Goal: Task Accomplishment & Management: Manage account settings

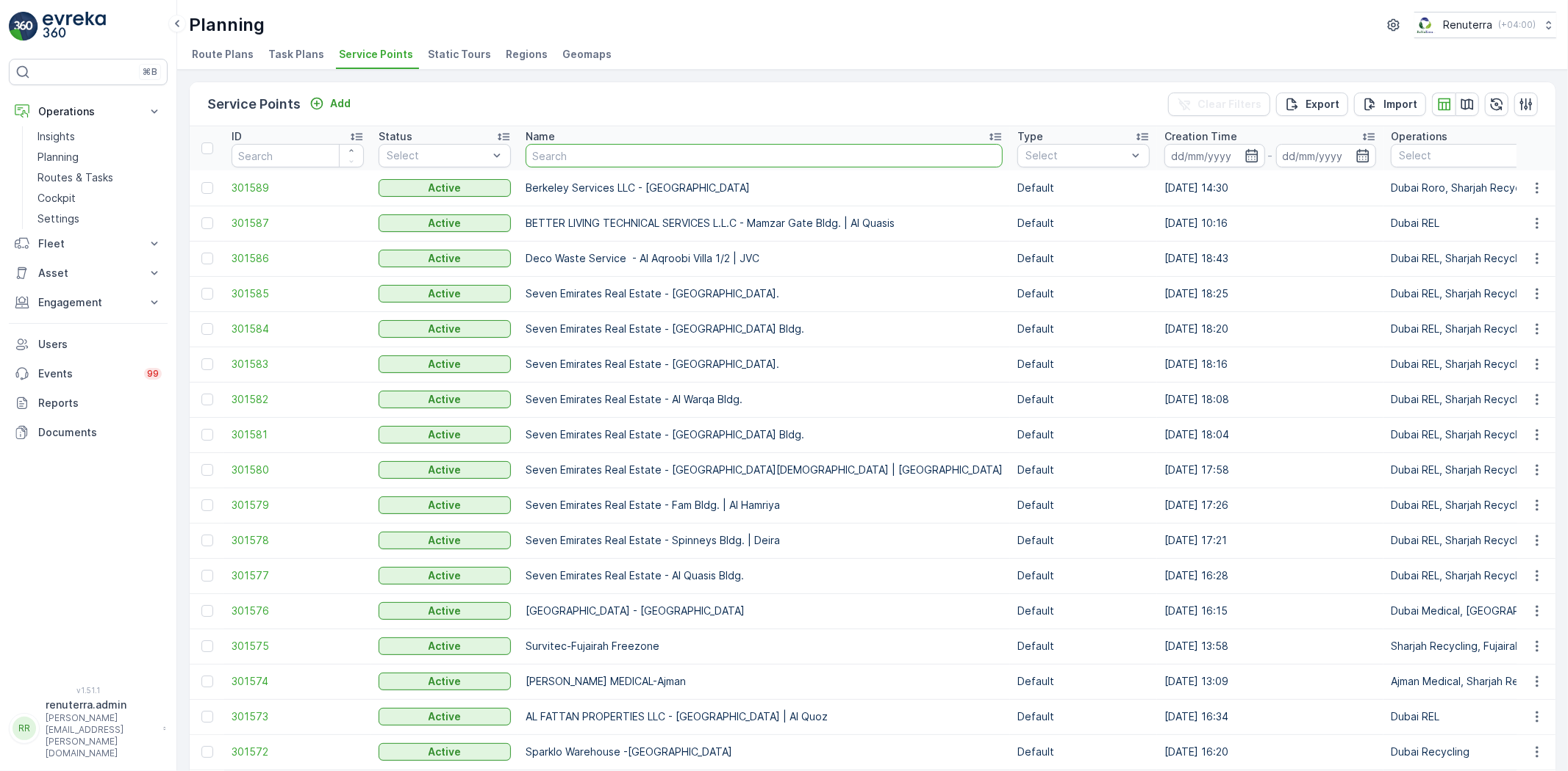
click at [561, 156] on input "text" at bounding box center [764, 156] width 477 height 24
type input "al fattan"
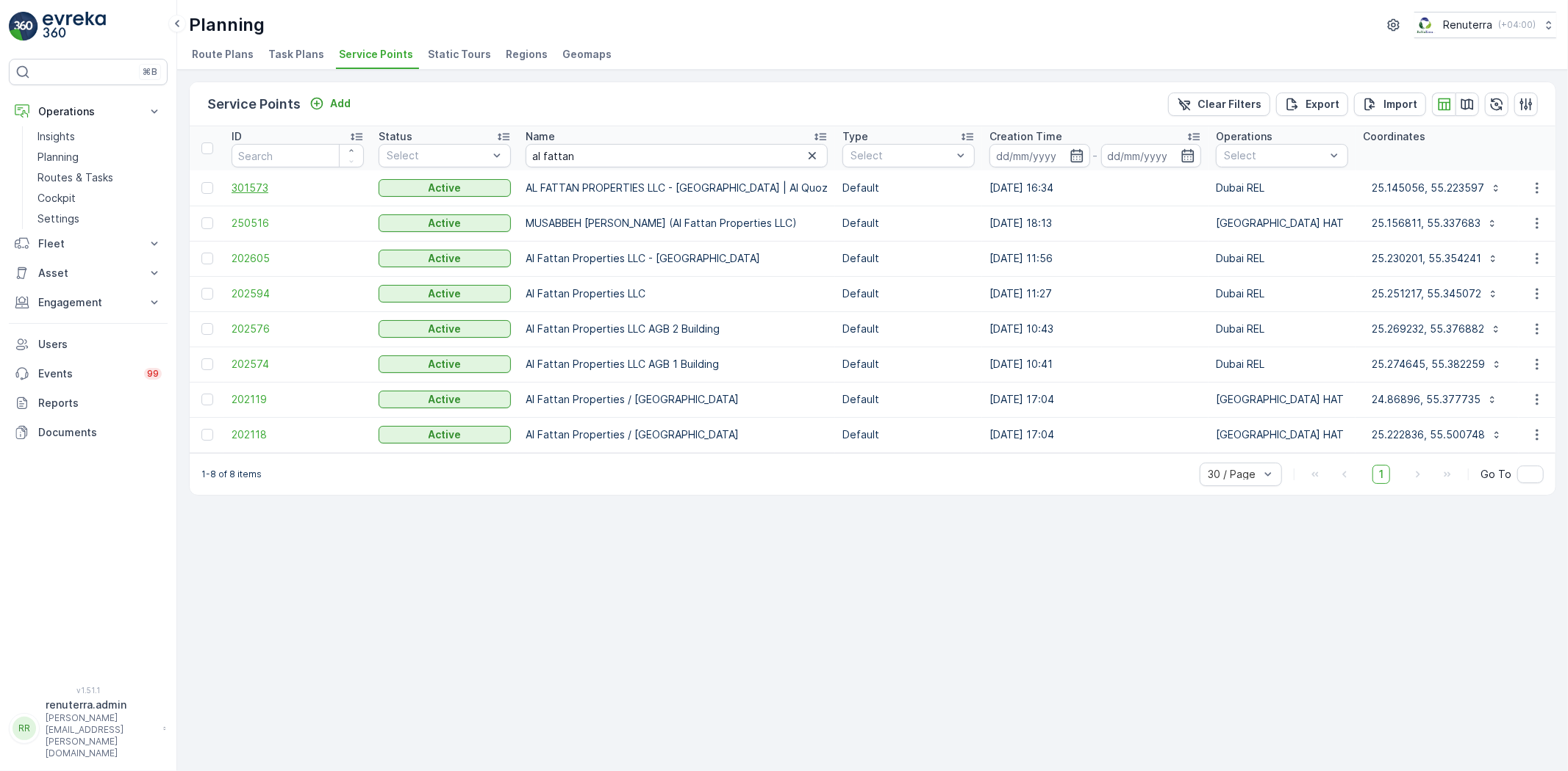
click at [246, 185] on span "301573" at bounding box center [297, 188] width 132 height 15
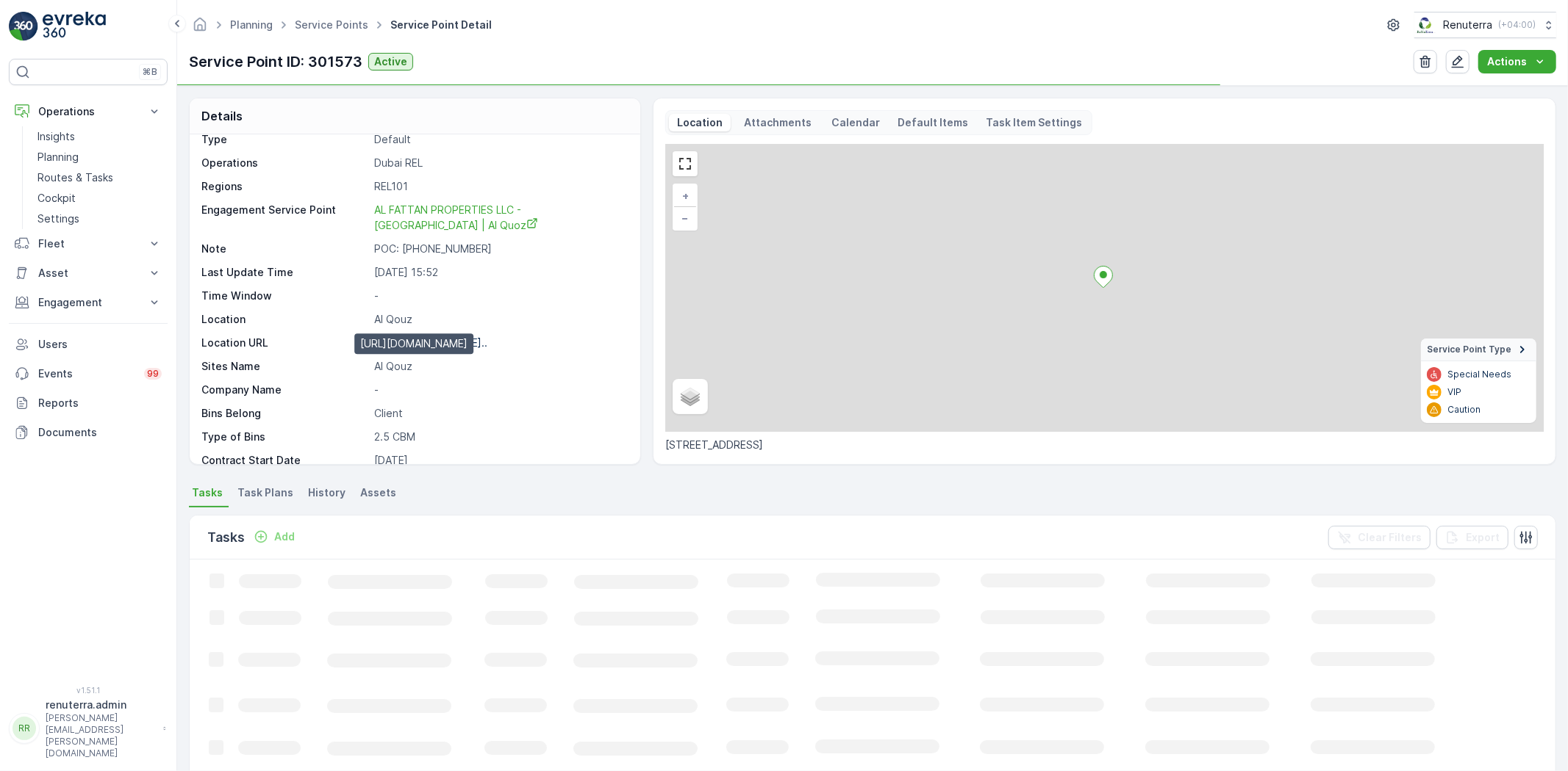
scroll to position [241, 0]
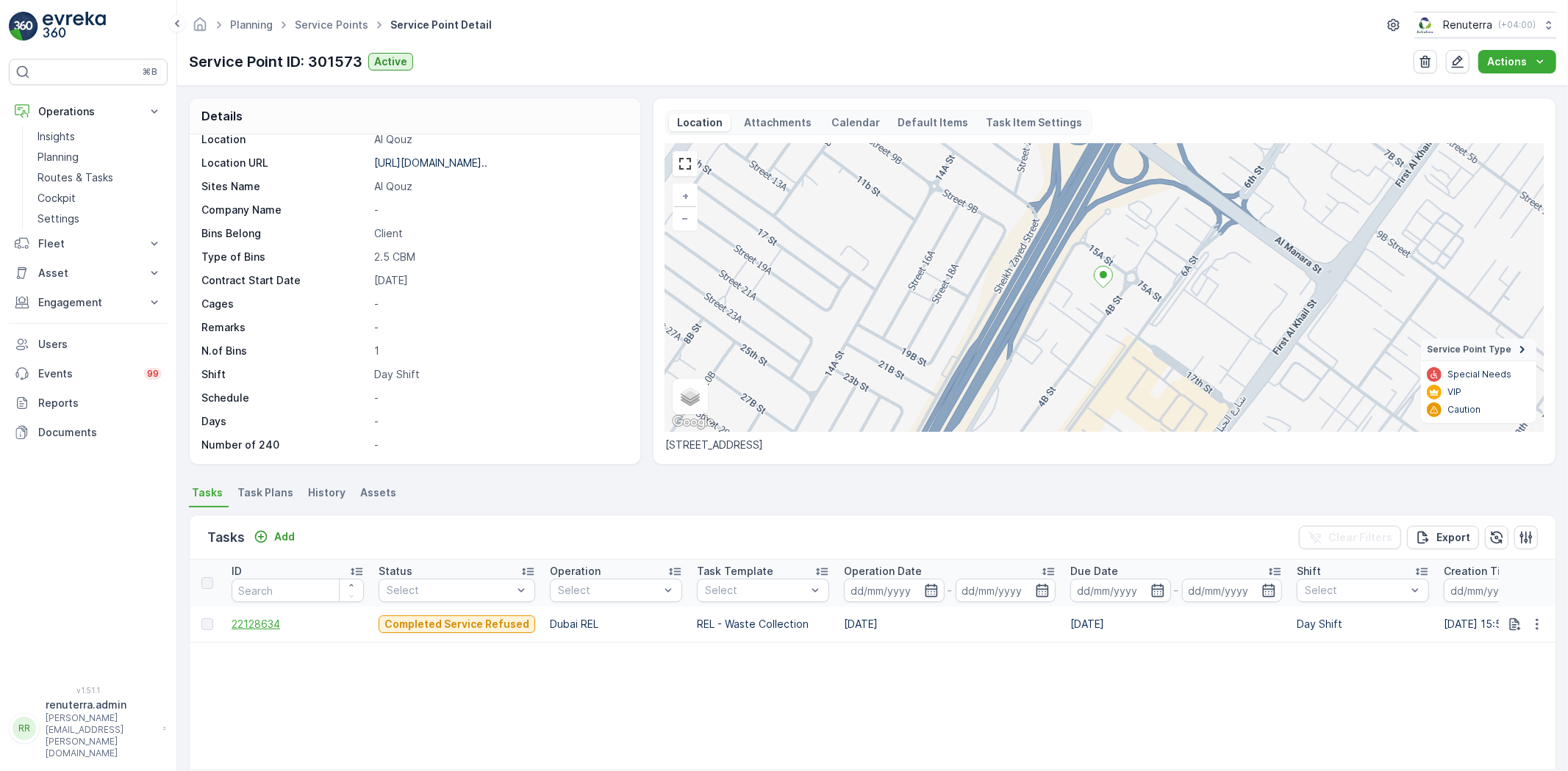
click at [255, 623] on span "22128634" at bounding box center [297, 625] width 132 height 15
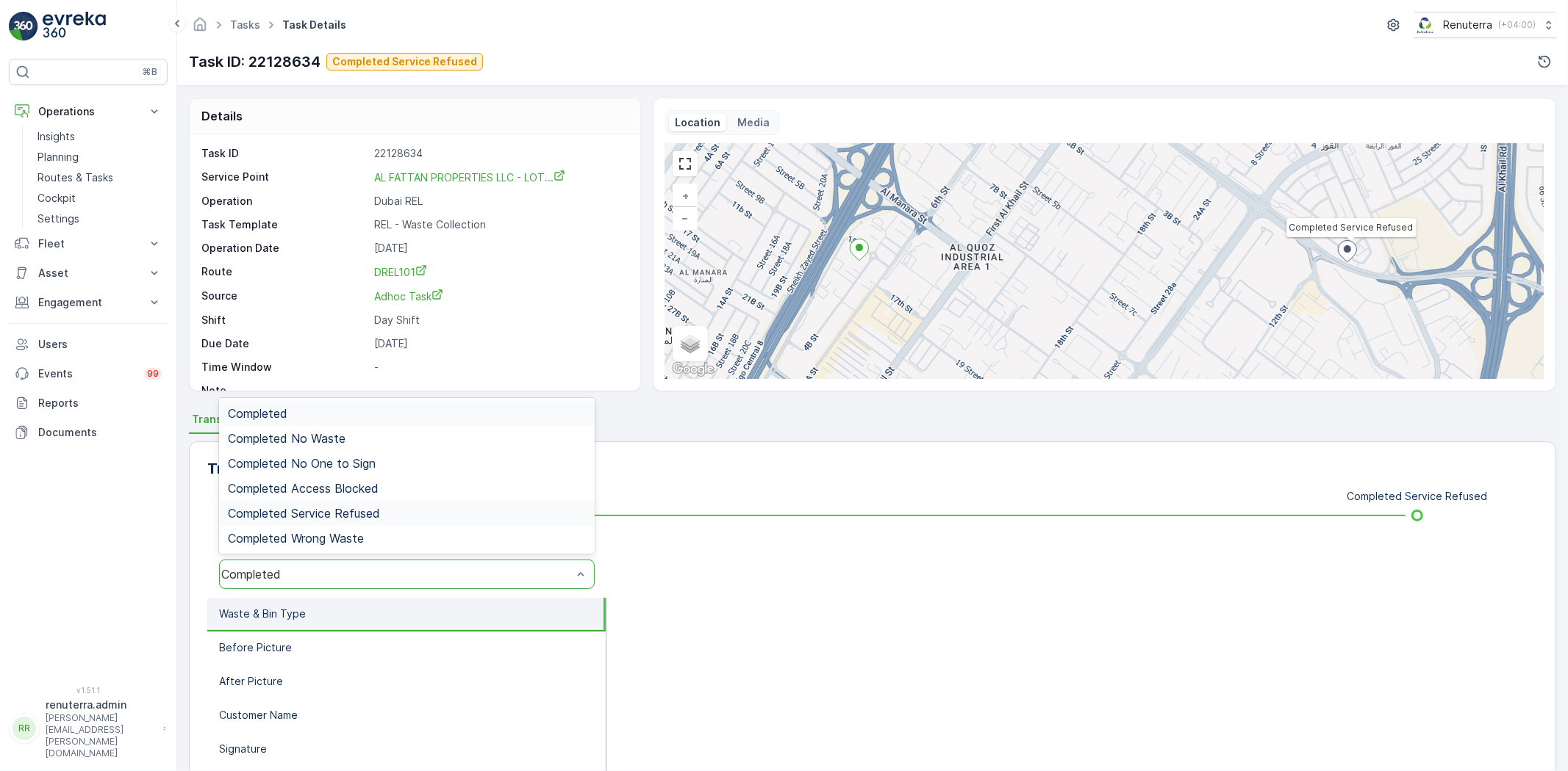
click at [355, 510] on span "Completed Service Refused" at bounding box center [304, 513] width 152 height 13
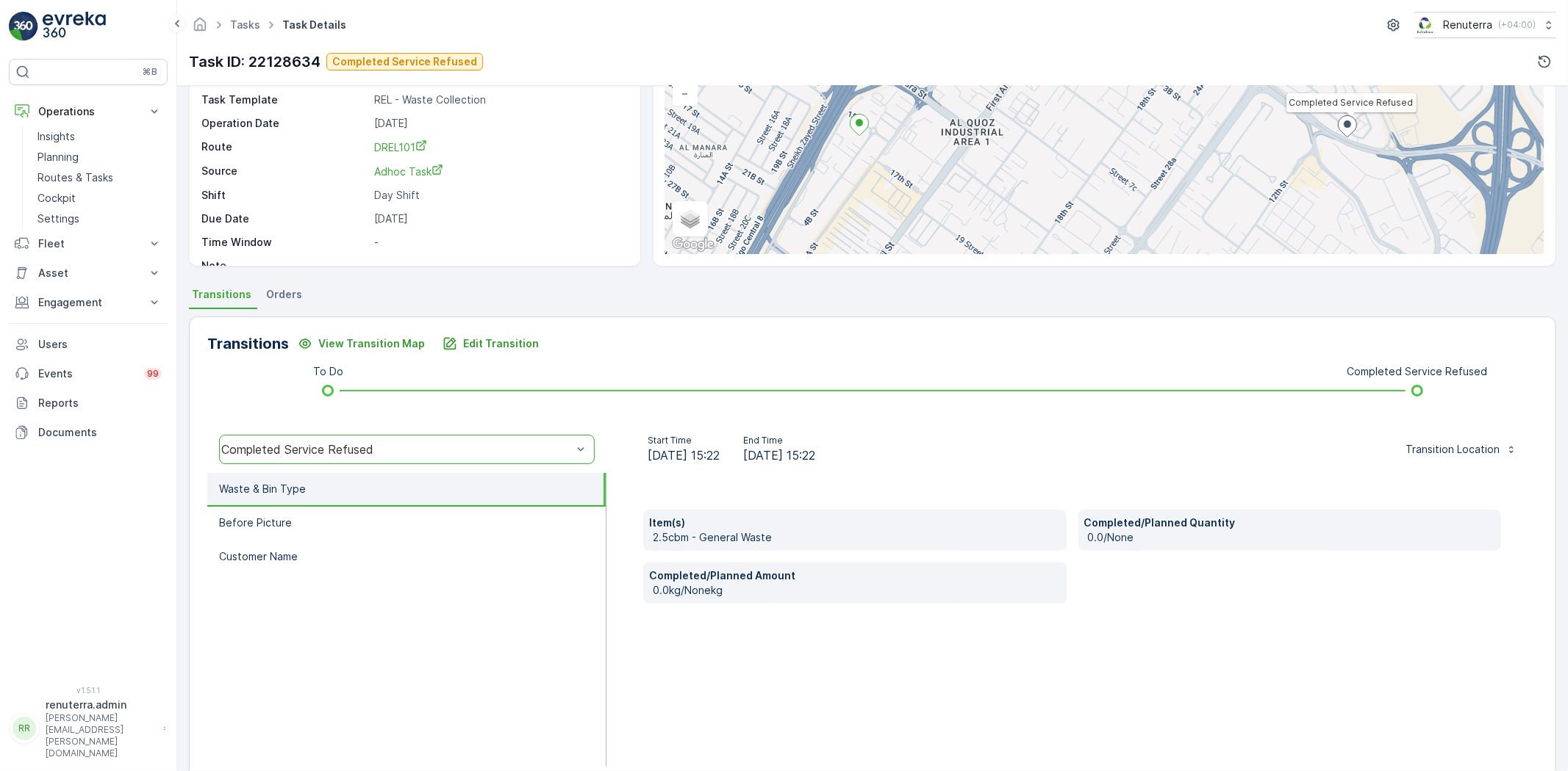
scroll to position [154, 0]
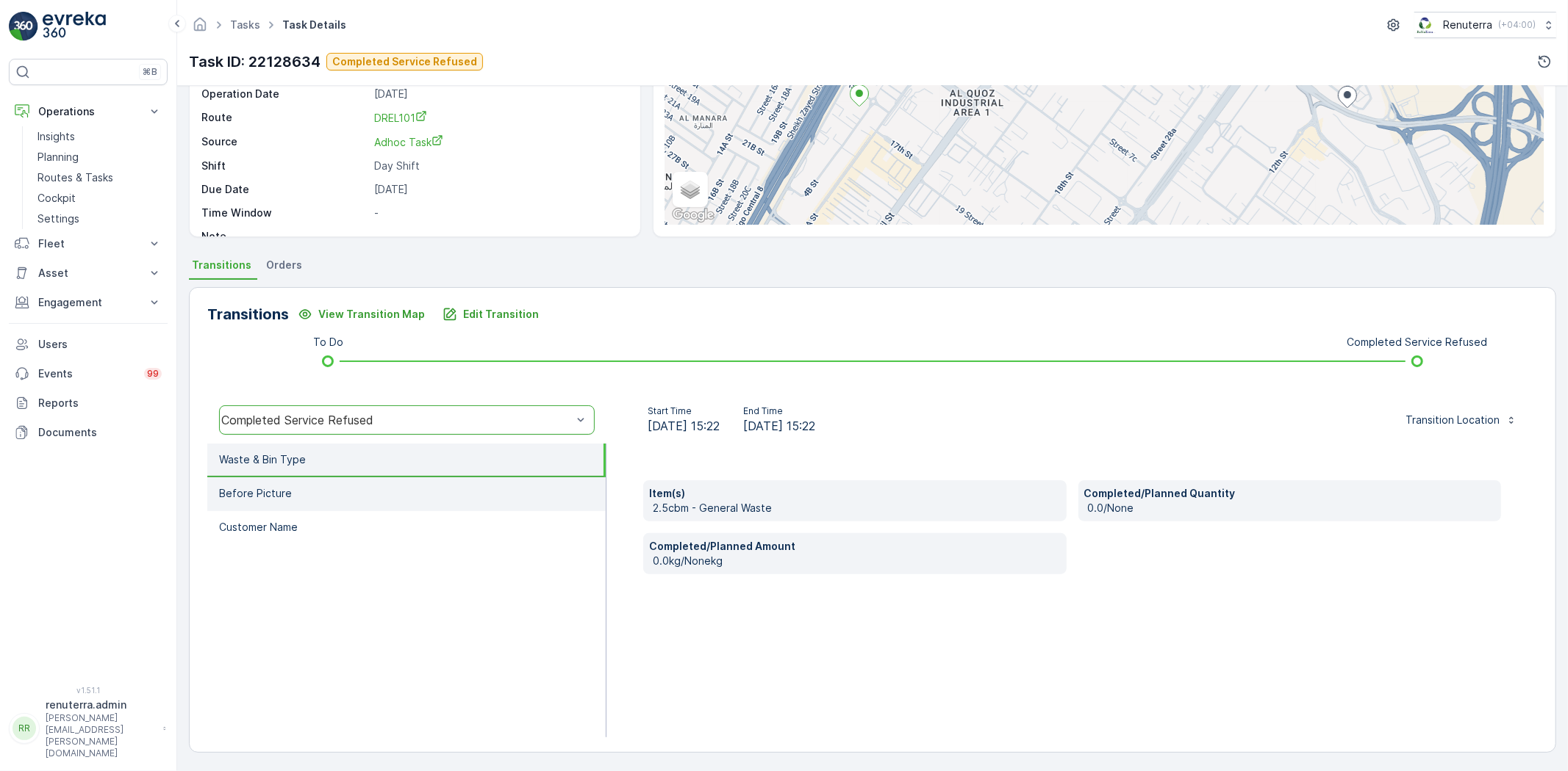
click at [301, 494] on li "Before Picture" at bounding box center [406, 495] width 398 height 34
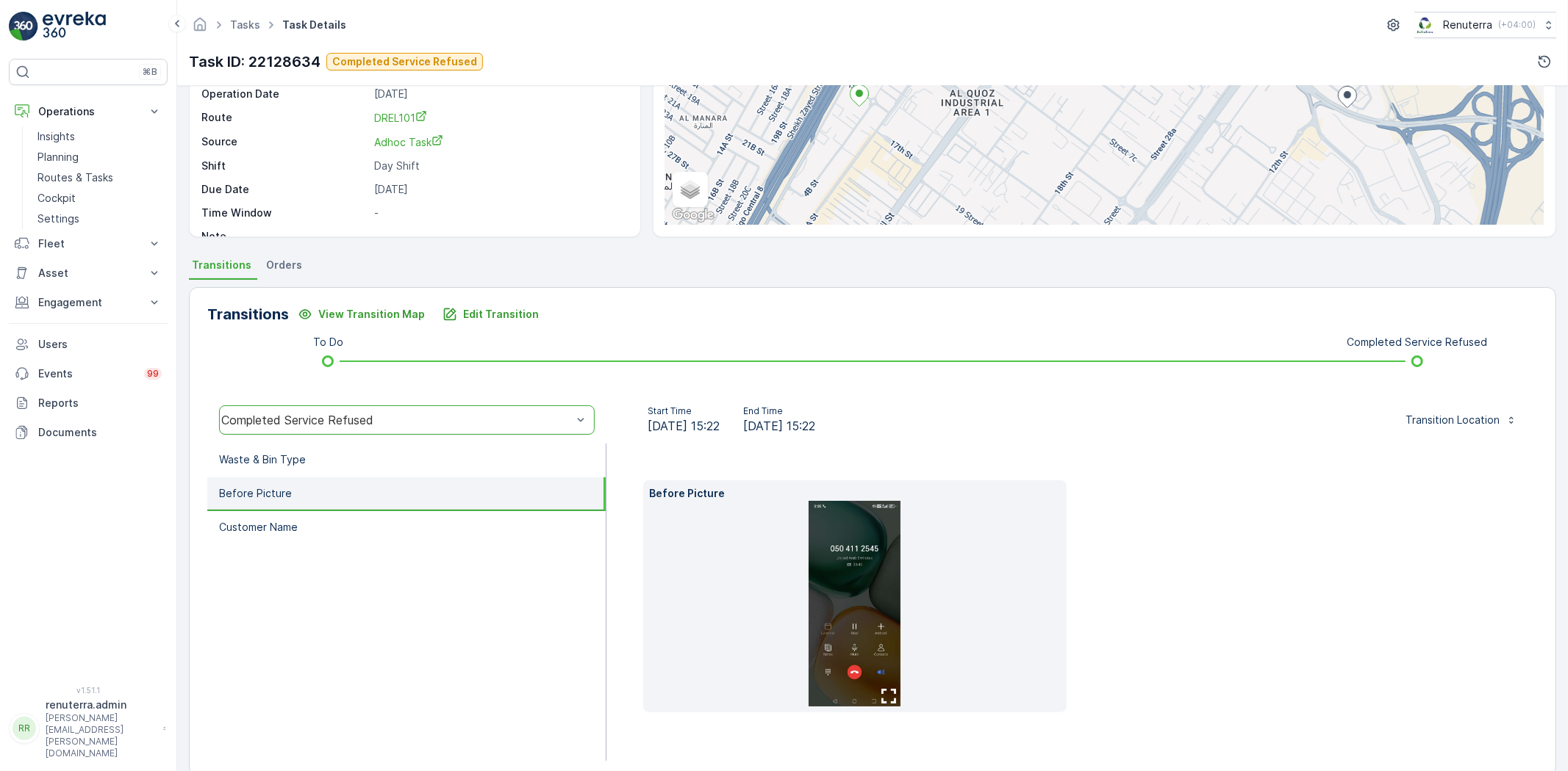
click at [841, 578] on img at bounding box center [854, 603] width 92 height 206
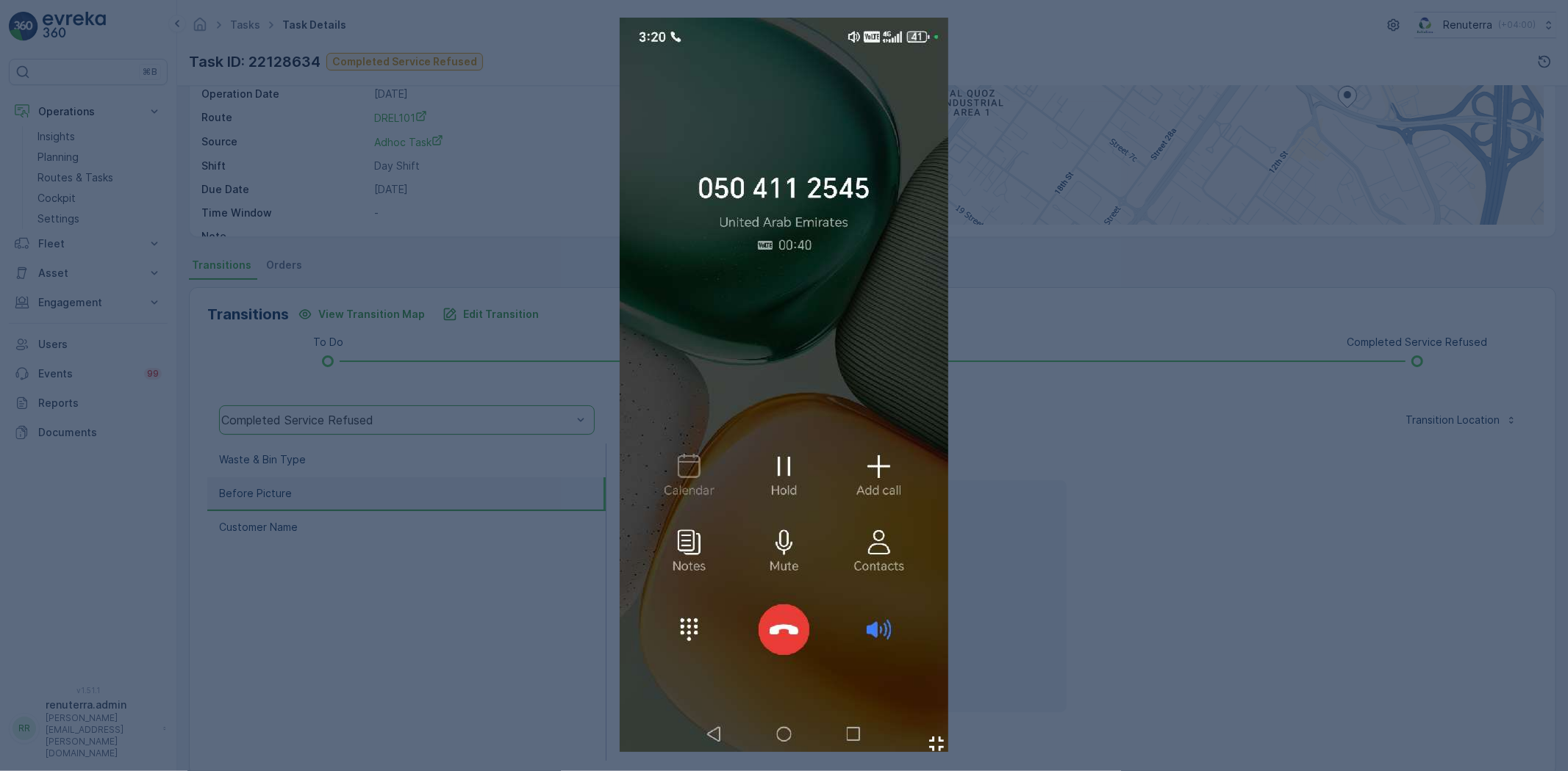
click at [1181, 498] on div at bounding box center [784, 386] width 1568 height 771
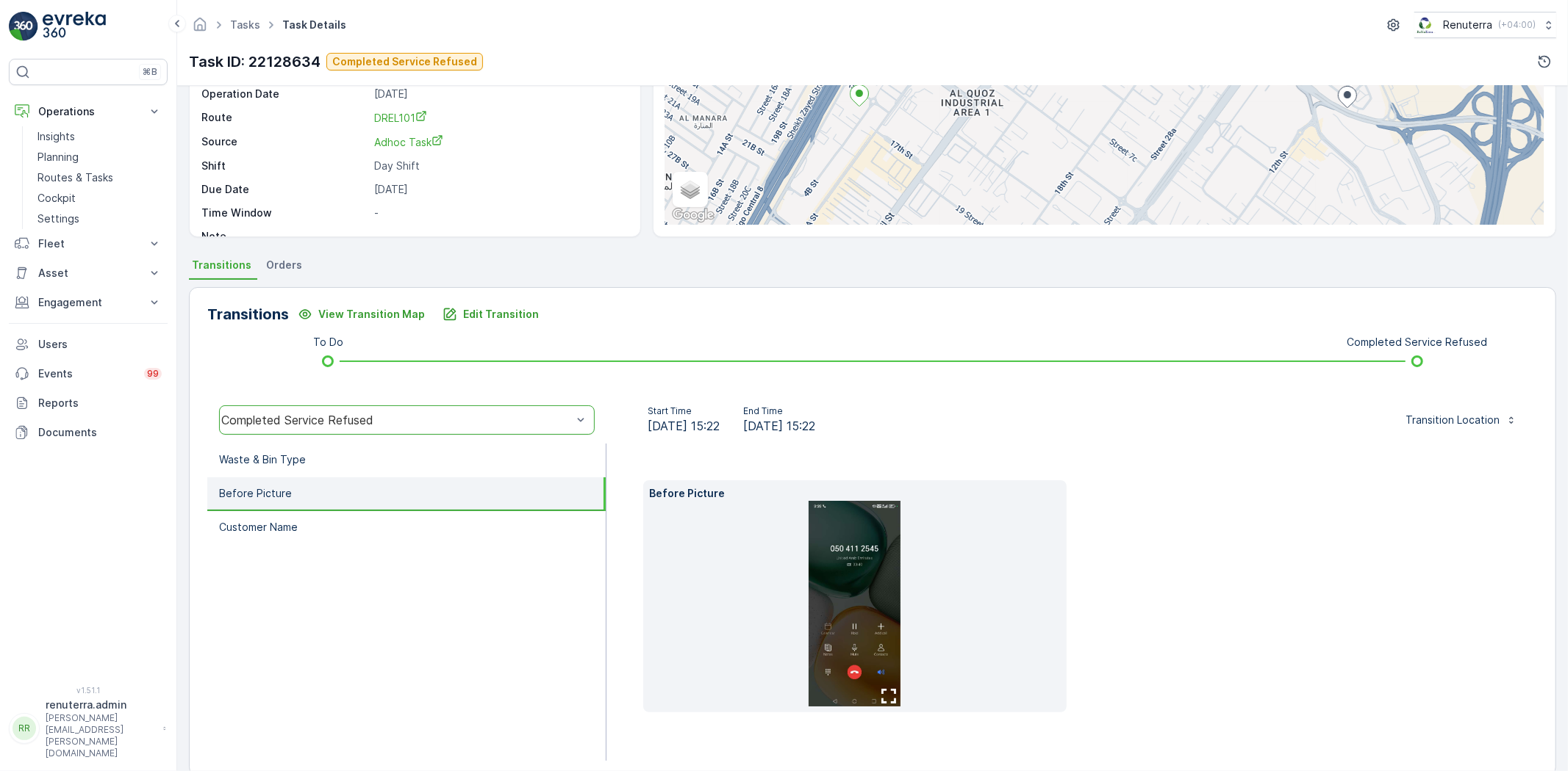
click at [862, 578] on img at bounding box center [854, 603] width 92 height 206
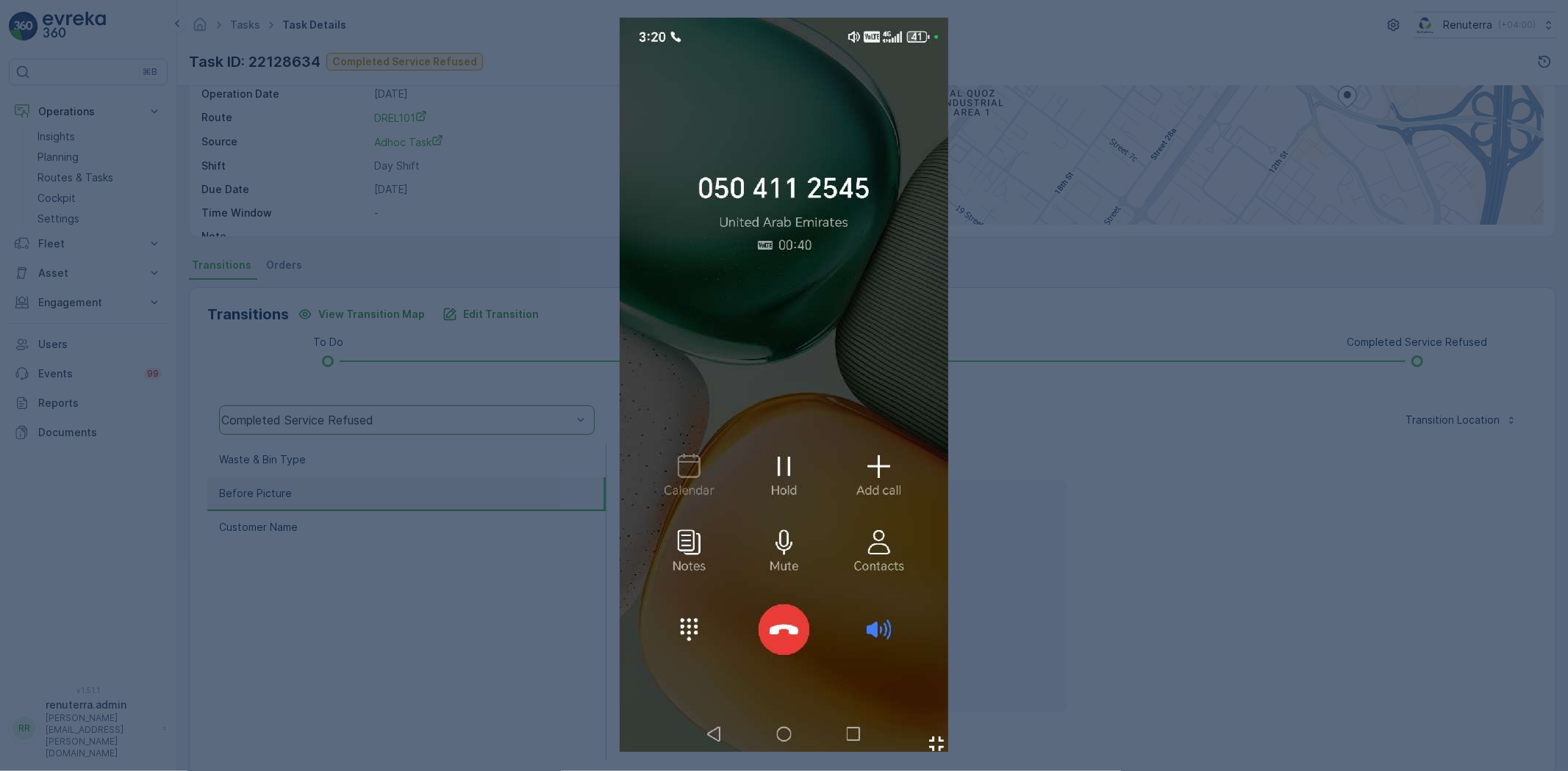
click at [516, 535] on div at bounding box center [784, 386] width 1568 height 771
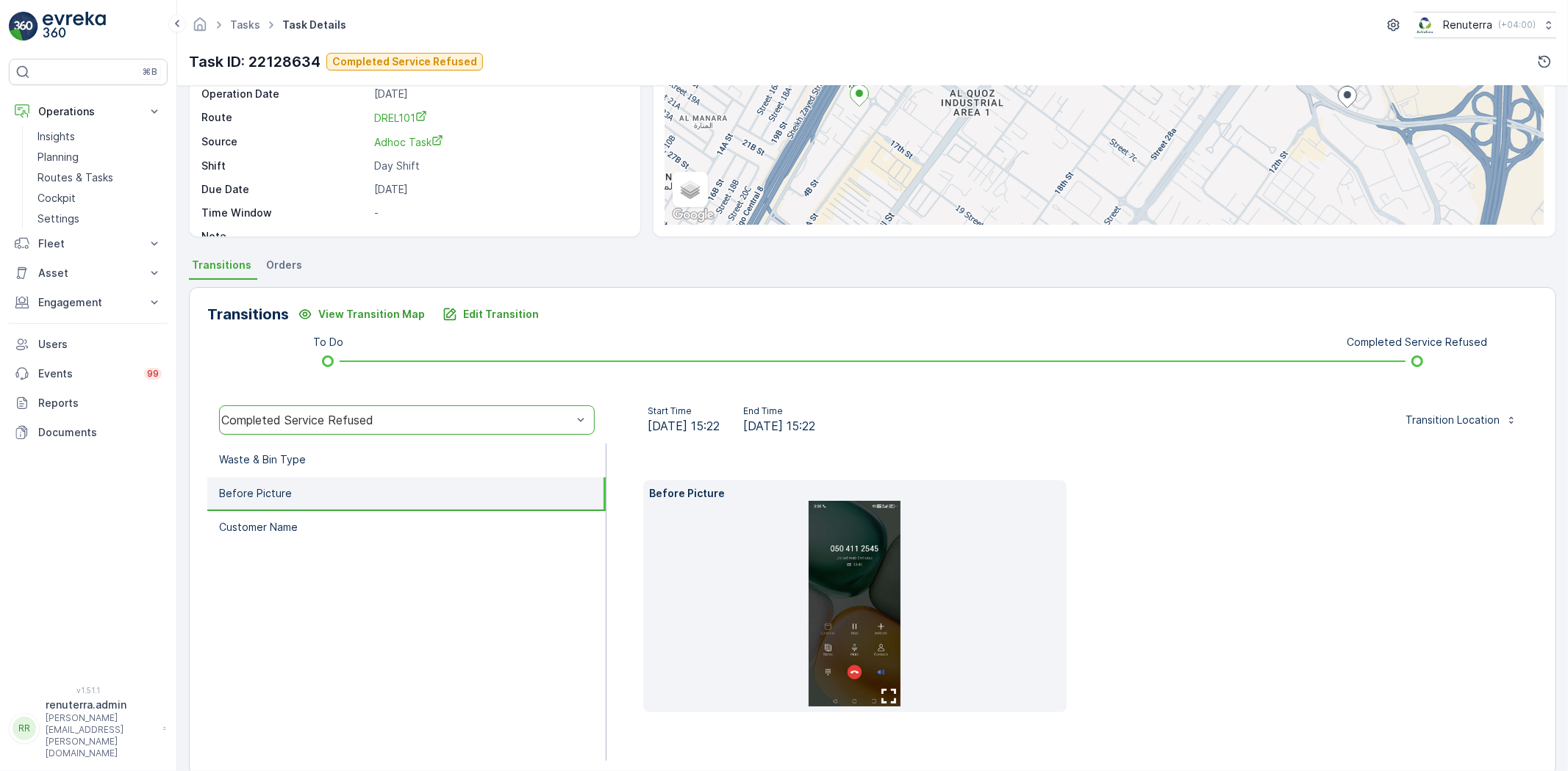
click at [841, 574] on img at bounding box center [854, 603] width 92 height 206
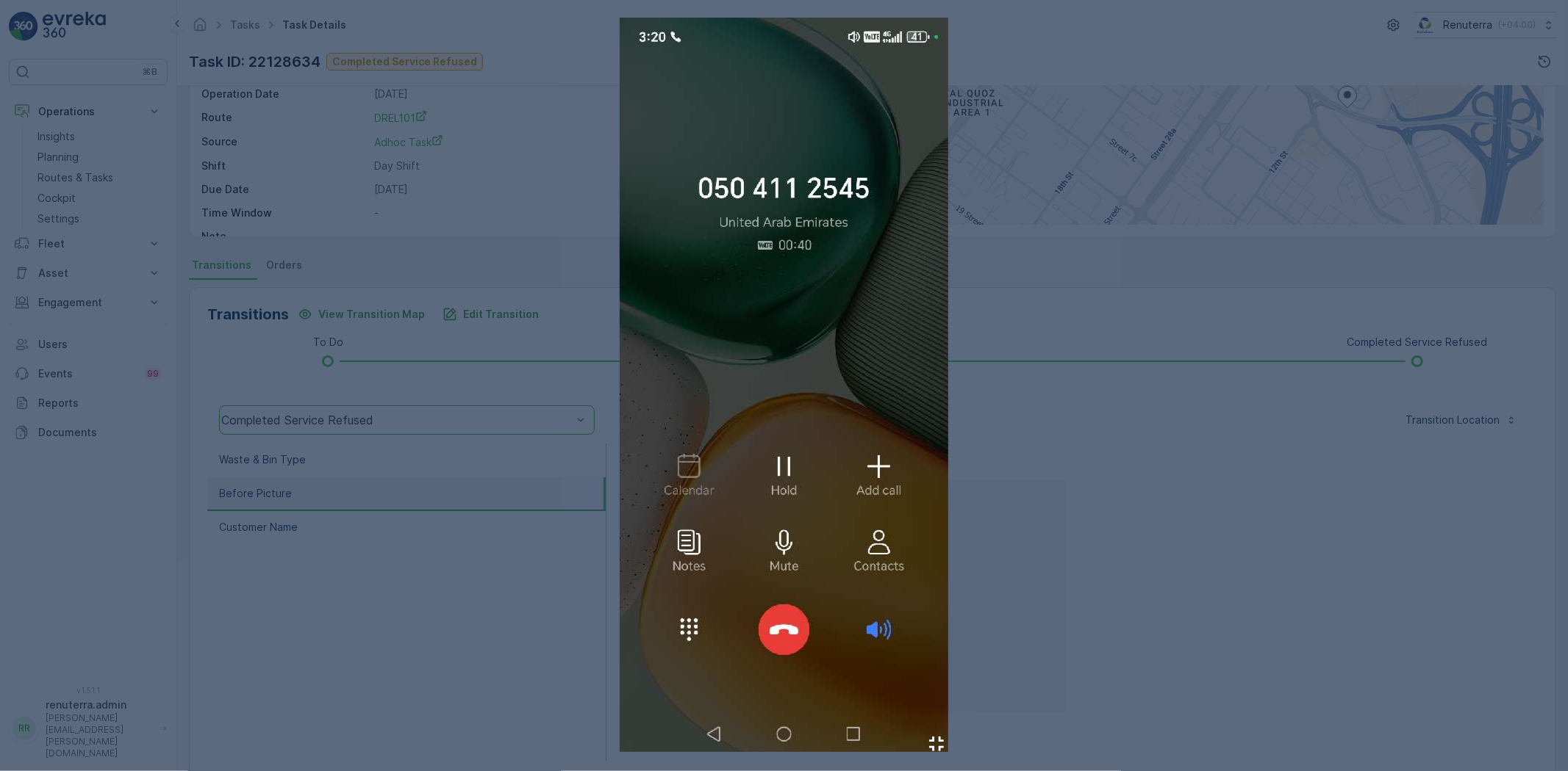
click at [1037, 456] on div at bounding box center [784, 386] width 1568 height 771
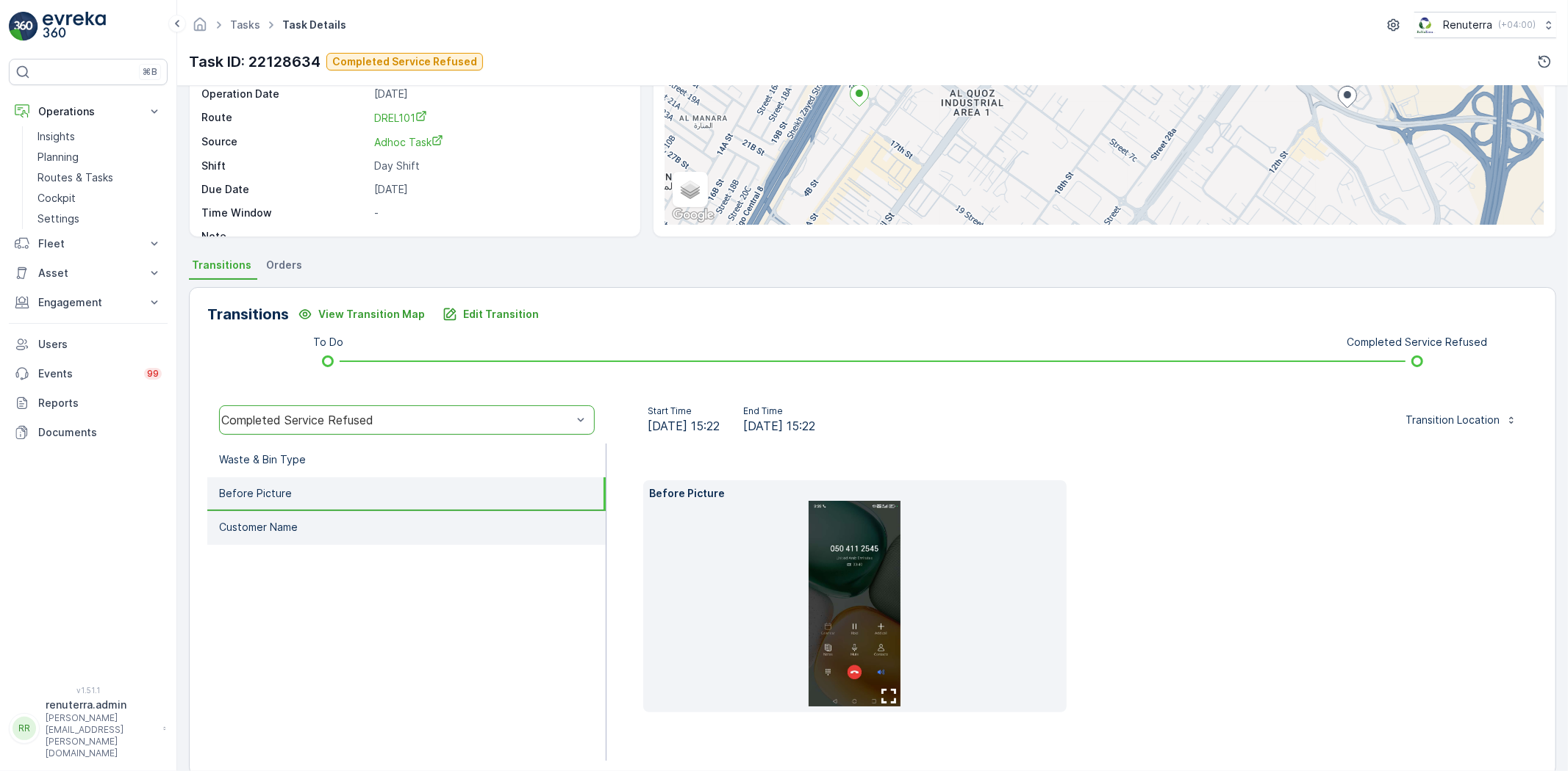
click at [303, 517] on li "Customer Name" at bounding box center [406, 528] width 398 height 34
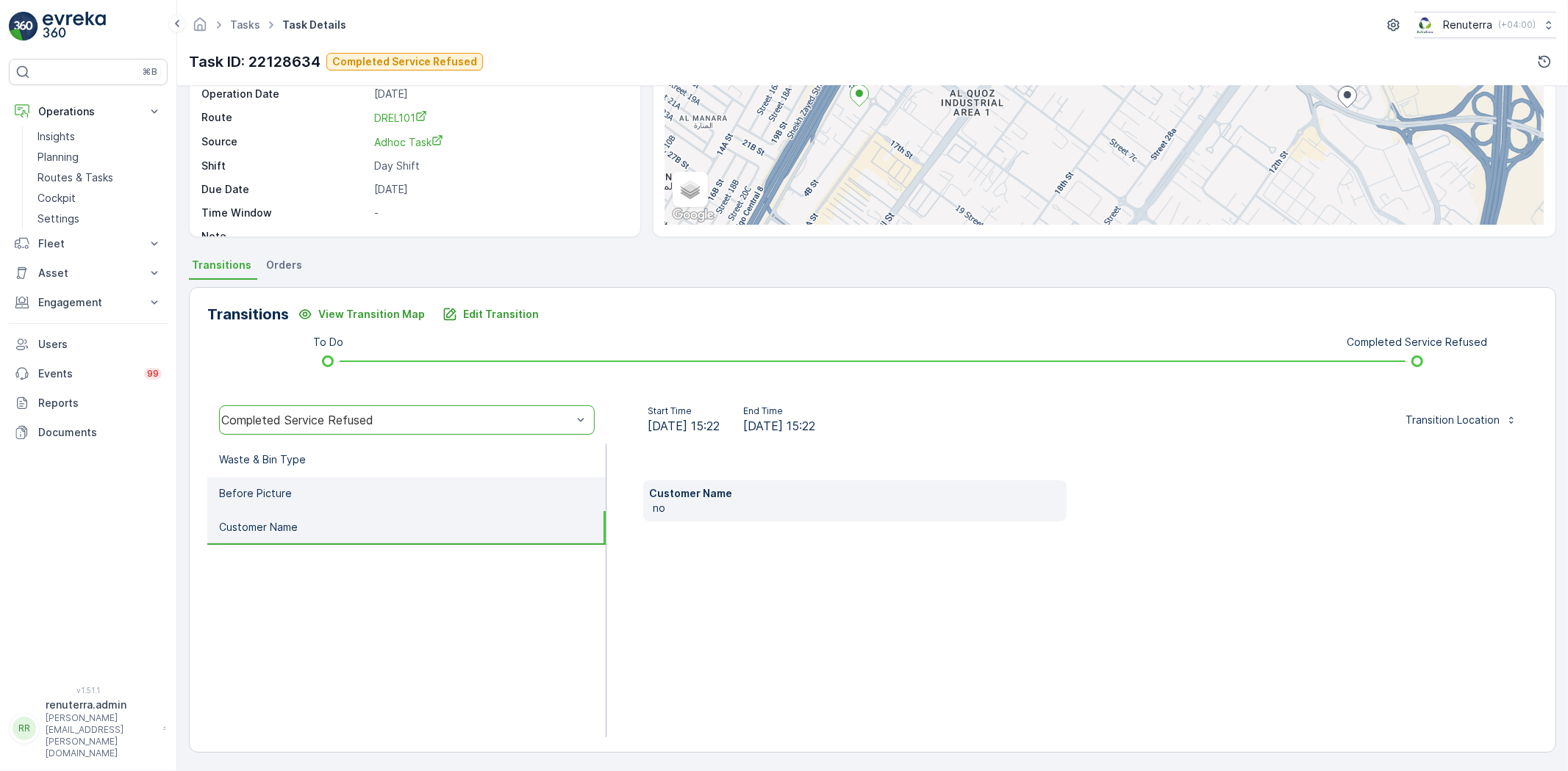
click at [299, 496] on li "Before Picture" at bounding box center [406, 495] width 398 height 34
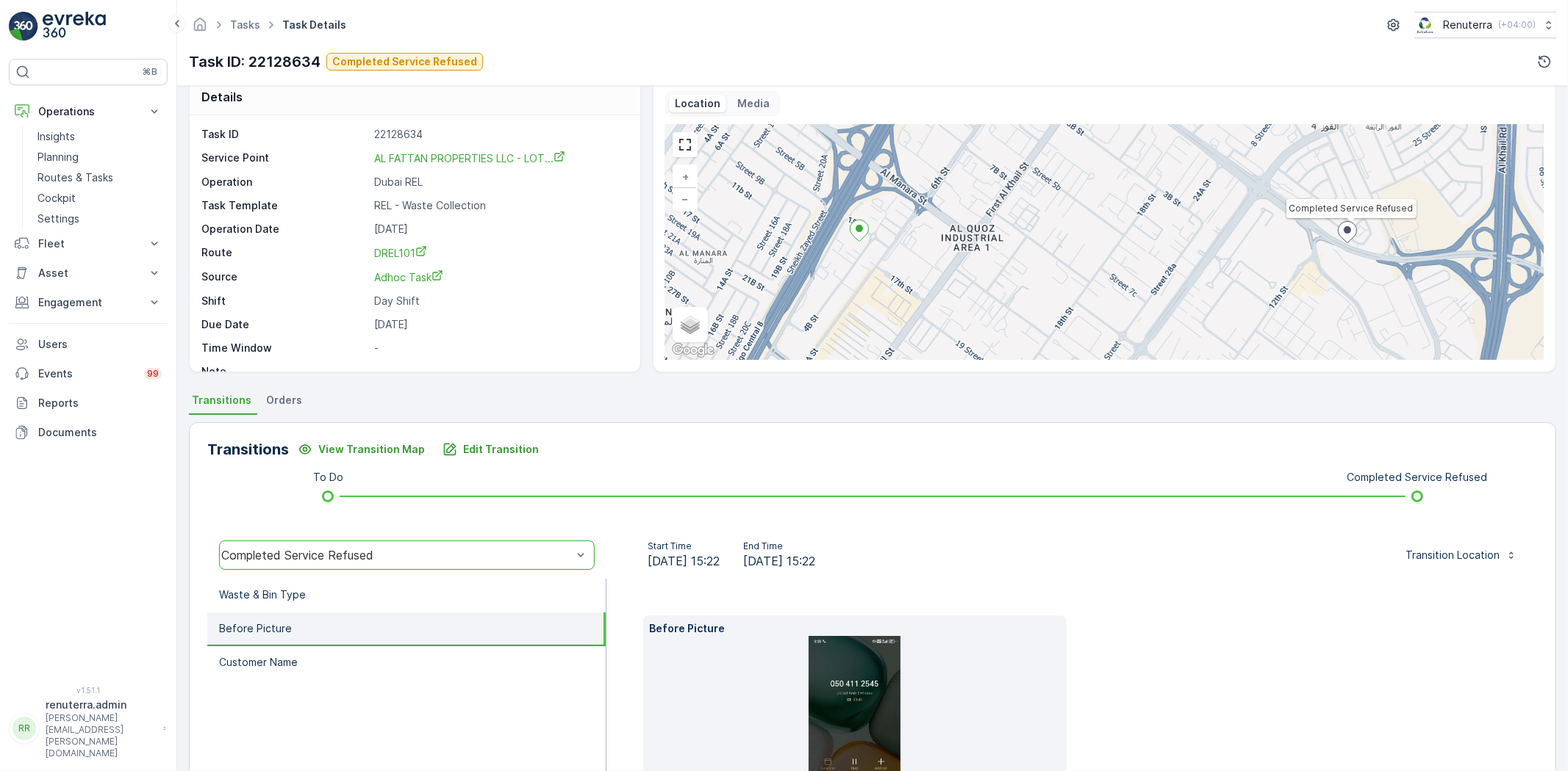
scroll to position [0, 0]
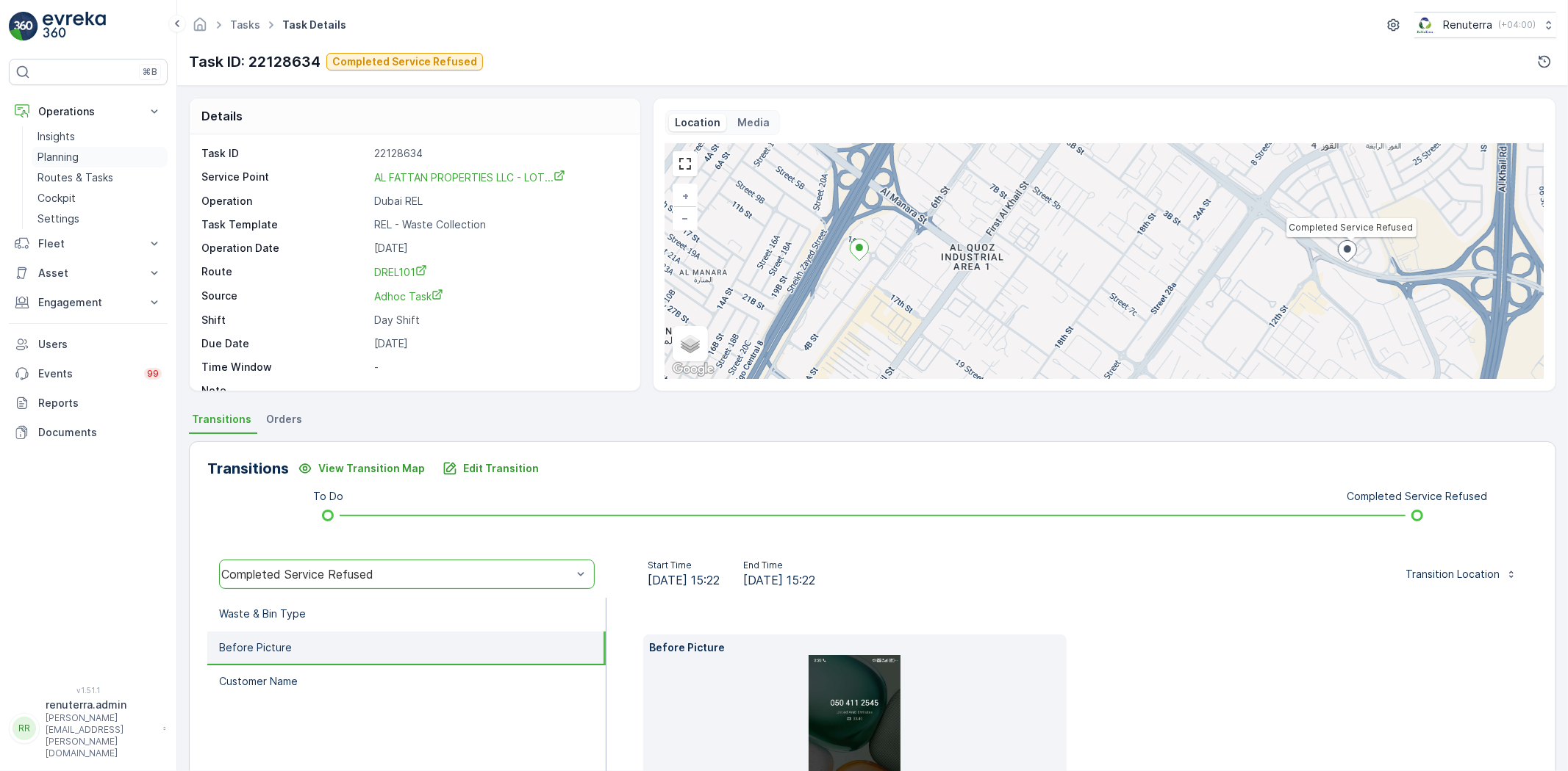
click at [69, 157] on p "Planning" at bounding box center [58, 157] width 41 height 15
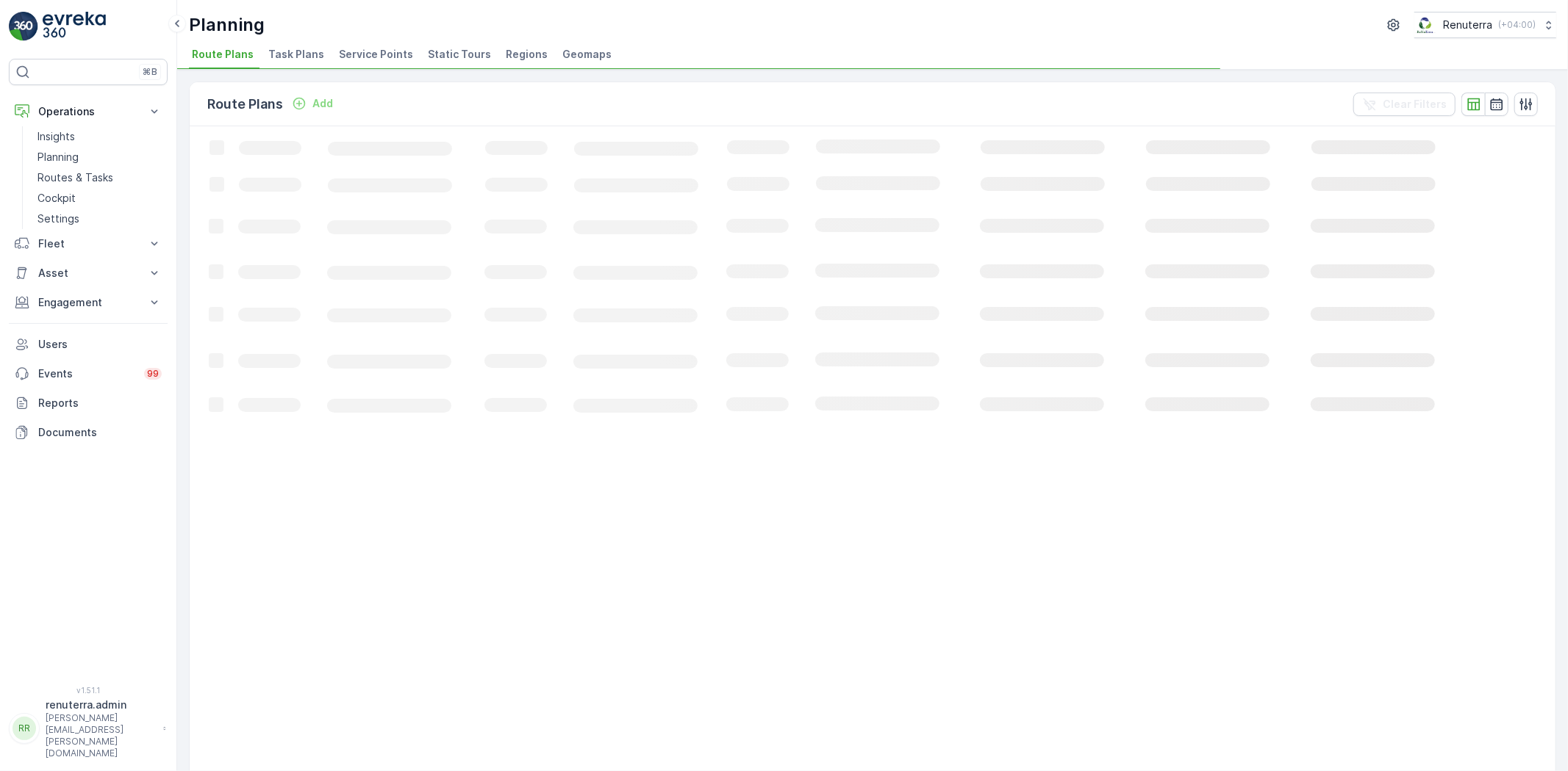
click at [348, 59] on span "Service Points" at bounding box center [376, 55] width 74 height 15
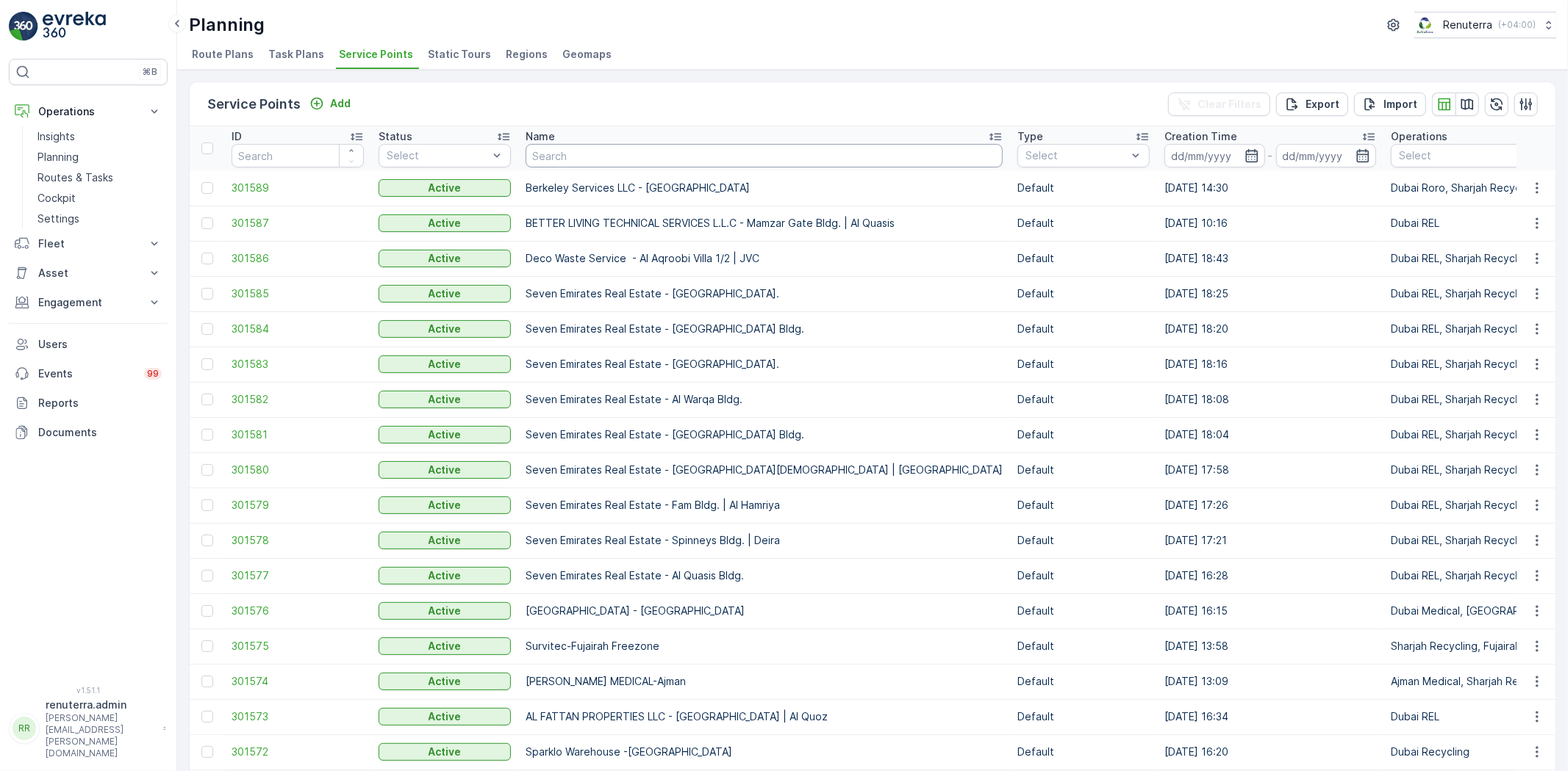
click at [647, 153] on input "text" at bounding box center [764, 156] width 477 height 24
type input "irani"
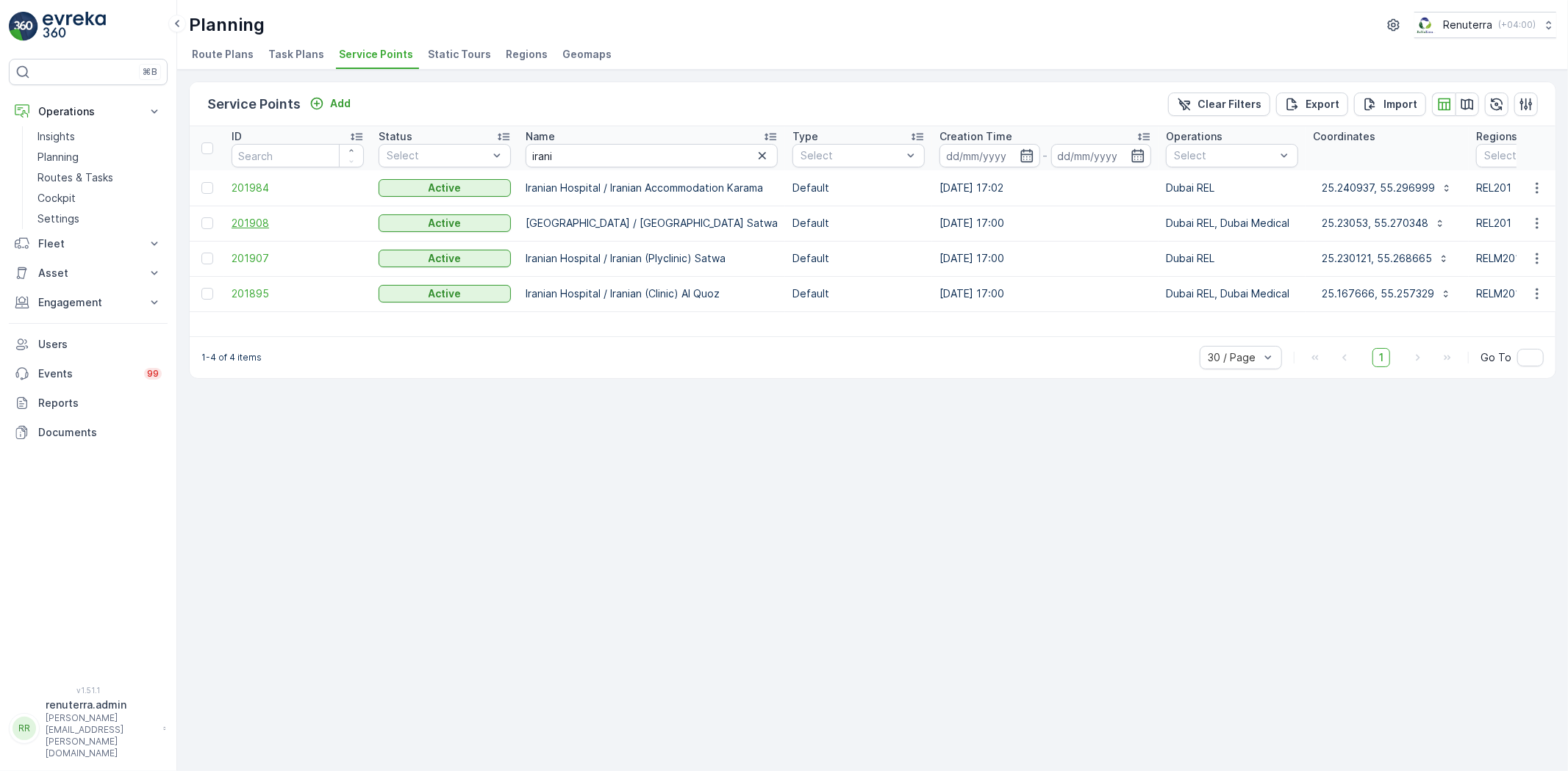
click at [262, 220] on span "201908" at bounding box center [297, 223] width 132 height 15
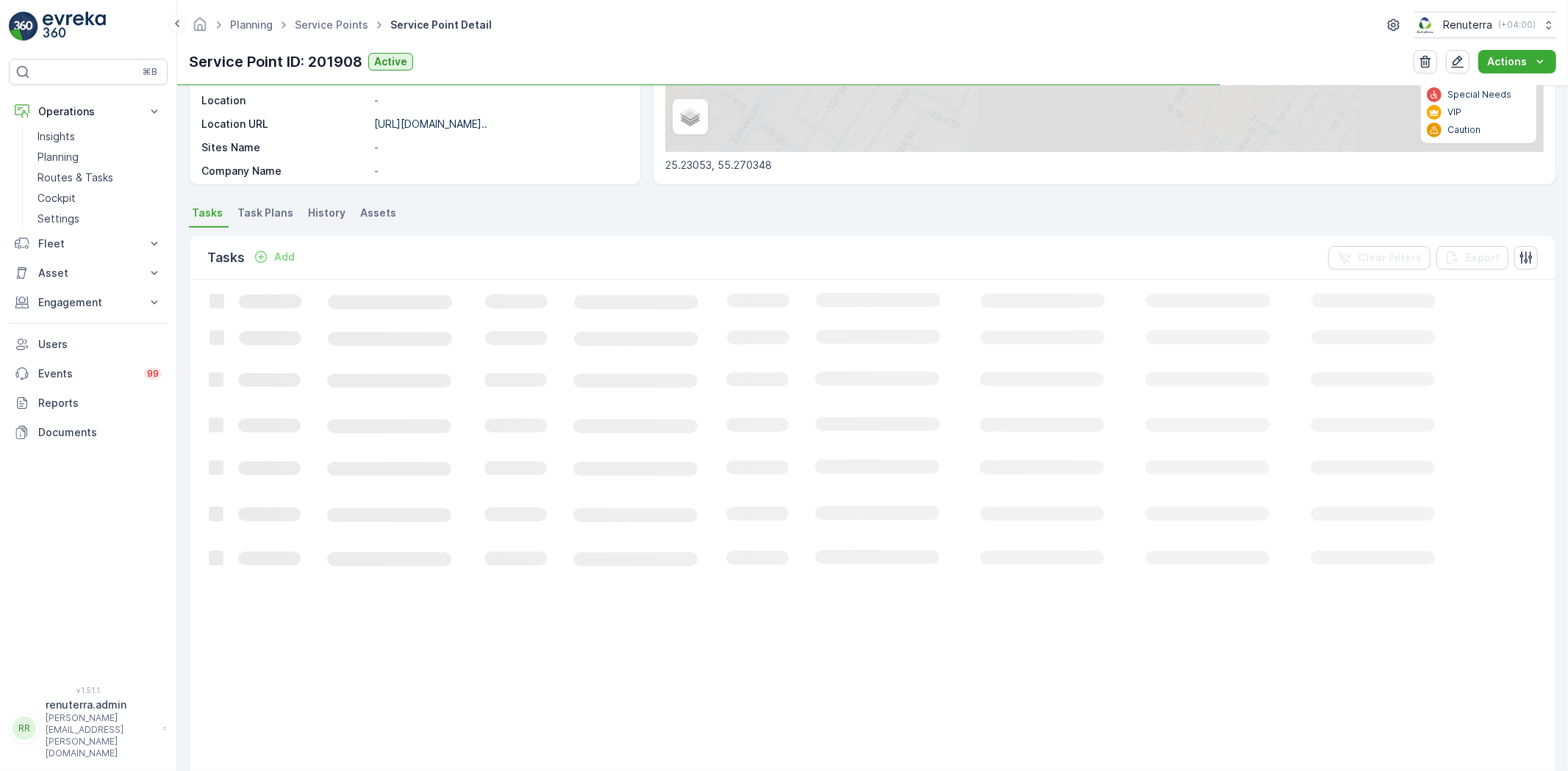
scroll to position [326, 0]
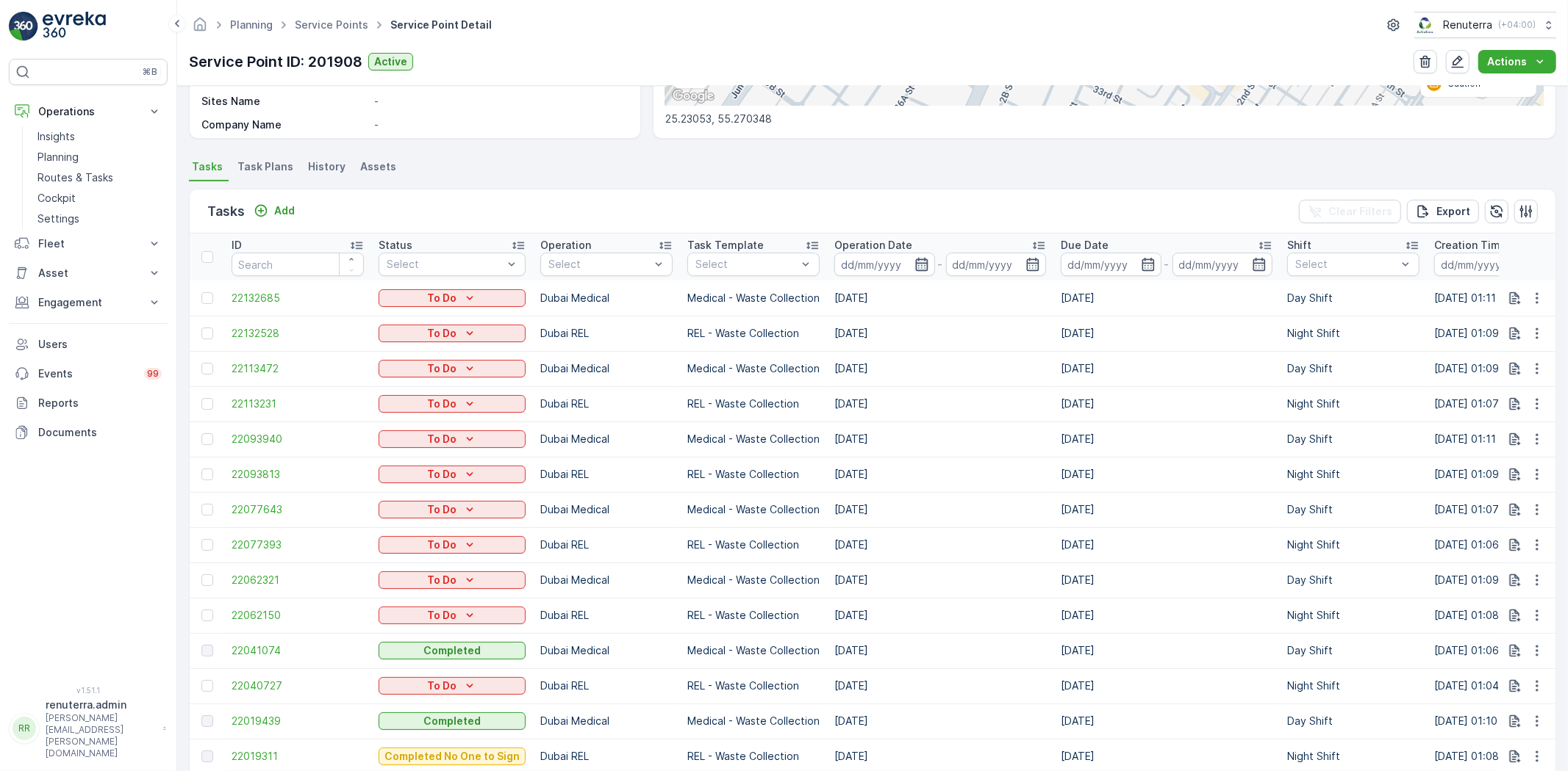
click at [919, 258] on icon "button" at bounding box center [921, 264] width 13 height 13
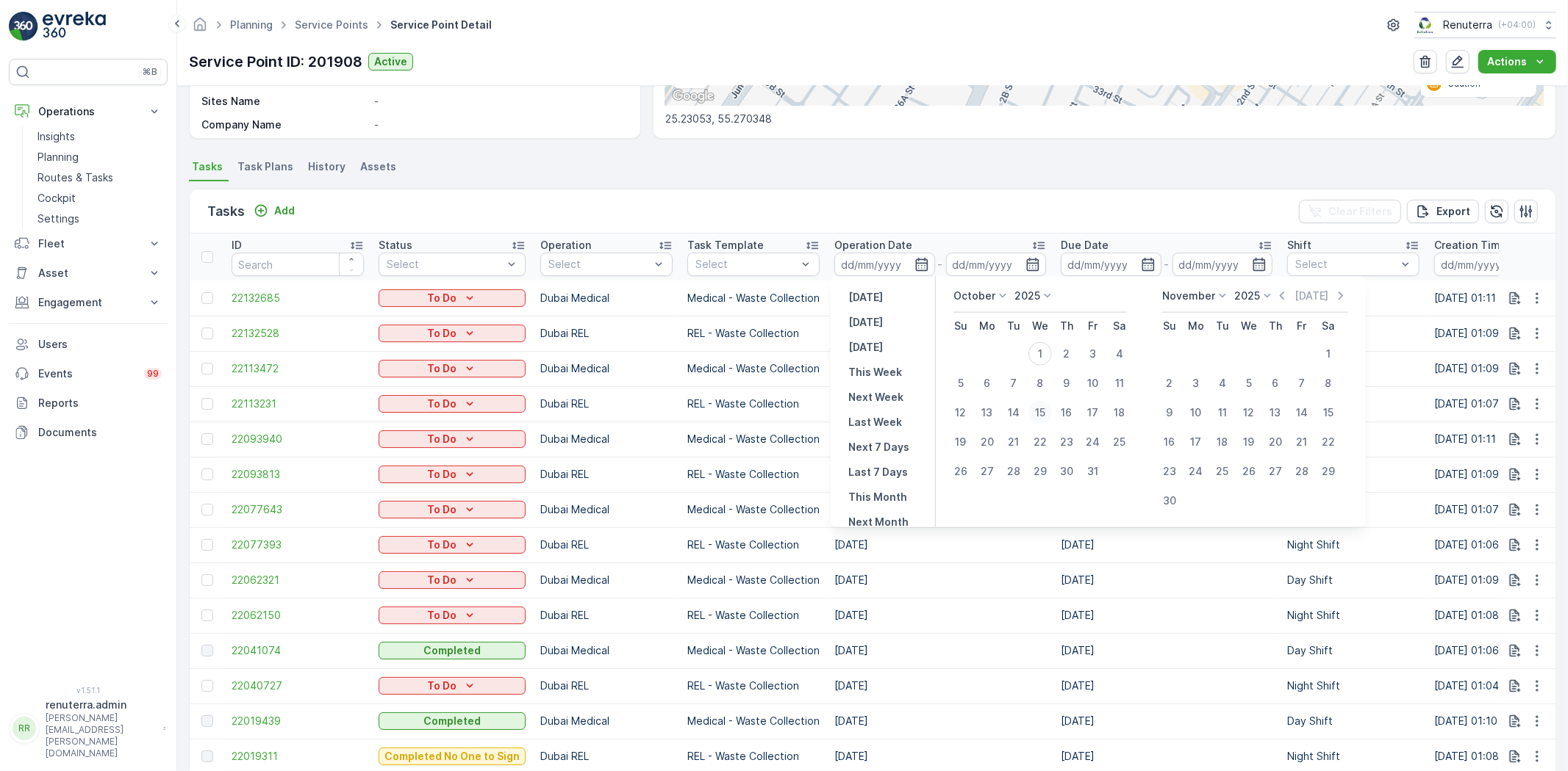
click at [1040, 408] on div "15" at bounding box center [1040, 413] width 24 height 24
type input "[DATE]"
click at [1040, 408] on div "15" at bounding box center [1040, 413] width 24 height 24
type input "[DATE]"
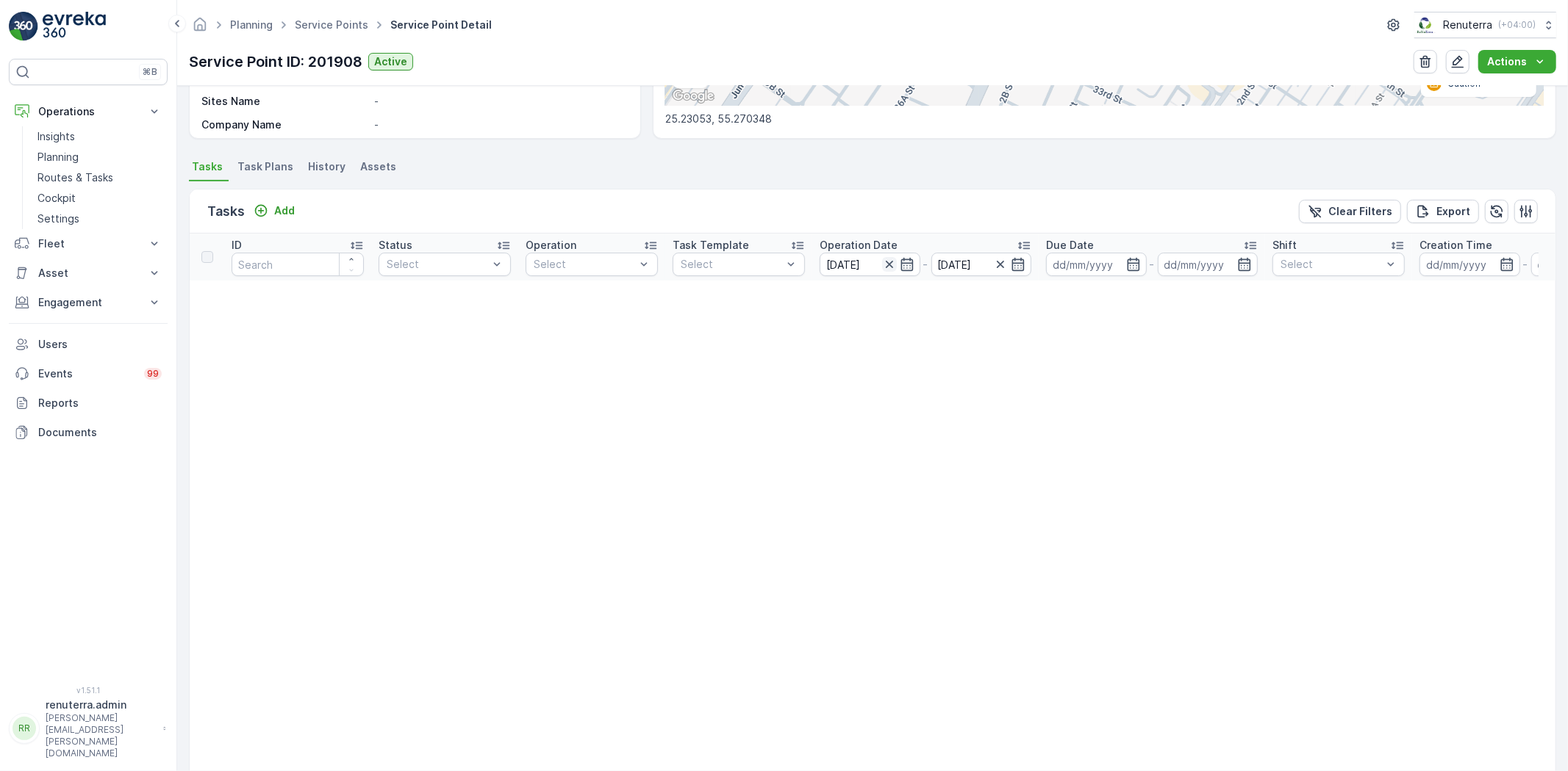
click at [887, 262] on icon "button" at bounding box center [889, 264] width 7 height 7
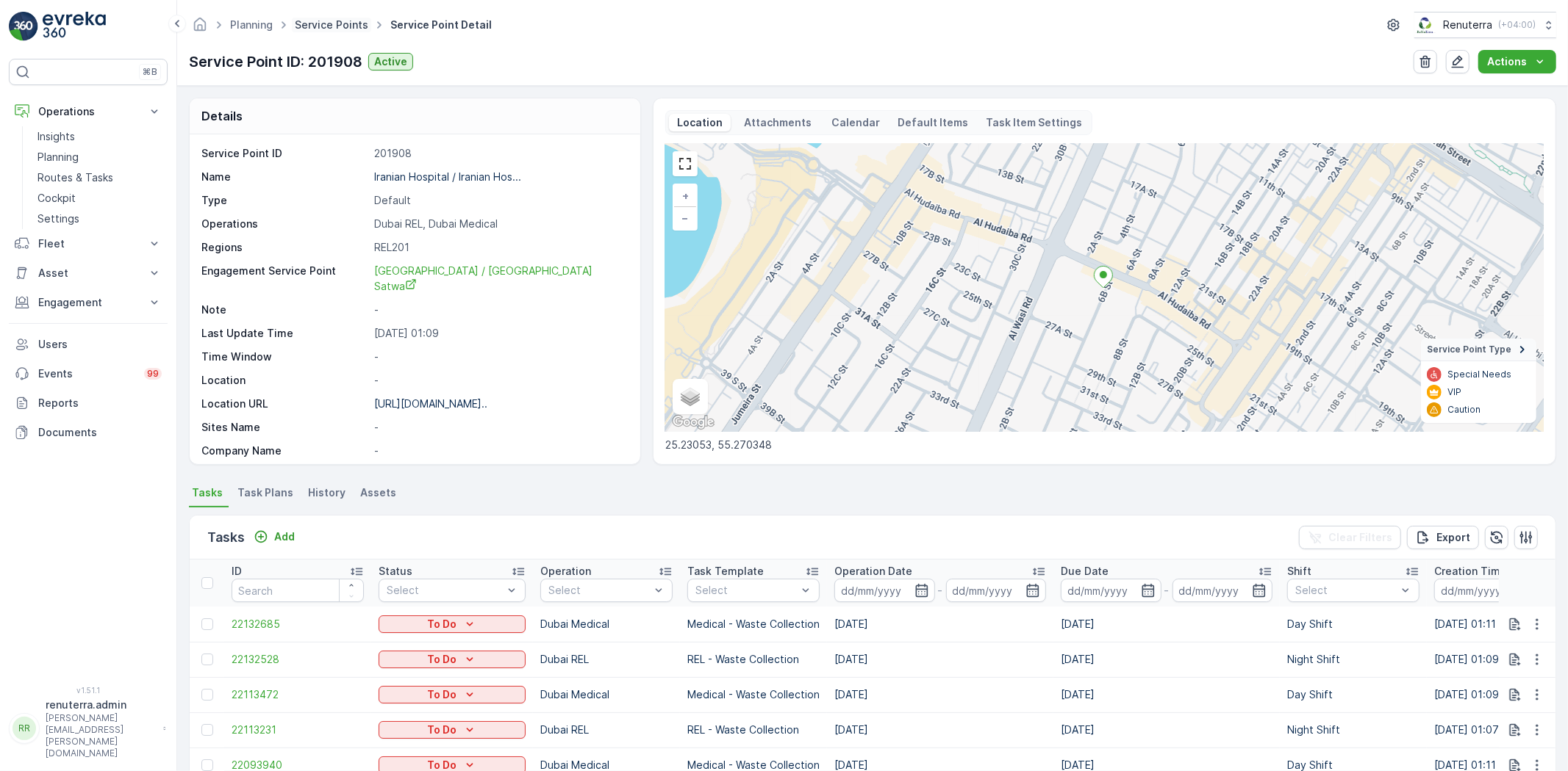
click at [329, 24] on link "Service Points" at bounding box center [331, 24] width 73 height 13
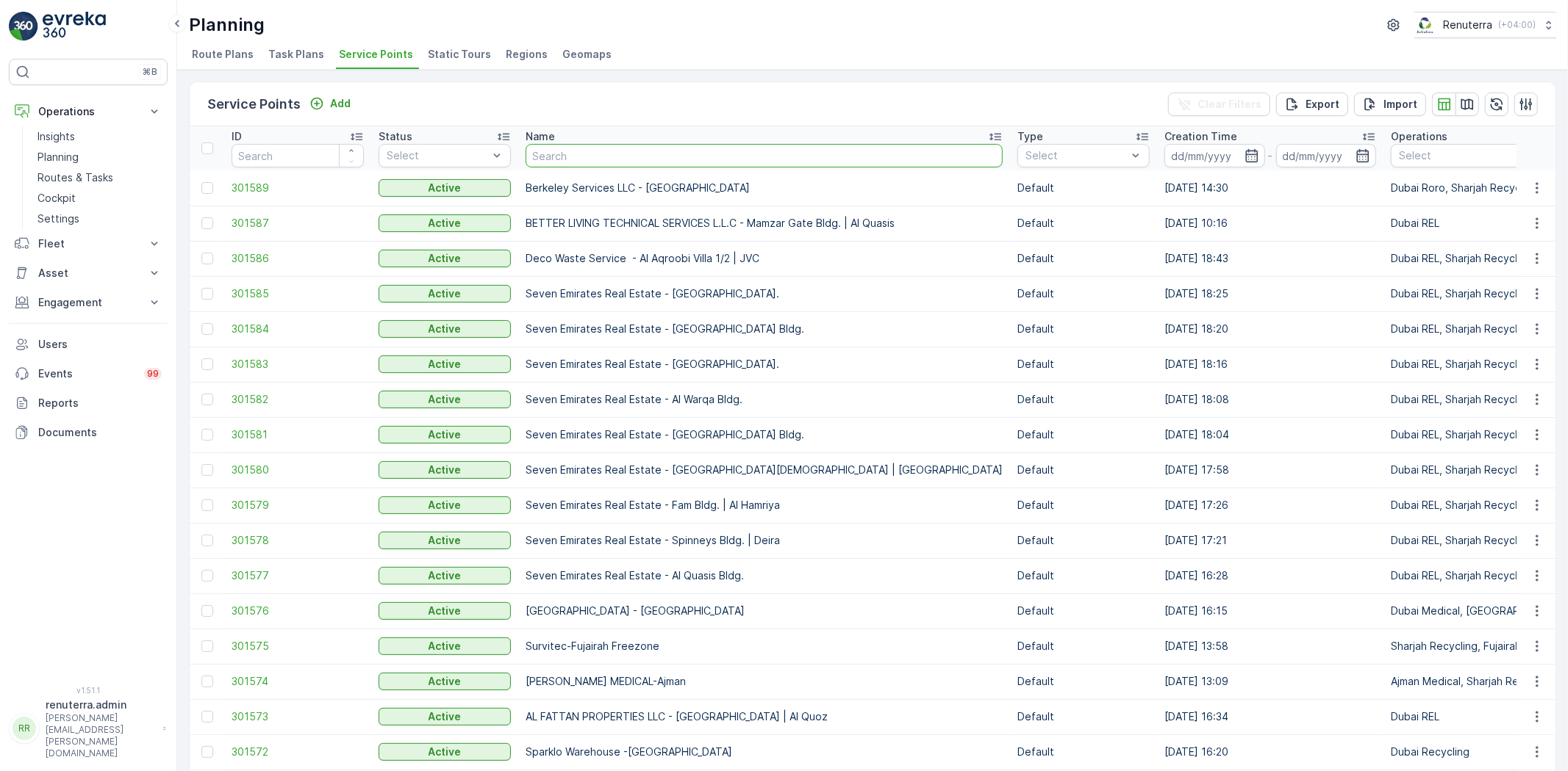
click at [591, 159] on input "text" at bounding box center [764, 156] width 477 height 24
type input "new era"
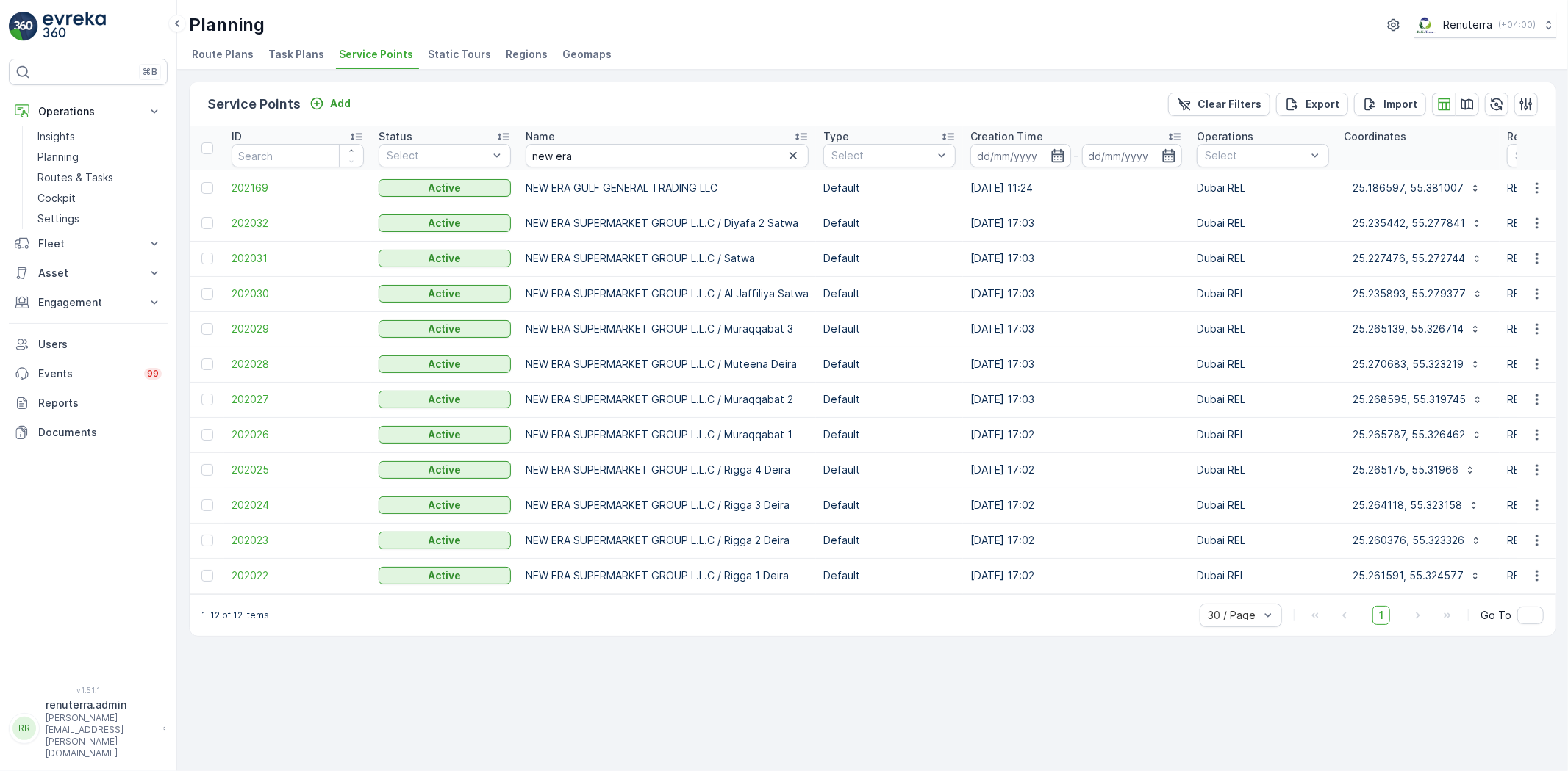
click at [269, 224] on span "202032" at bounding box center [297, 223] width 132 height 15
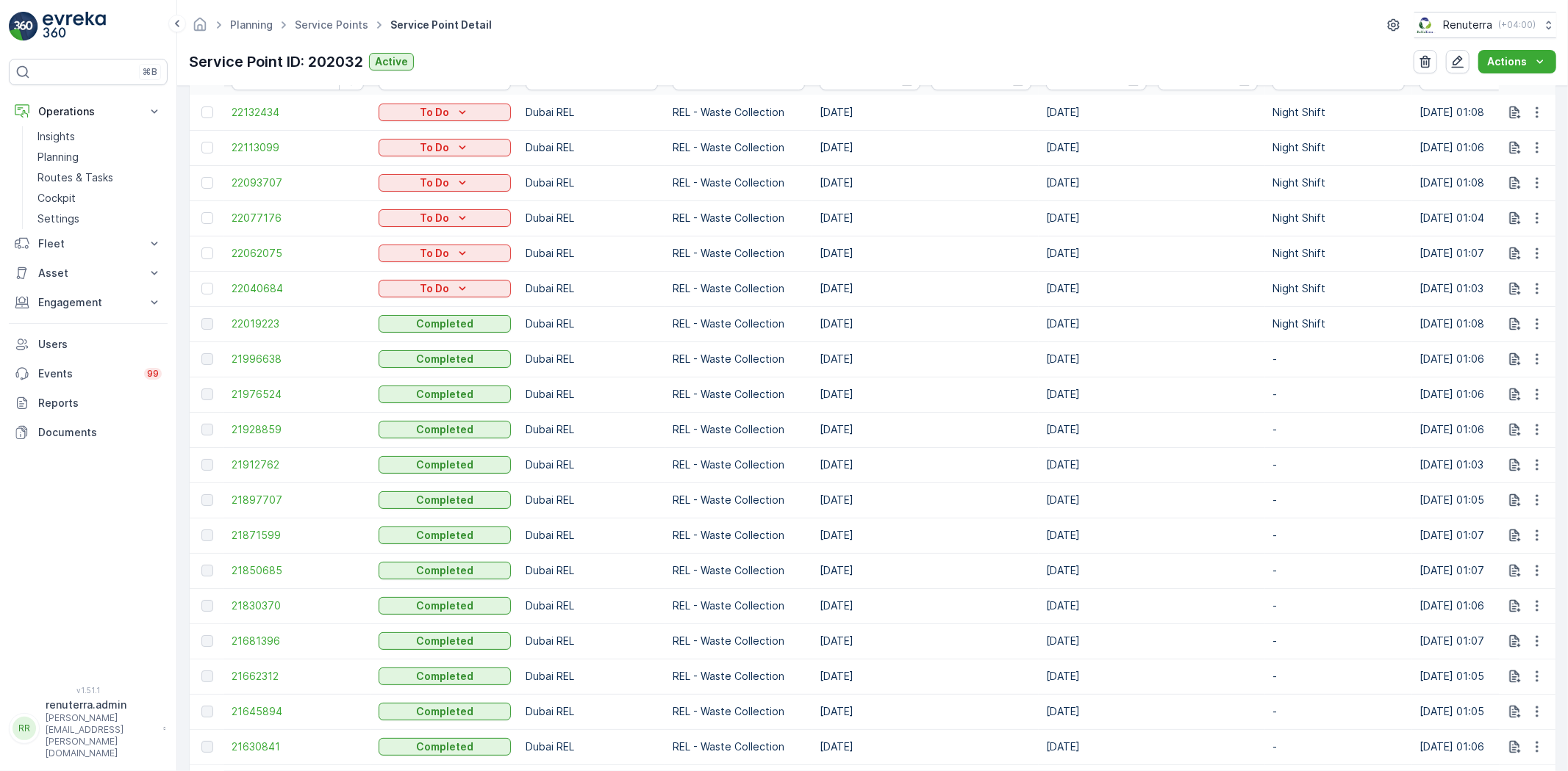
scroll to position [489, 0]
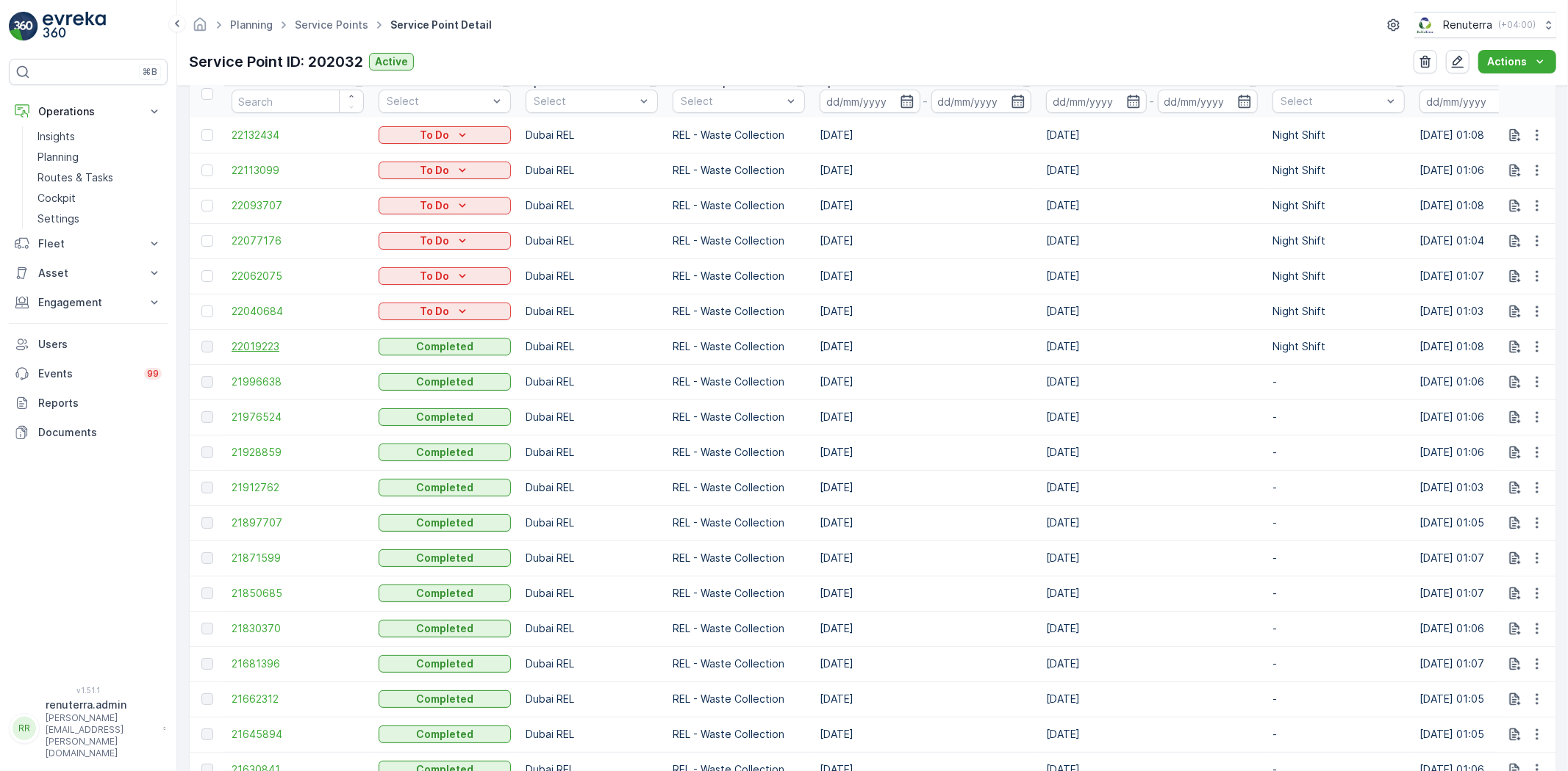
click at [251, 343] on span "22019223" at bounding box center [297, 347] width 132 height 15
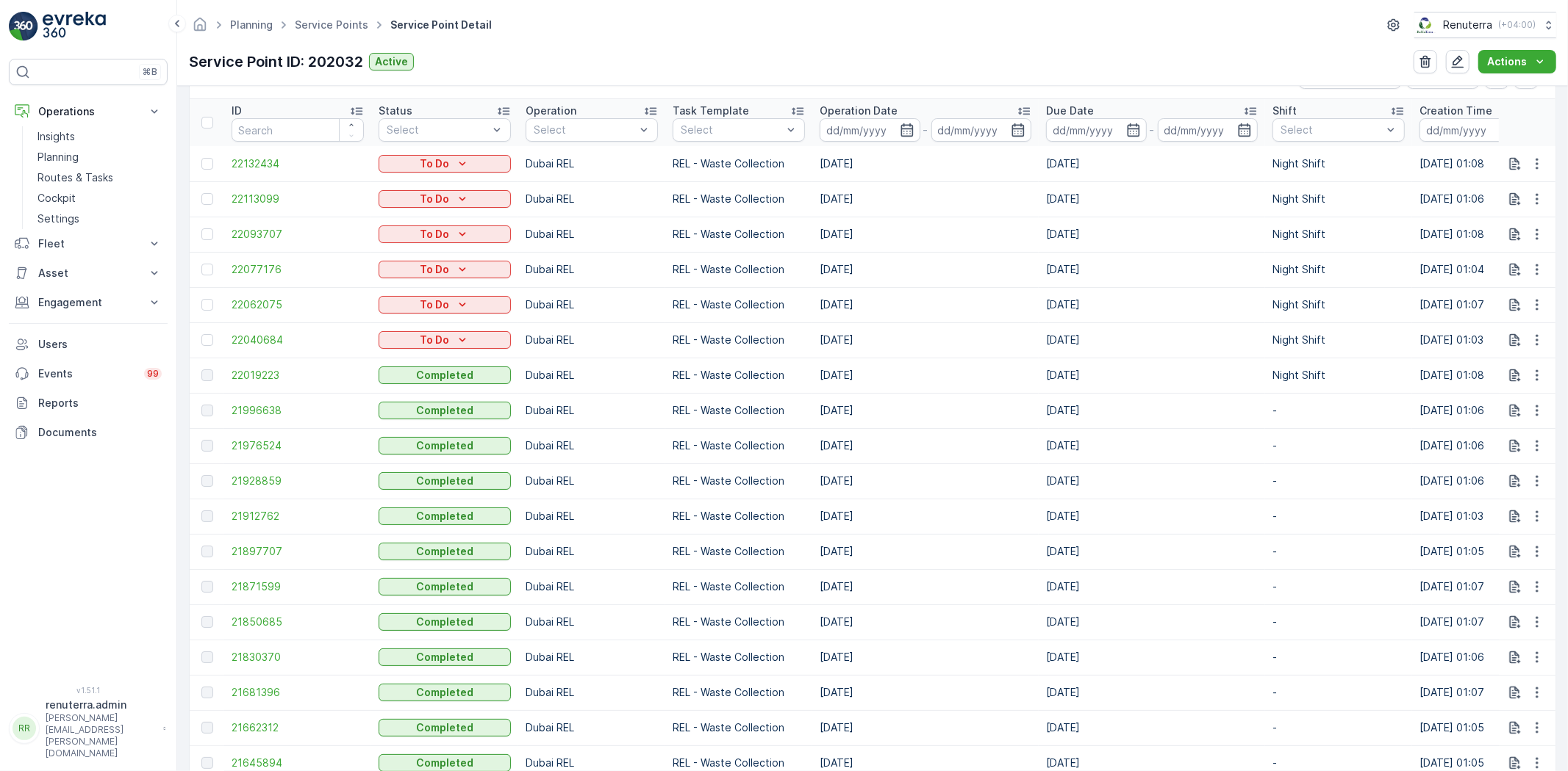
scroll to position [571, 0]
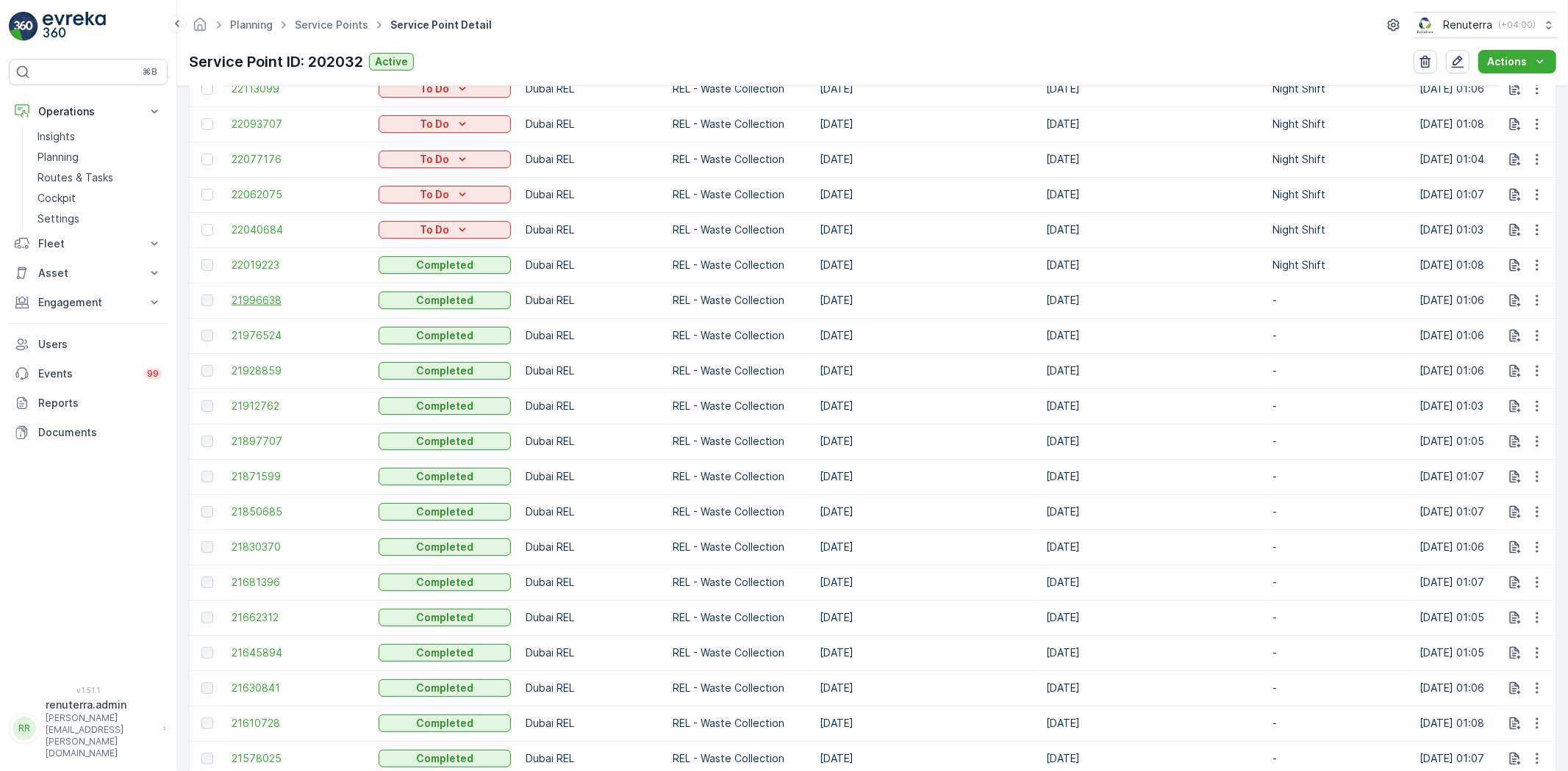
click at [257, 298] on span "21996638" at bounding box center [297, 301] width 132 height 15
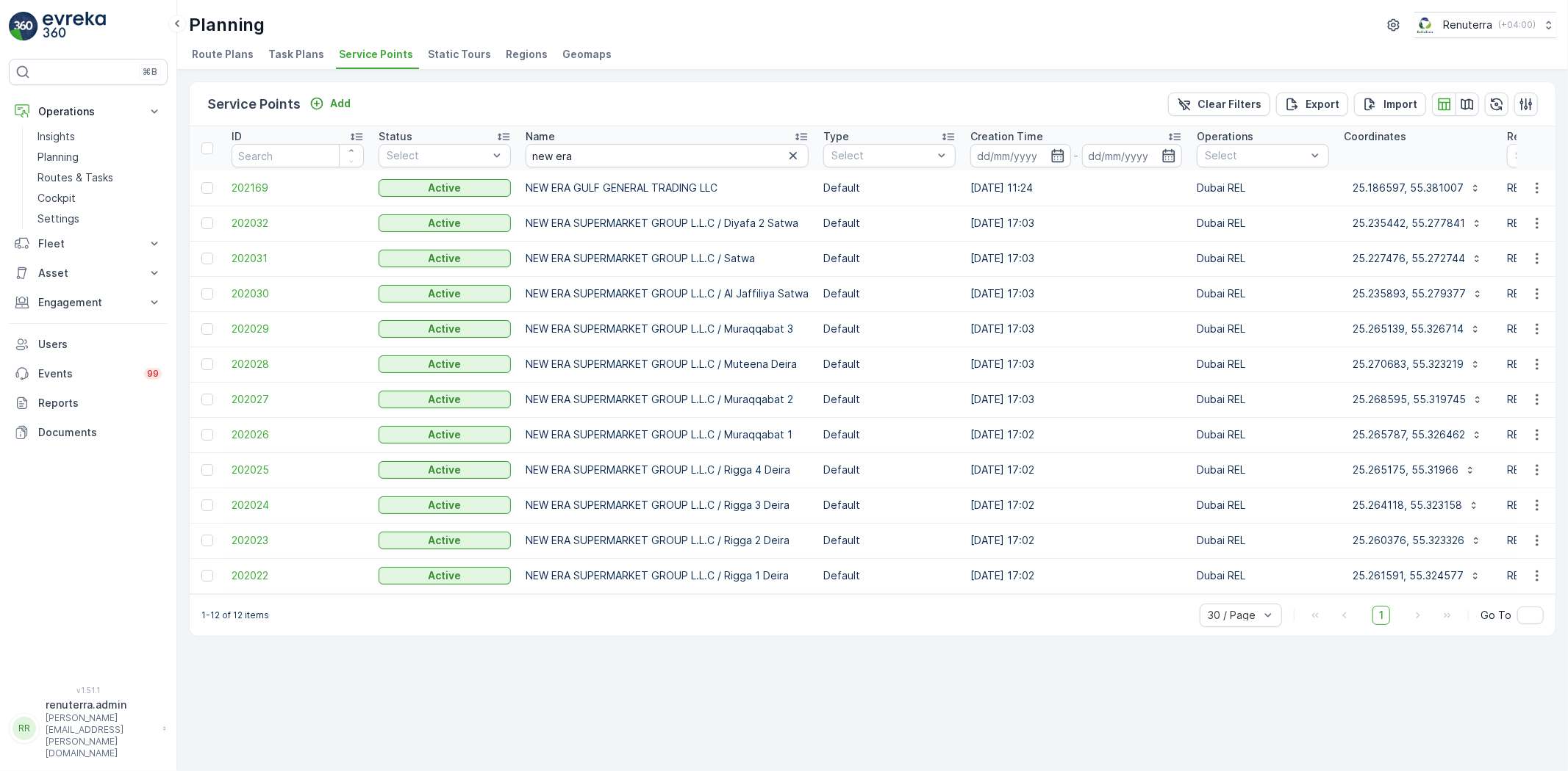
click at [265, 531] on td "202023" at bounding box center [297, 541] width 147 height 35
click at [252, 542] on span "202023" at bounding box center [297, 541] width 132 height 15
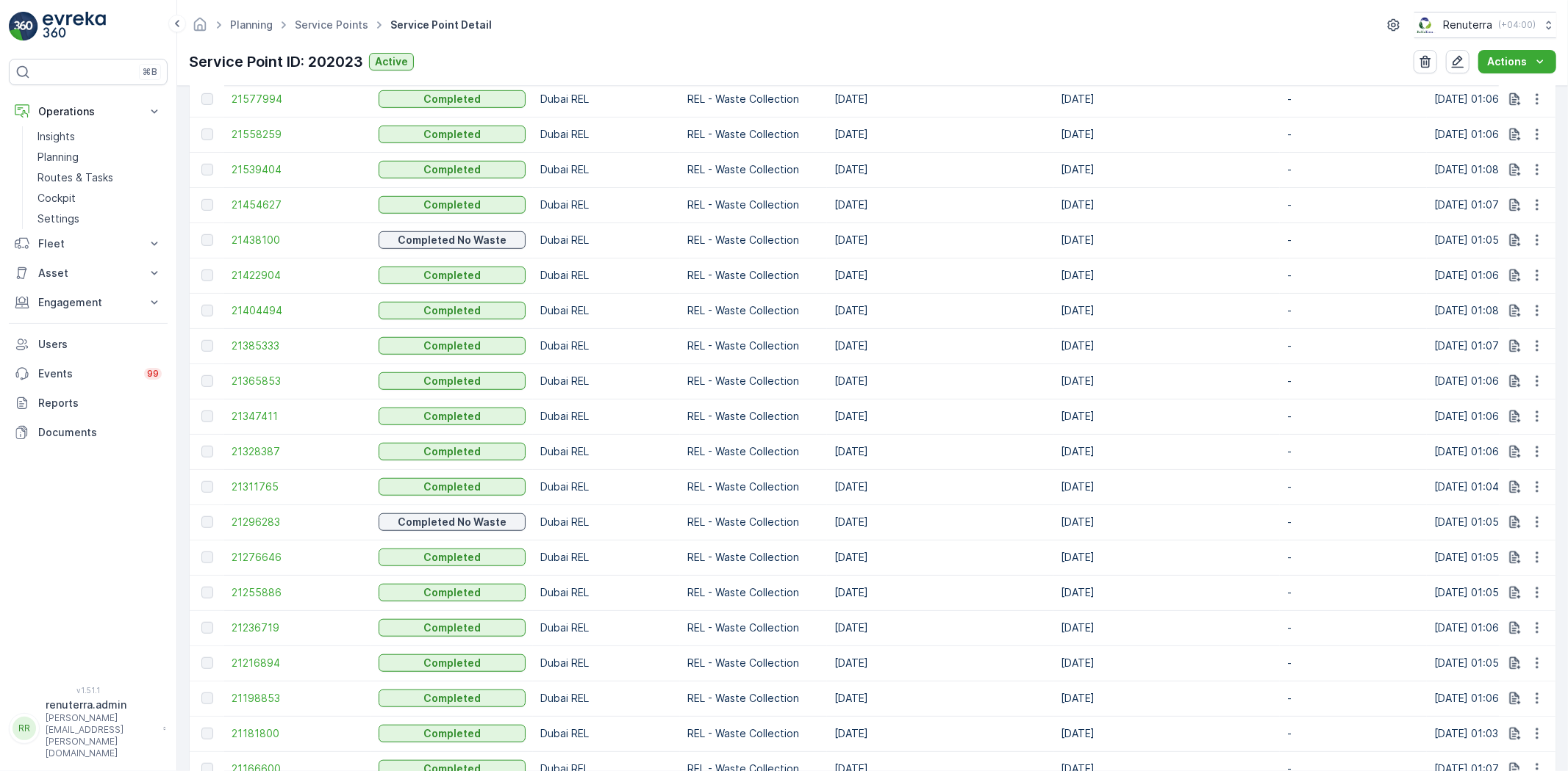
scroll to position [1142, 0]
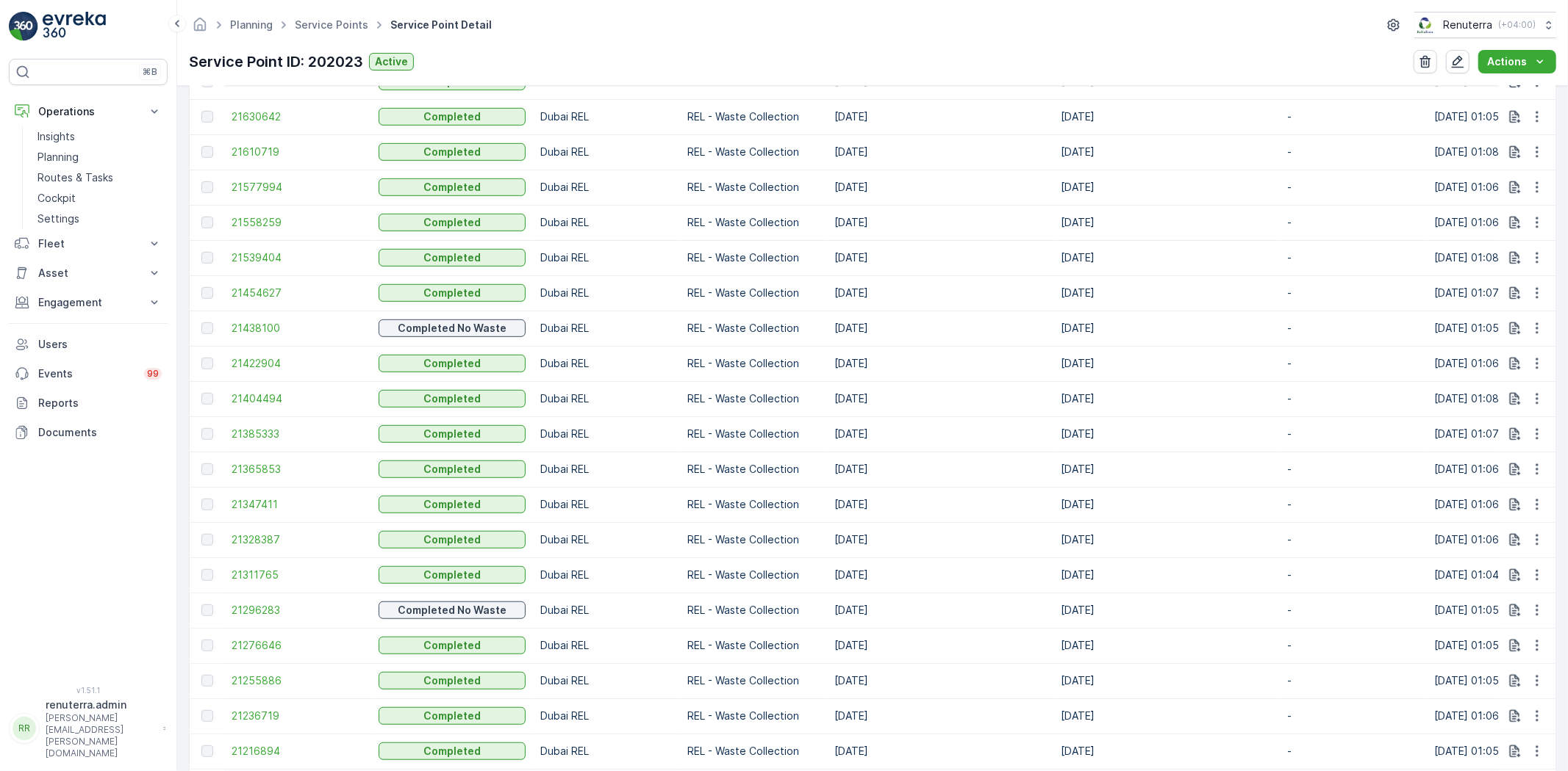
drag, startPoint x: 829, startPoint y: 326, endPoint x: 896, endPoint y: 318, distance: 67.5
click at [896, 318] on td "[DATE]" at bounding box center [940, 329] width 226 height 35
click at [250, 326] on span "21438100" at bounding box center [297, 329] width 132 height 15
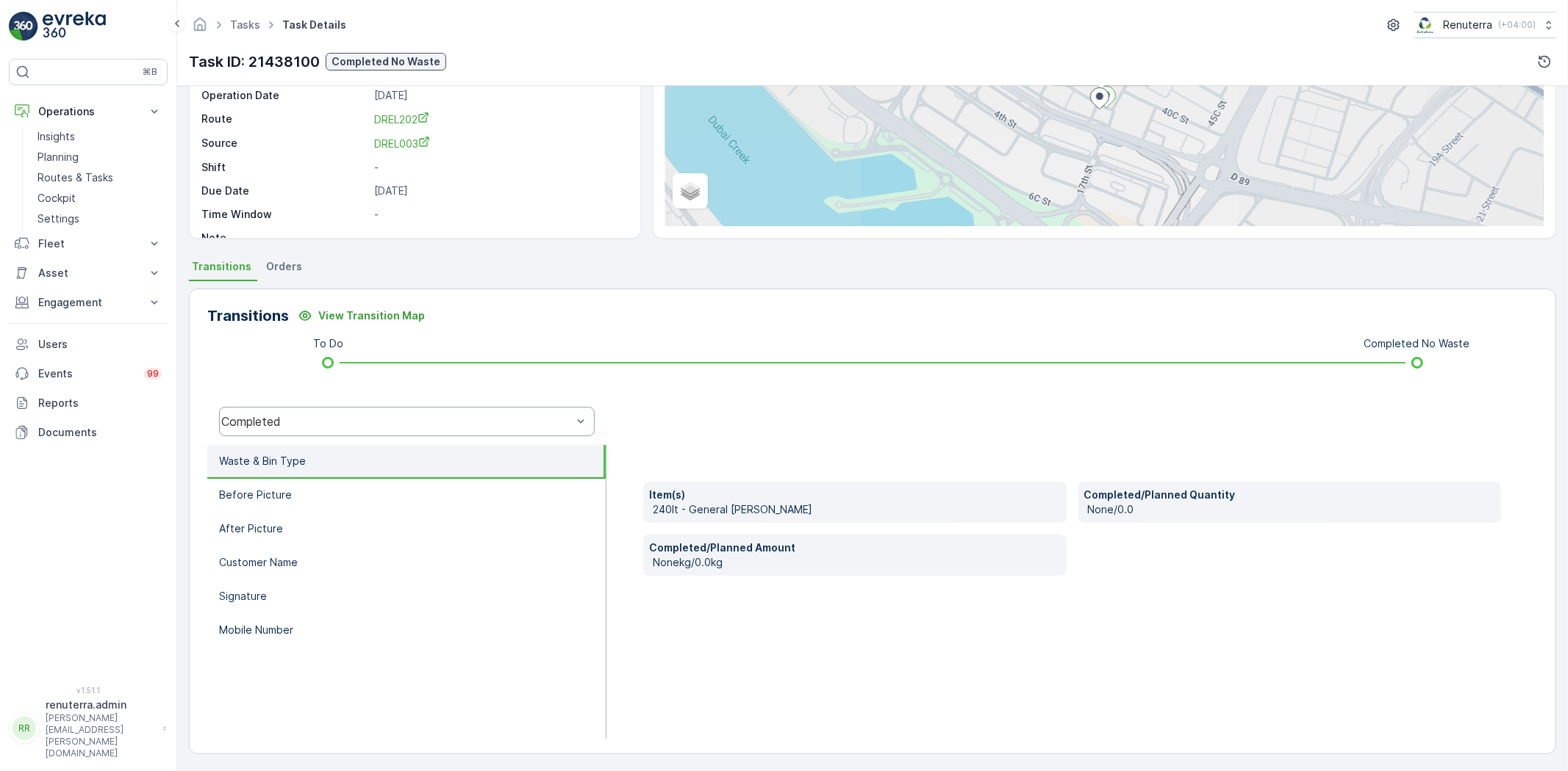
scroll to position [154, 0]
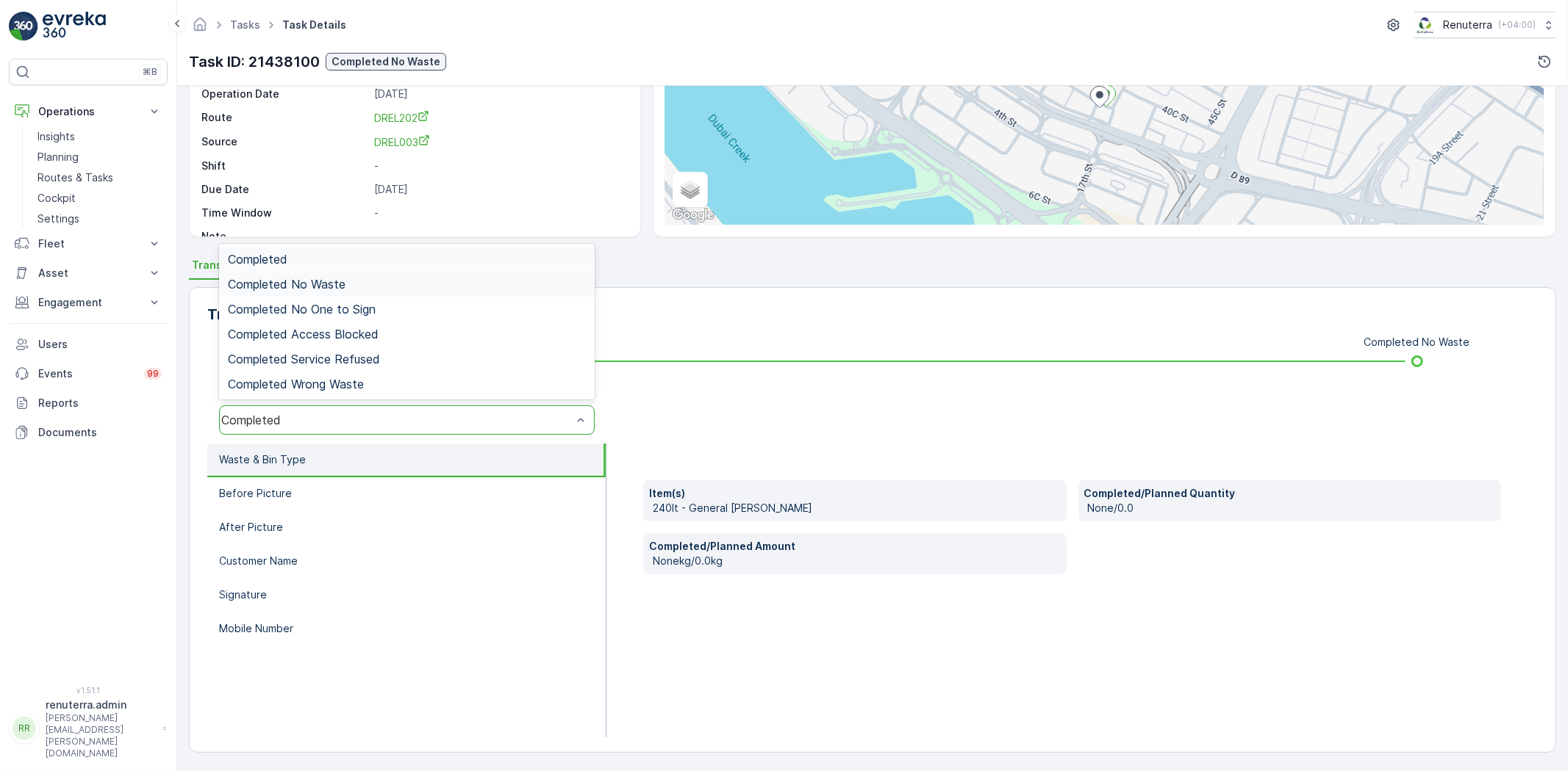
click at [335, 284] on span "Completed No Waste" at bounding box center [286, 284] width 117 height 13
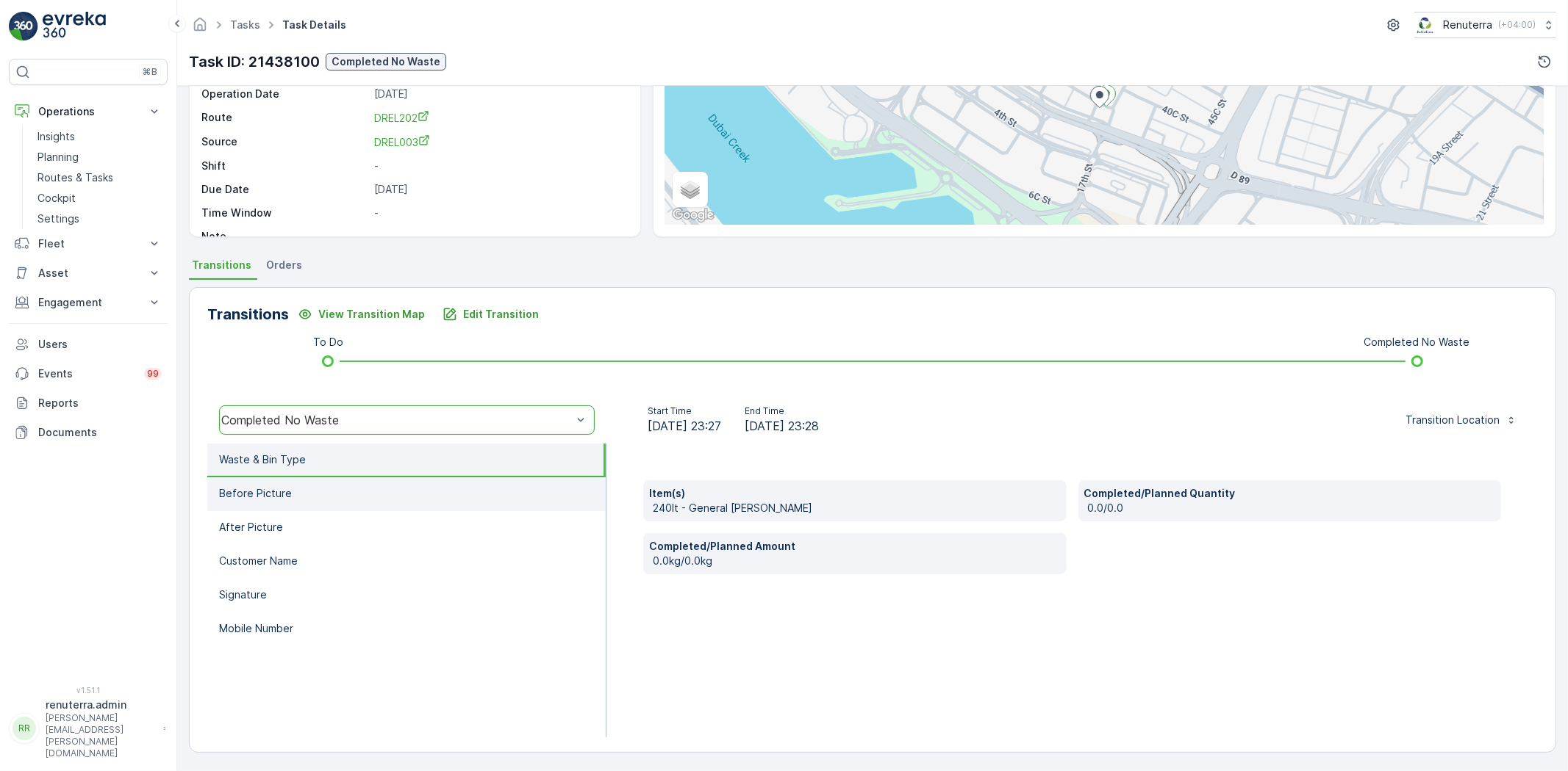
click at [276, 500] on li "Before Picture" at bounding box center [406, 495] width 398 height 34
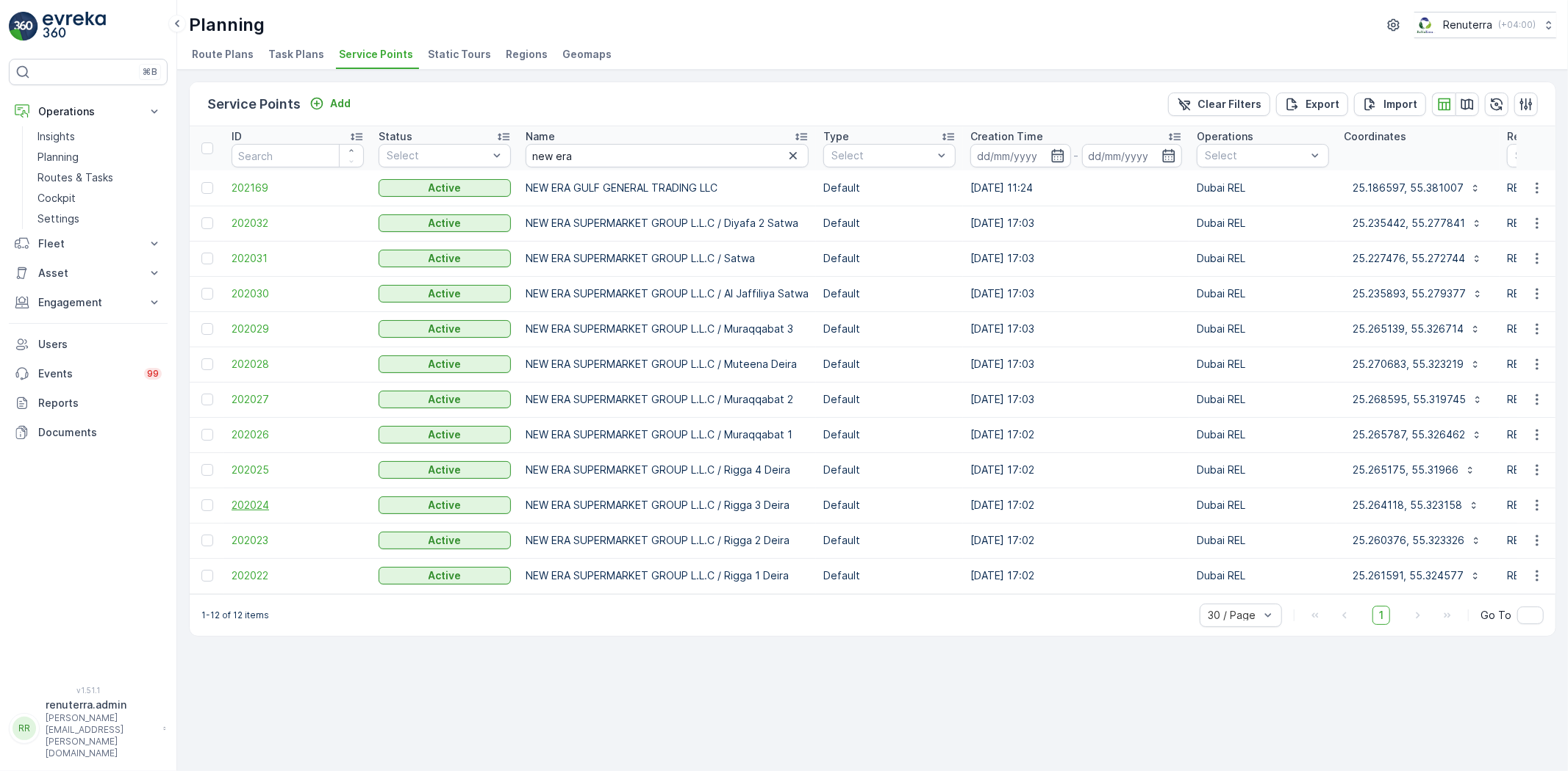
click at [261, 502] on span "202024" at bounding box center [297, 505] width 132 height 15
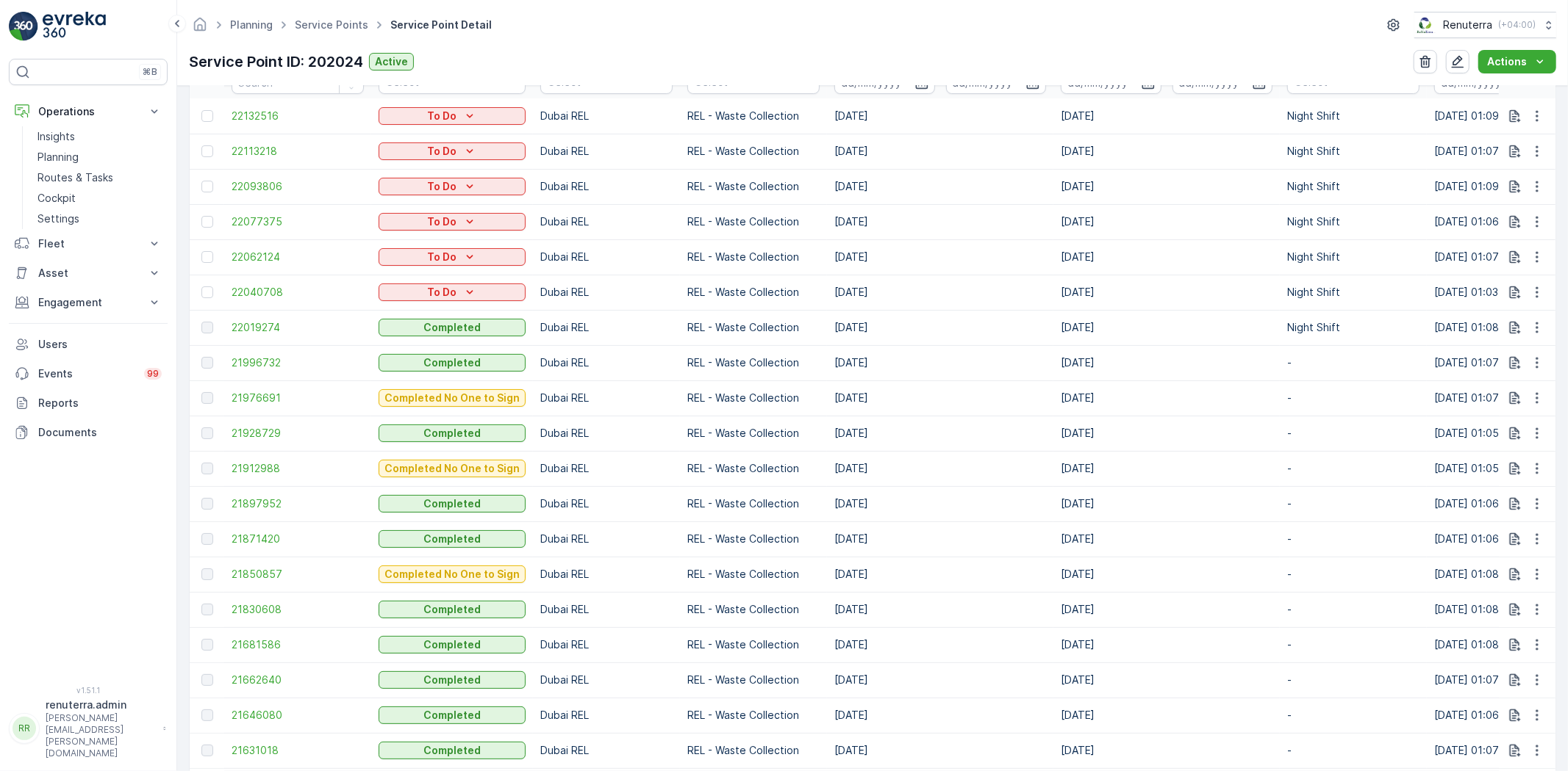
scroll to position [652, 0]
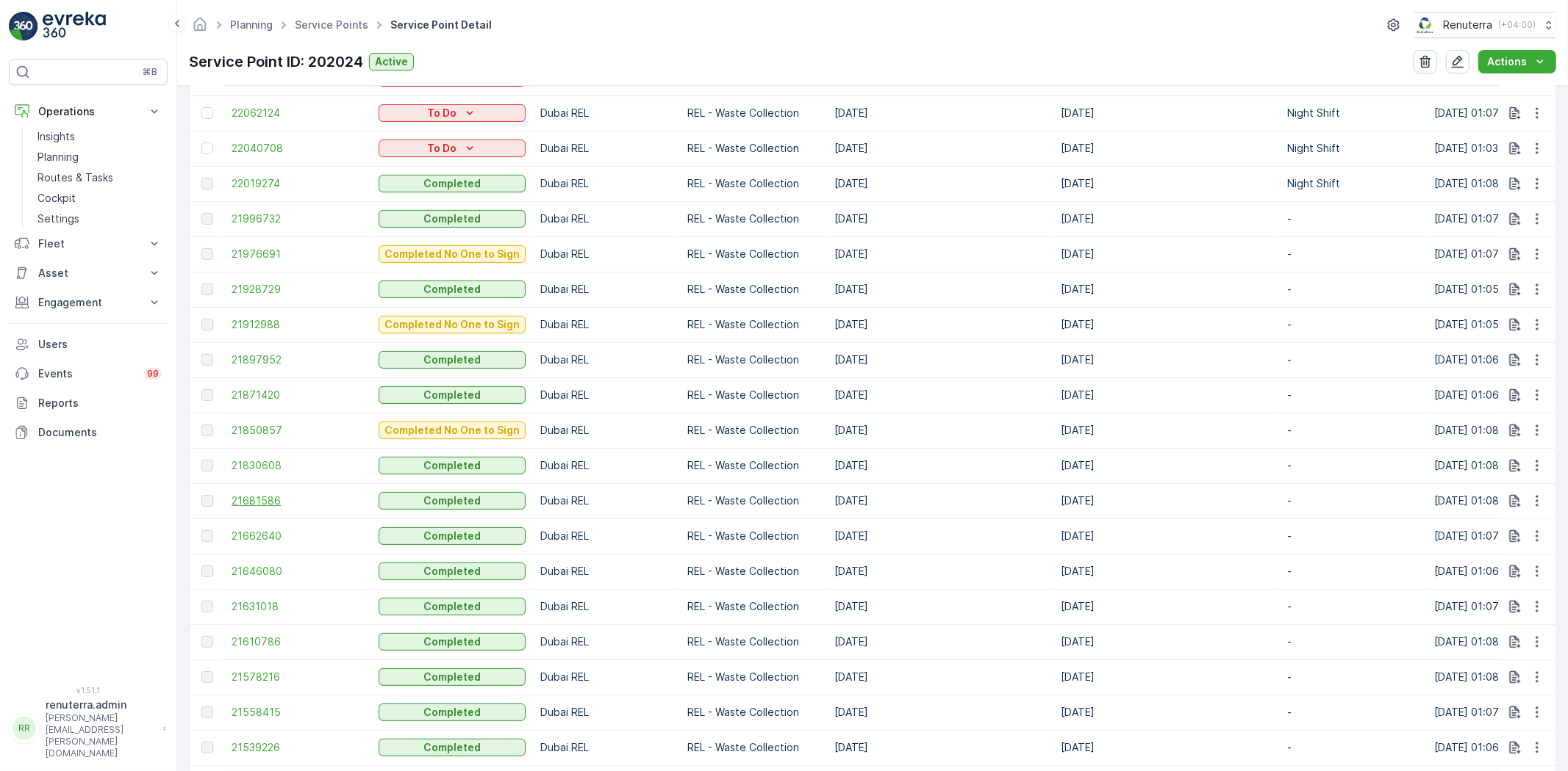
click at [266, 493] on span "21681586" at bounding box center [297, 501] width 132 height 15
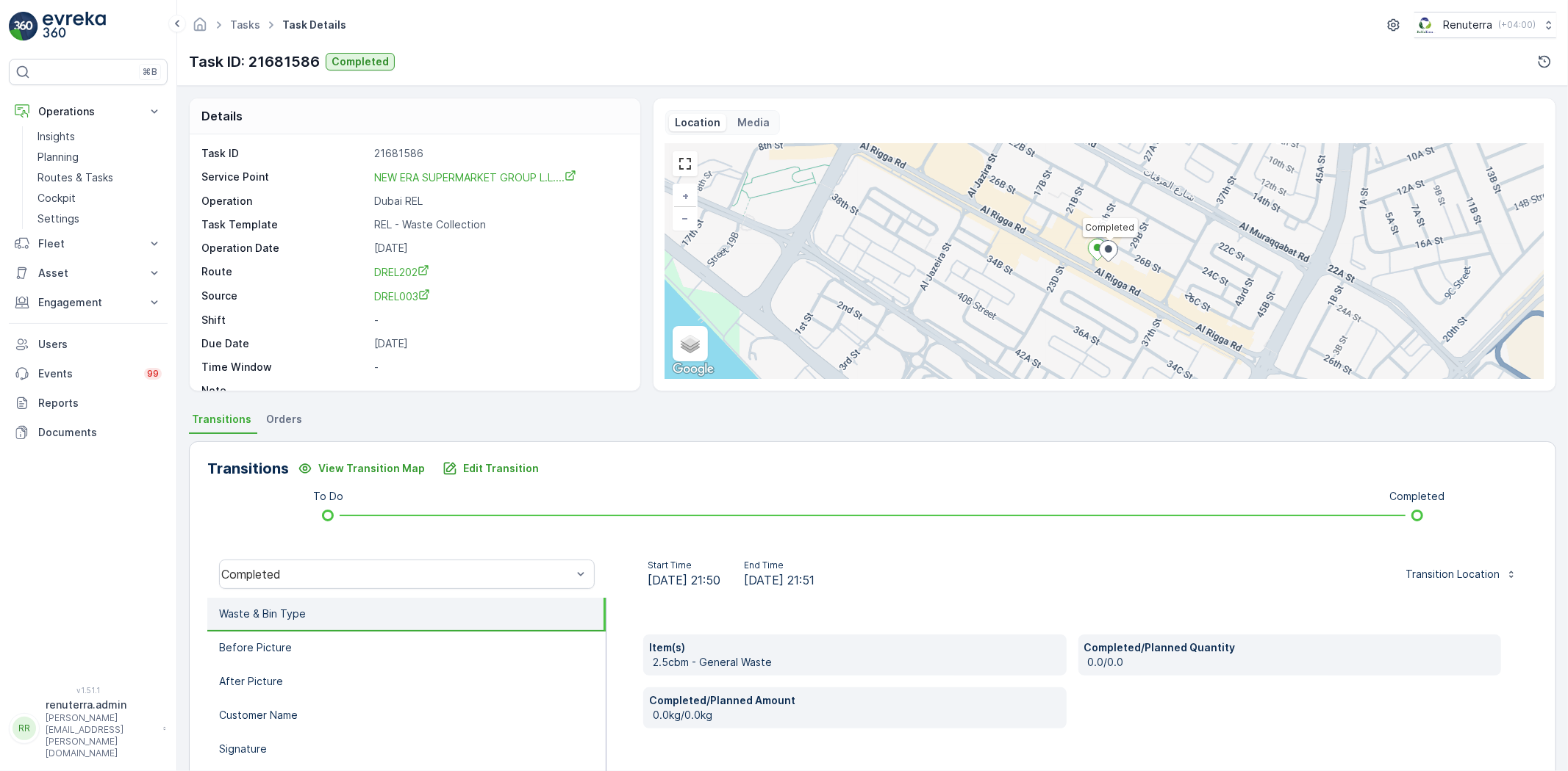
scroll to position [81, 0]
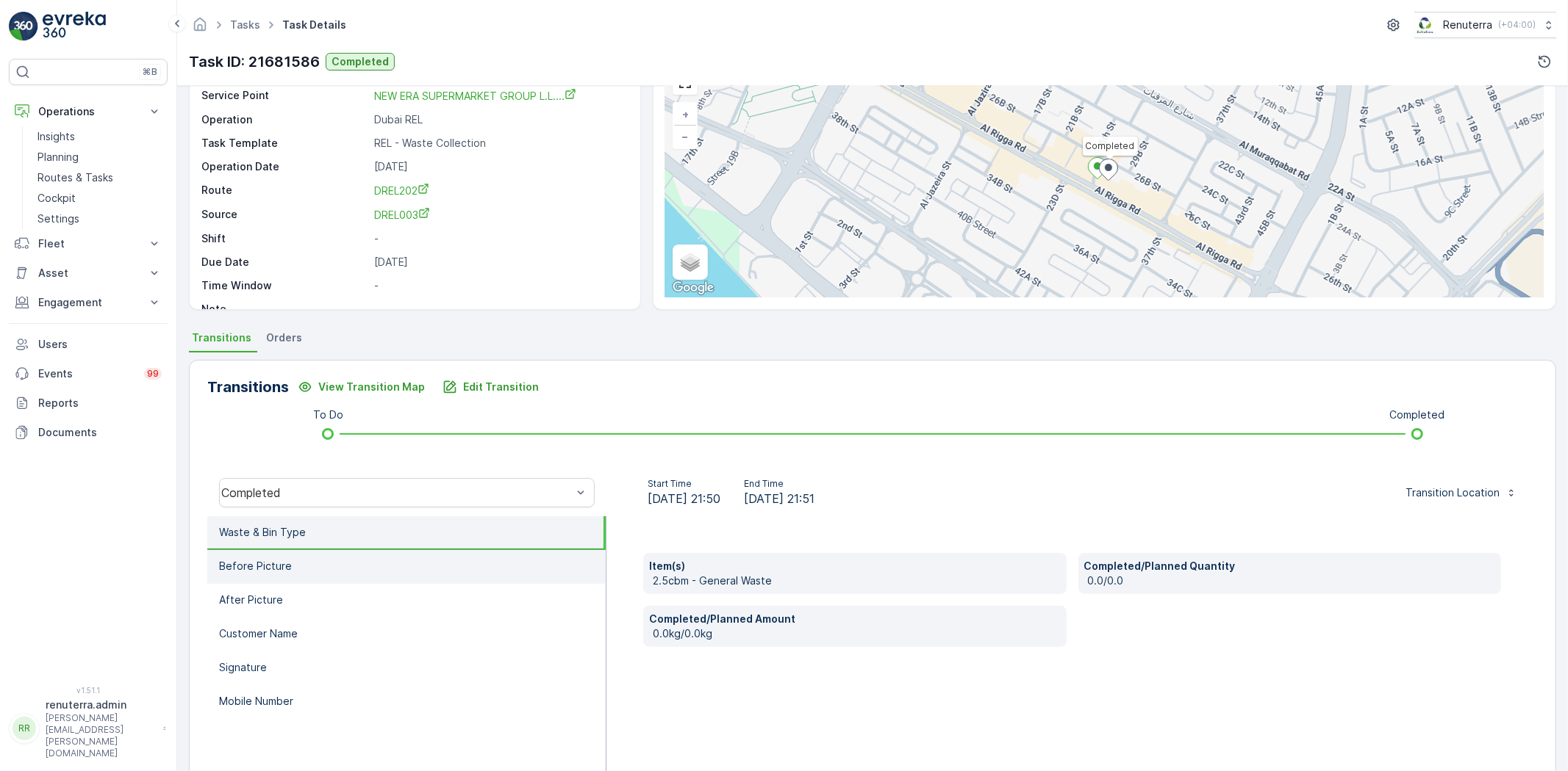
click at [267, 555] on li "Before Picture" at bounding box center [406, 567] width 398 height 34
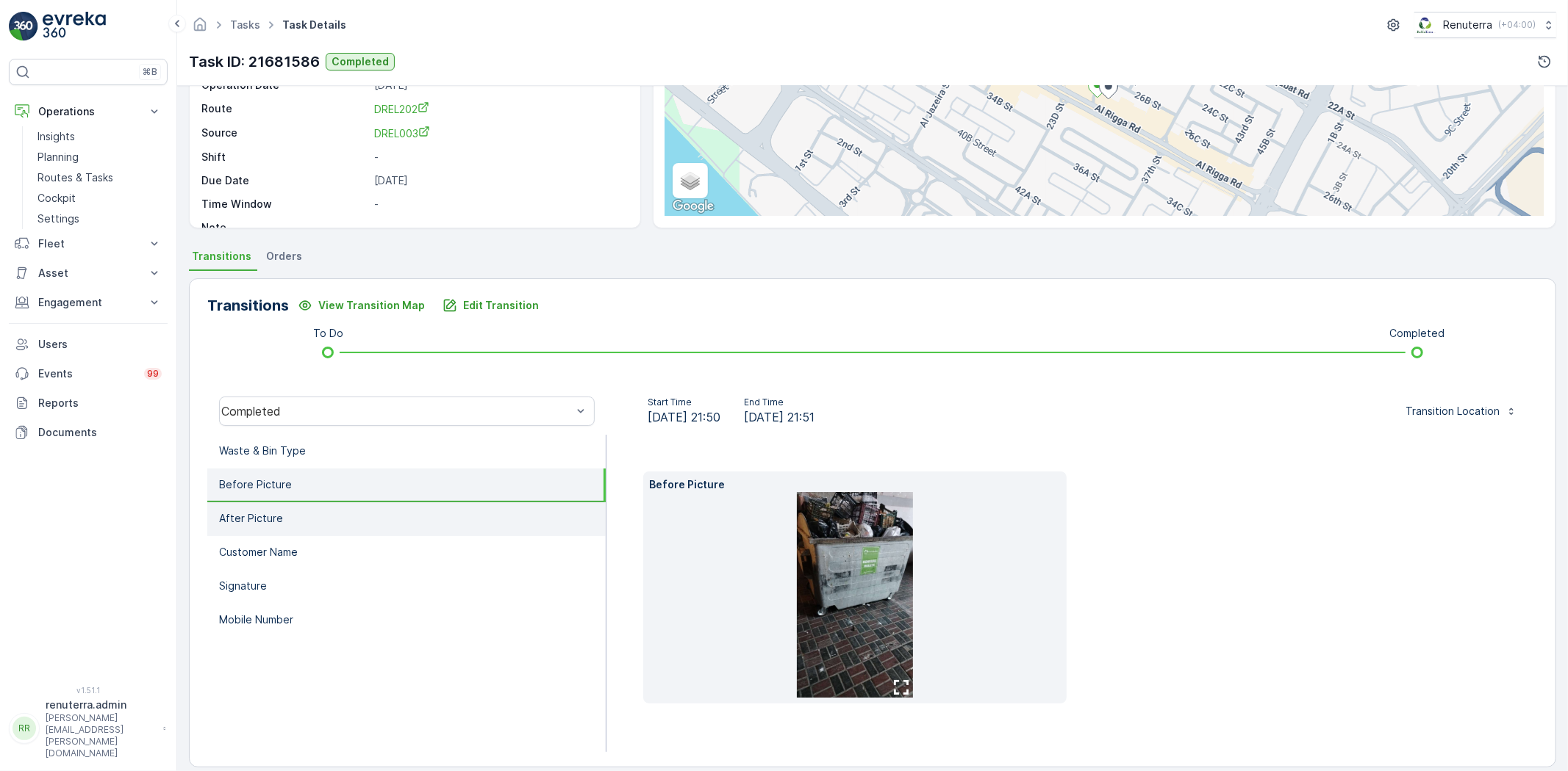
click at [259, 503] on li "After Picture" at bounding box center [406, 519] width 398 height 34
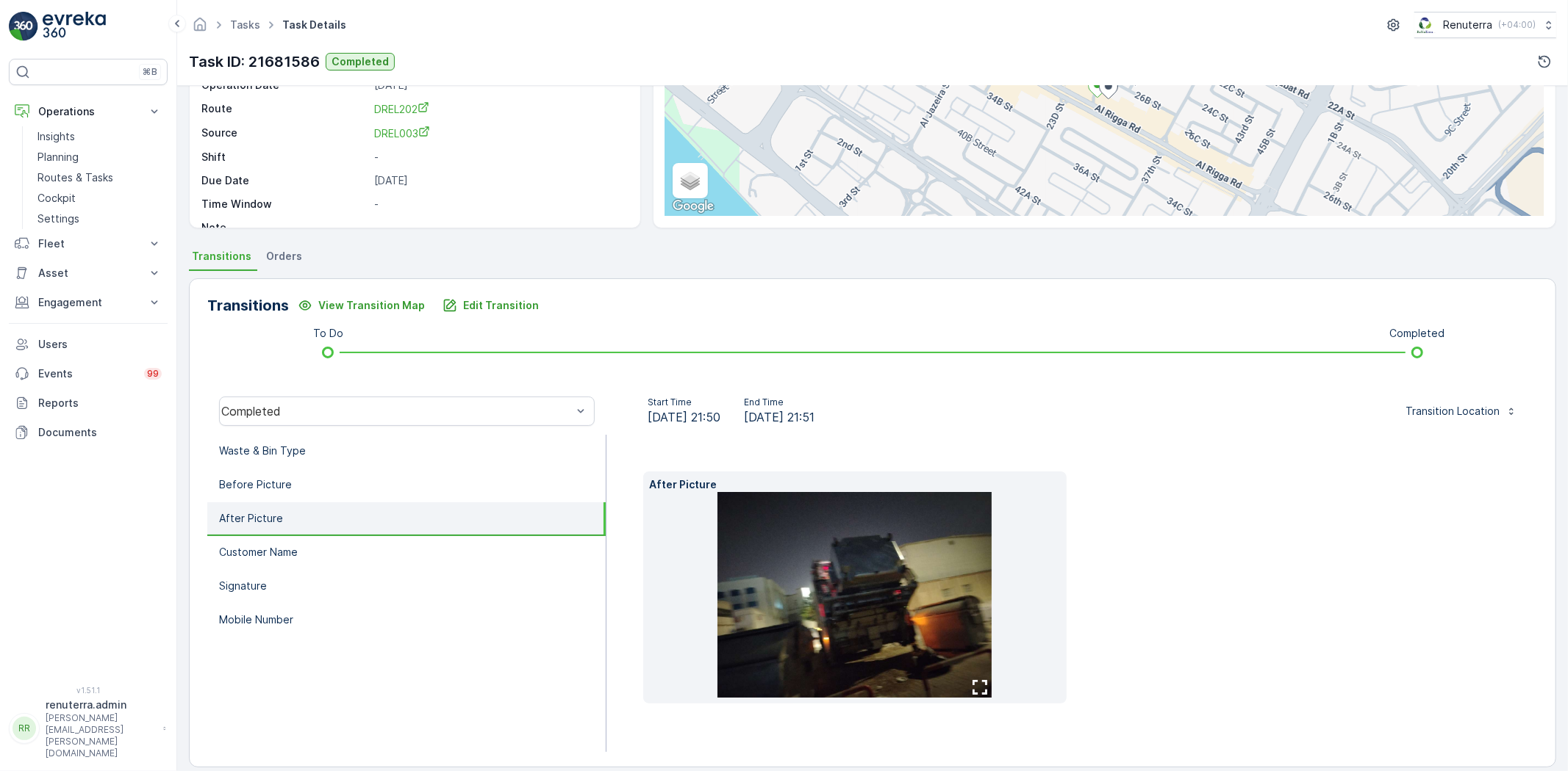
scroll to position [155, 0]
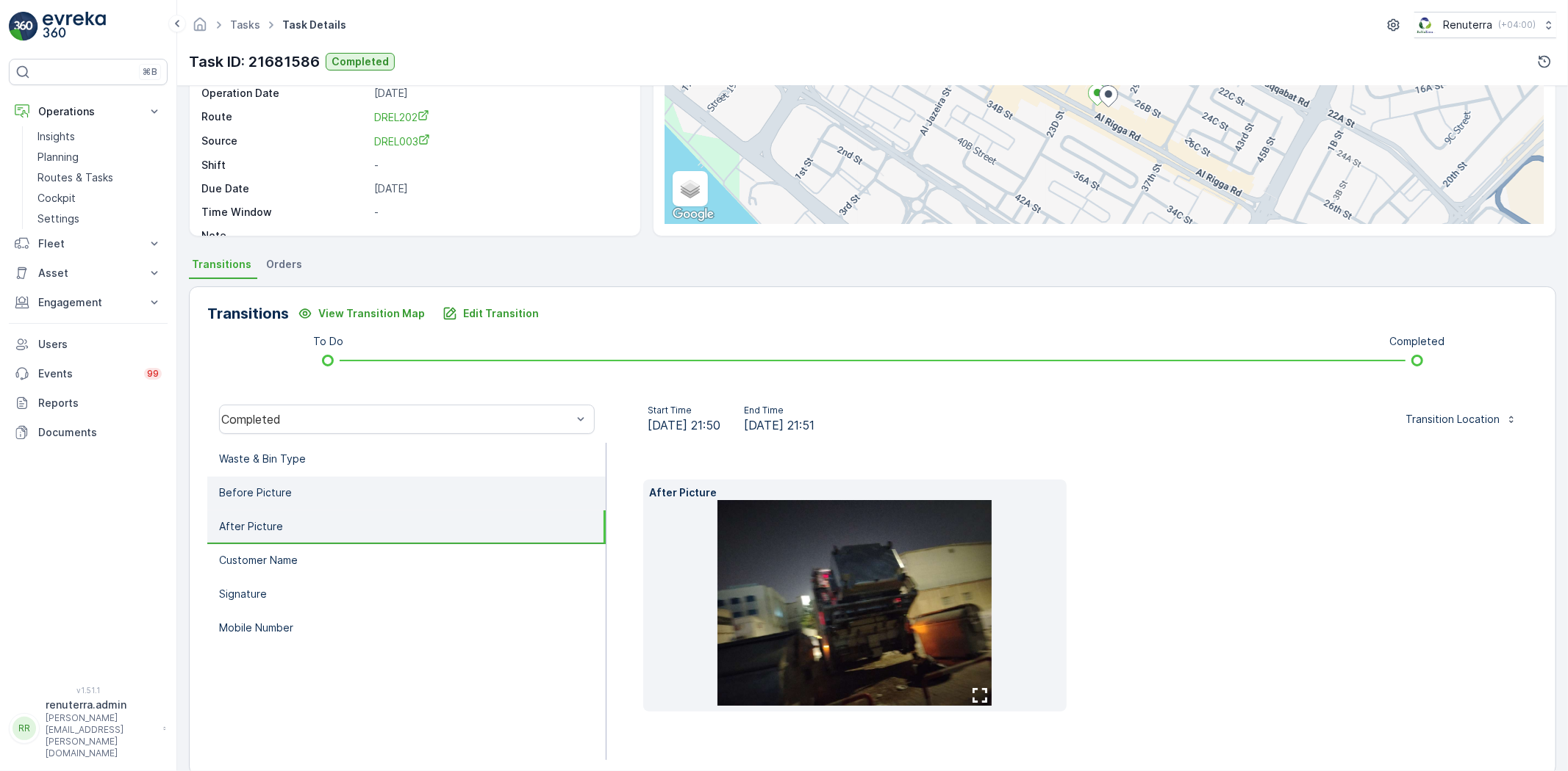
click at [292, 487] on li "Before Picture" at bounding box center [406, 494] width 398 height 34
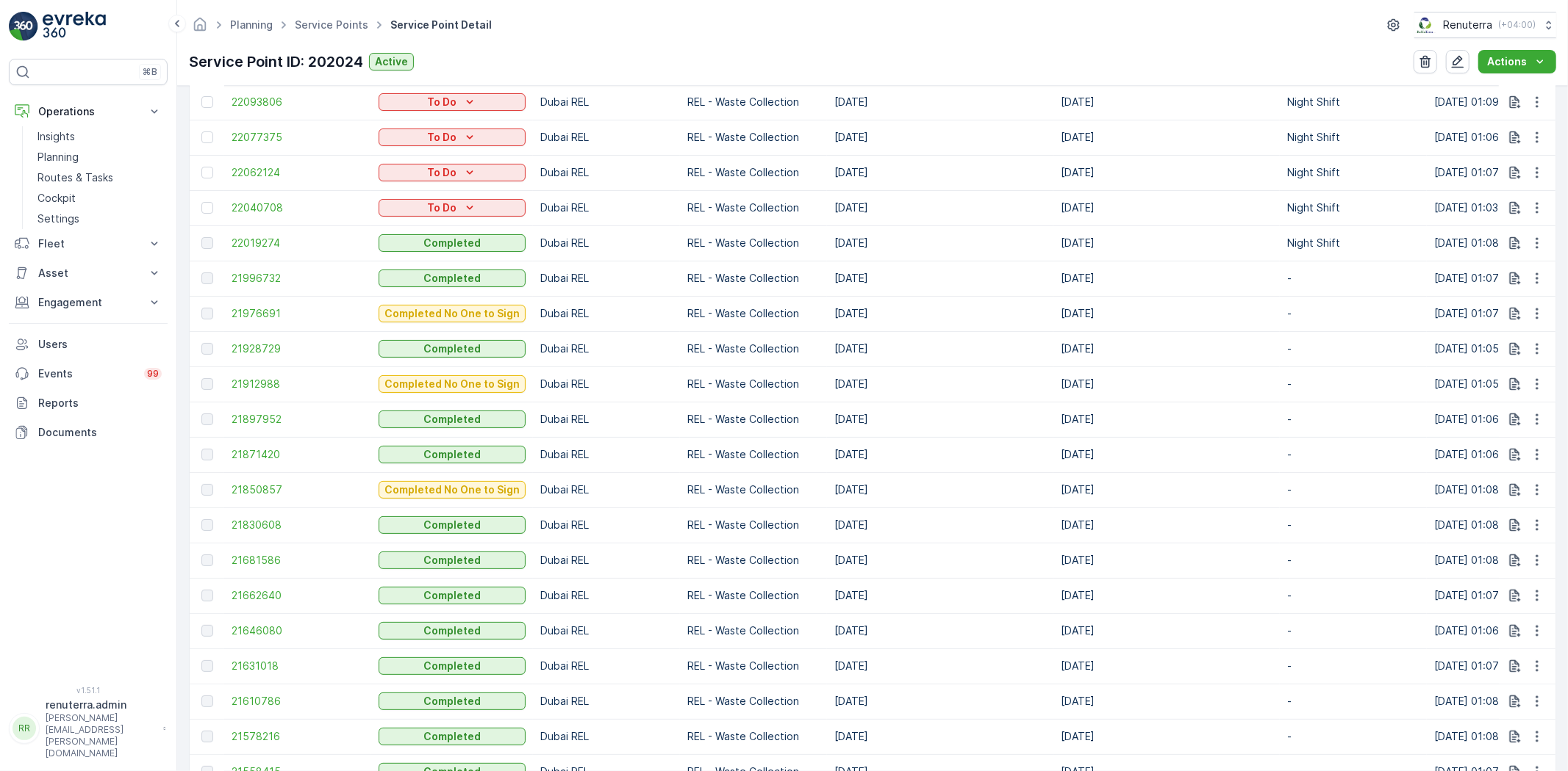
scroll to position [652, 0]
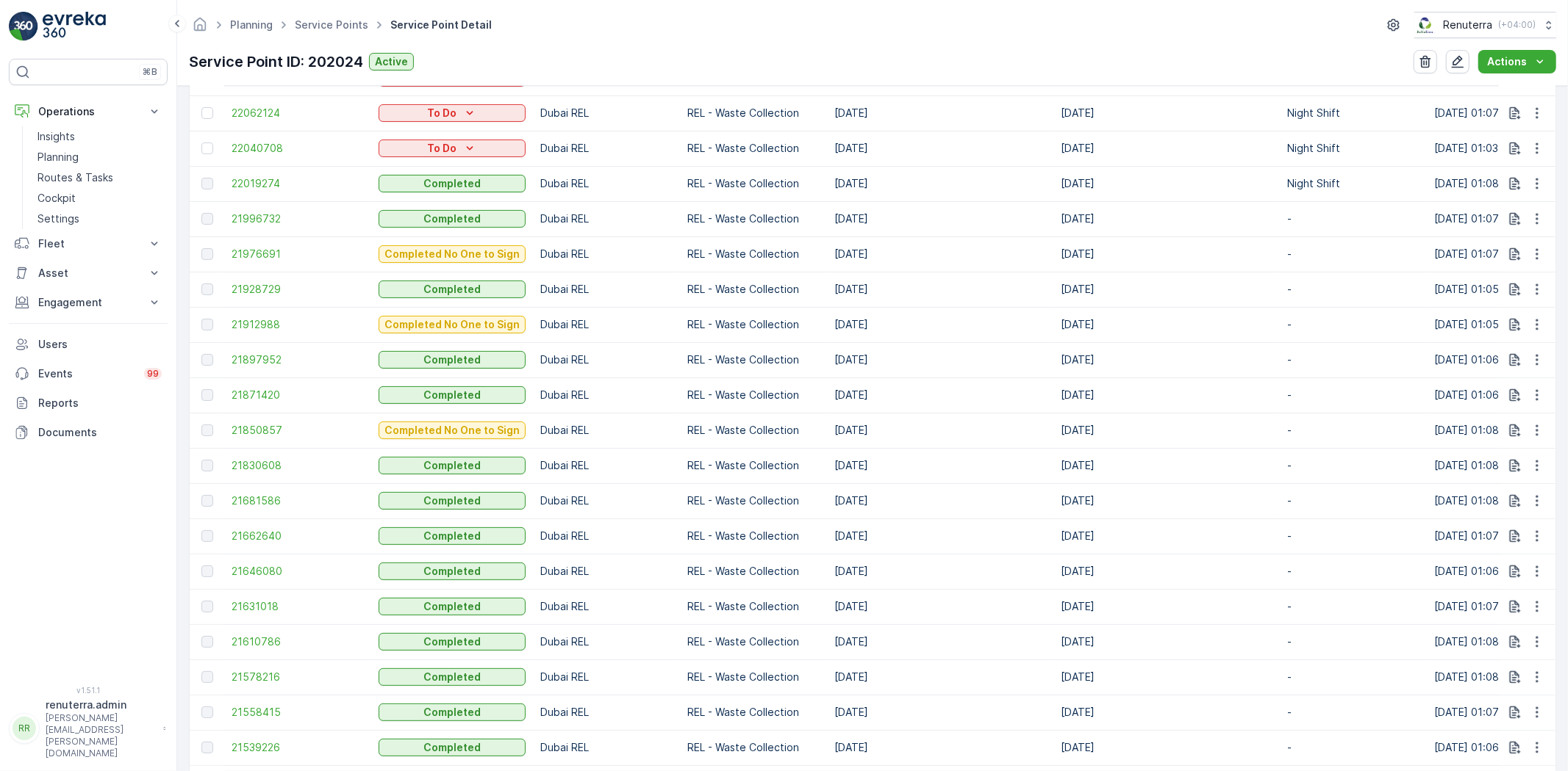
drag, startPoint x: 821, startPoint y: 501, endPoint x: 915, endPoint y: 511, distance: 94.5
click at [915, 511] on tr "21681586 Completed Dubai REL REL - Waste Collection [DATE] [DATE] - [DATE] 01:0…" at bounding box center [1401, 501] width 2423 height 35
click at [256, 461] on span "21830608" at bounding box center [297, 466] width 132 height 15
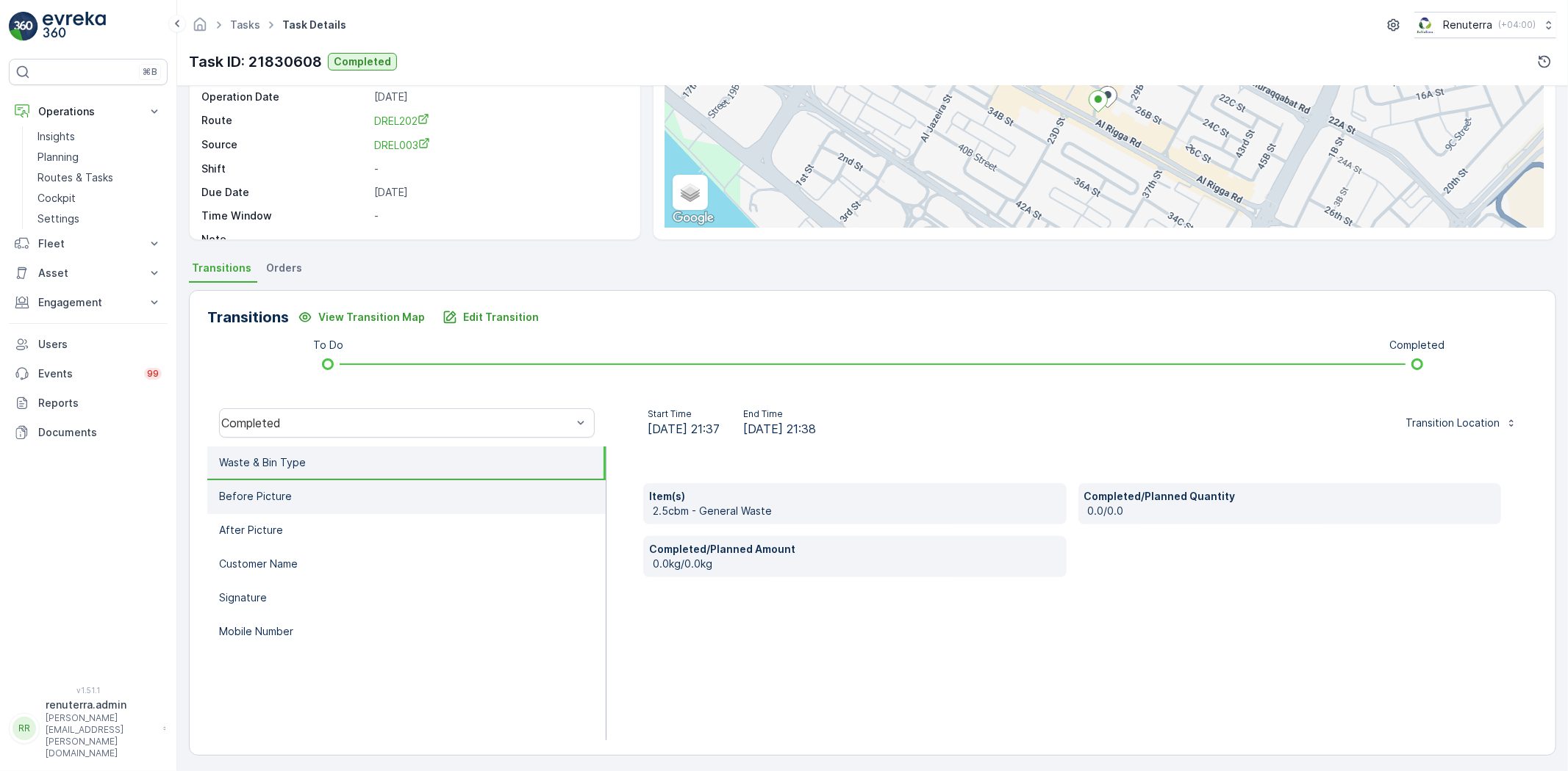
scroll to position [154, 0]
click at [273, 497] on p "Before Picture" at bounding box center [255, 493] width 72 height 15
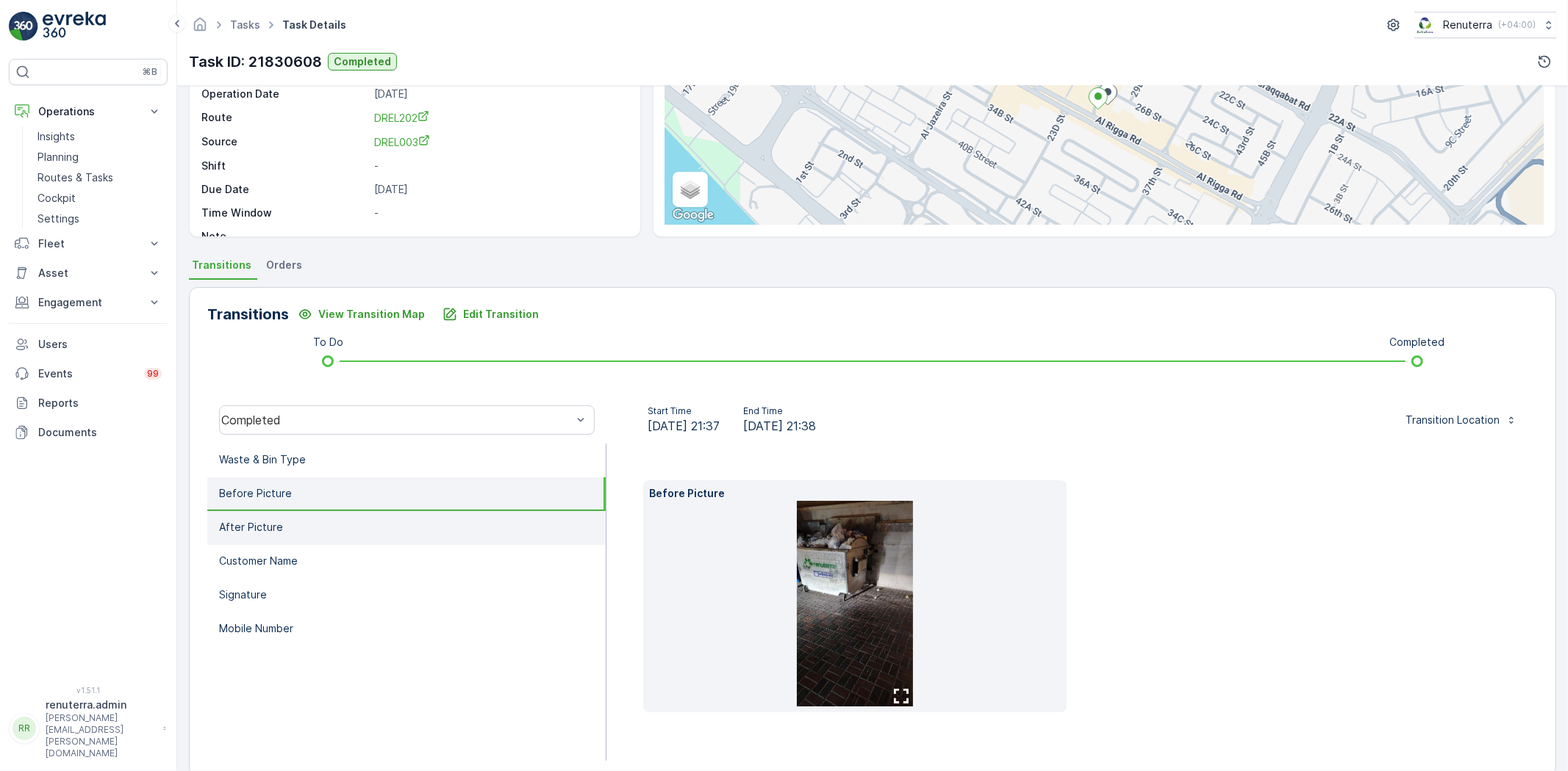
click at [292, 525] on li "After Picture" at bounding box center [406, 528] width 398 height 34
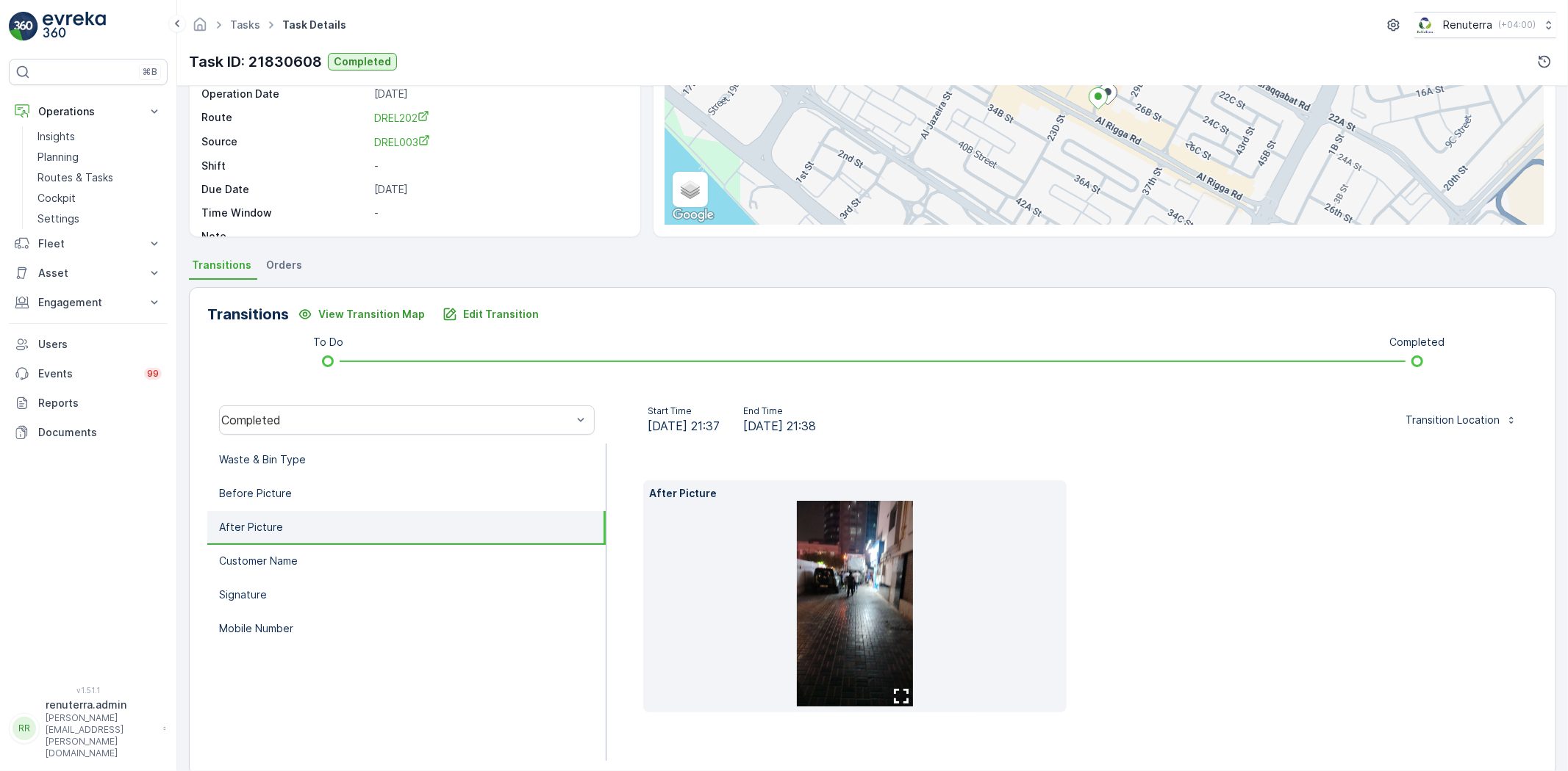
click at [294, 539] on li "After Picture" at bounding box center [406, 528] width 398 height 34
click at [307, 488] on li "Before Picture" at bounding box center [406, 495] width 398 height 34
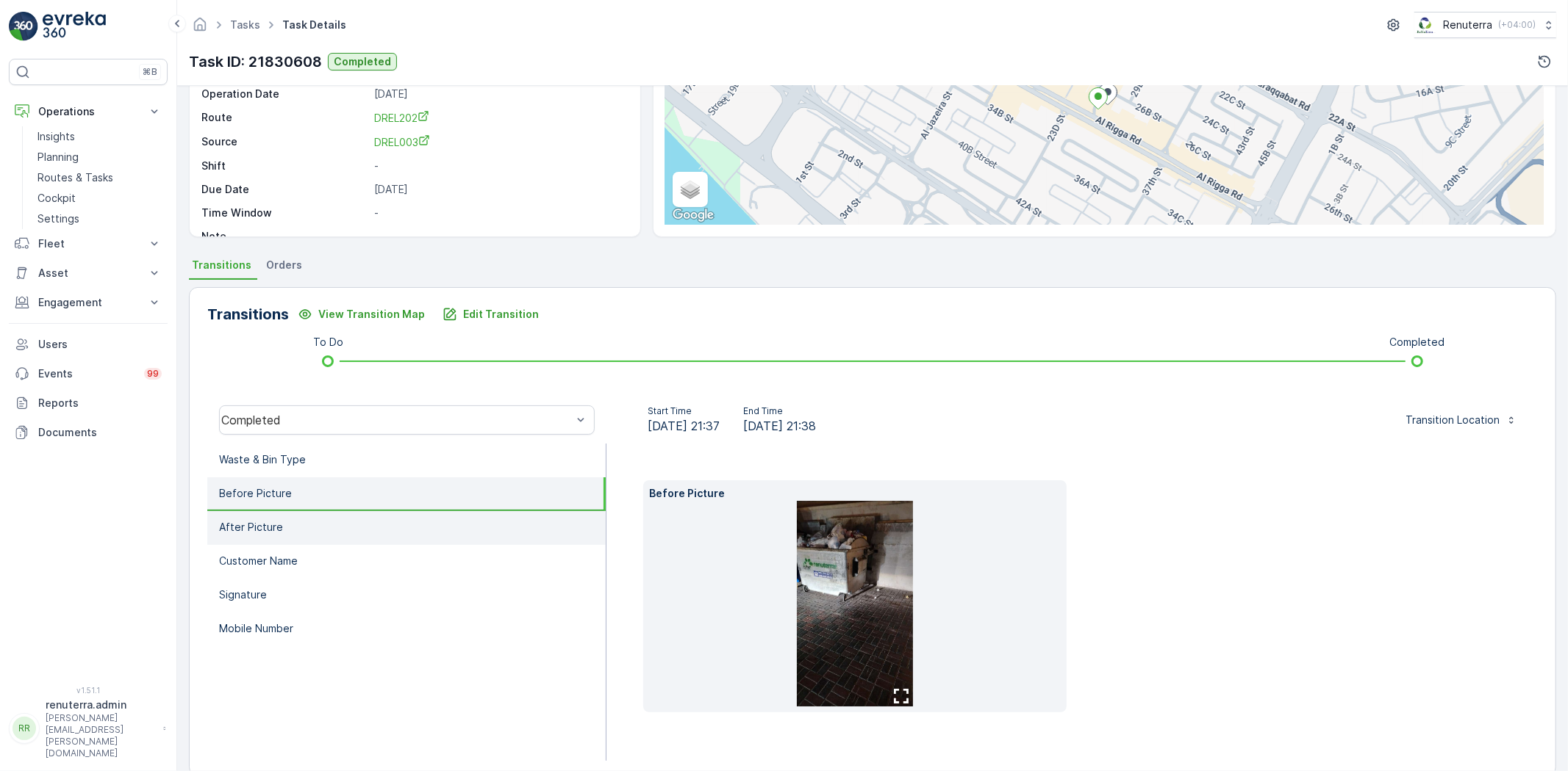
click at [312, 515] on li "After Picture" at bounding box center [406, 528] width 398 height 34
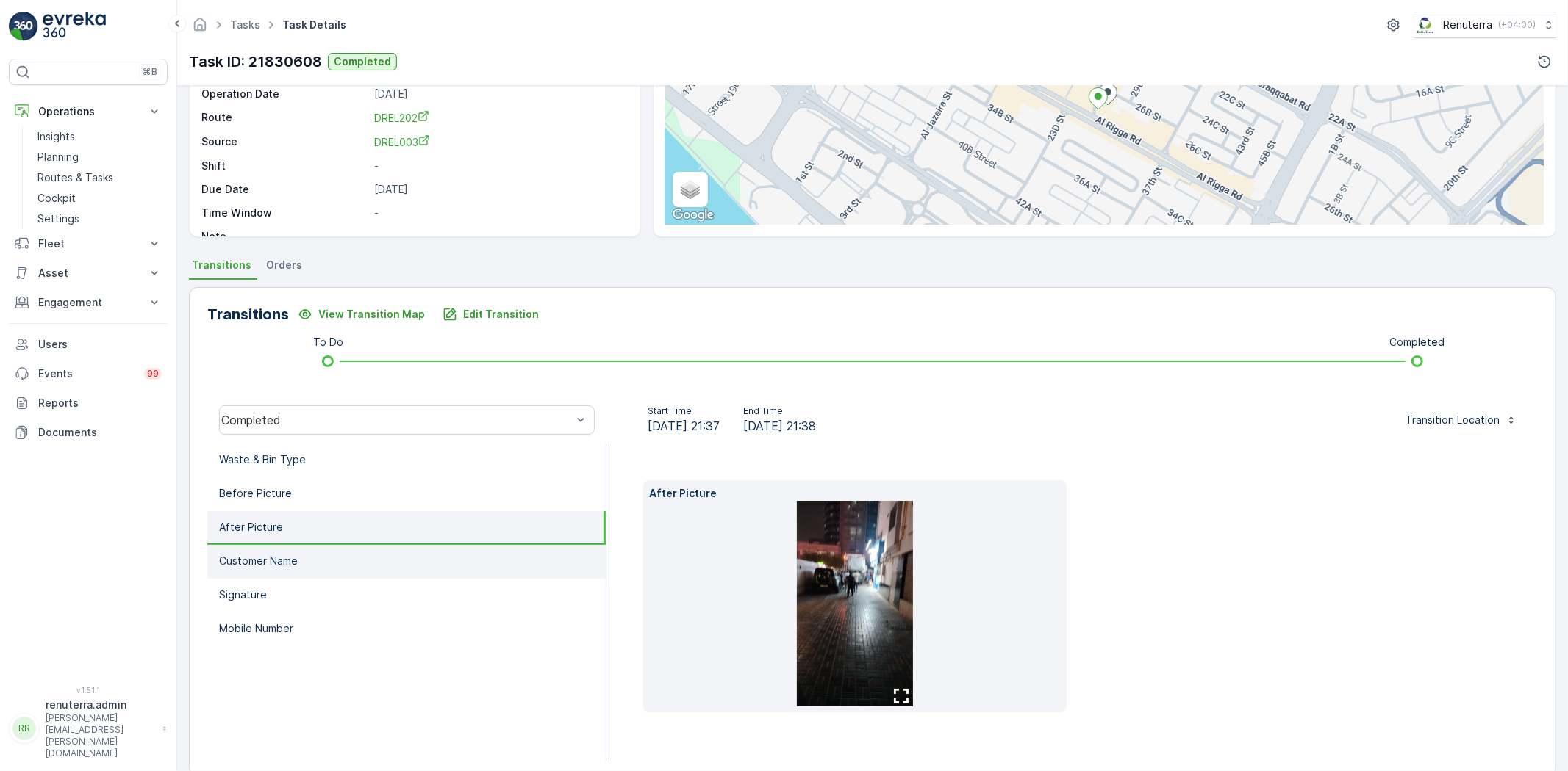
click at [299, 555] on li "Customer Name" at bounding box center [406, 562] width 398 height 34
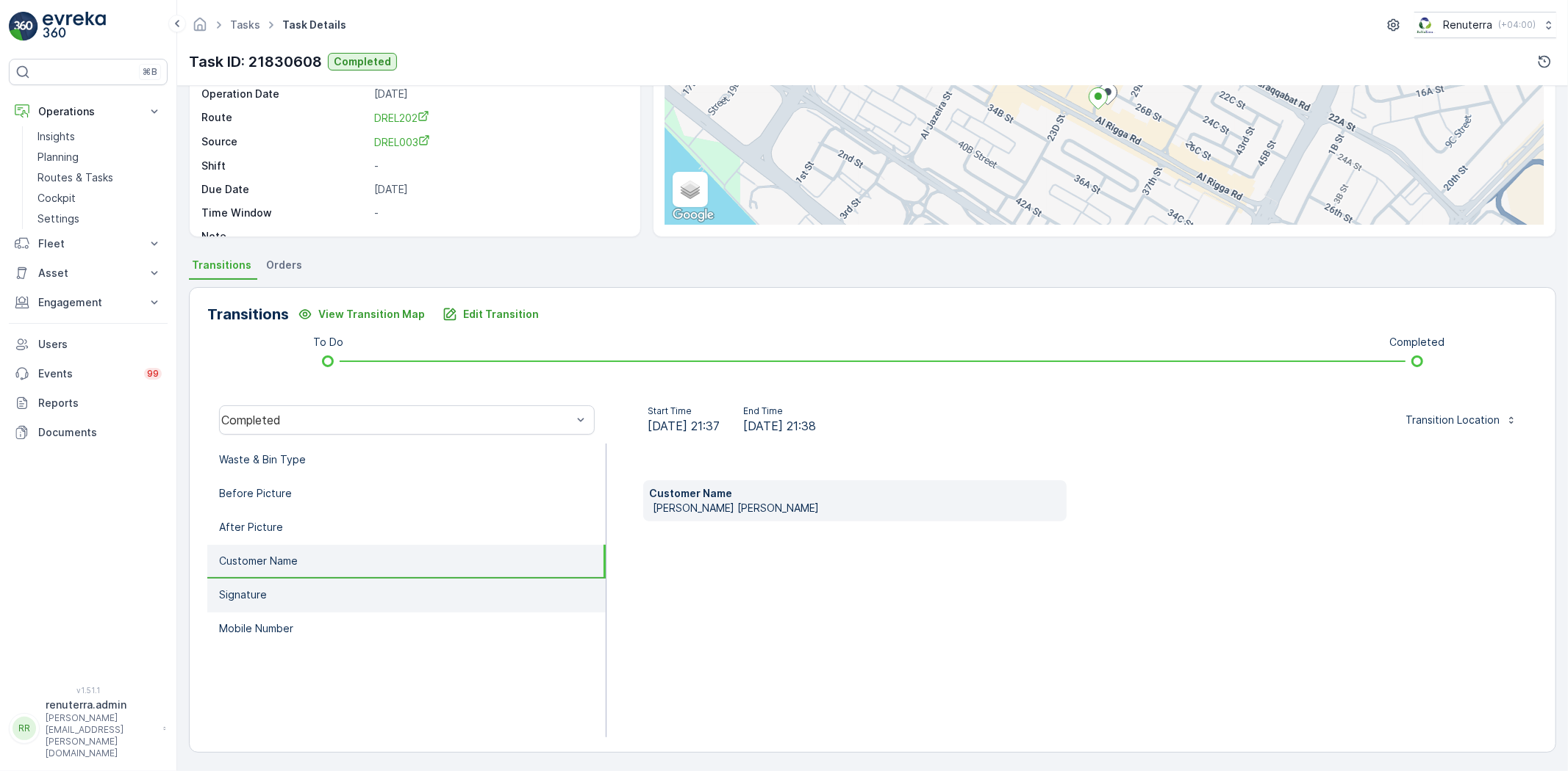
click at [288, 586] on li "Signature" at bounding box center [406, 596] width 398 height 34
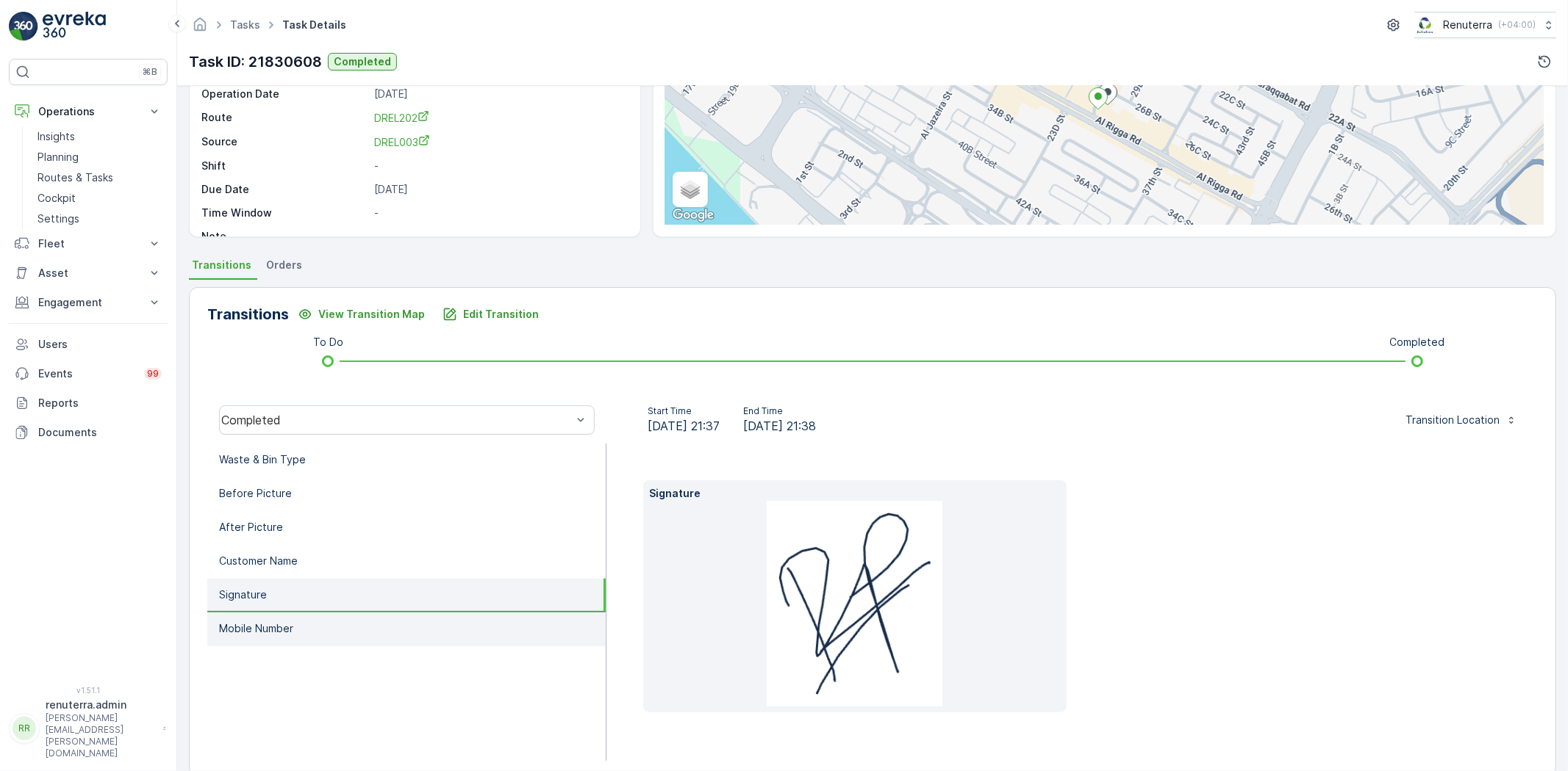
click at [294, 613] on li "Mobile Number" at bounding box center [406, 630] width 398 height 34
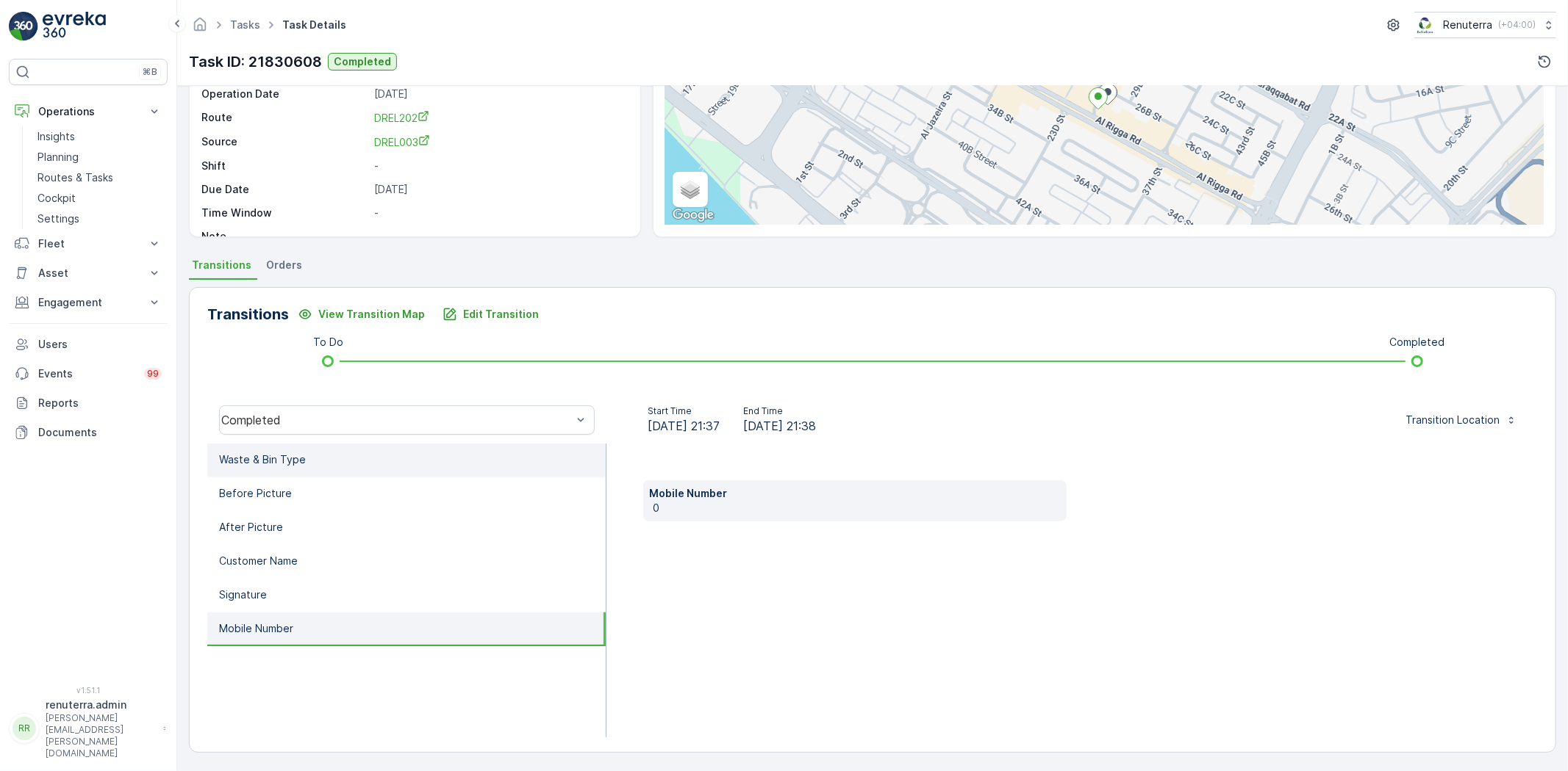
click at [302, 462] on p "Waste & Bin Type" at bounding box center [262, 460] width 86 height 15
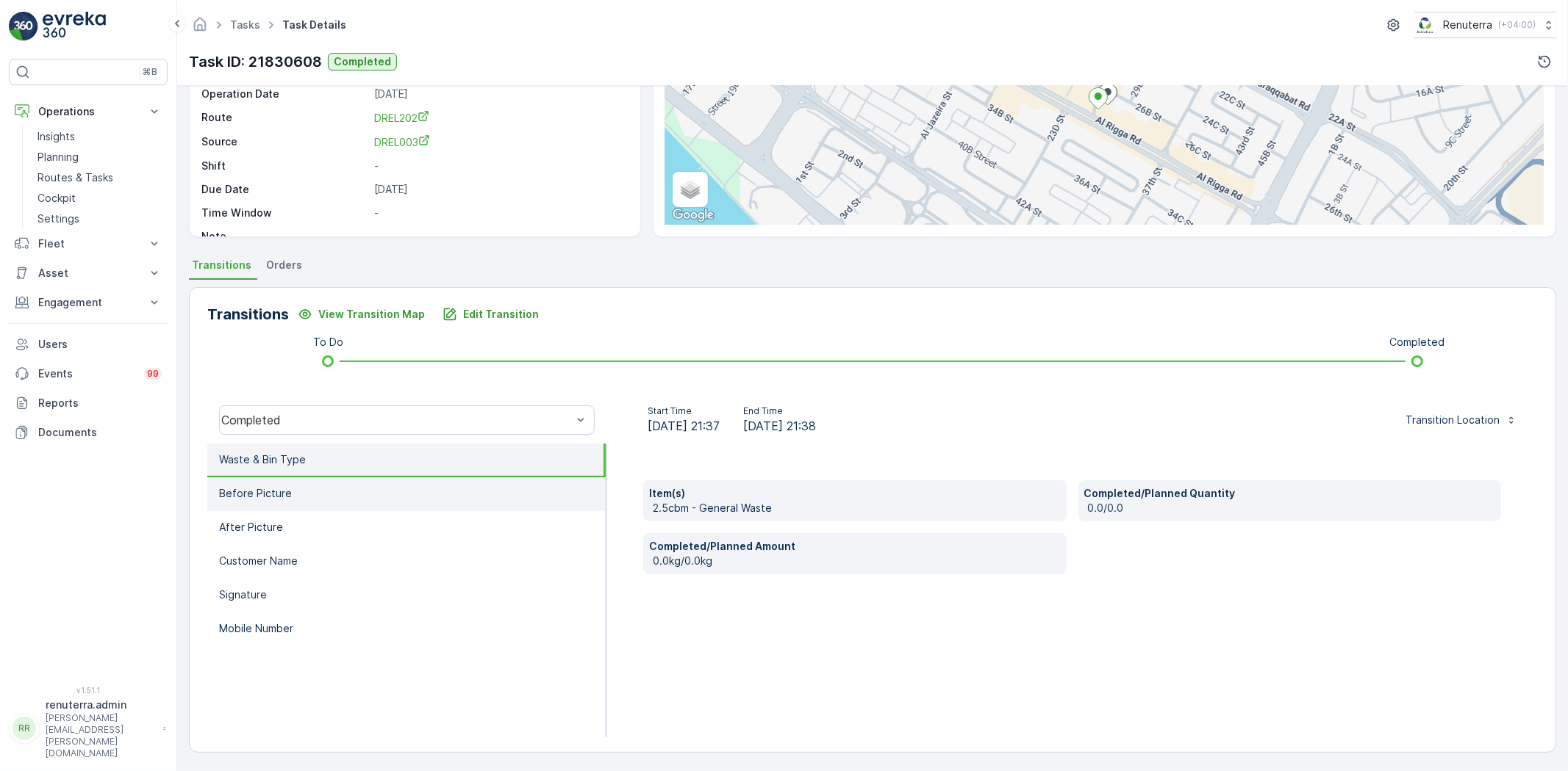
click at [304, 498] on li "Before Picture" at bounding box center [406, 495] width 398 height 34
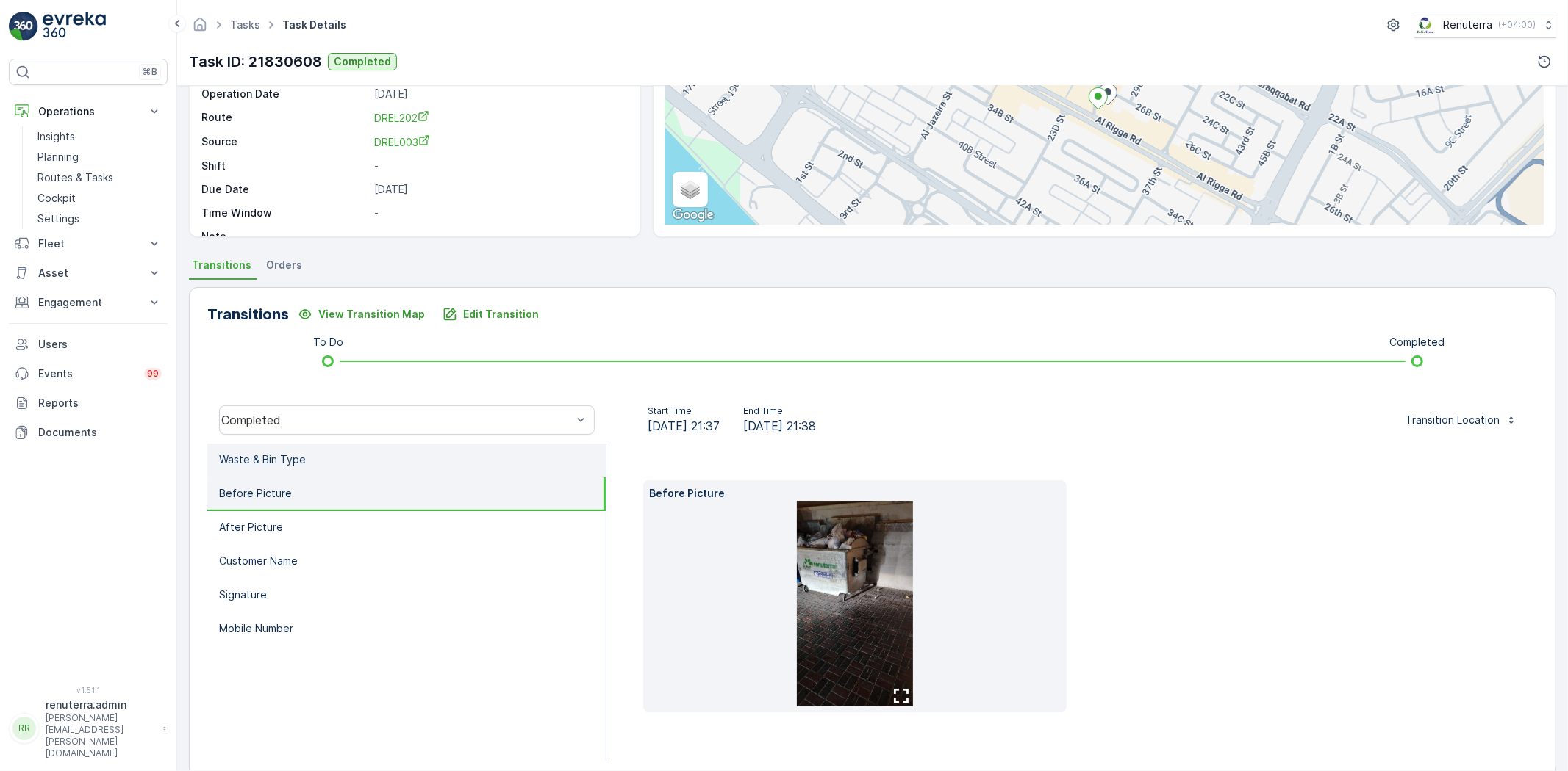
click at [328, 460] on li "Waste & Bin Type" at bounding box center [406, 461] width 398 height 34
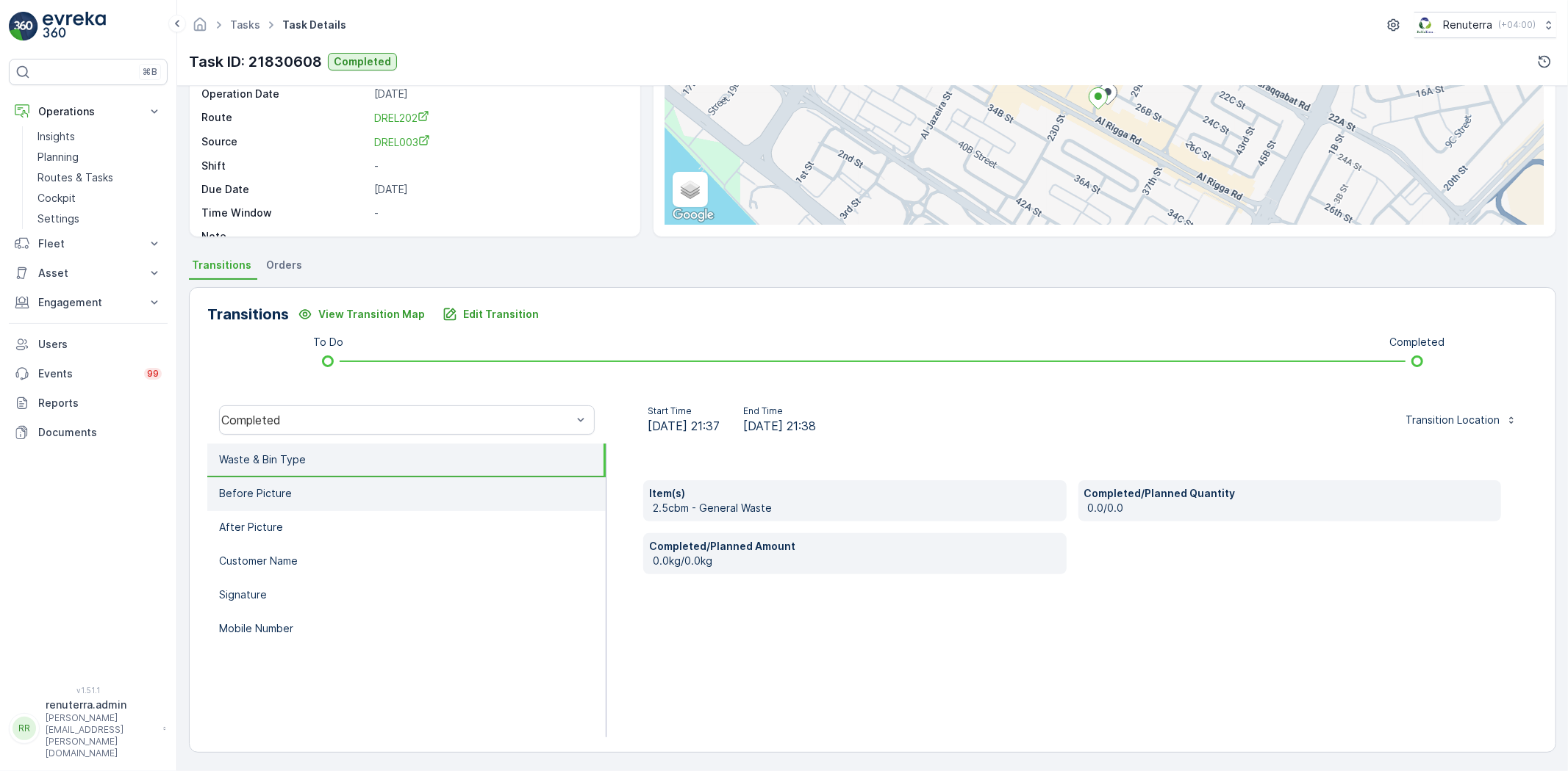
click at [310, 493] on li "Before Picture" at bounding box center [406, 495] width 398 height 34
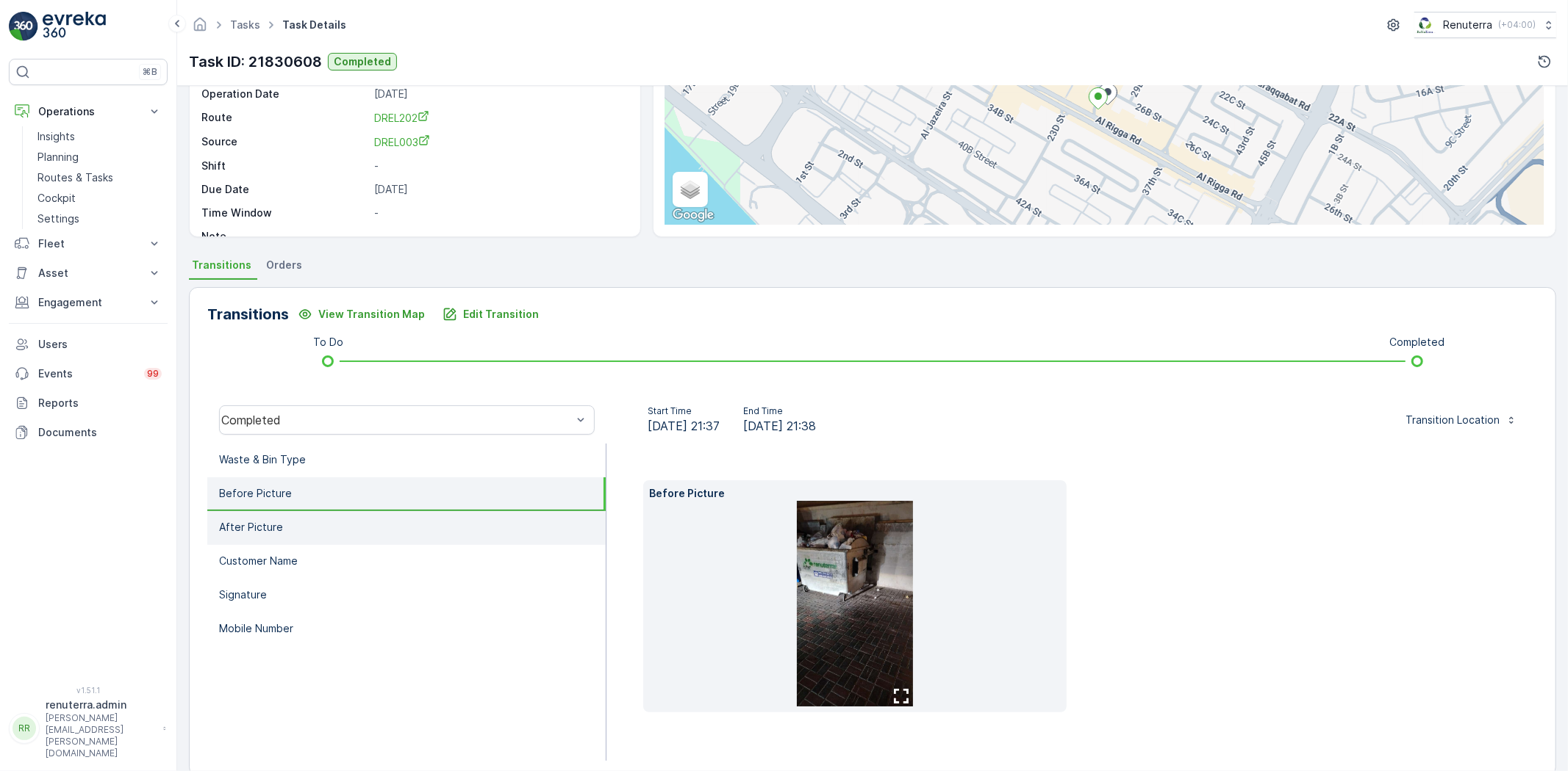
click at [299, 518] on li "After Picture" at bounding box center [406, 528] width 398 height 34
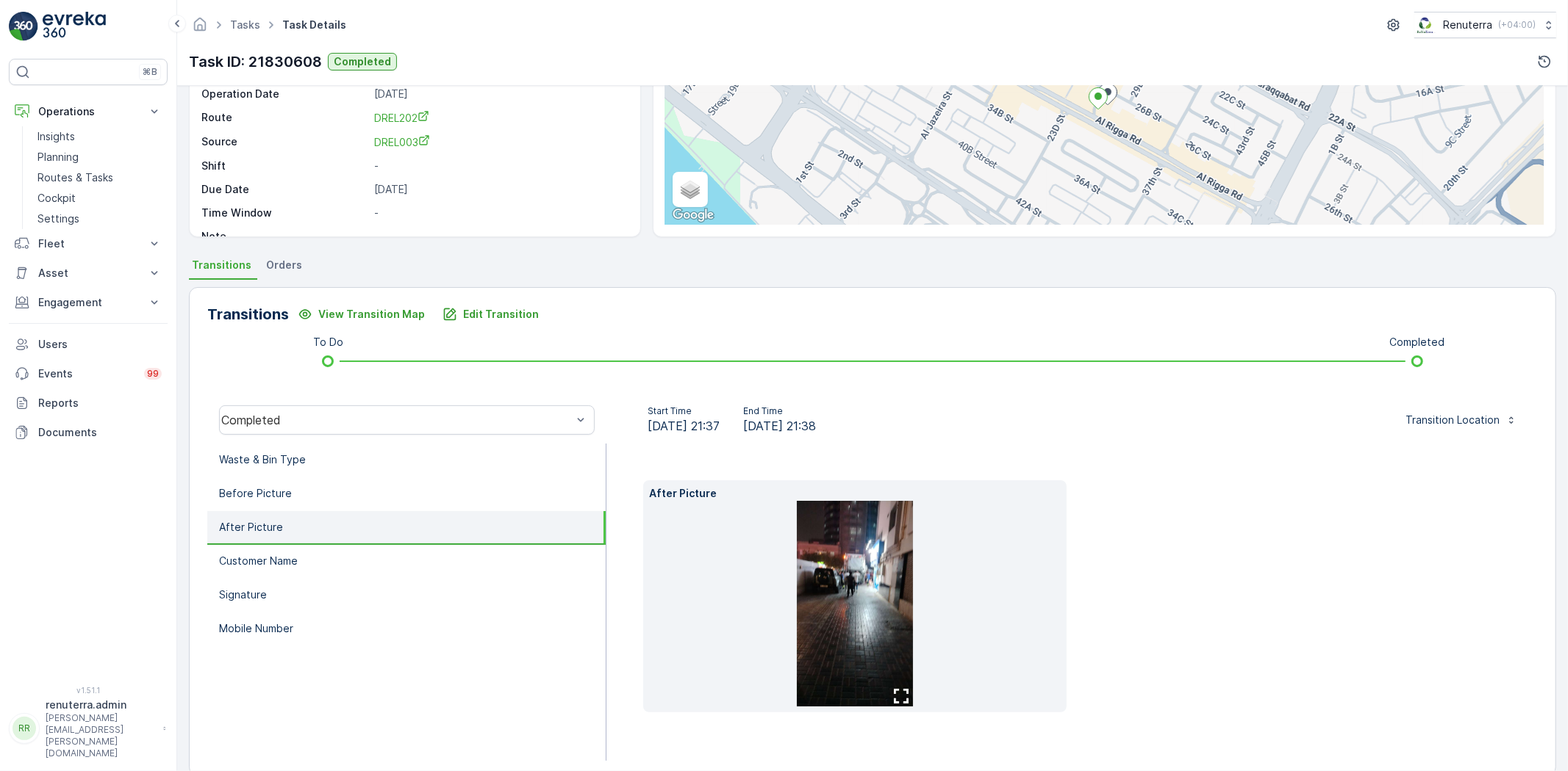
click at [825, 574] on img at bounding box center [854, 603] width 116 height 206
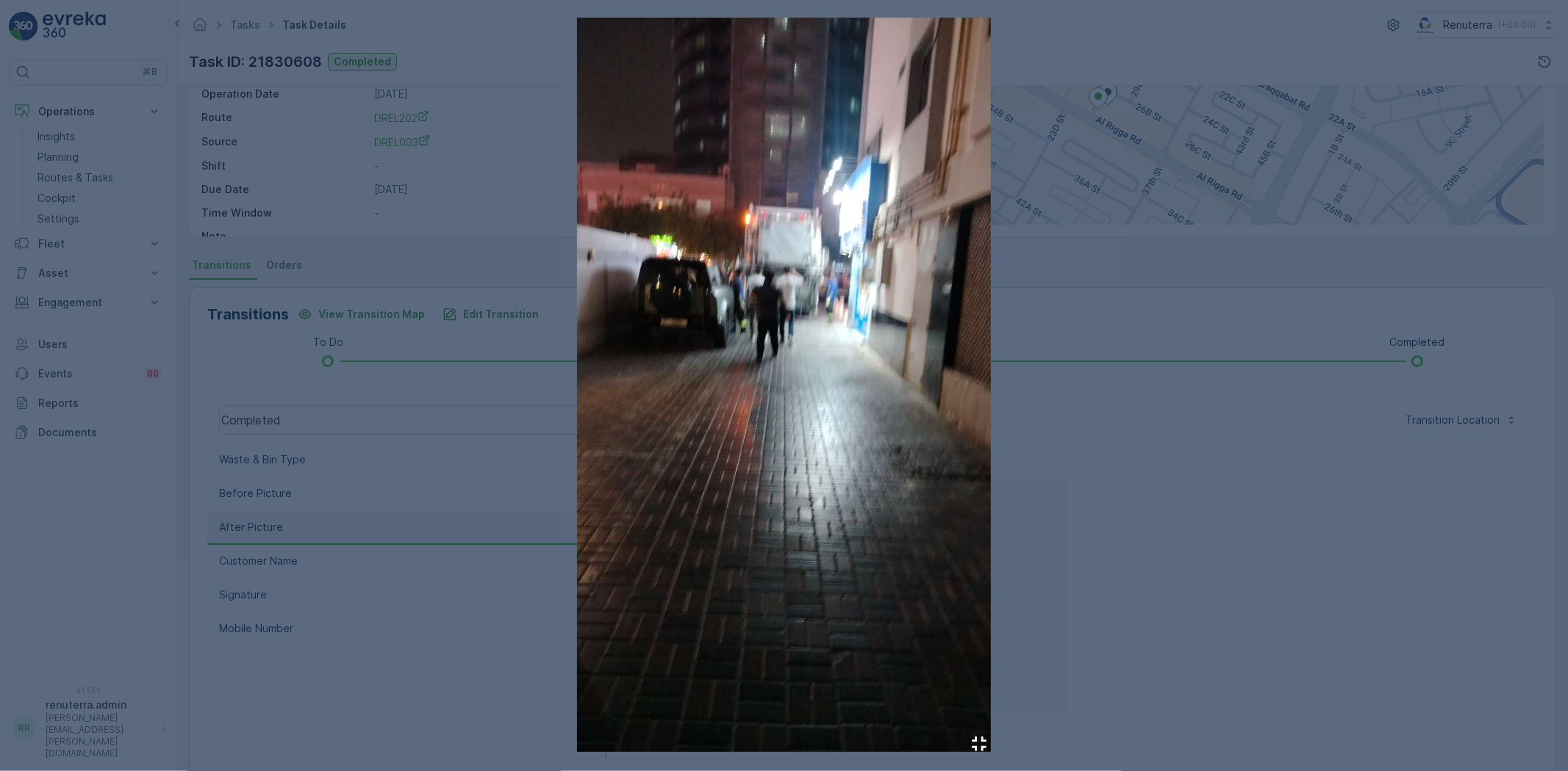
click at [1165, 530] on div at bounding box center [784, 386] width 1568 height 771
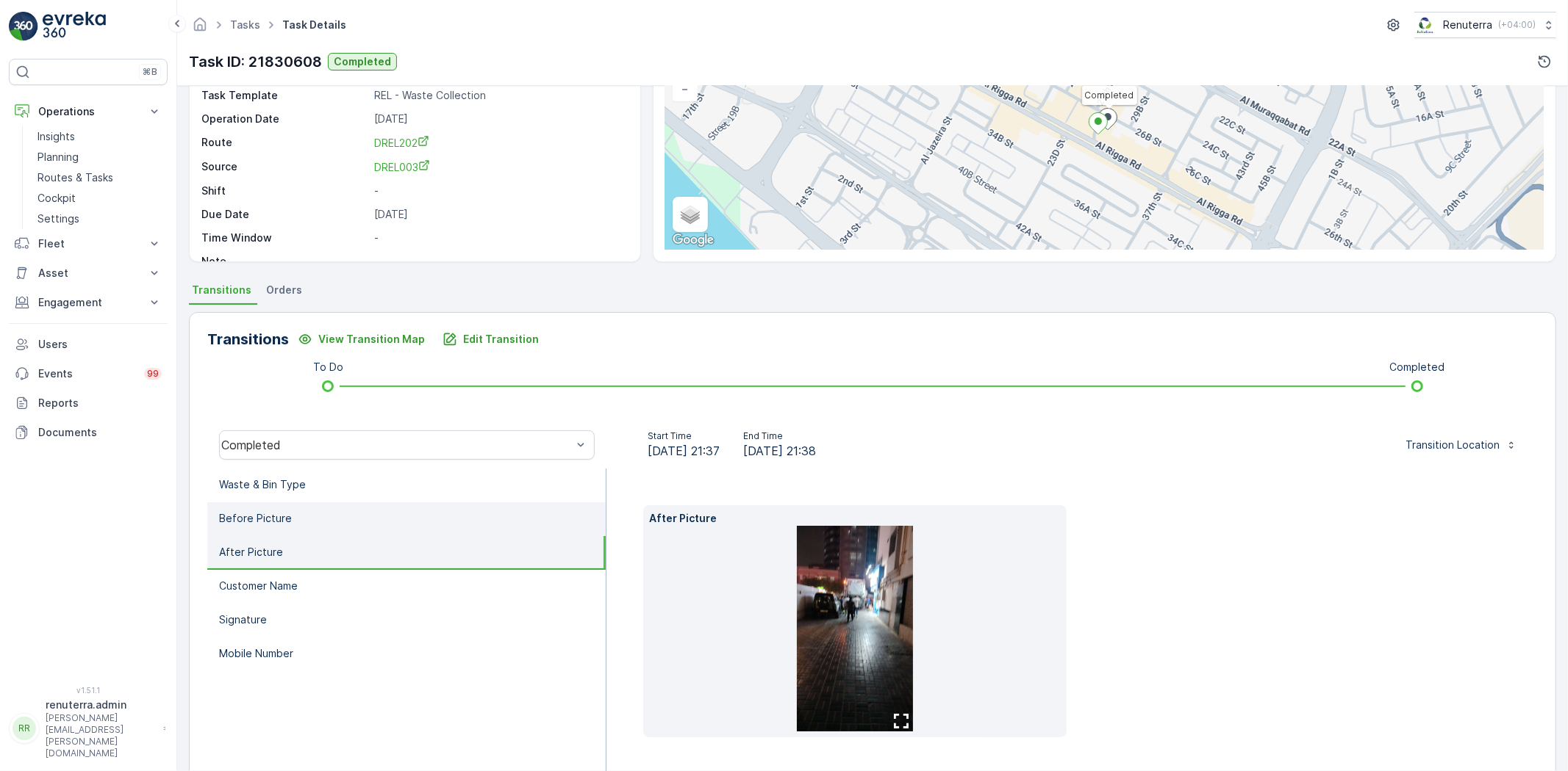
scroll to position [163, 0]
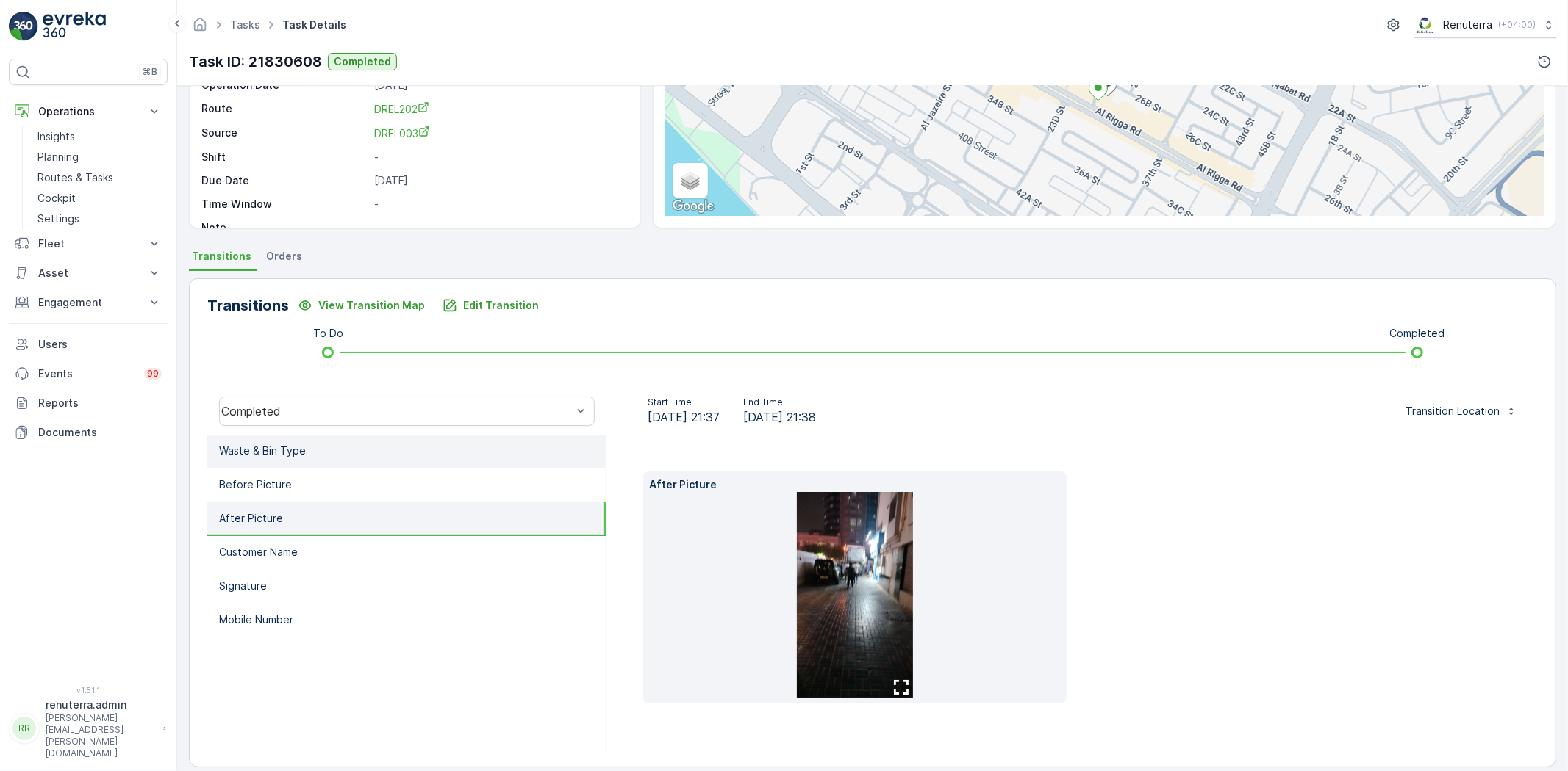
click at [285, 449] on p "Waste & Bin Type" at bounding box center [262, 451] width 86 height 15
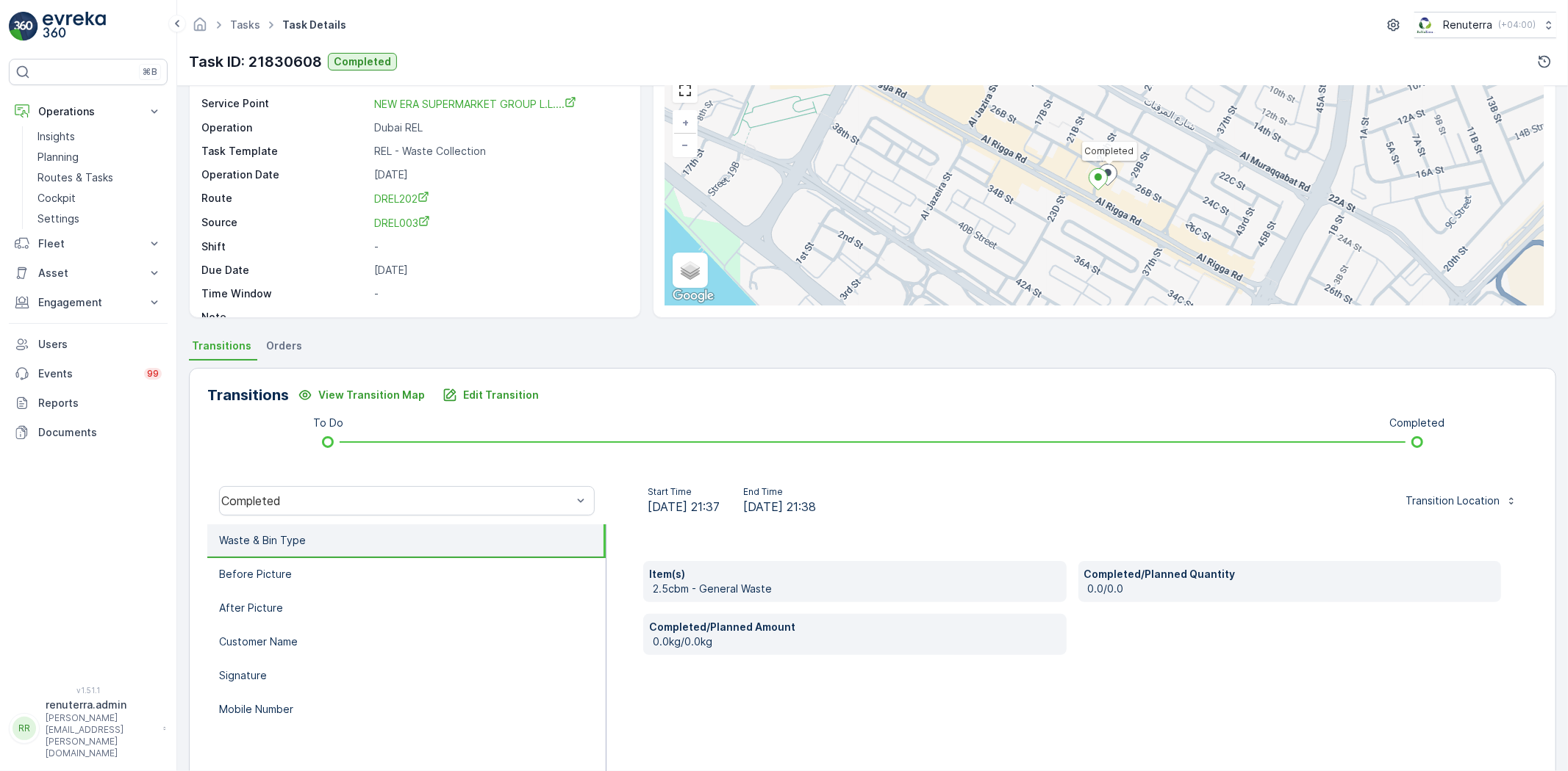
scroll to position [81, 0]
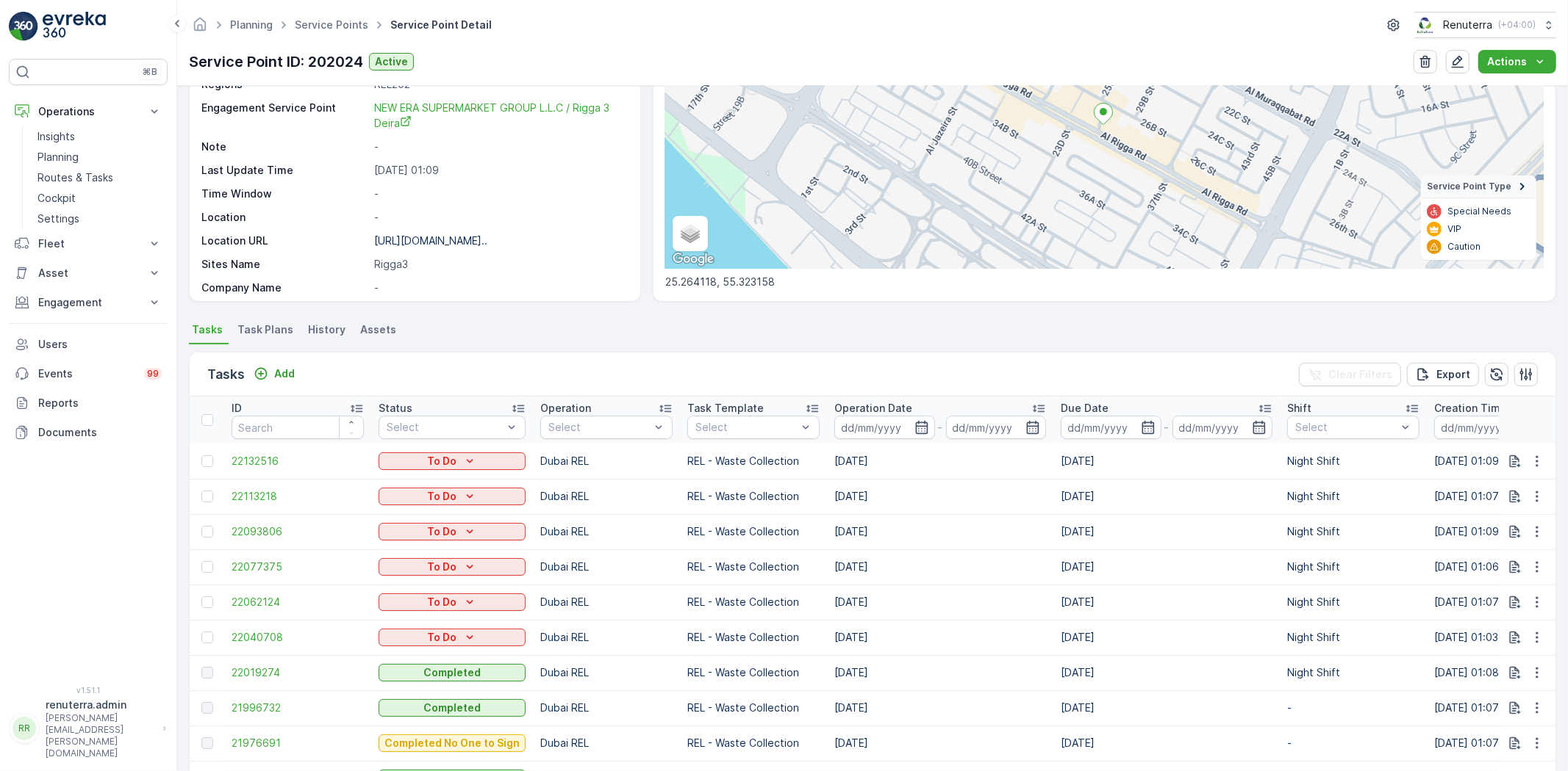
scroll to position [898, 0]
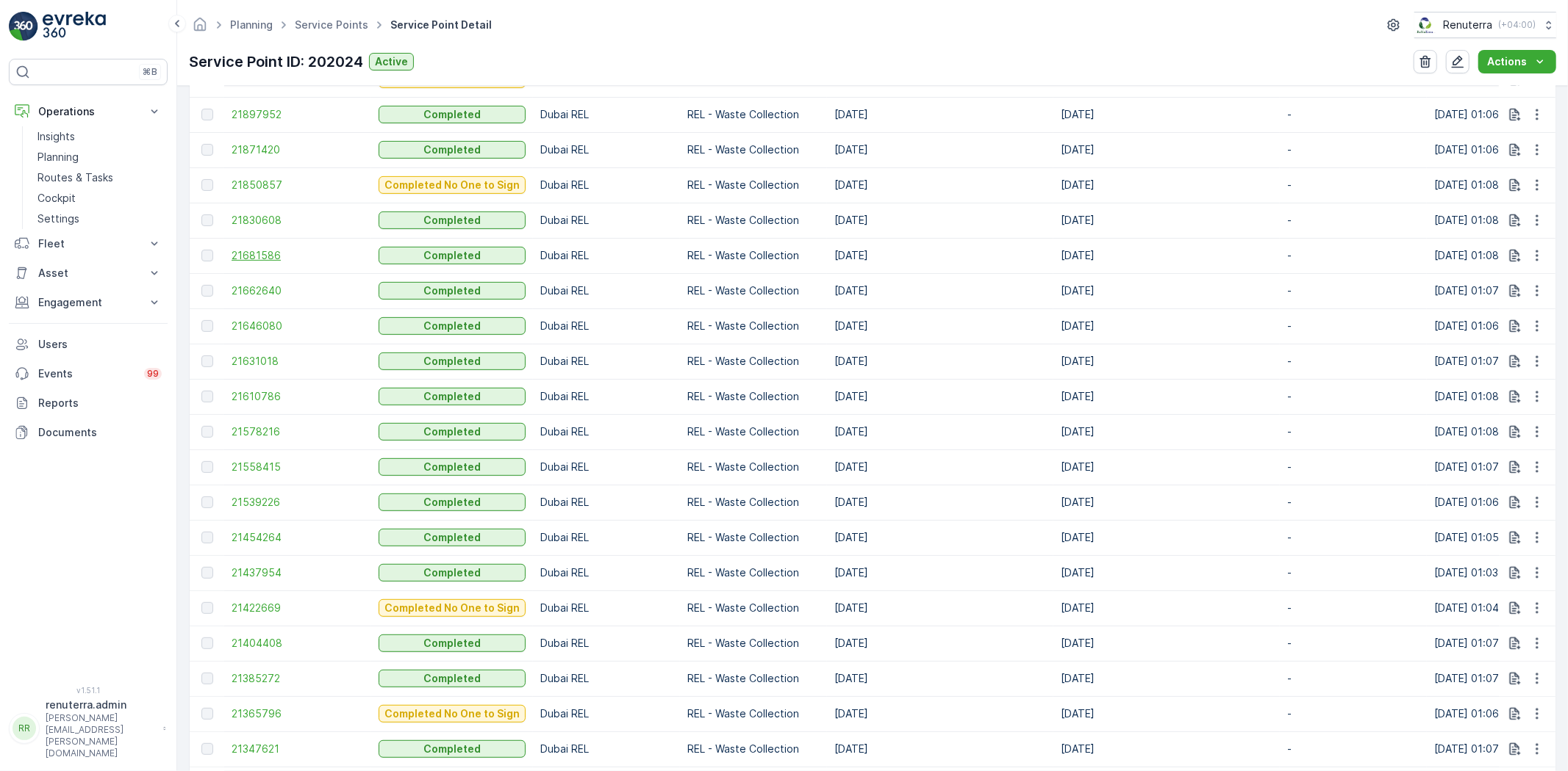
click at [252, 258] on span "21681586" at bounding box center [297, 256] width 132 height 15
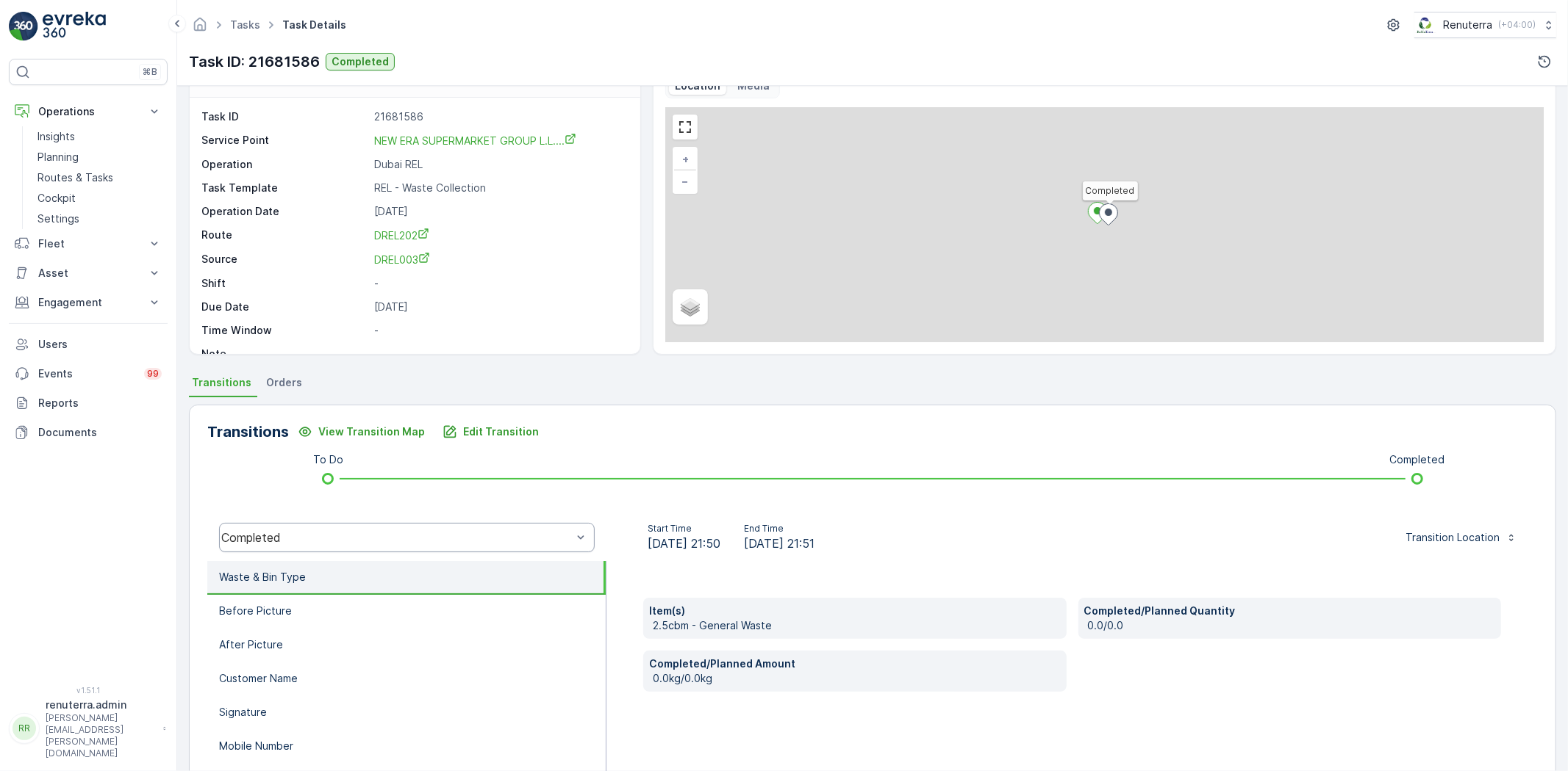
scroll to position [81, 0]
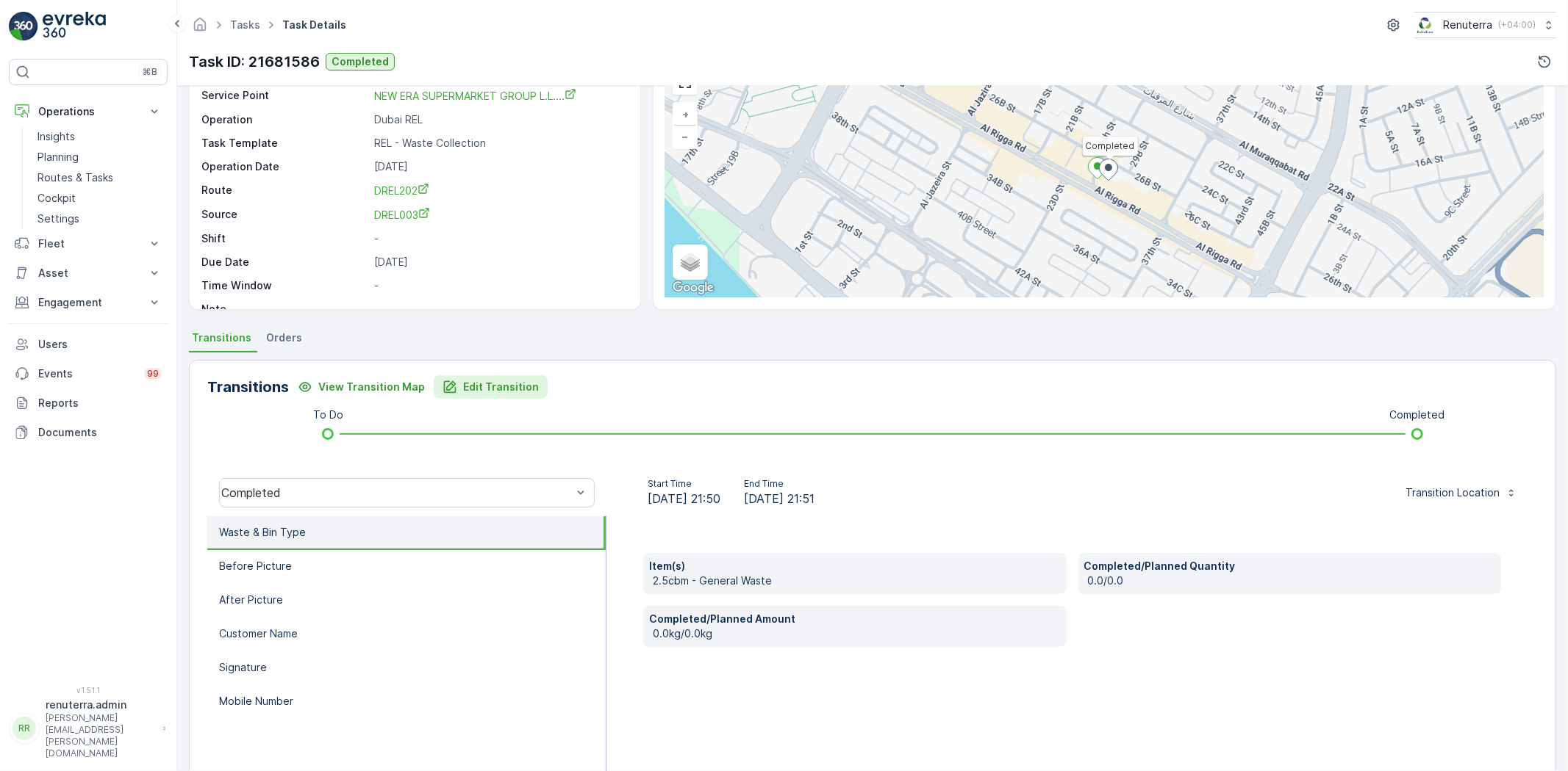
click at [500, 389] on p "Edit Transition" at bounding box center [501, 387] width 75 height 15
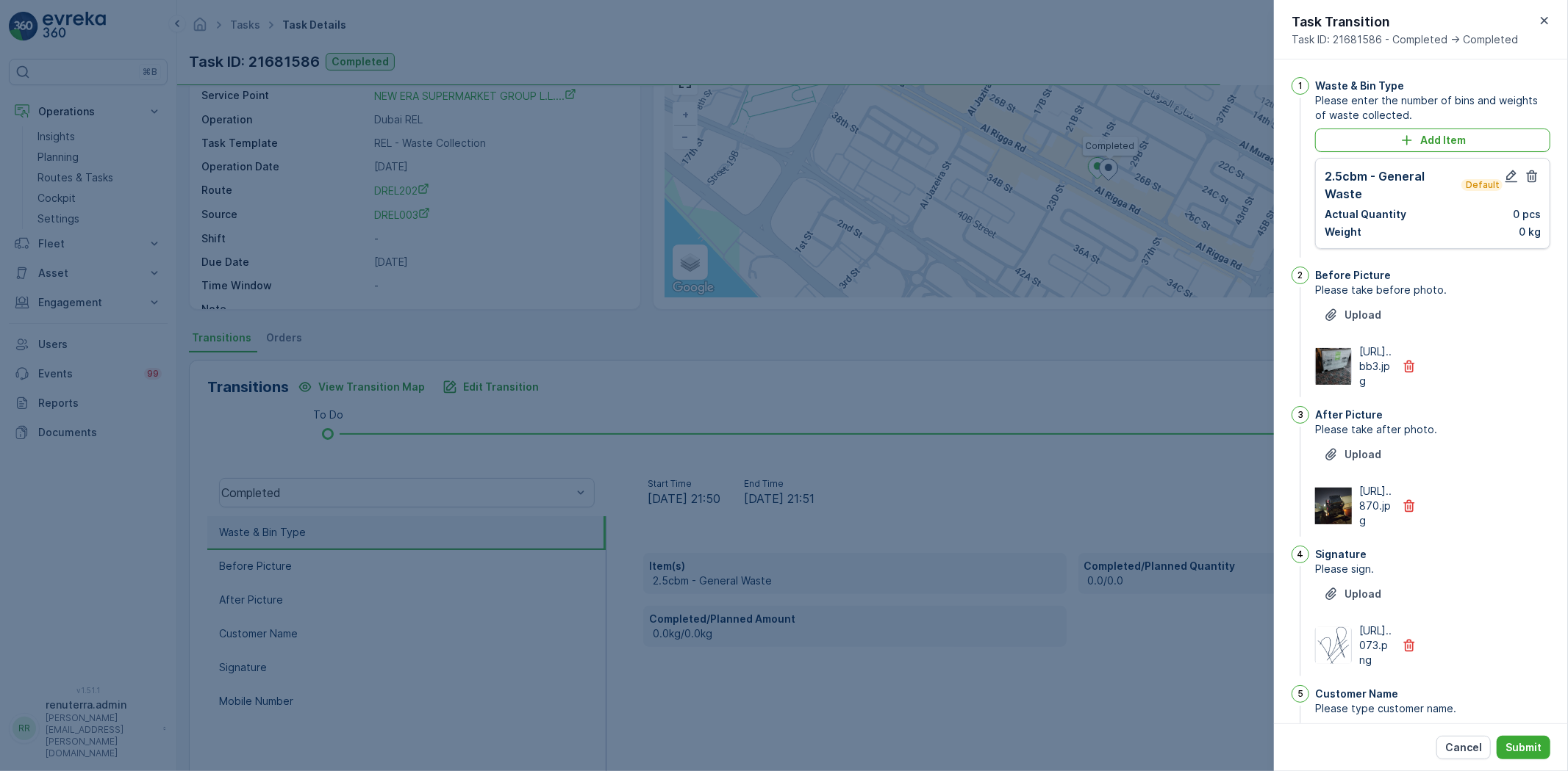
scroll to position [13, 0]
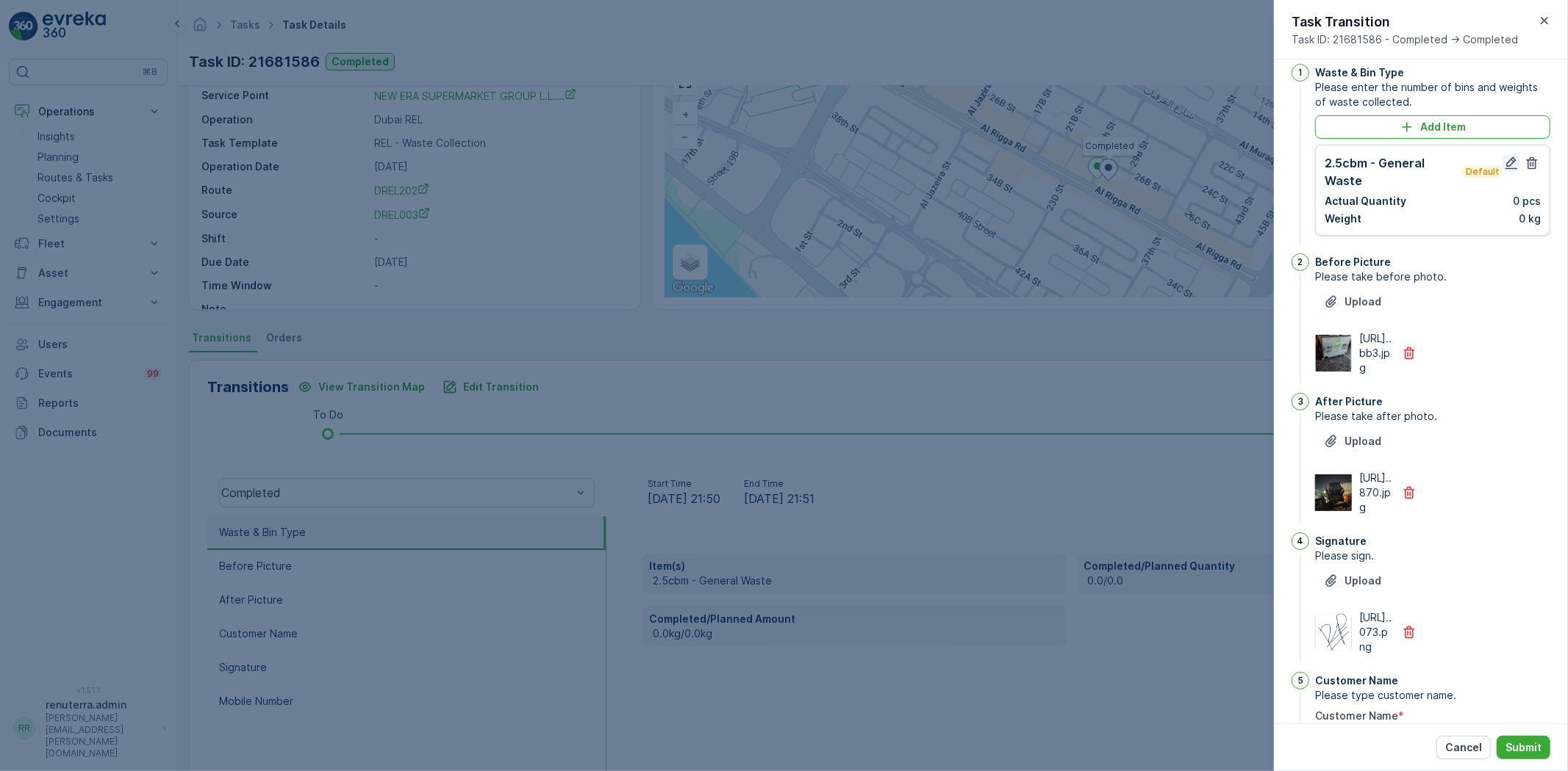
click at [1504, 159] on icon "button" at bounding box center [1511, 163] width 15 height 15
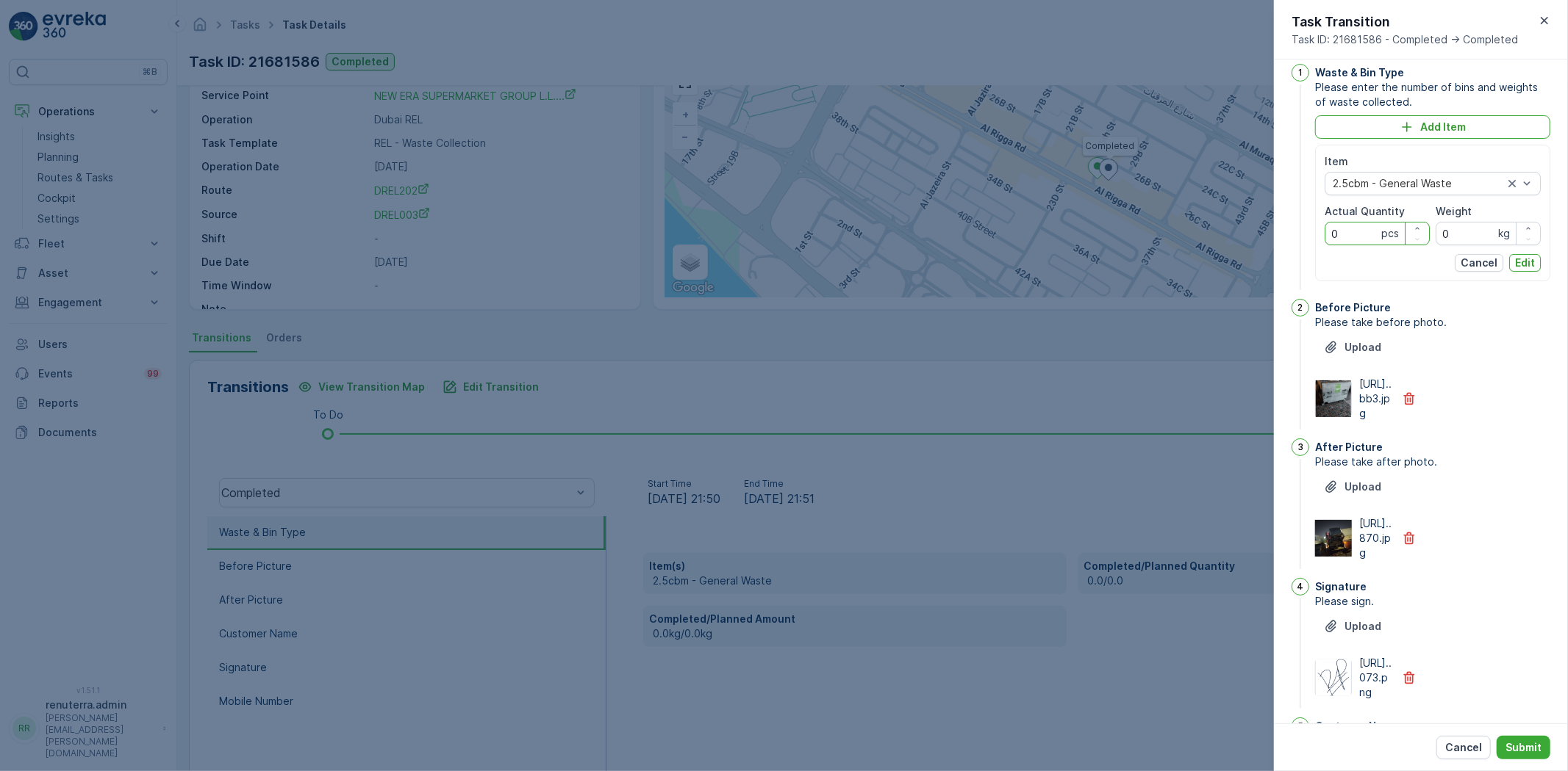
drag, startPoint x: 1357, startPoint y: 237, endPoint x: 1267, endPoint y: 230, distance: 90.3
click at [1267, 230] on div "Tasks Task Details Renuterra ( +04:00 ) Task ID: 21681586 Completed Details Tas…" at bounding box center [873, 386] width 1391 height 771
type Quantity "1"
click at [1525, 260] on p "Edit" at bounding box center [1524, 263] width 20 height 15
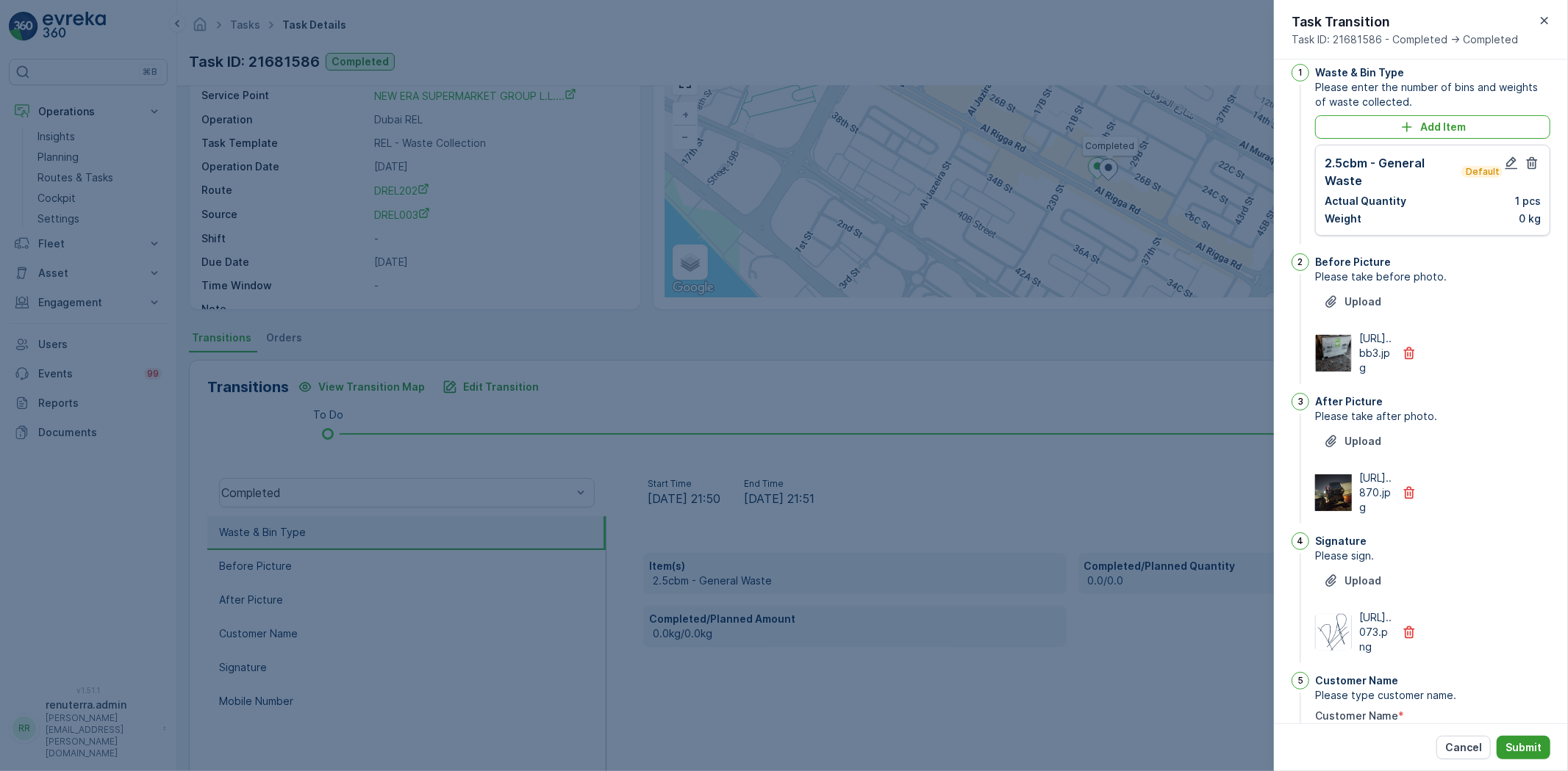
click at [1527, 744] on p "Submit" at bounding box center [1523, 748] width 36 height 15
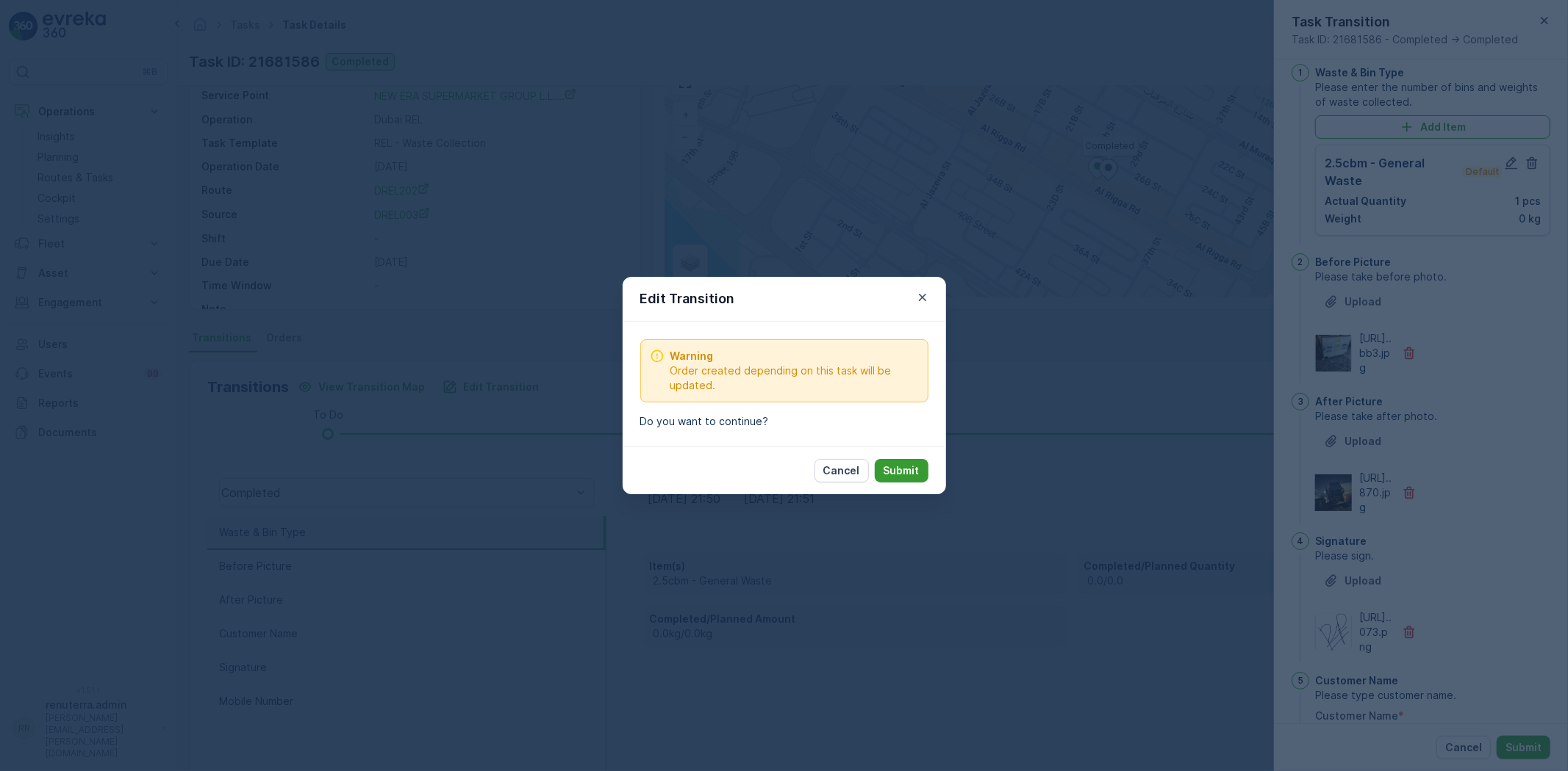
click at [918, 462] on button "Submit" at bounding box center [901, 471] width 54 height 24
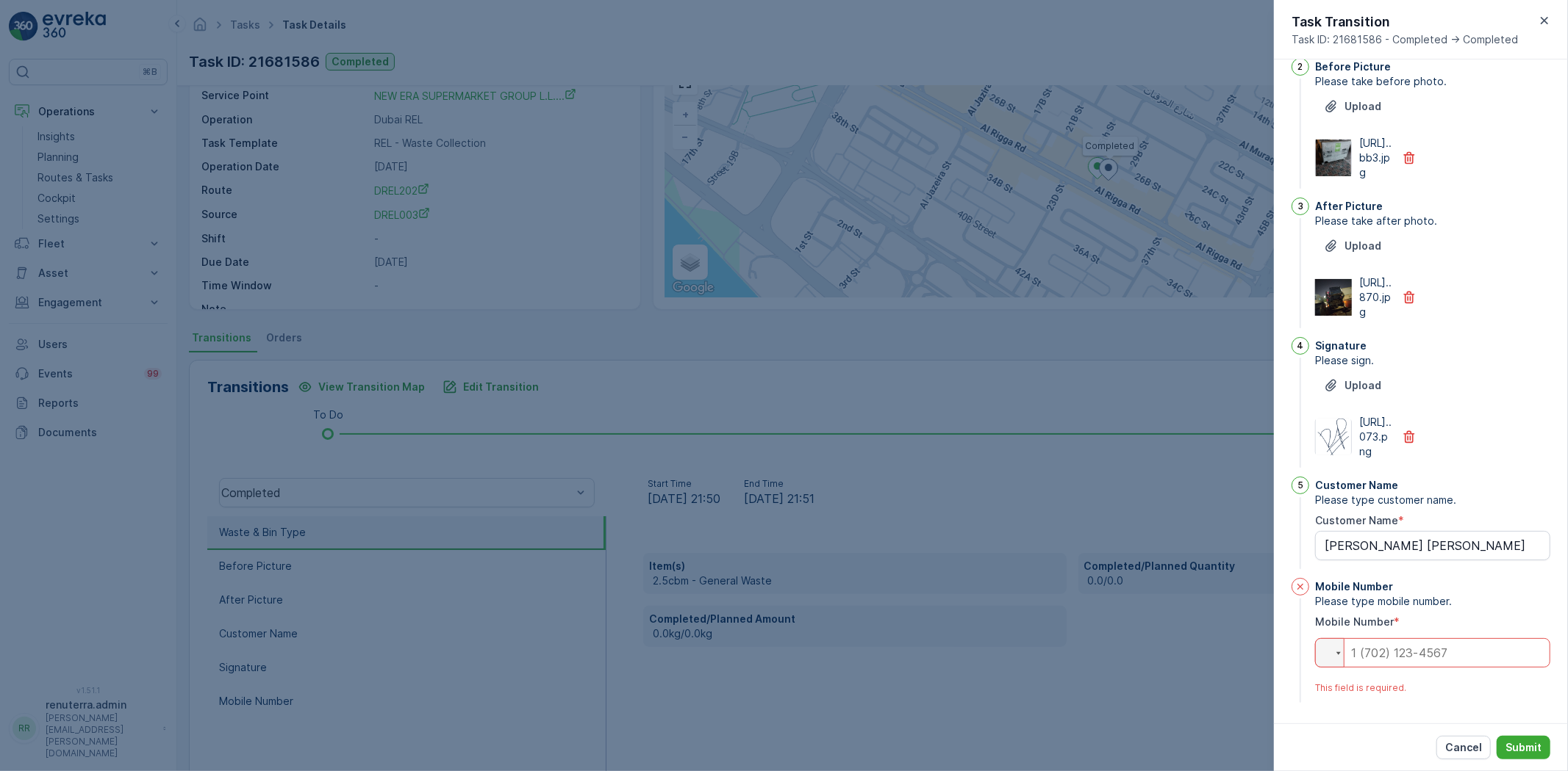
scroll to position [297, 0]
click at [1429, 658] on input "tel" at bounding box center [1433, 653] width 235 height 30
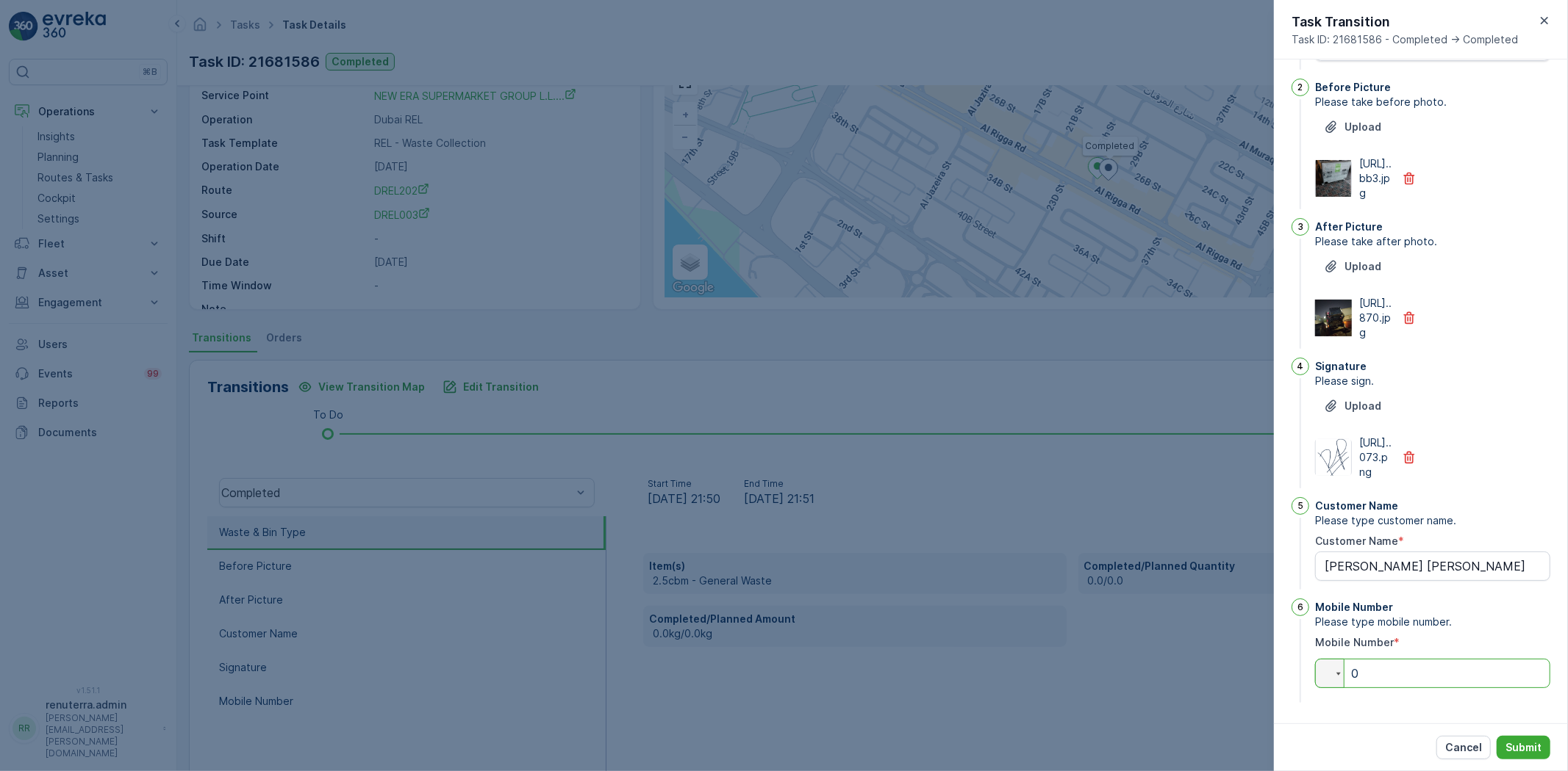
scroll to position [276, 0]
type input "0"
click at [1526, 747] on p "Submit" at bounding box center [1523, 748] width 36 height 15
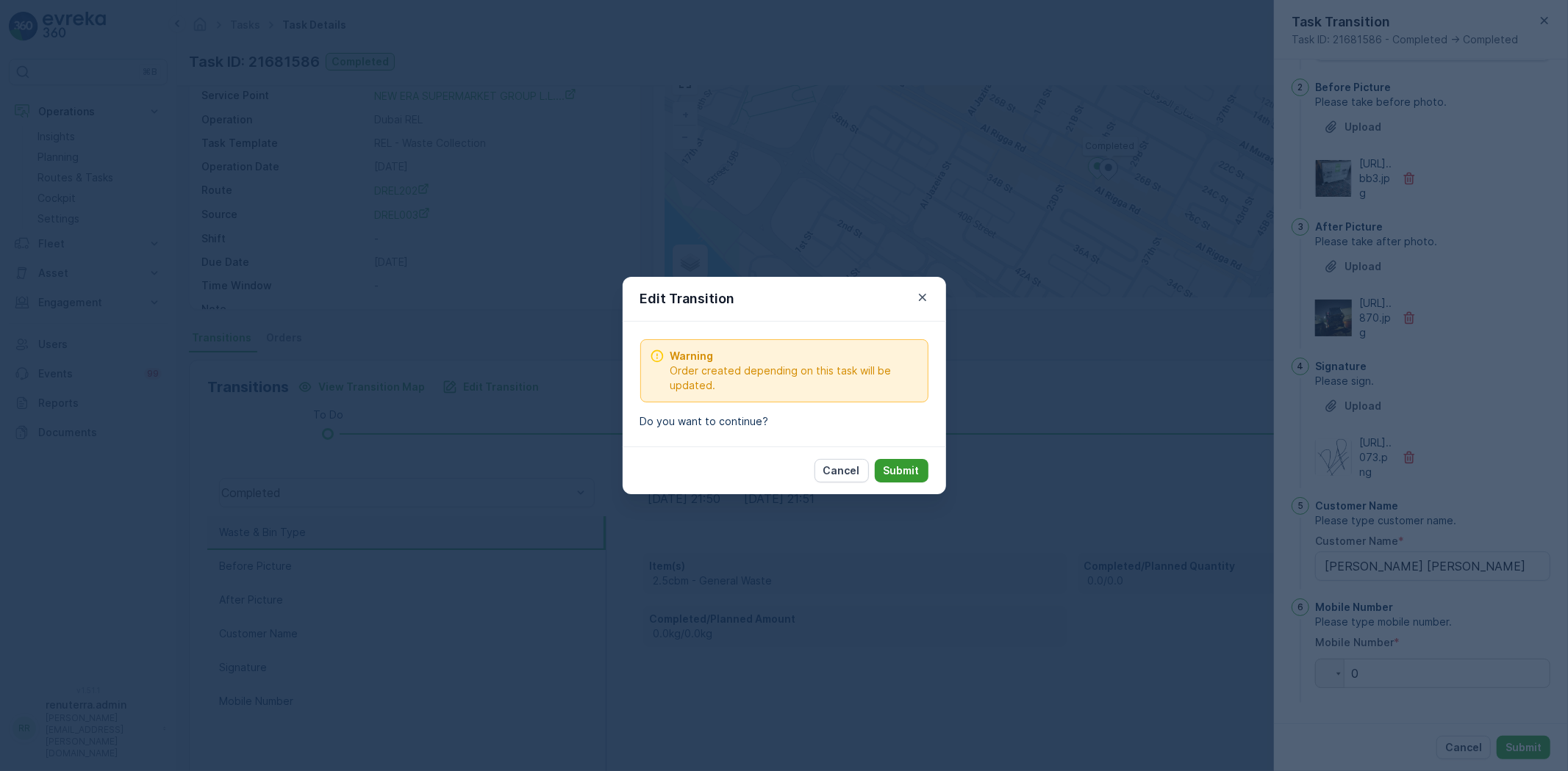
click at [916, 467] on p "Submit" at bounding box center [901, 471] width 36 height 15
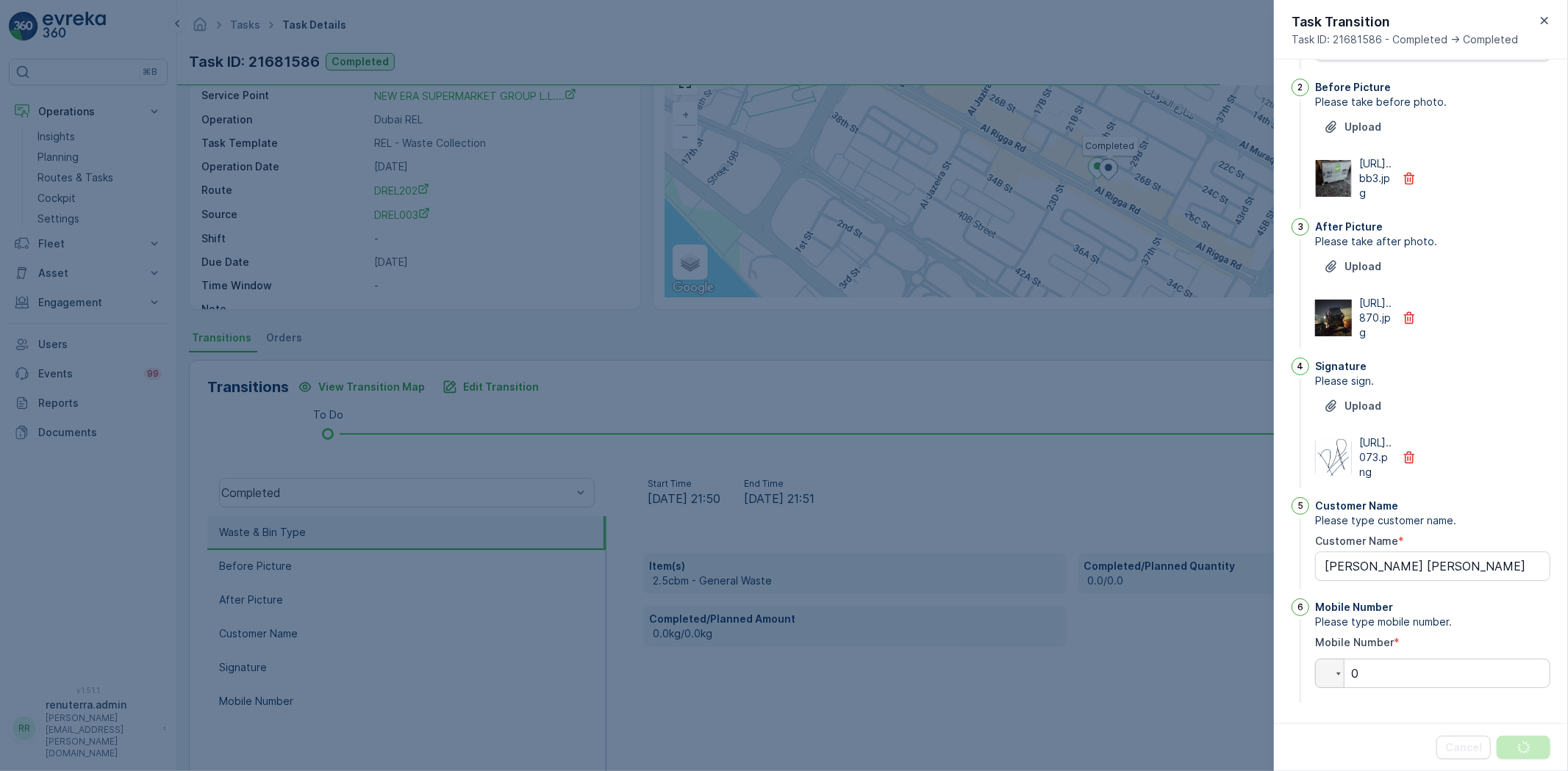
scroll to position [0, 0]
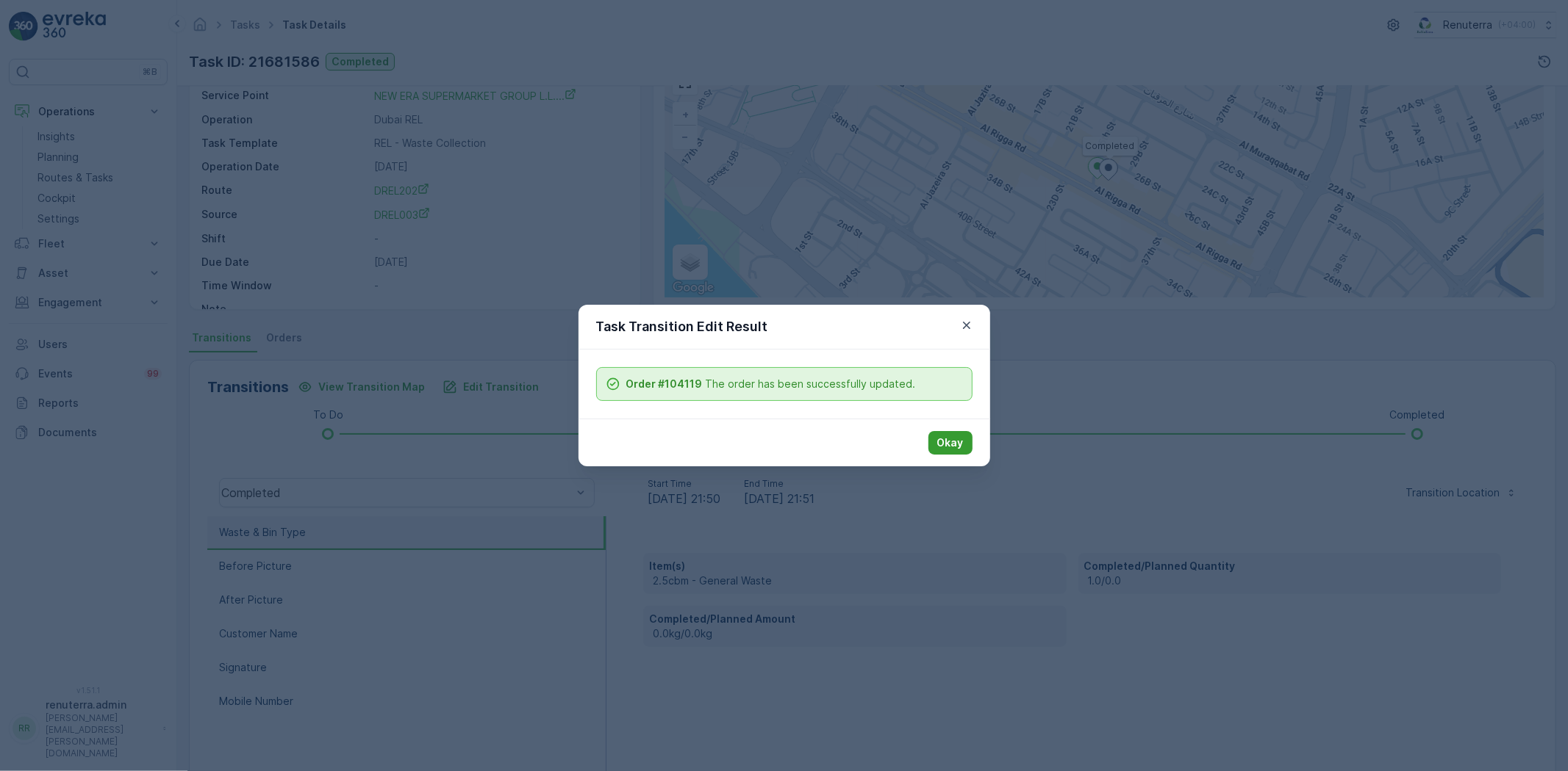
click at [928, 442] on button "Okay" at bounding box center [950, 443] width 44 height 24
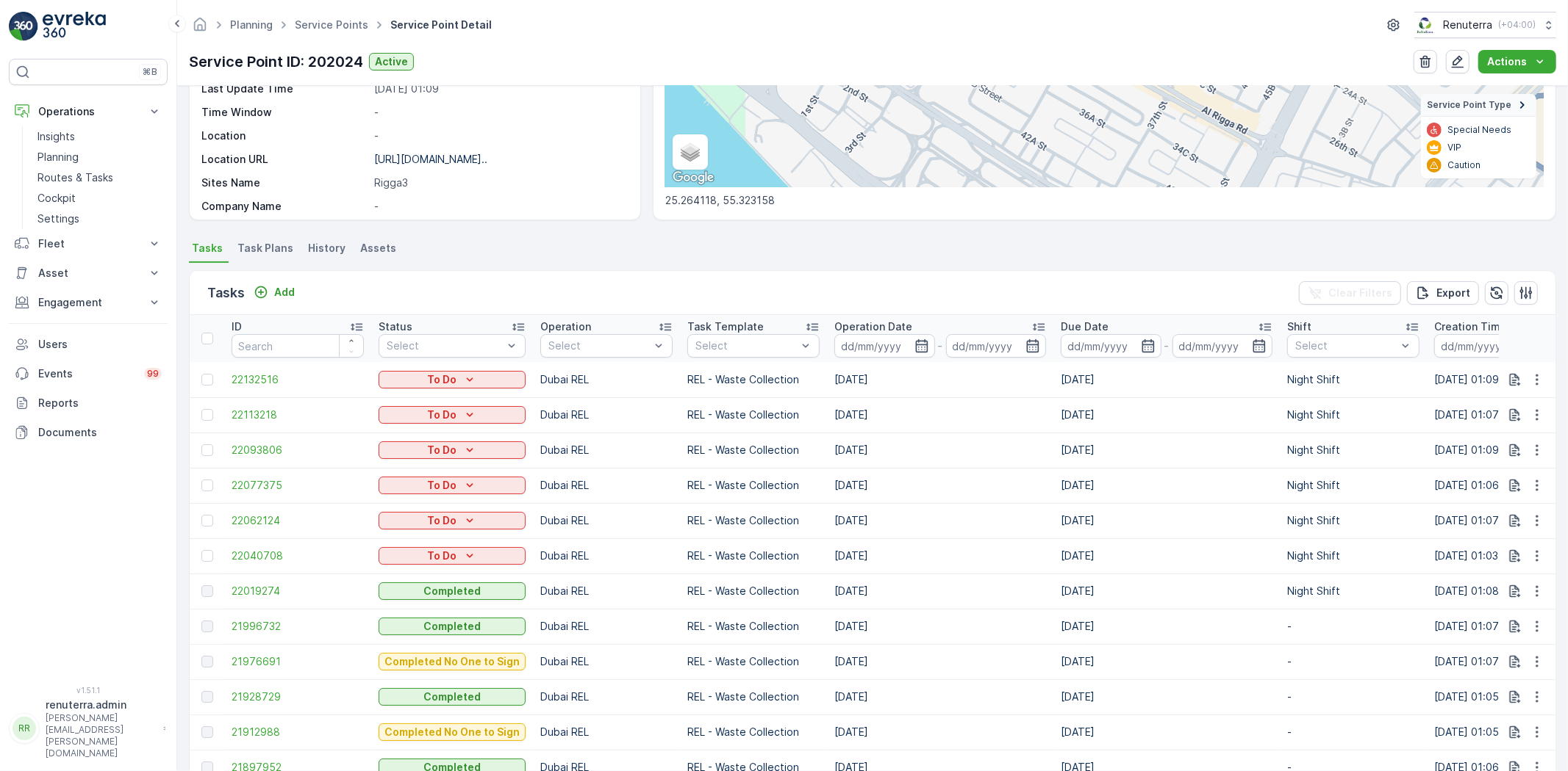
scroll to position [571, 0]
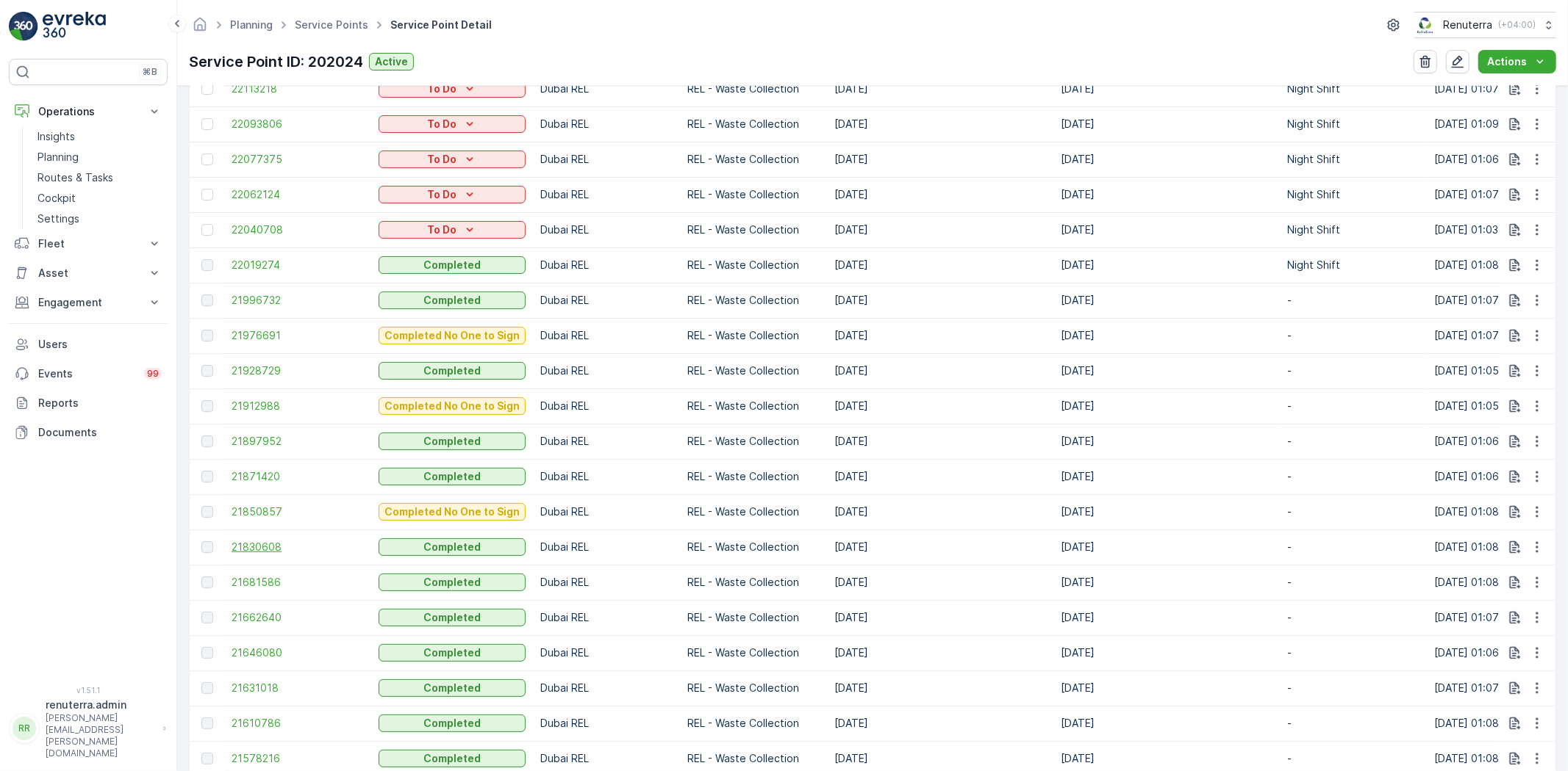
click at [260, 540] on span "21830608" at bounding box center [297, 547] width 132 height 15
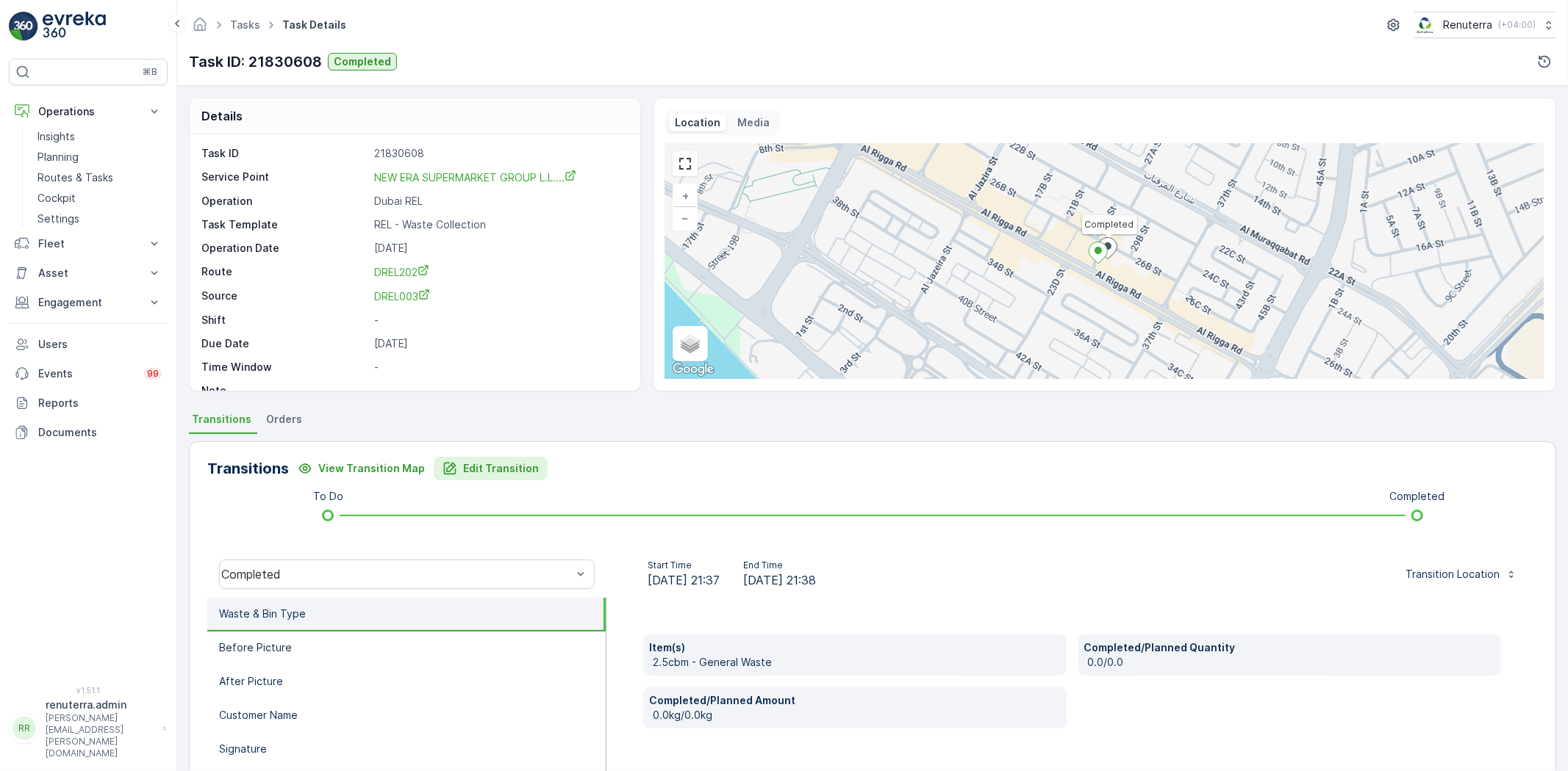
click at [487, 464] on p "Edit Transition" at bounding box center [501, 469] width 75 height 15
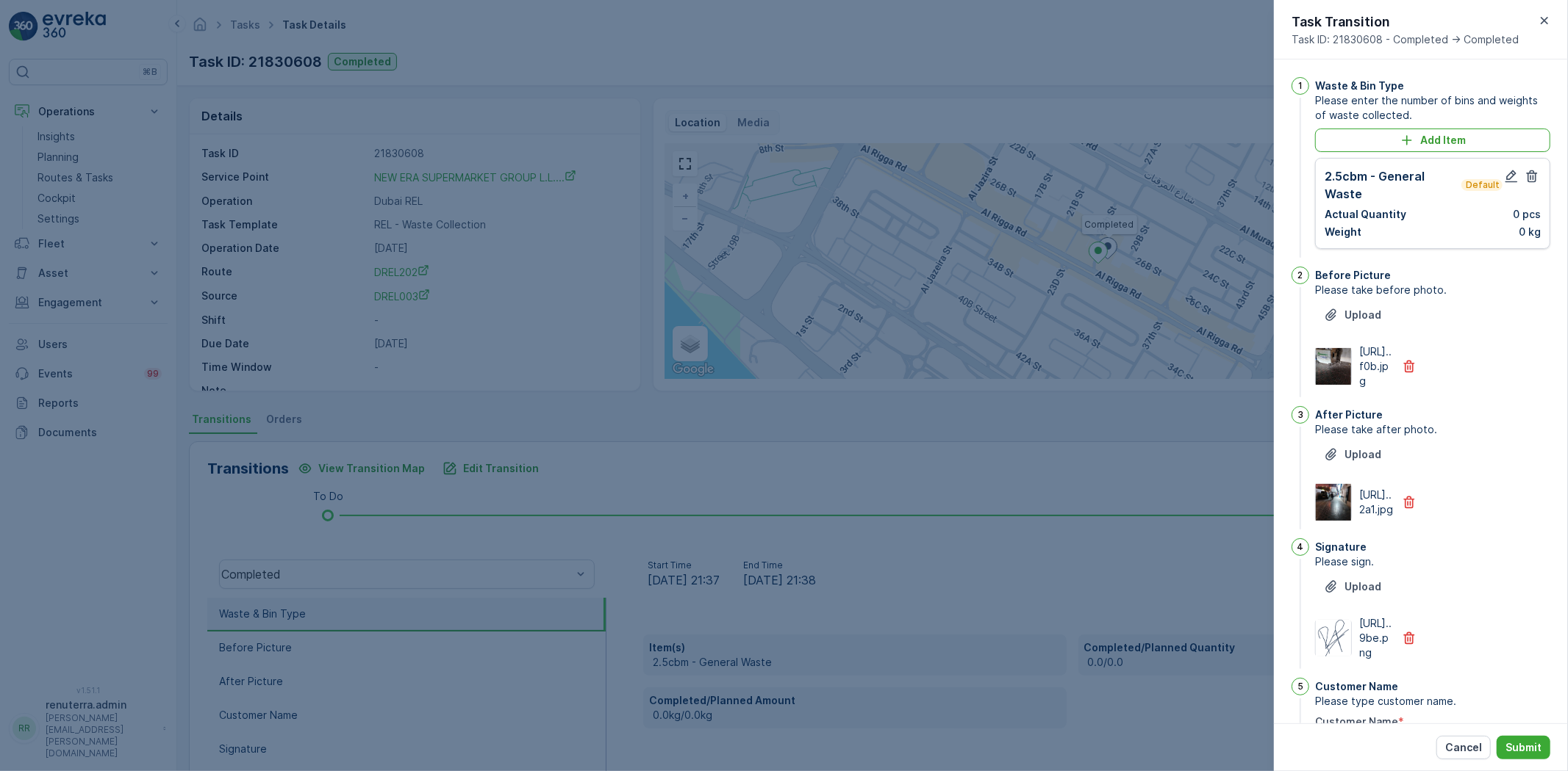
scroll to position [13, 0]
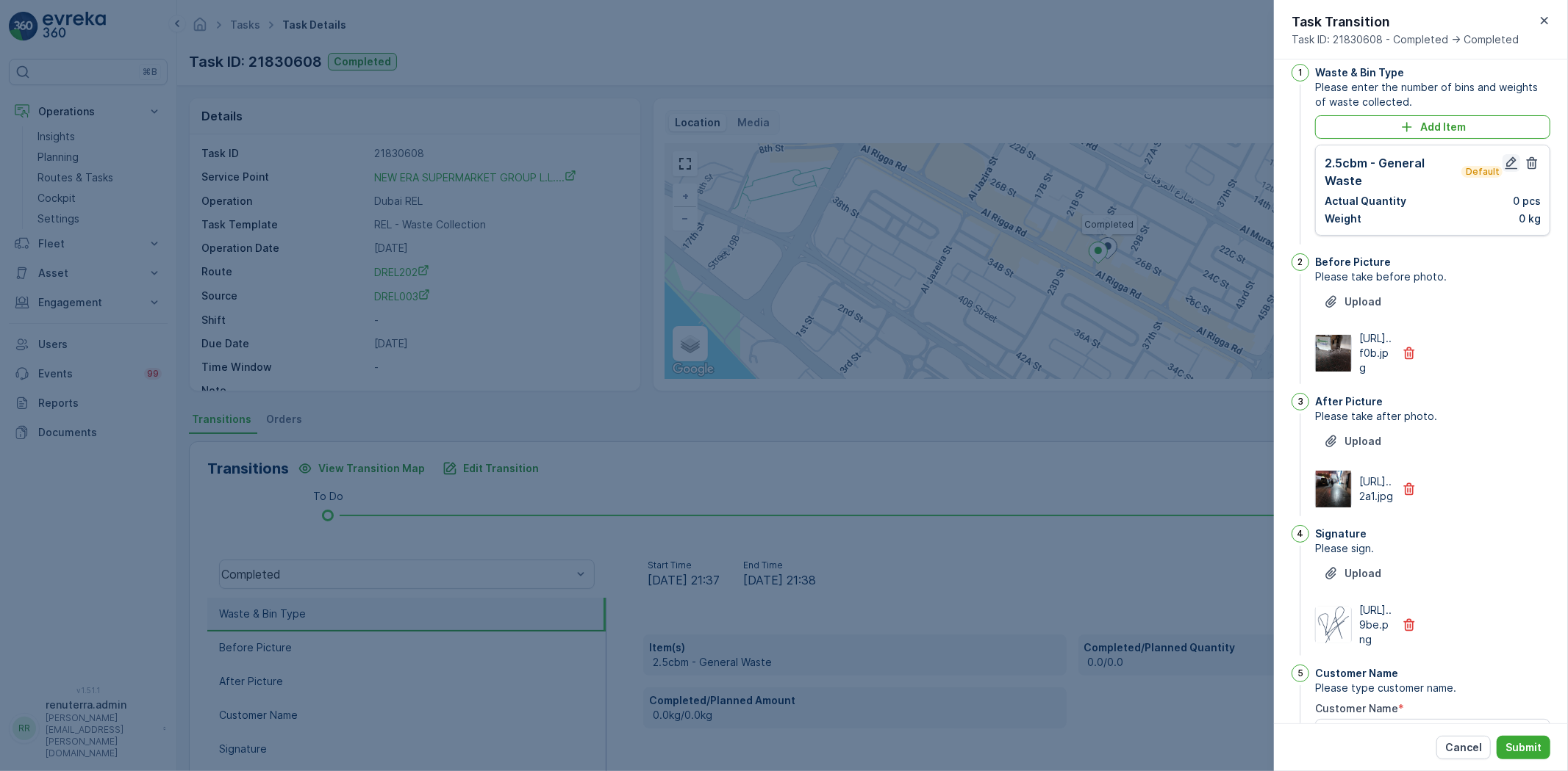
click at [1509, 156] on icon "button" at bounding box center [1511, 163] width 15 height 15
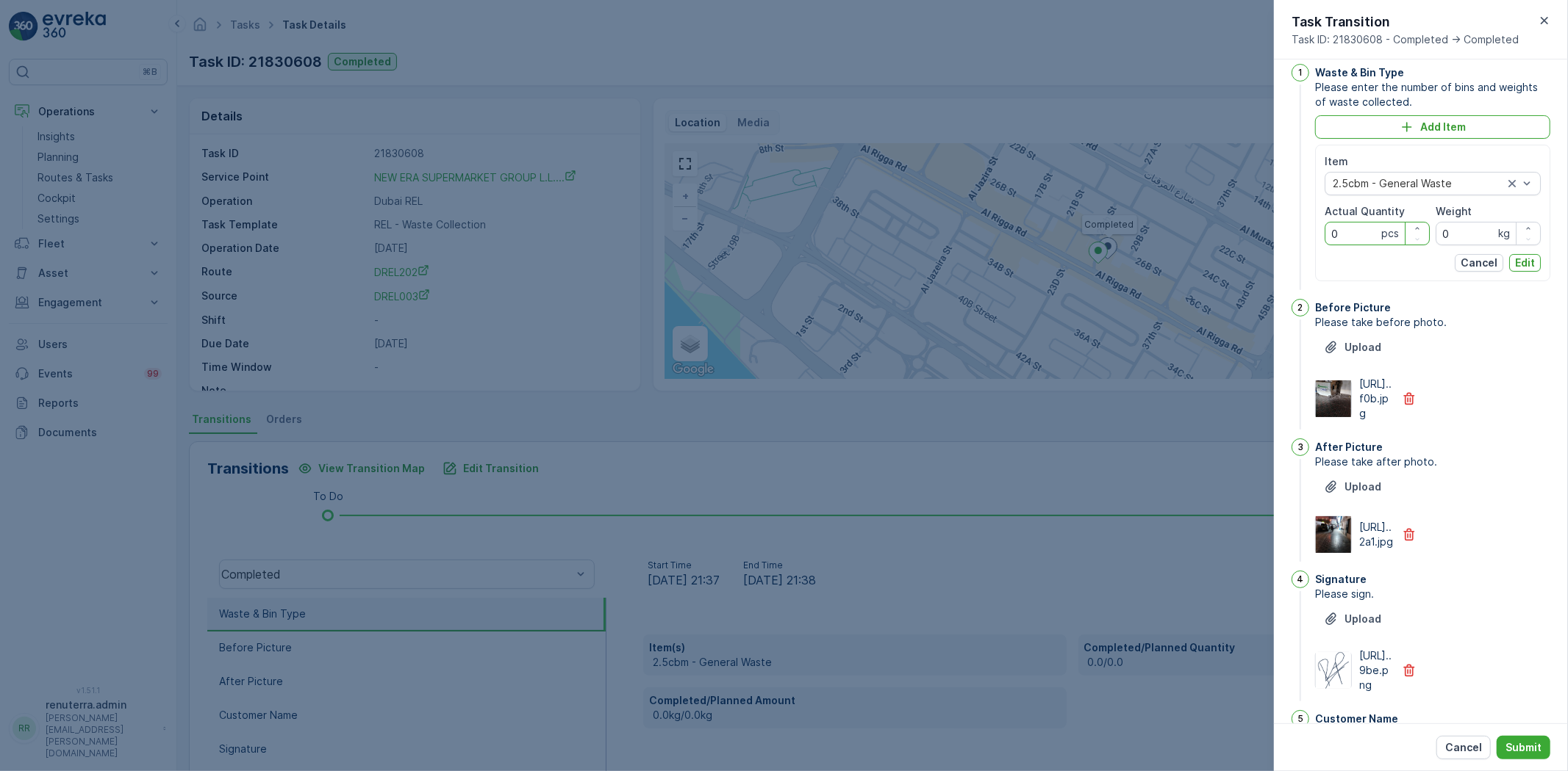
drag, startPoint x: 1348, startPoint y: 232, endPoint x: 1257, endPoint y: 230, distance: 91.0
click at [1257, 230] on div "Tasks Task Details Renuterra ( +04:00 ) Task ID: 21830608 Completed Details Tas…" at bounding box center [873, 386] width 1391 height 771
type Quantity "1"
click at [1524, 258] on p "Edit" at bounding box center [1524, 263] width 20 height 15
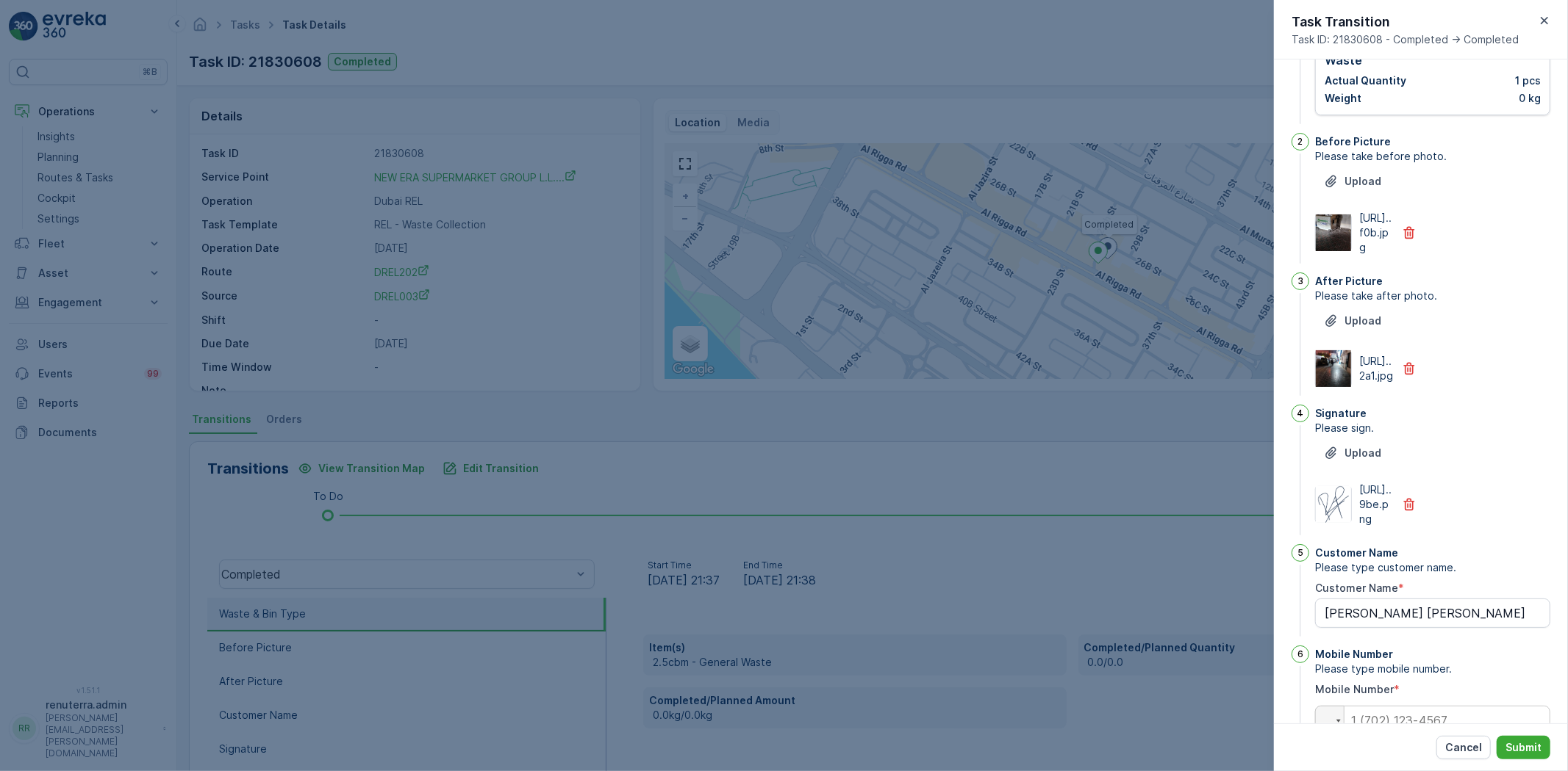
scroll to position [276, 0]
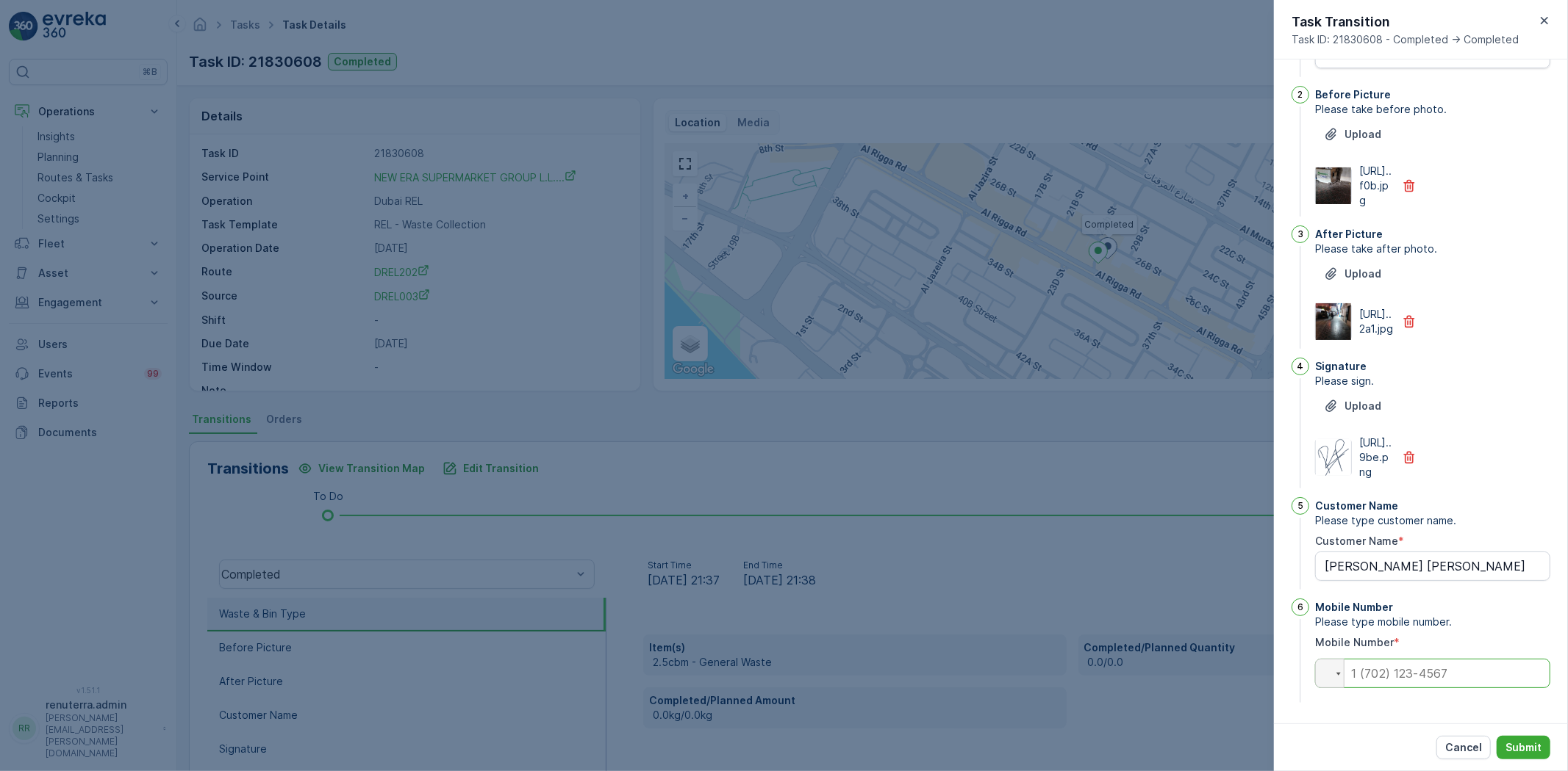
click at [1409, 671] on input "tel" at bounding box center [1433, 674] width 235 height 30
type input "0"
click at [1534, 747] on p "Submit" at bounding box center [1523, 748] width 36 height 15
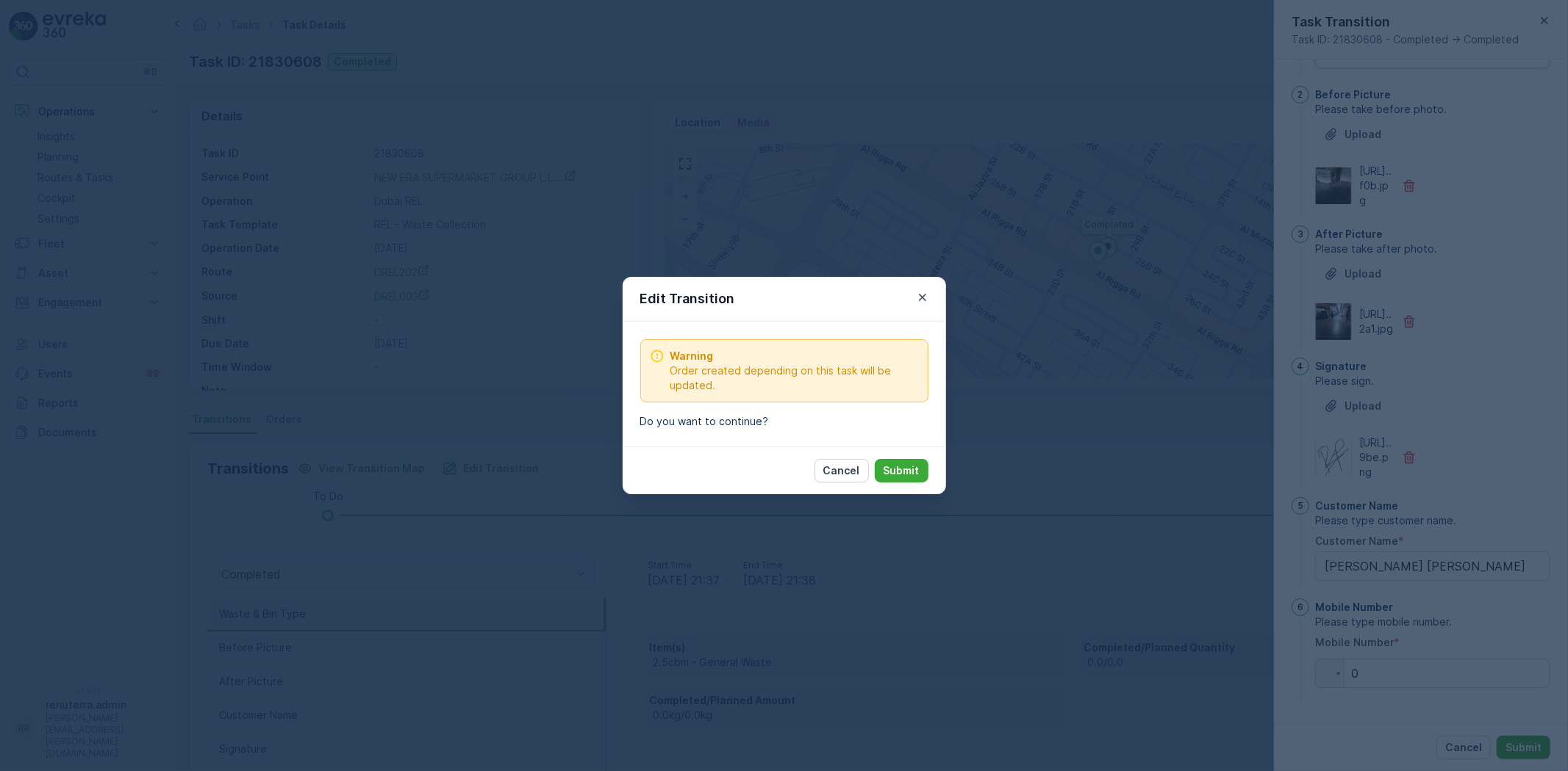
click at [879, 459] on div "Cancel Submit" at bounding box center [871, 471] width 114 height 24
click at [890, 468] on p "Submit" at bounding box center [901, 471] width 36 height 15
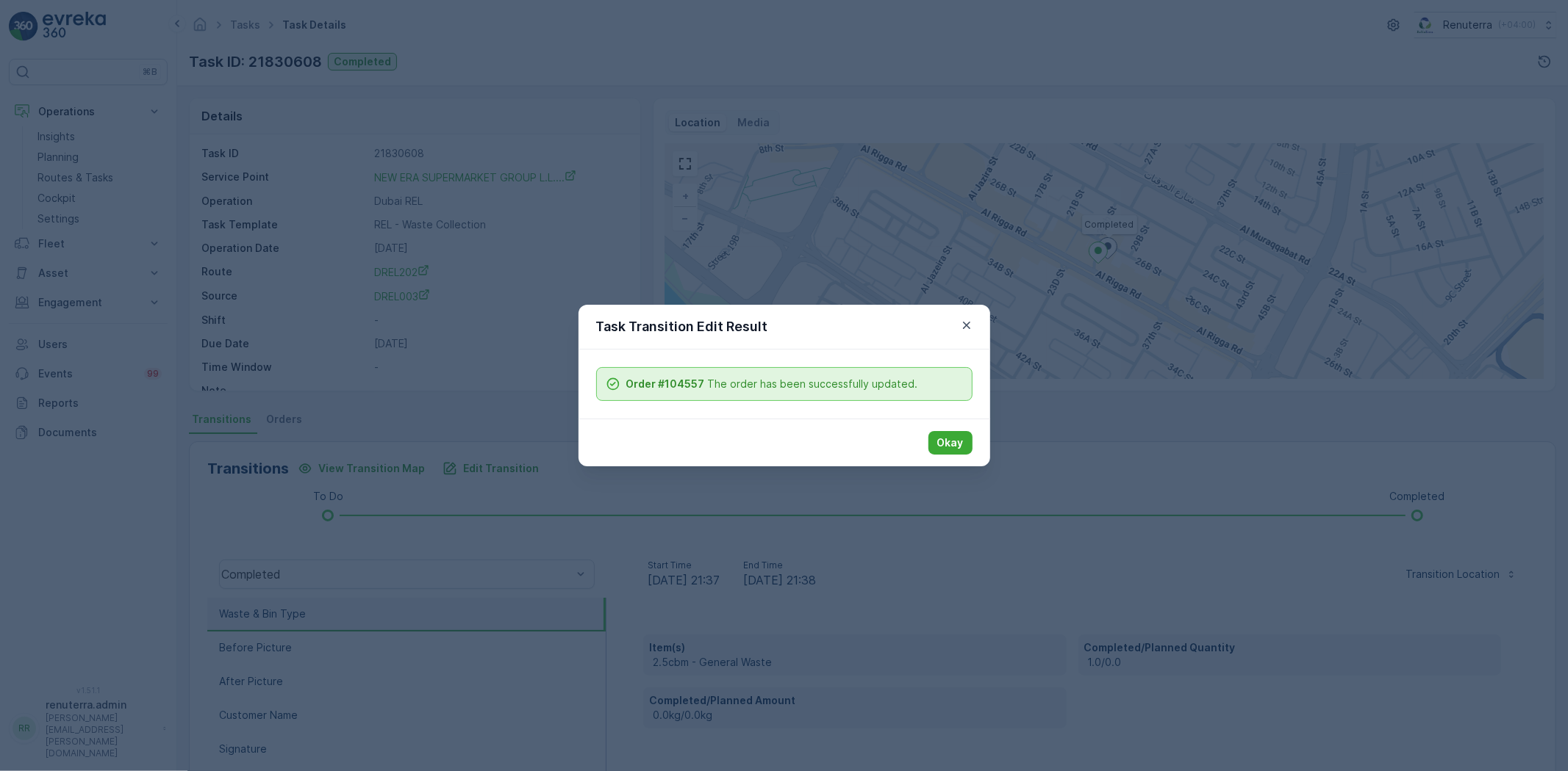
click at [956, 439] on p "Okay" at bounding box center [950, 443] width 27 height 15
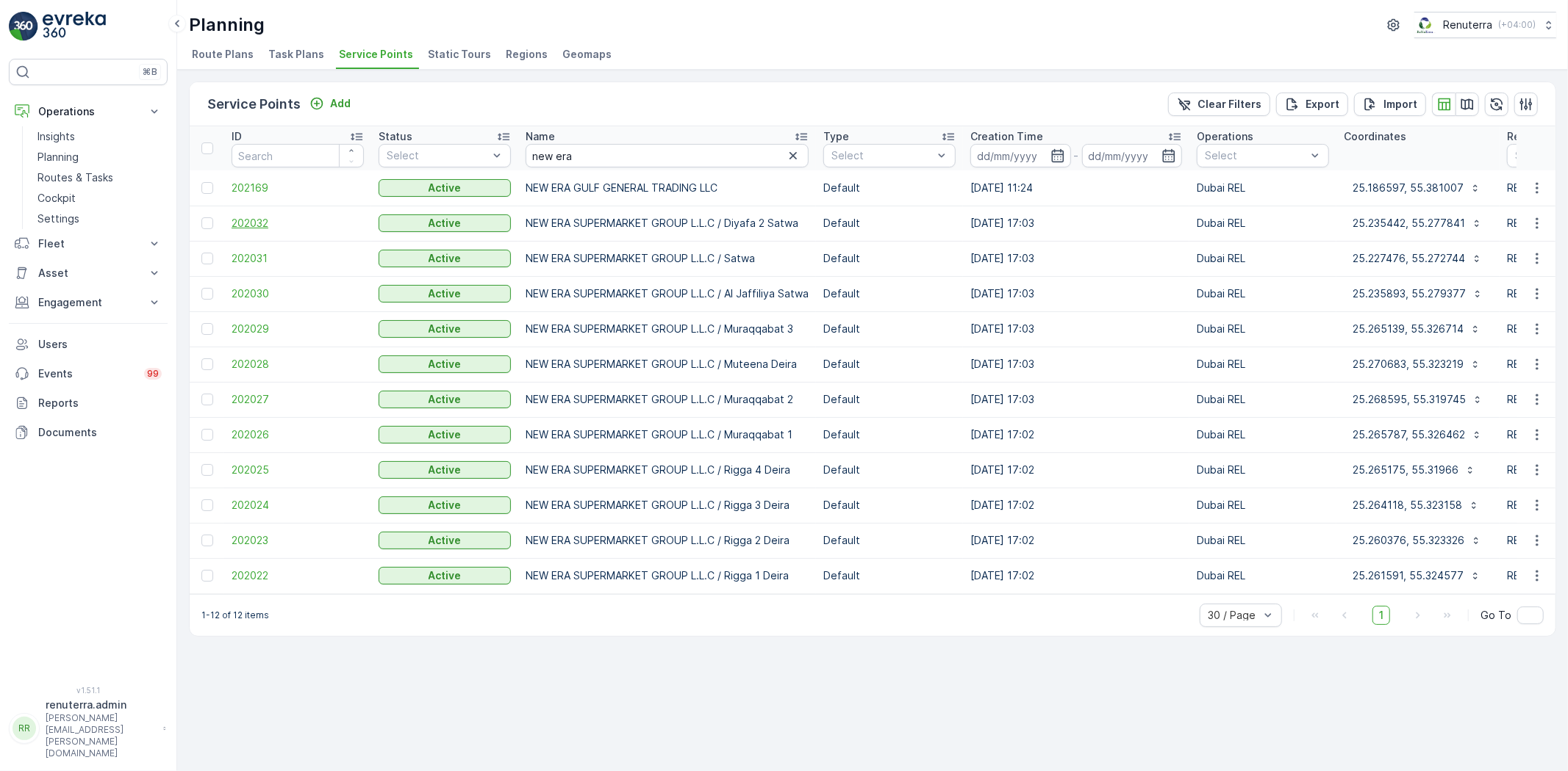
click at [262, 217] on span "202032" at bounding box center [297, 223] width 132 height 15
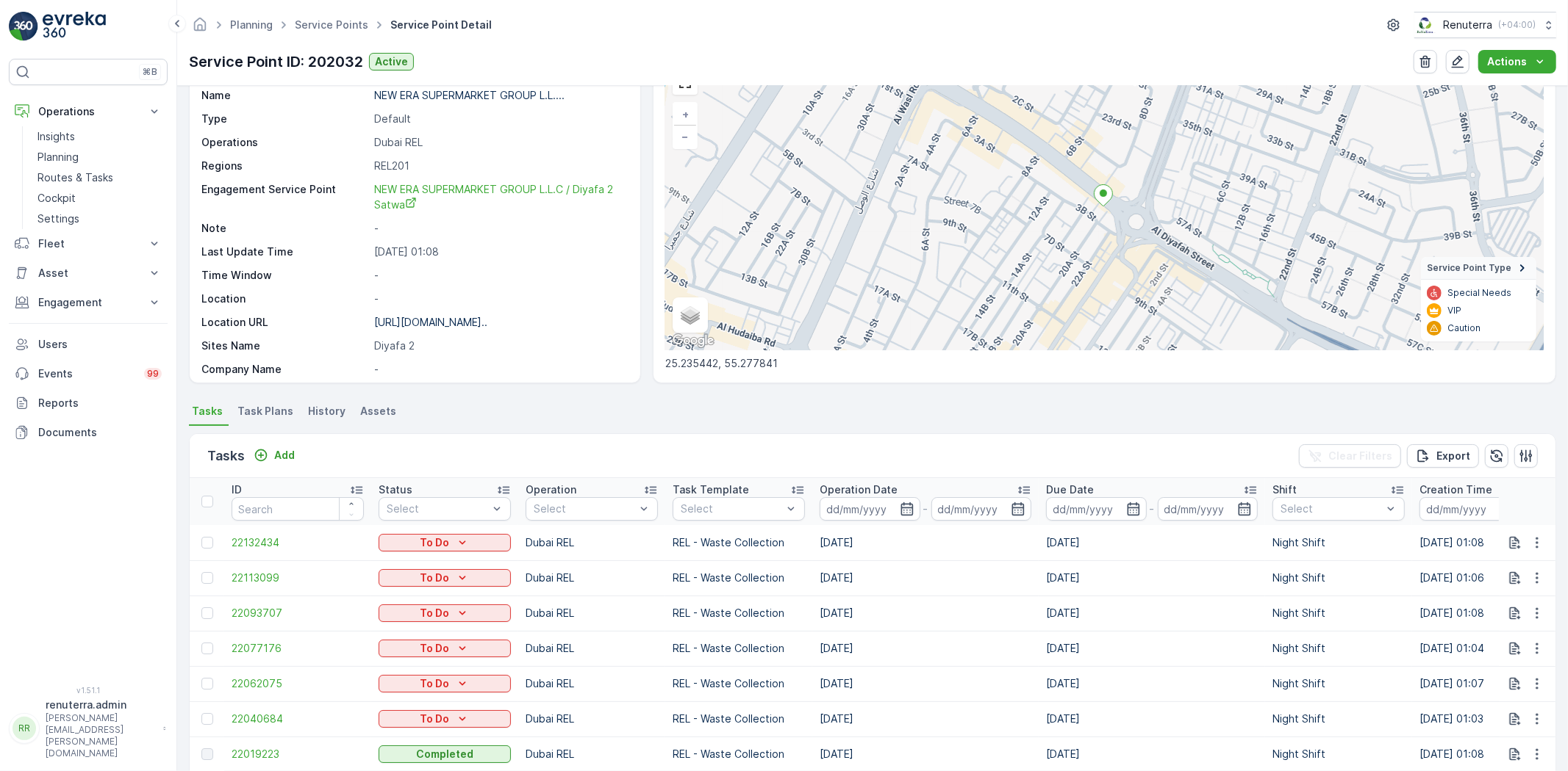
scroll to position [1060, 0]
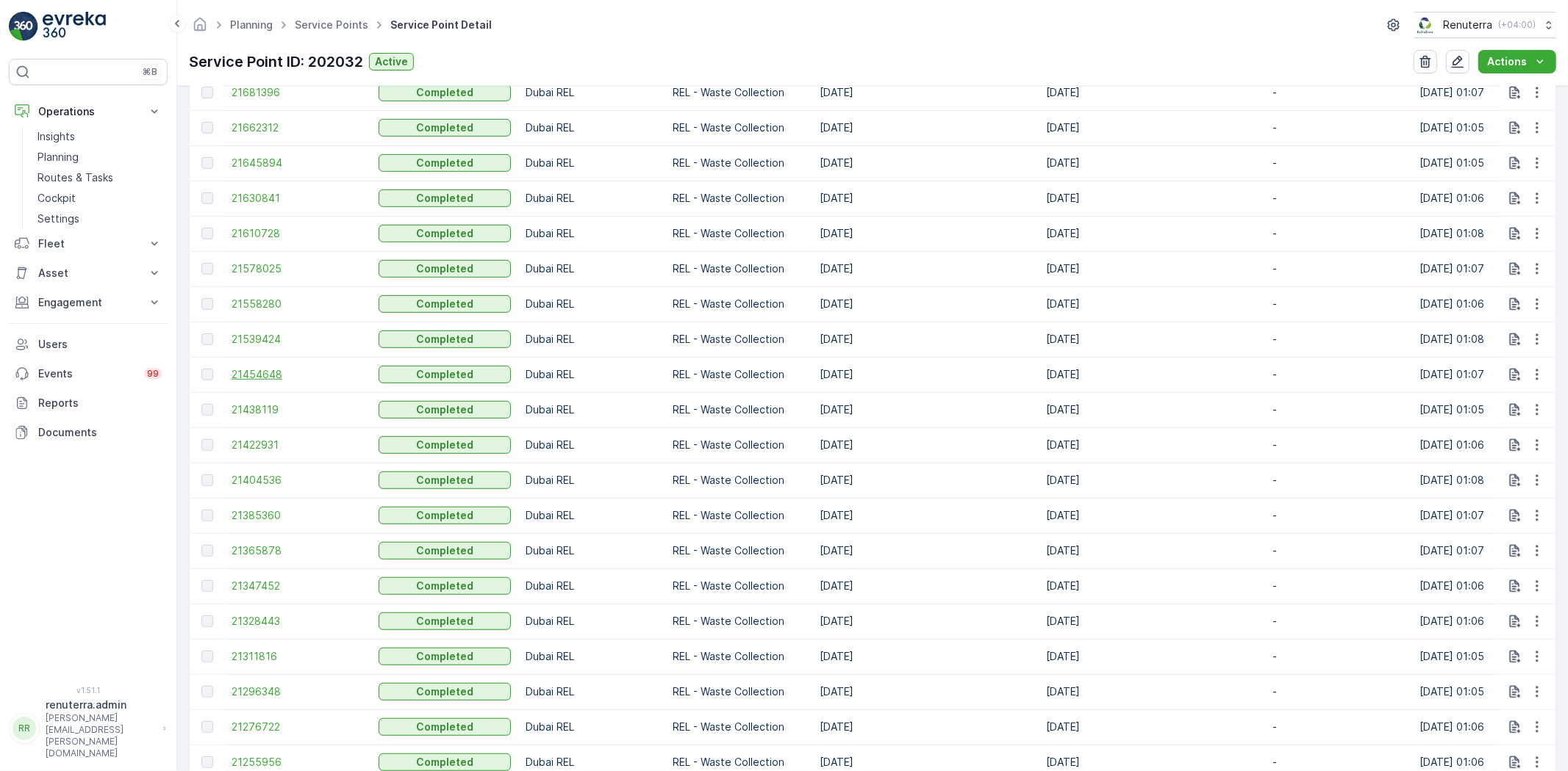
click at [256, 372] on span "21454648" at bounding box center [297, 374] width 132 height 15
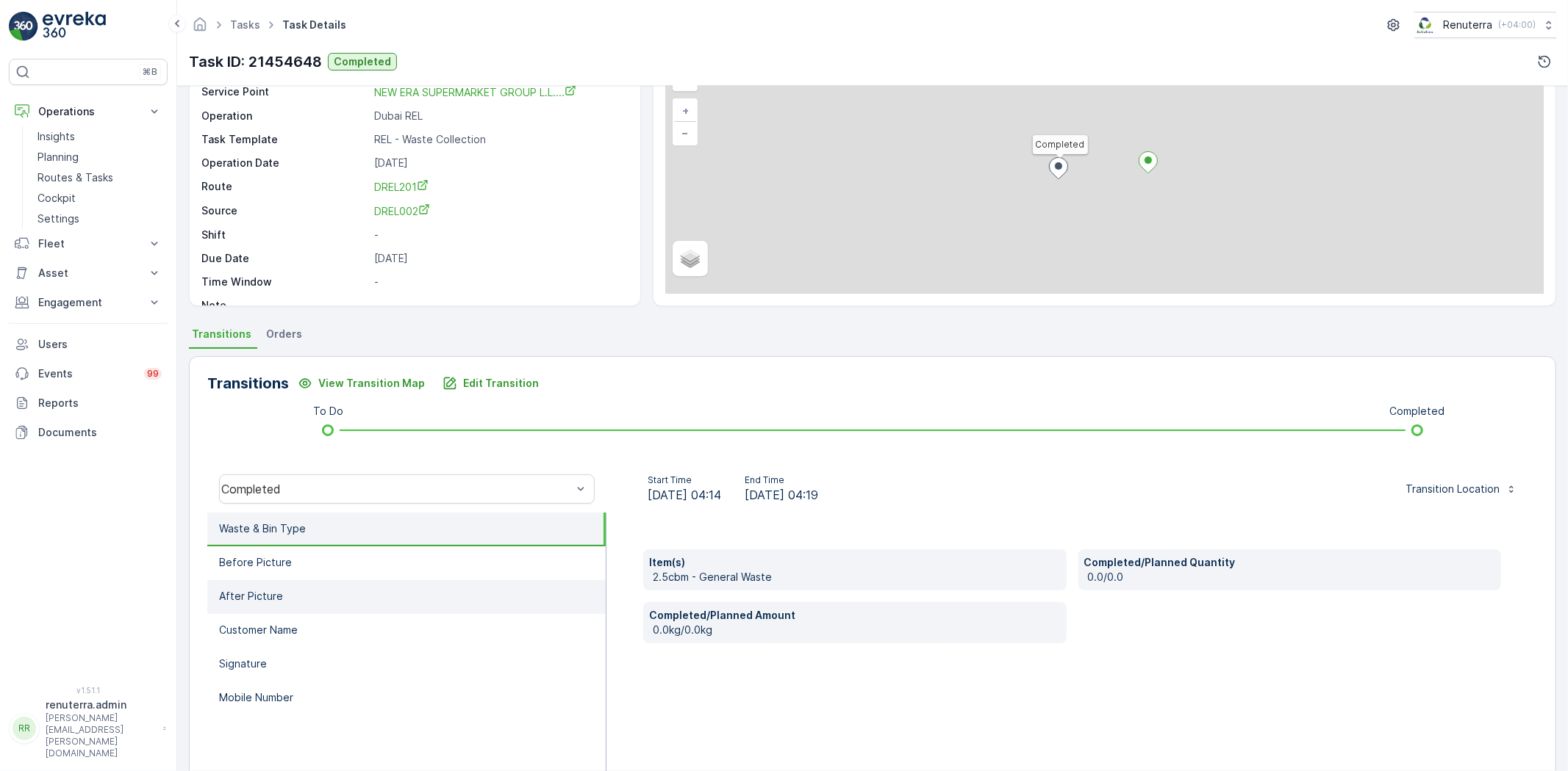
scroll to position [154, 0]
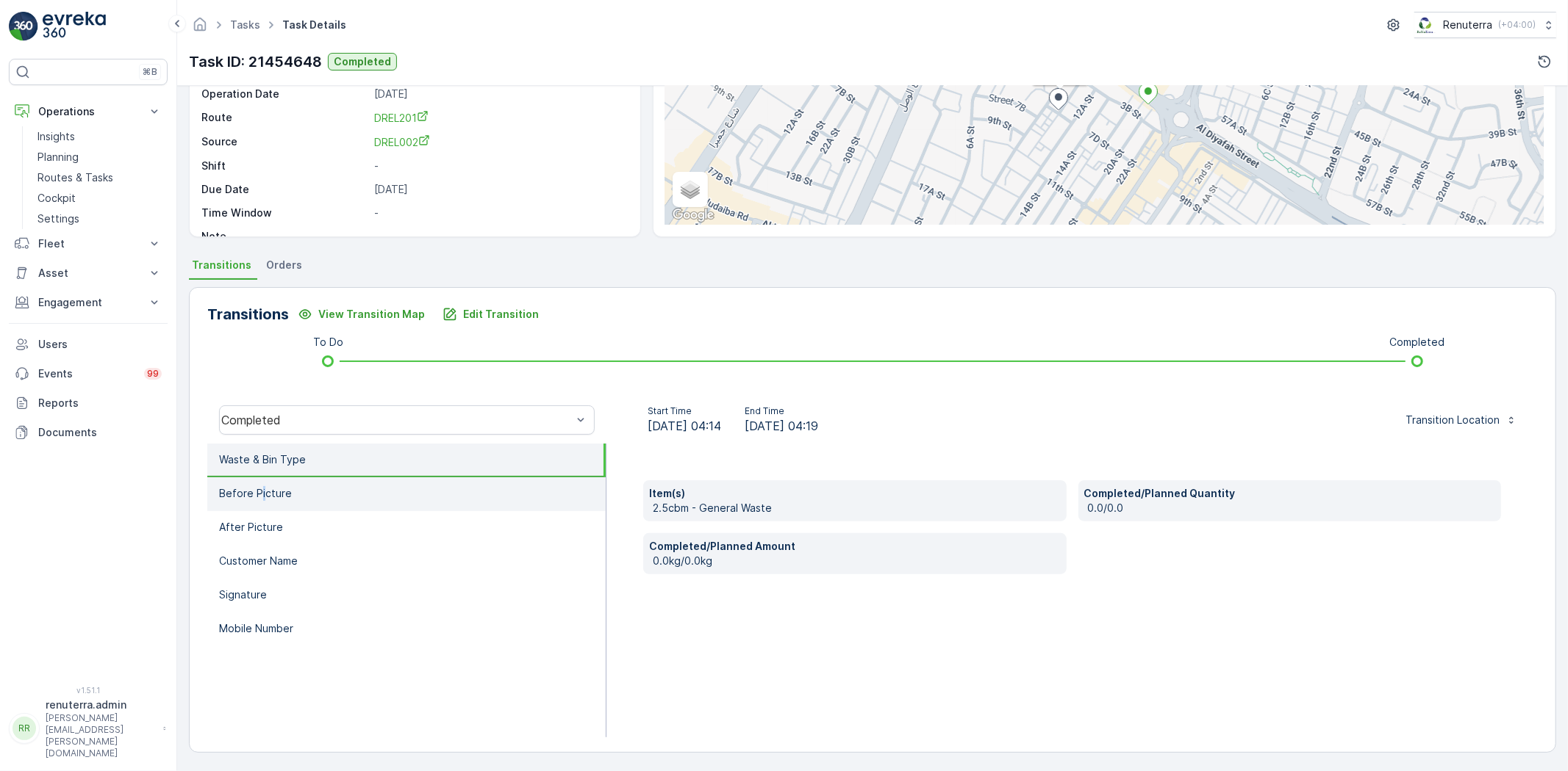
click at [261, 487] on p "Before Picture" at bounding box center [255, 493] width 72 height 15
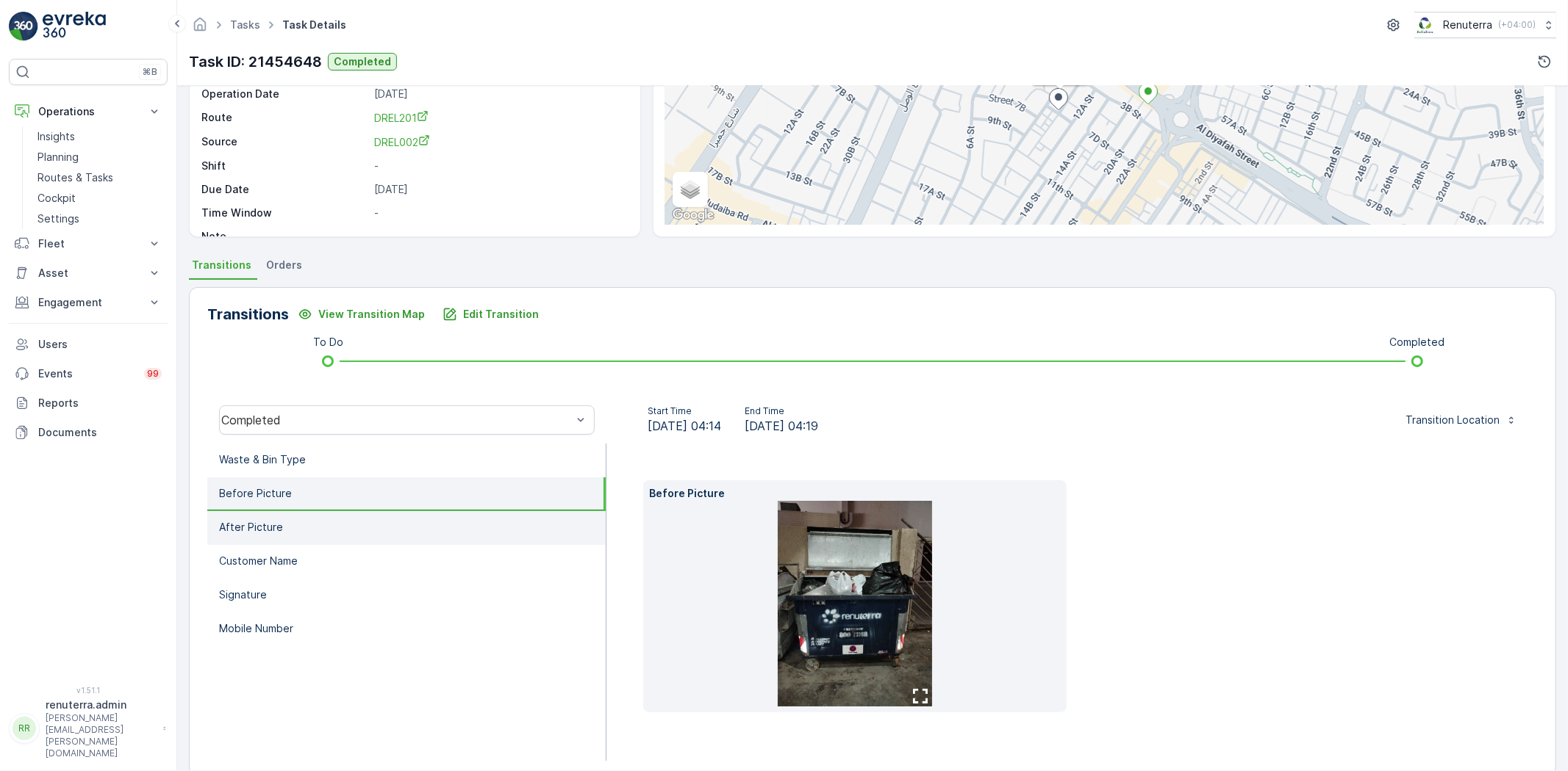
click at [279, 520] on p "After Picture" at bounding box center [250, 527] width 64 height 15
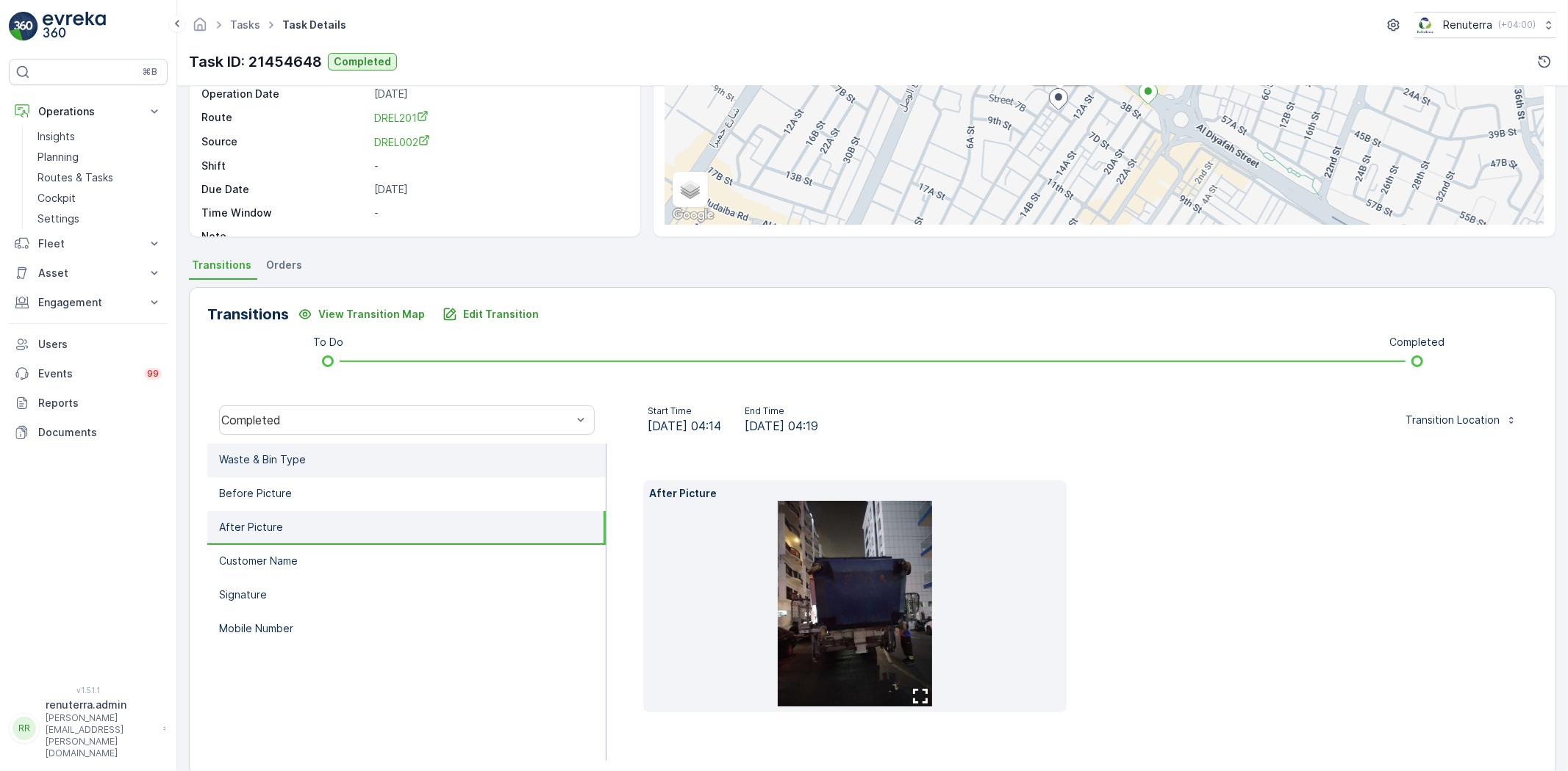
click at [276, 459] on p "Waste & Bin Type" at bounding box center [262, 460] width 86 height 15
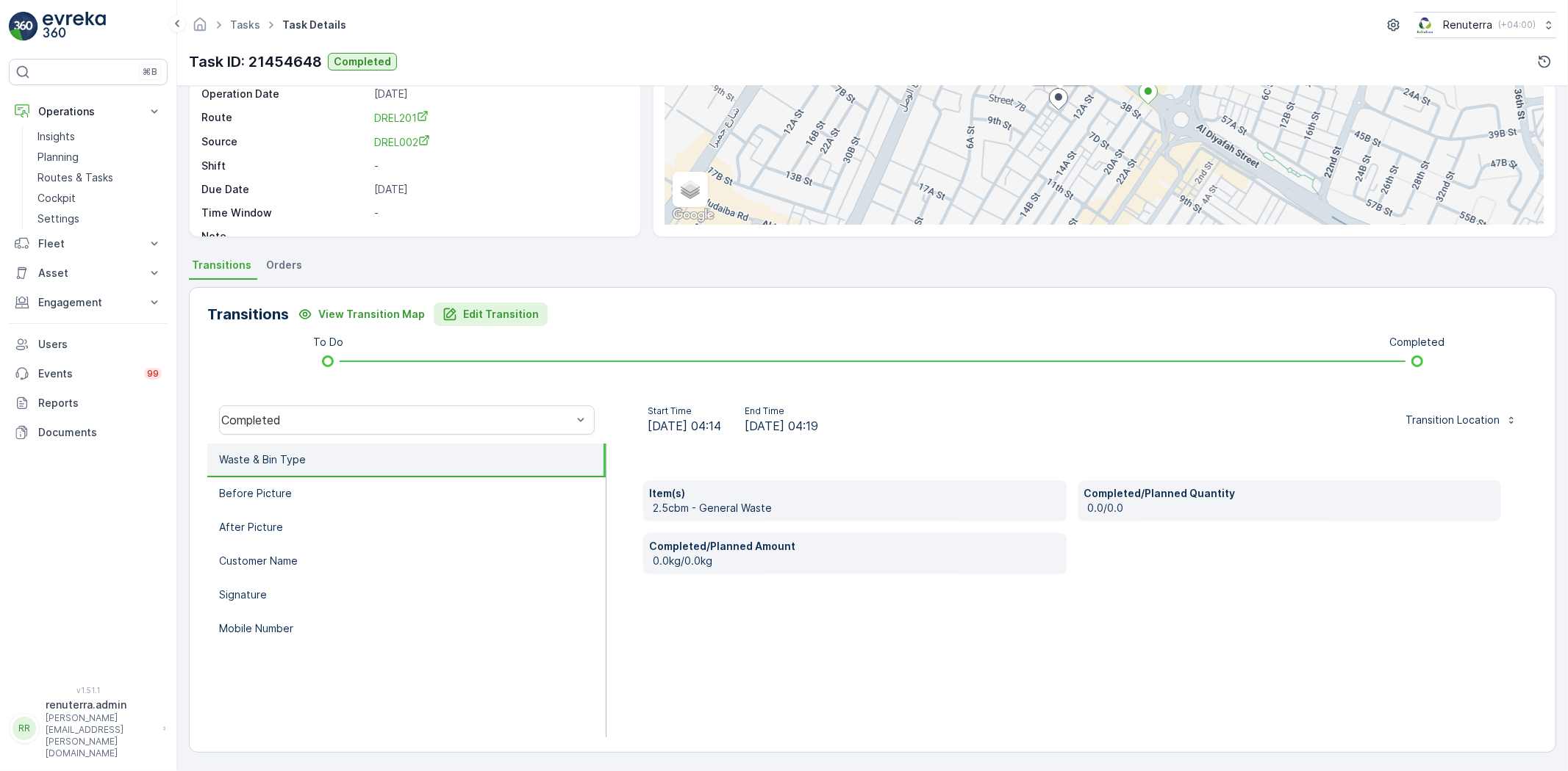
click at [489, 303] on button "Edit Transition" at bounding box center [491, 315] width 114 height 24
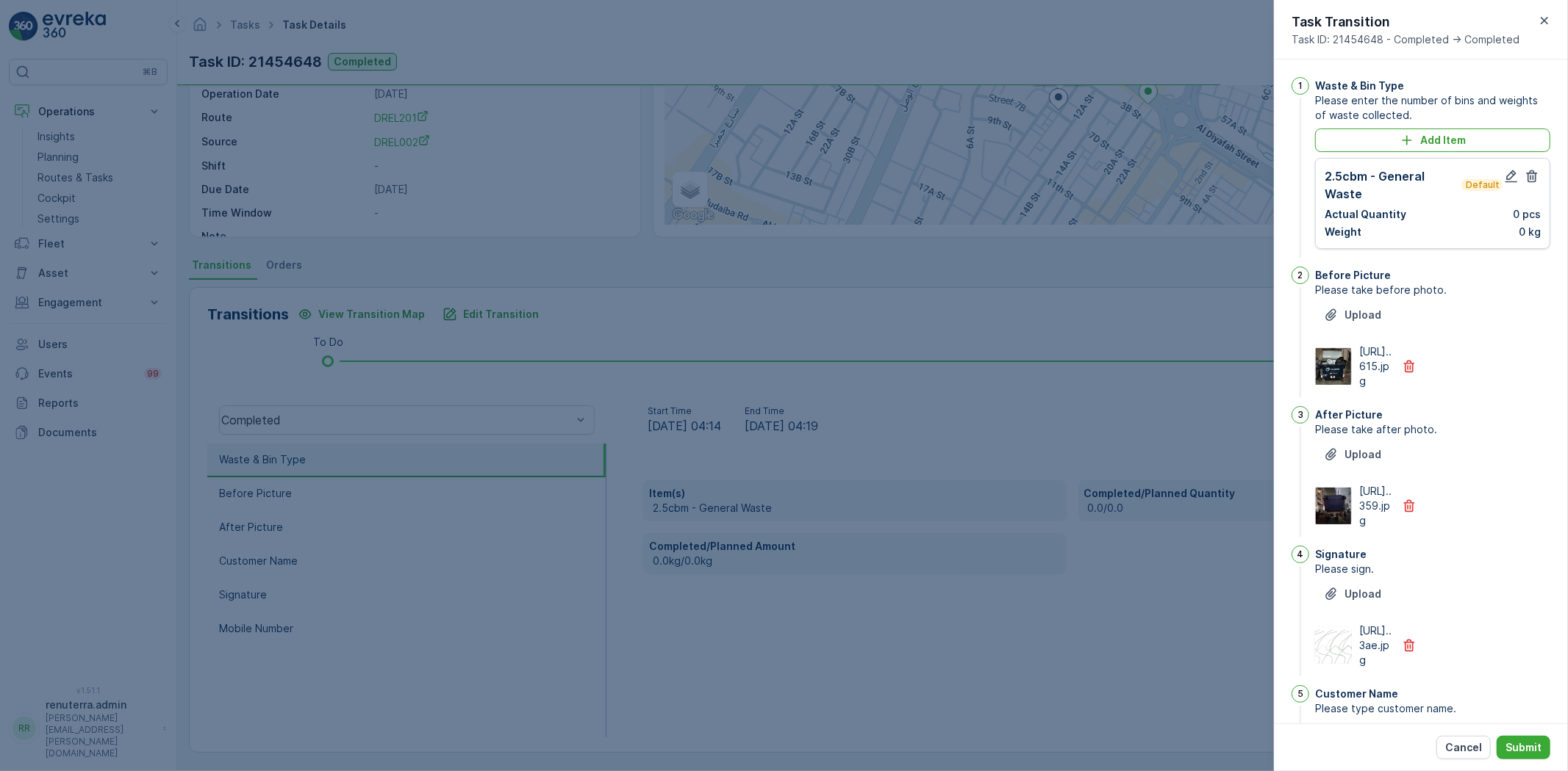
scroll to position [13, 0]
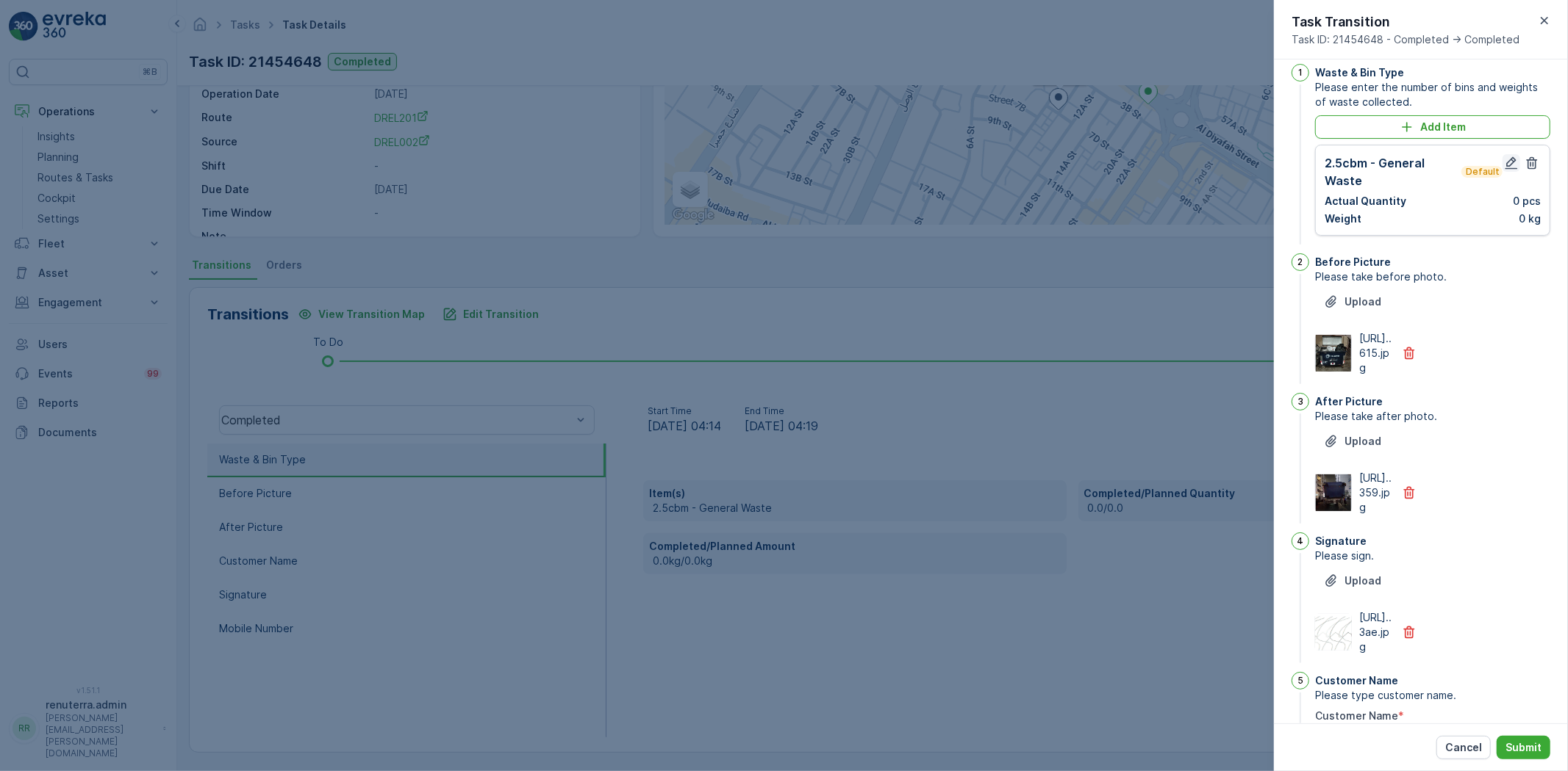
click at [1504, 164] on icon "button" at bounding box center [1511, 163] width 15 height 15
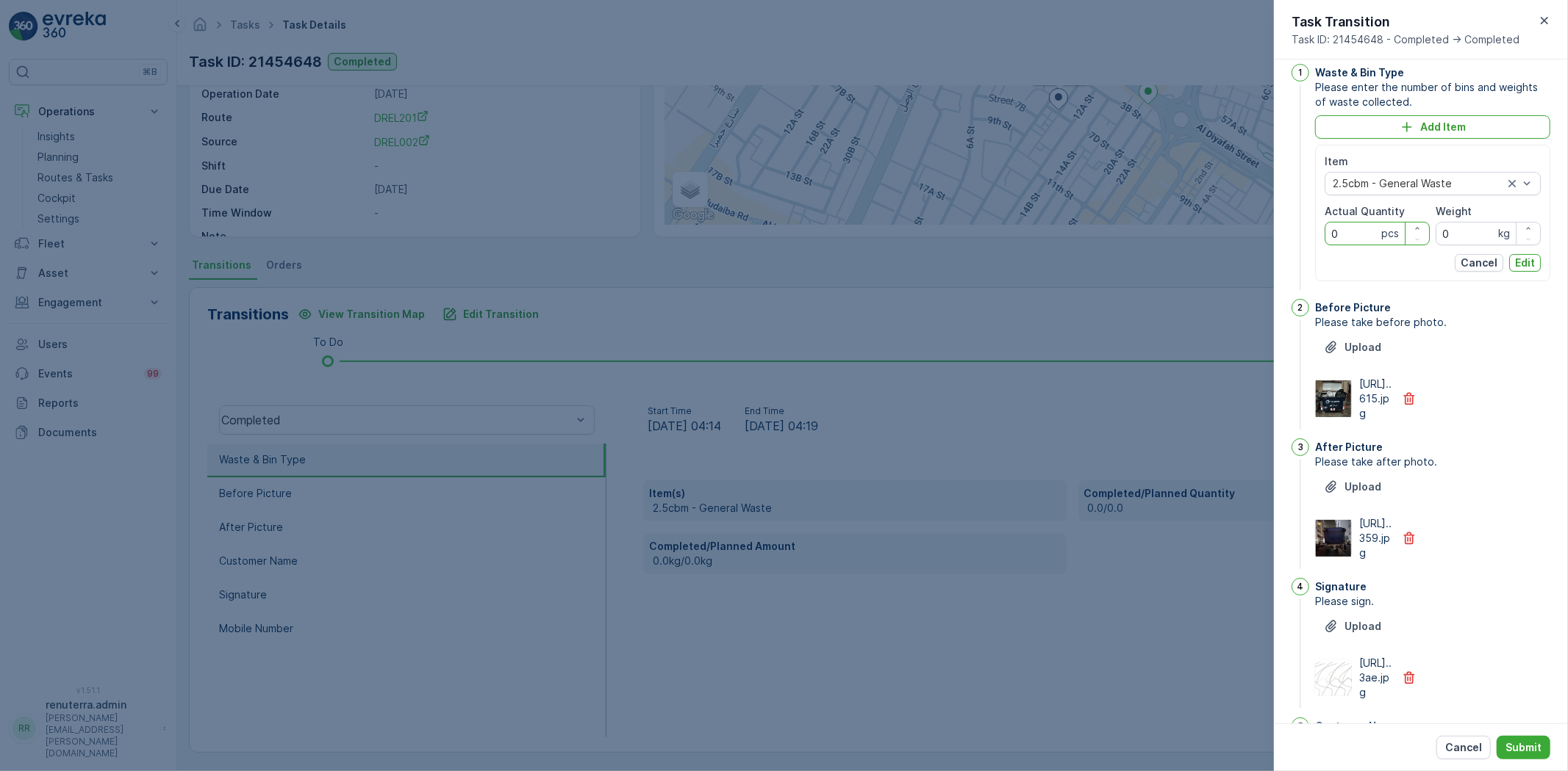
drag, startPoint x: 1299, startPoint y: 231, endPoint x: 1261, endPoint y: 226, distance: 38.3
click at [1261, 226] on div "Tasks Task Details Renuterra ( +04:00 ) Task ID: 21454648 Completed Details Tas…" at bounding box center [873, 386] width 1391 height 771
type Quantity "1"
click at [1515, 258] on p "Edit" at bounding box center [1524, 263] width 20 height 15
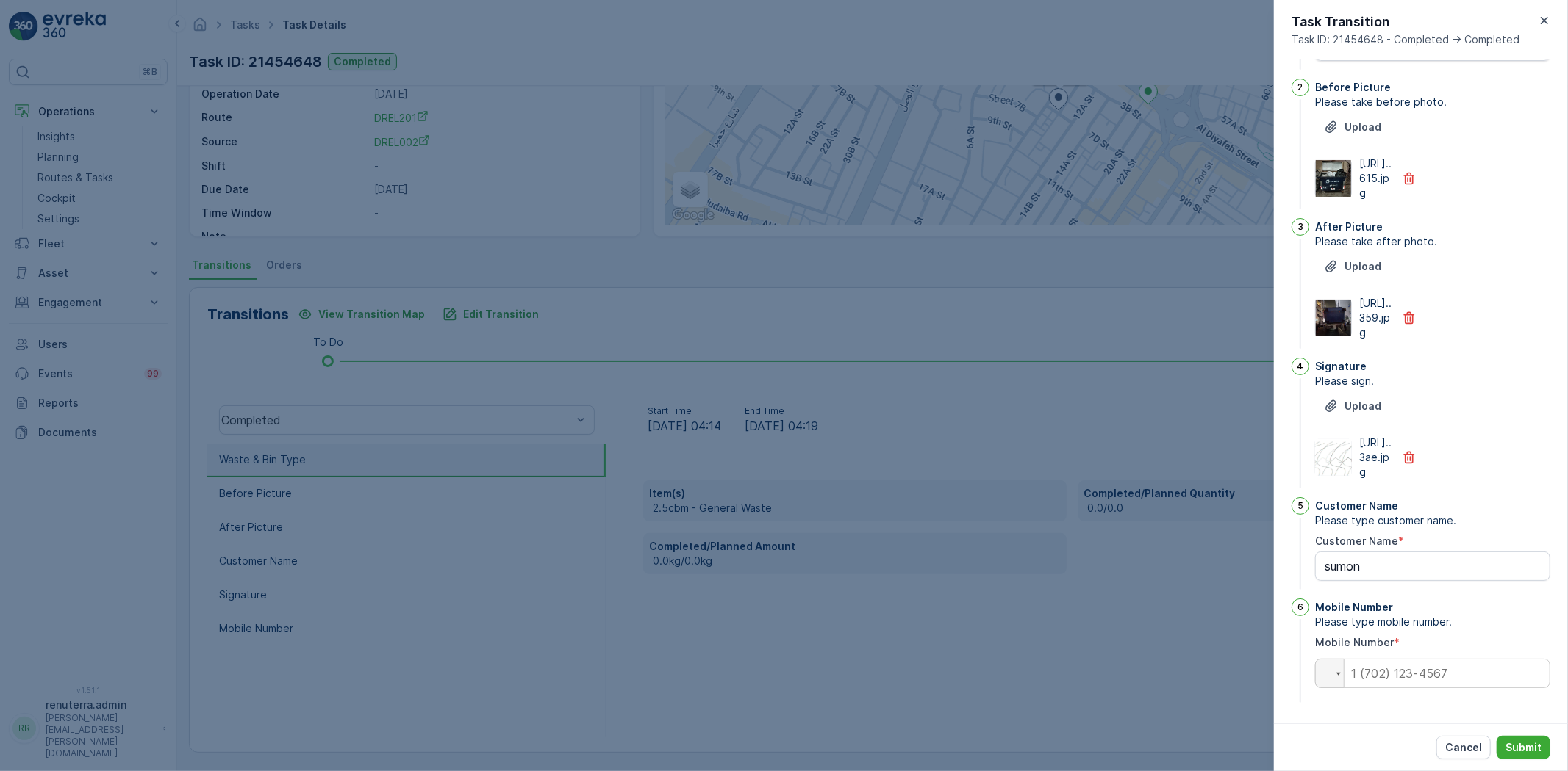
scroll to position [276, 0]
click at [1414, 681] on input "tel" at bounding box center [1433, 674] width 235 height 30
type input "0"
click at [1527, 746] on p "Submit" at bounding box center [1523, 748] width 36 height 15
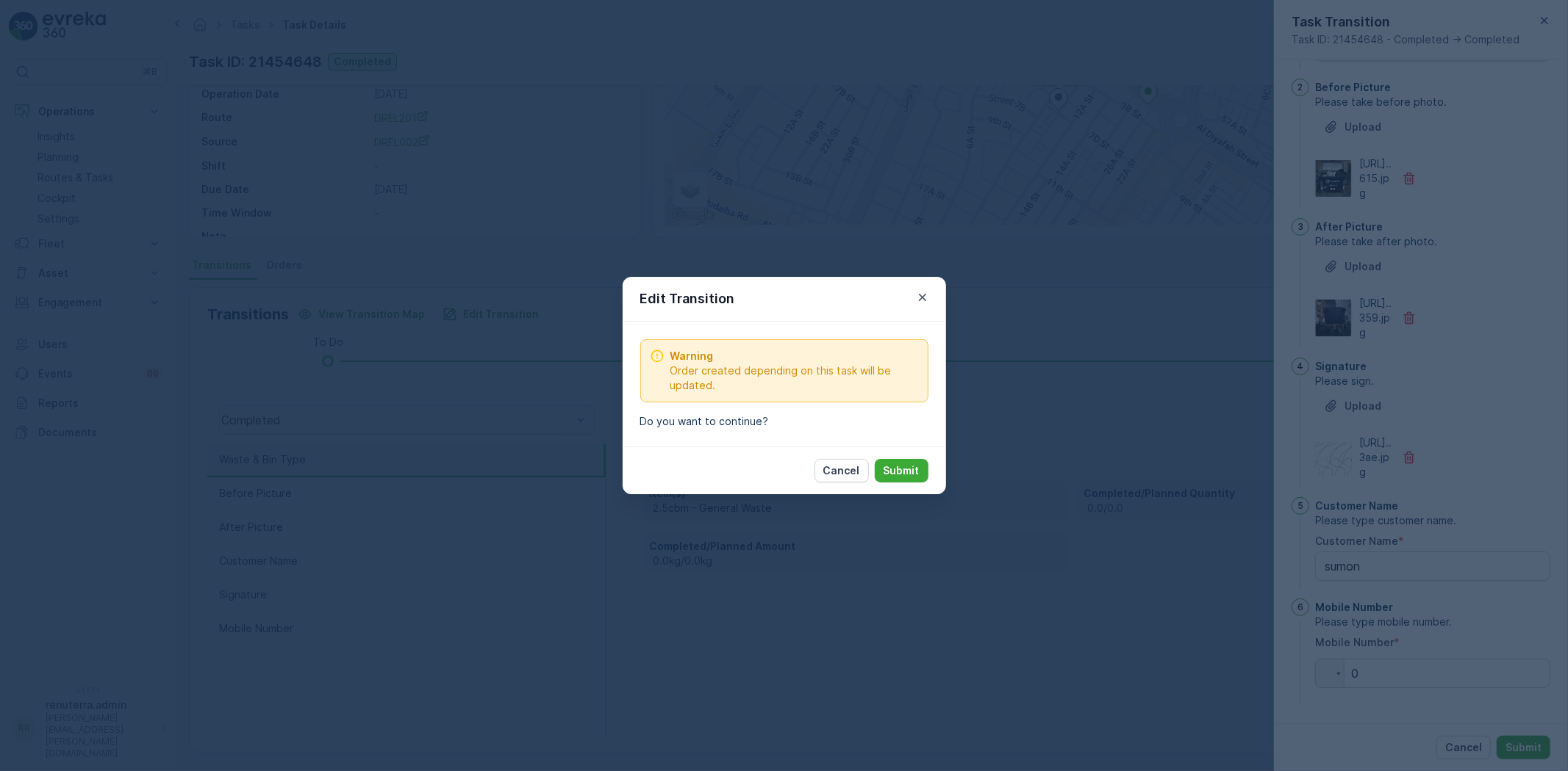
click at [913, 467] on p "Submit" at bounding box center [901, 471] width 36 height 15
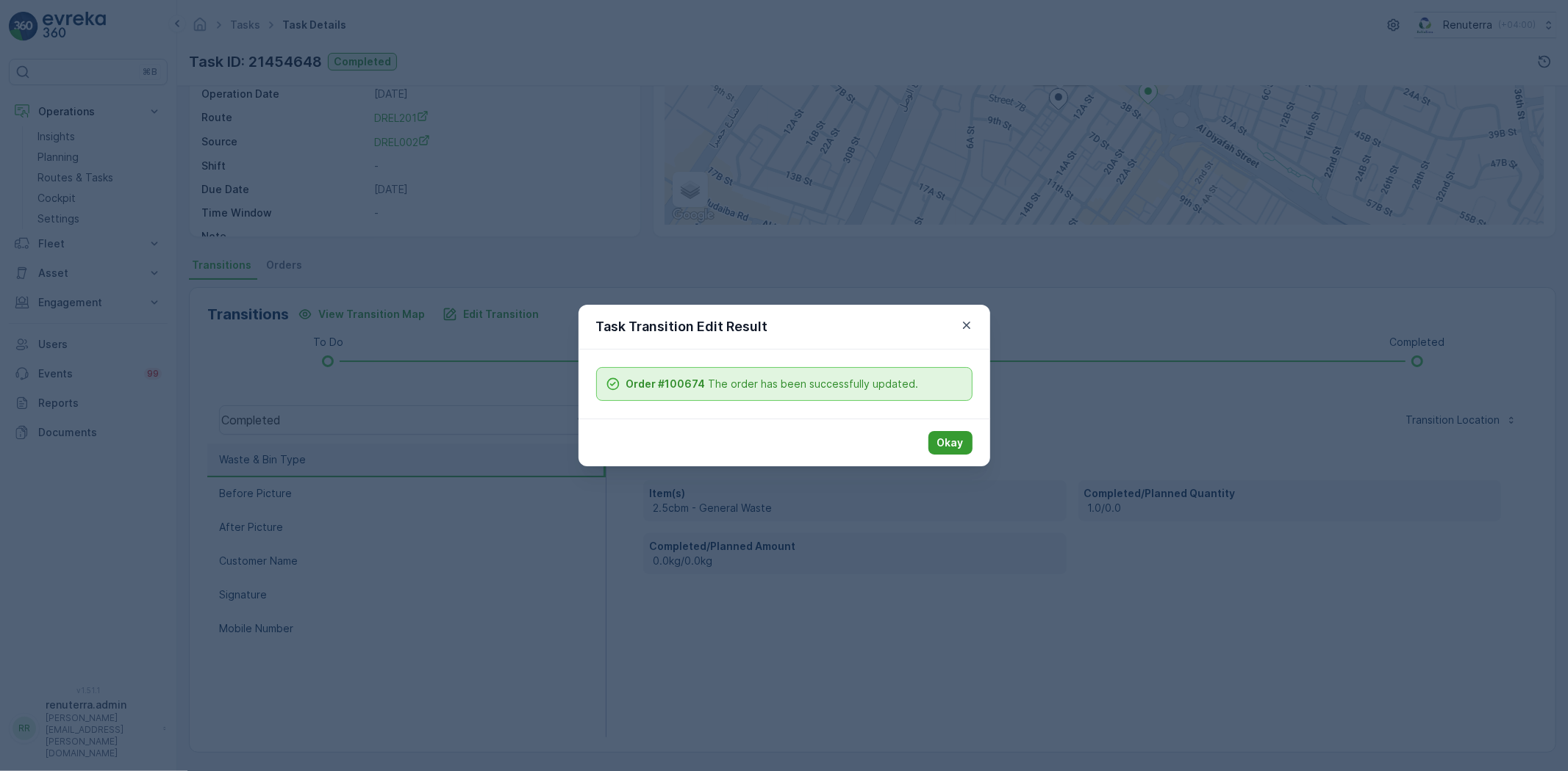
click at [952, 439] on p "Okay" at bounding box center [950, 443] width 27 height 15
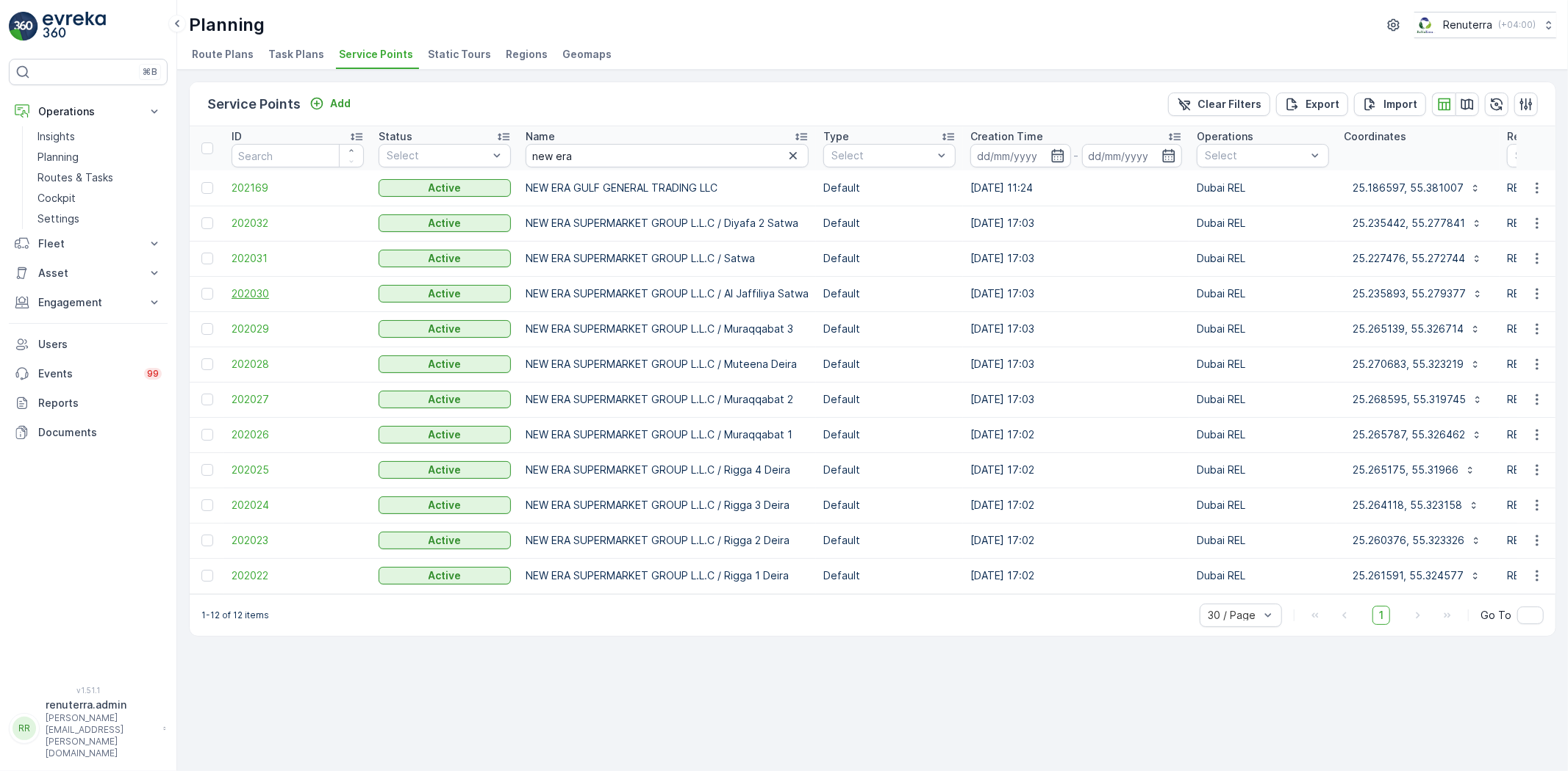
click at [244, 291] on span "202030" at bounding box center [297, 294] width 132 height 15
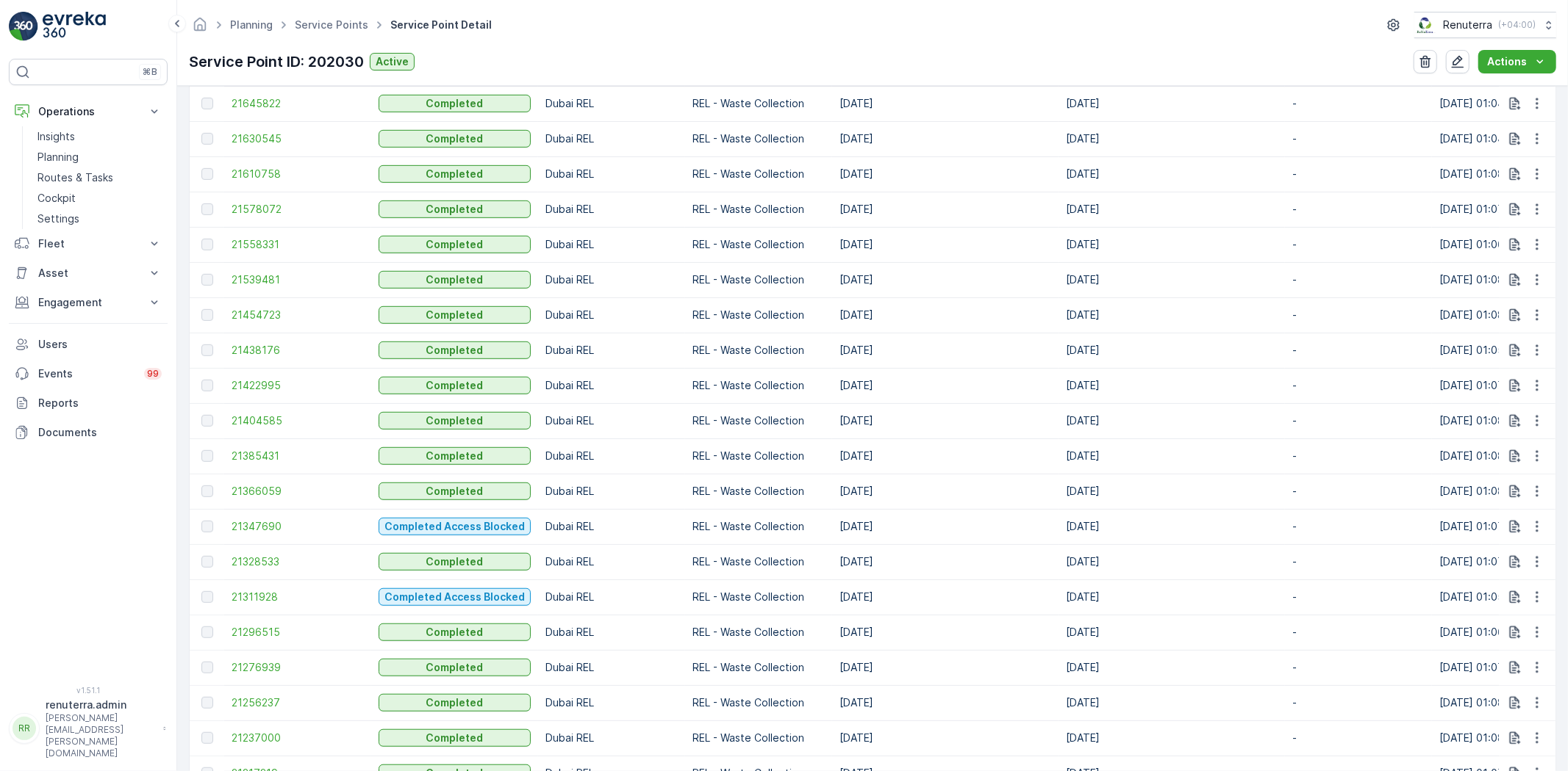
scroll to position [1202, 0]
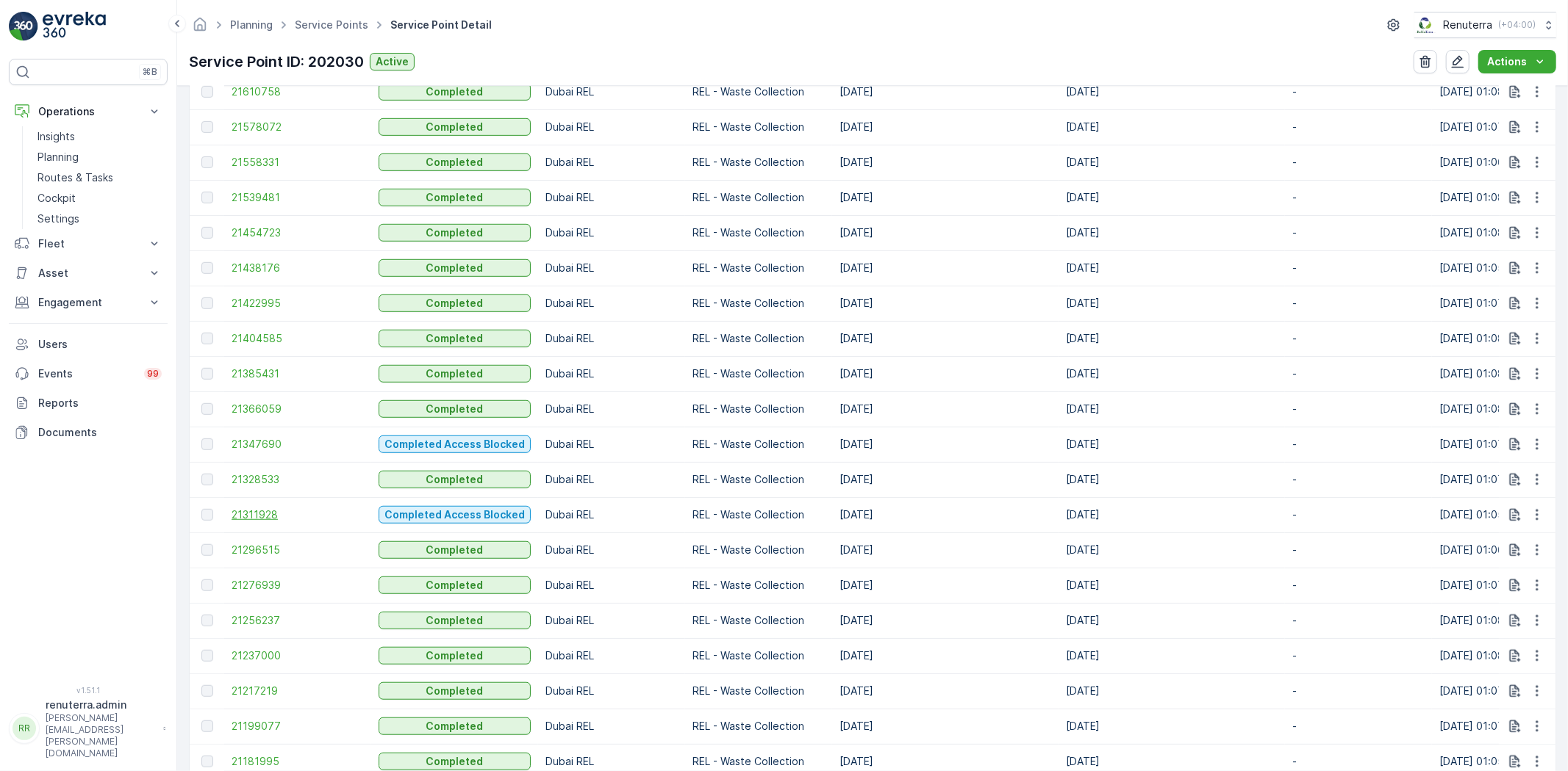
click at [262, 510] on span "21311928" at bounding box center [297, 515] width 132 height 15
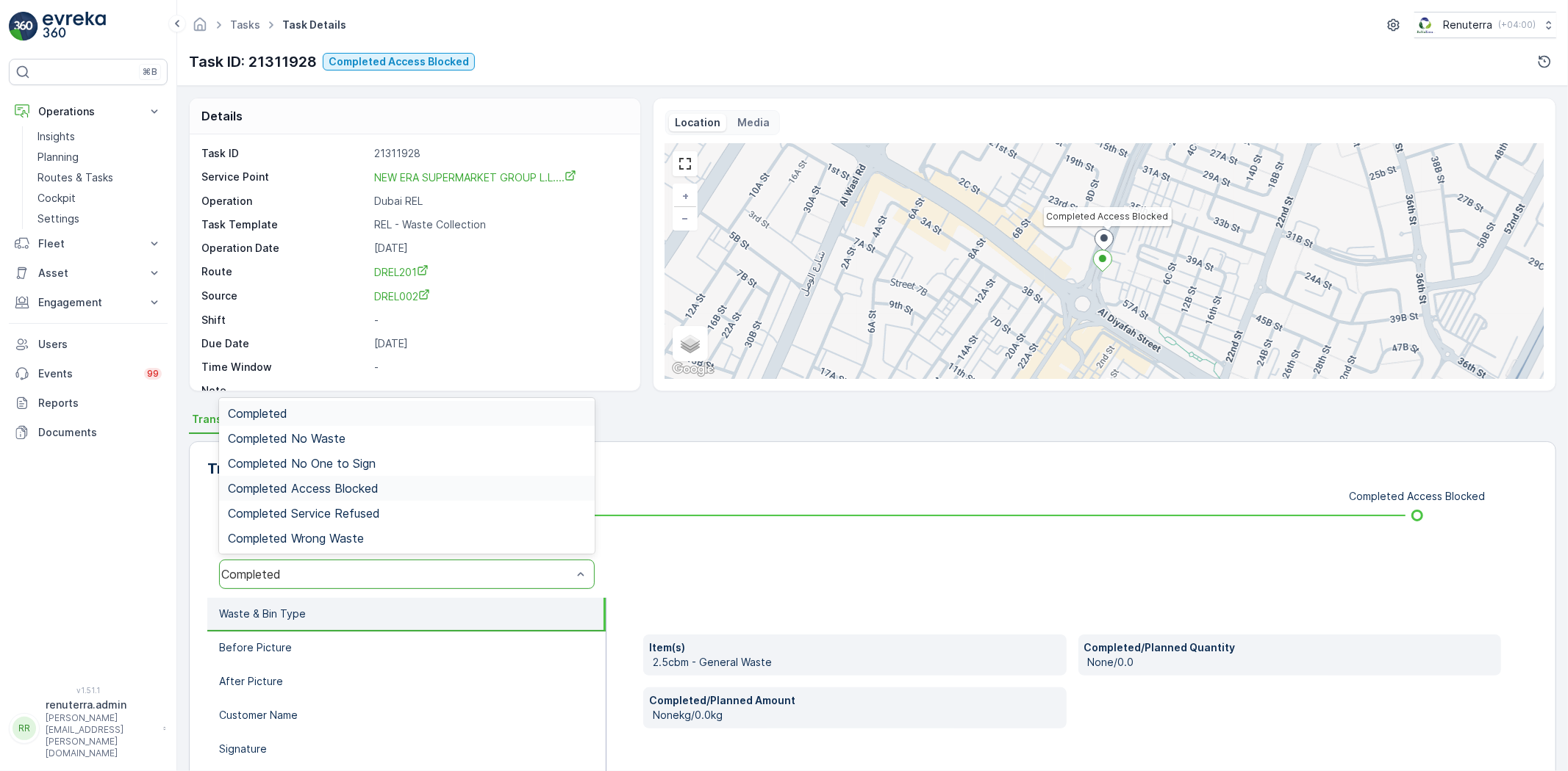
click at [363, 486] on span "Completed Access Blocked" at bounding box center [303, 489] width 151 height 13
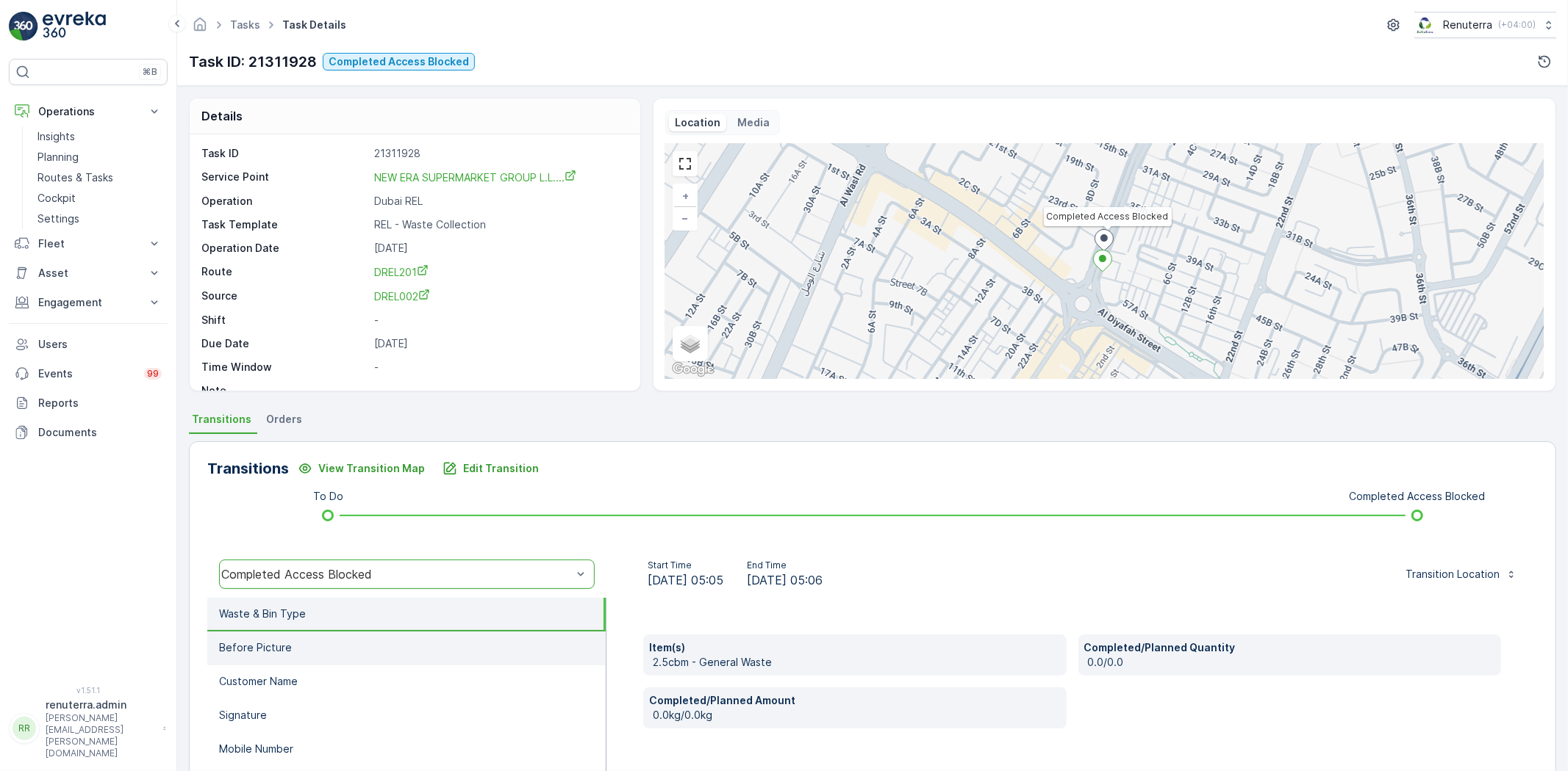
click at [274, 631] on li "Before Picture" at bounding box center [406, 648] width 398 height 34
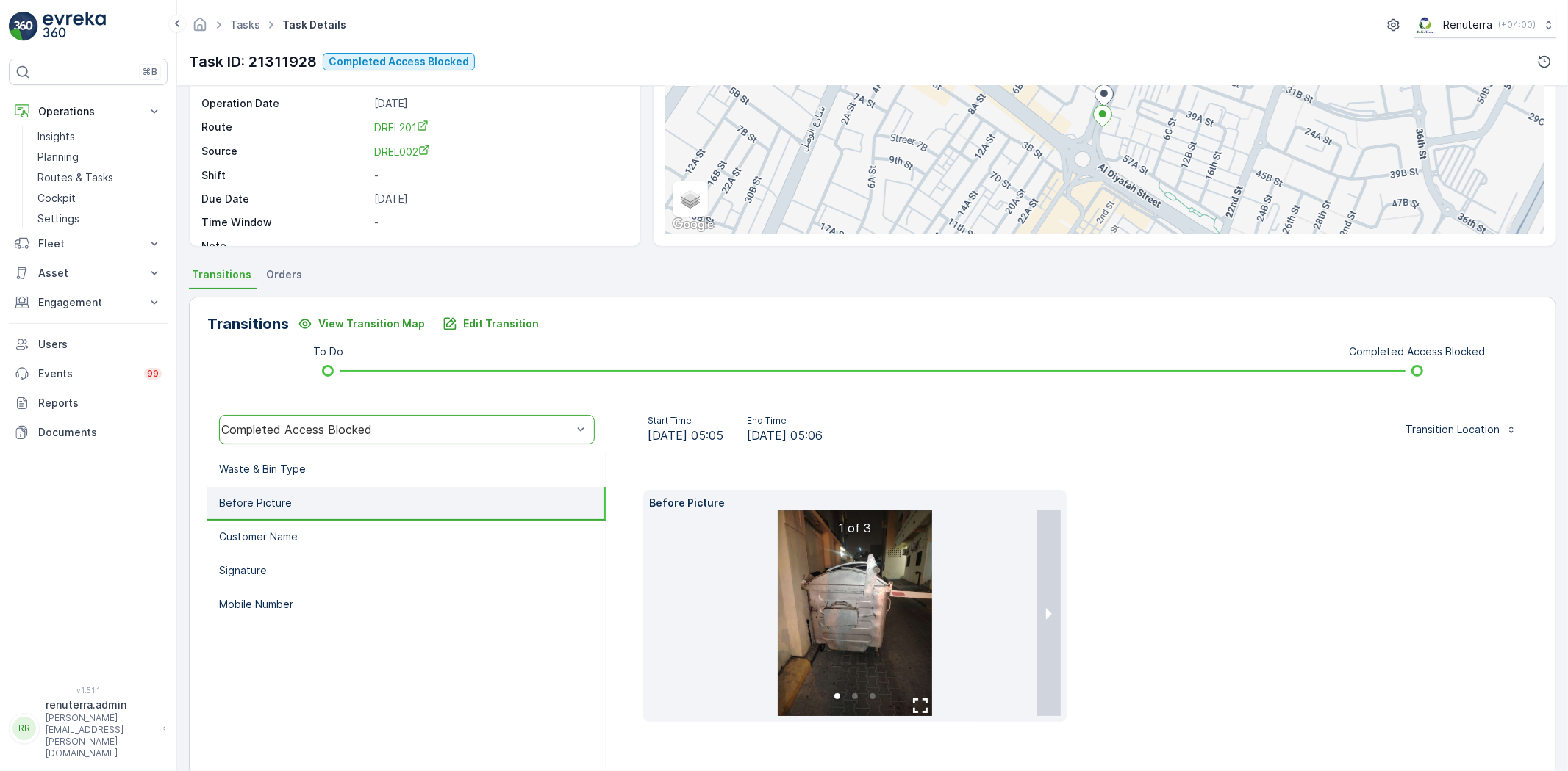
scroll to position [163, 0]
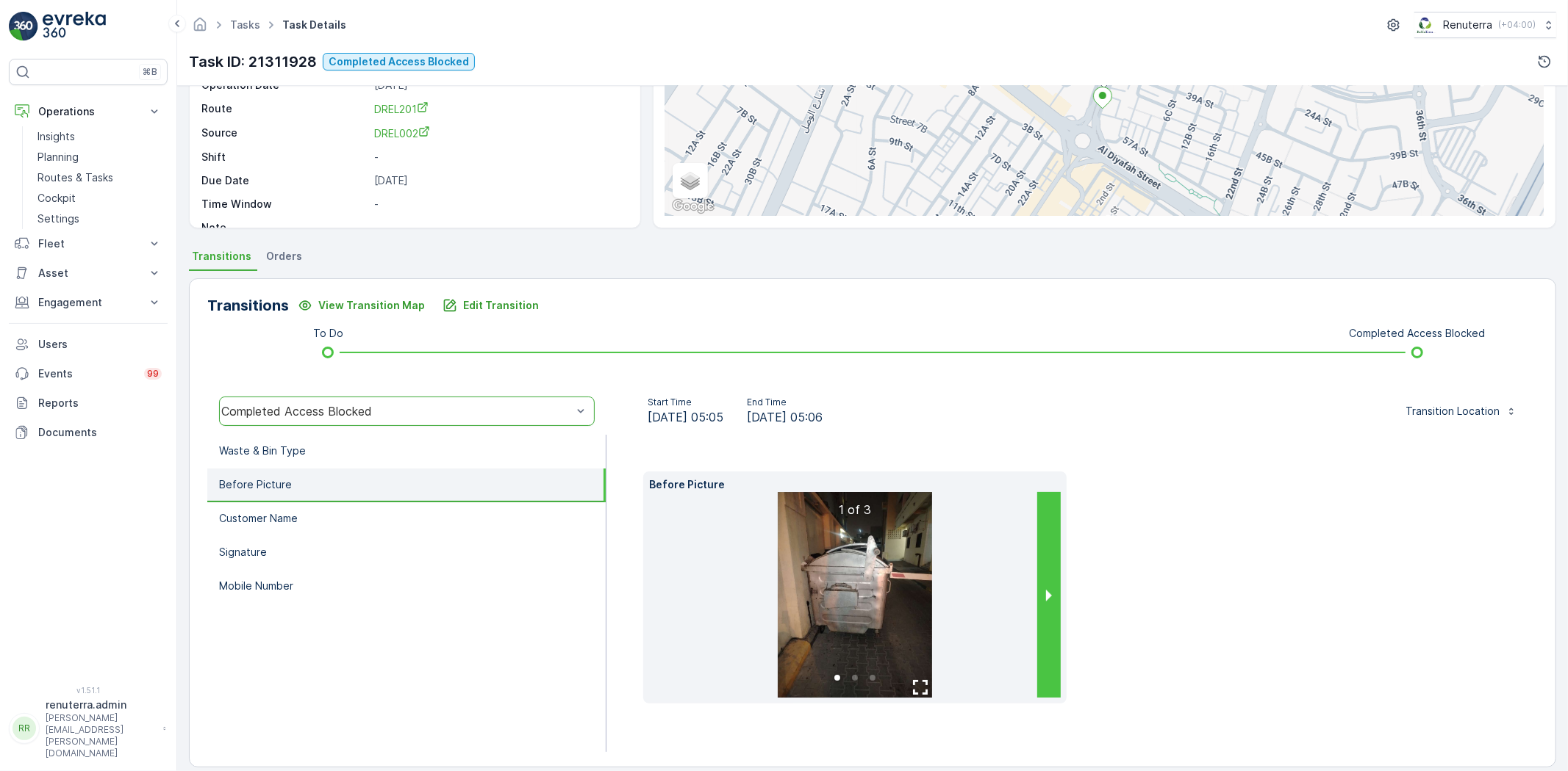
click at [1042, 593] on button "next slide / item" at bounding box center [1049, 594] width 24 height 206
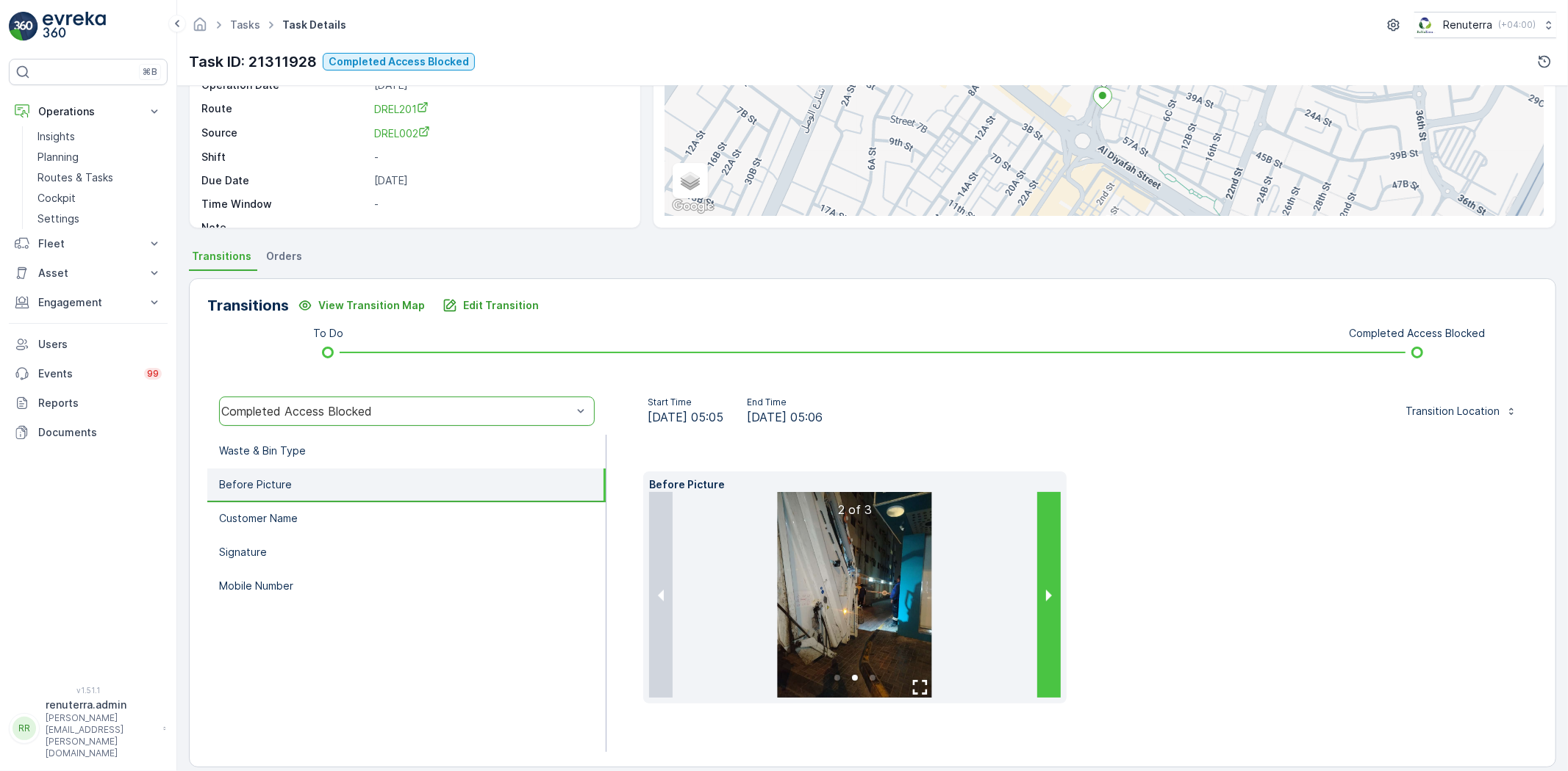
click at [1042, 593] on button "next slide / item" at bounding box center [1049, 594] width 24 height 206
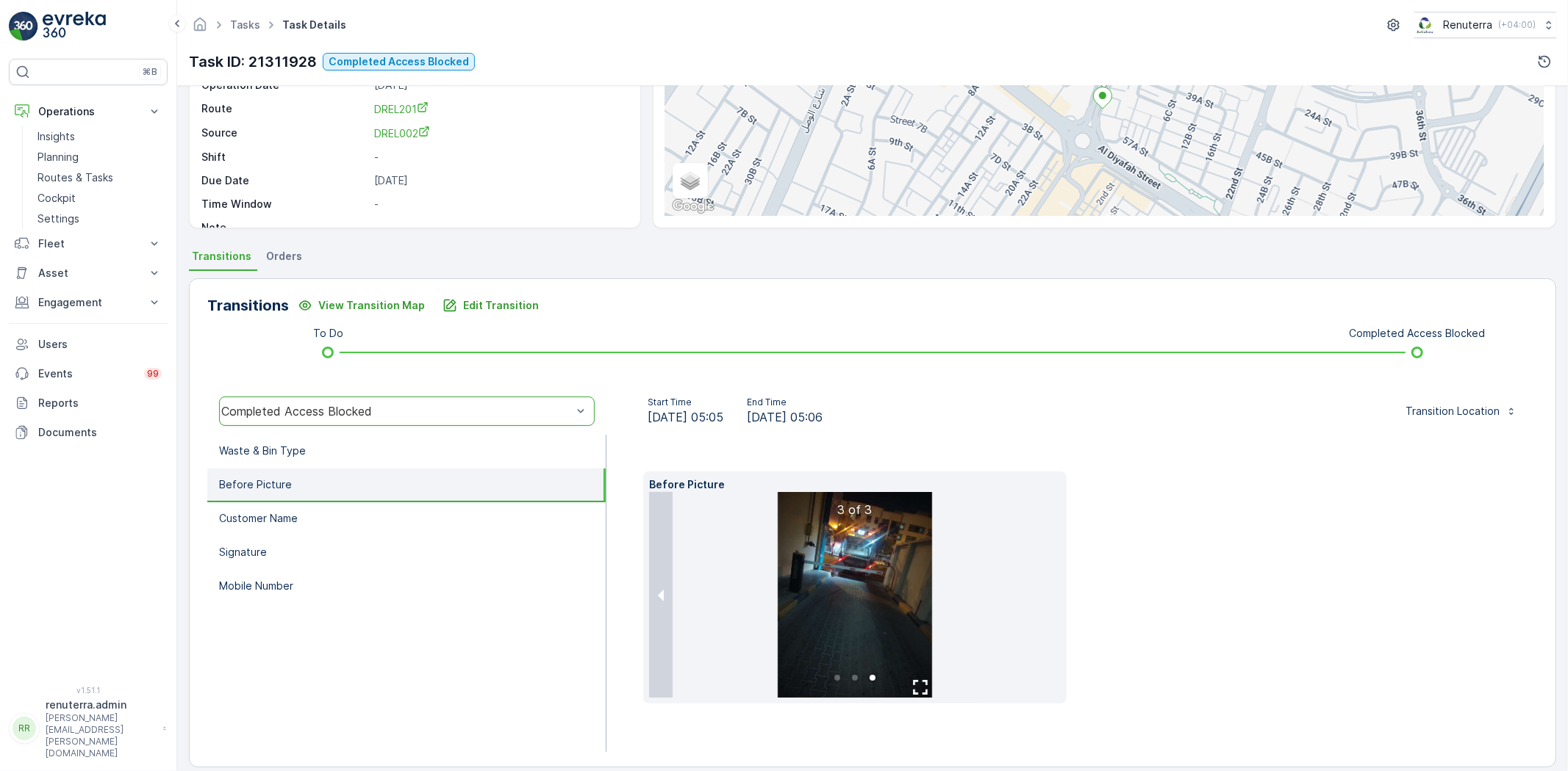
click at [1042, 593] on li at bounding box center [854, 594] width 412 height 206
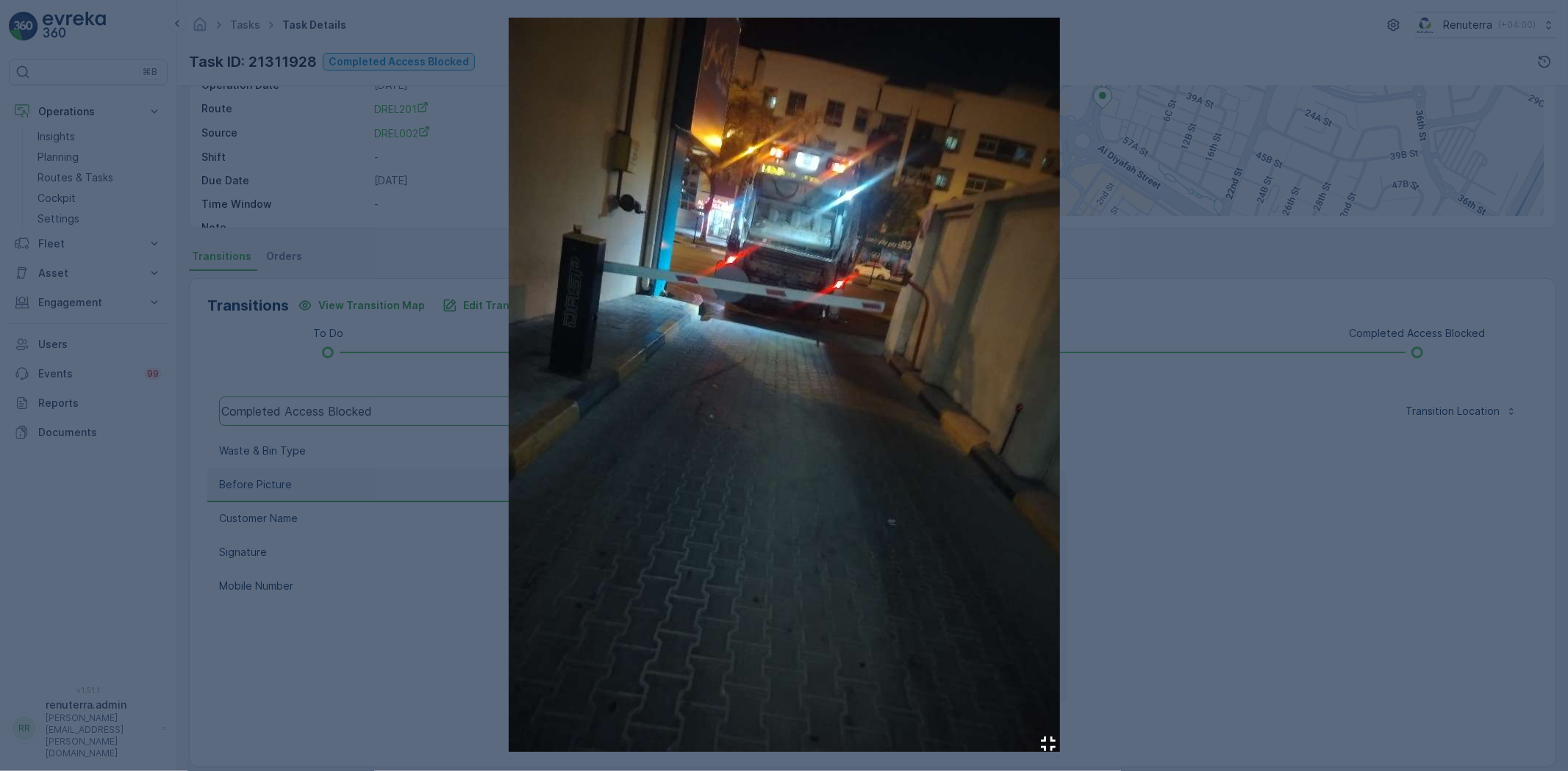
click at [1171, 532] on div at bounding box center [784, 386] width 1568 height 771
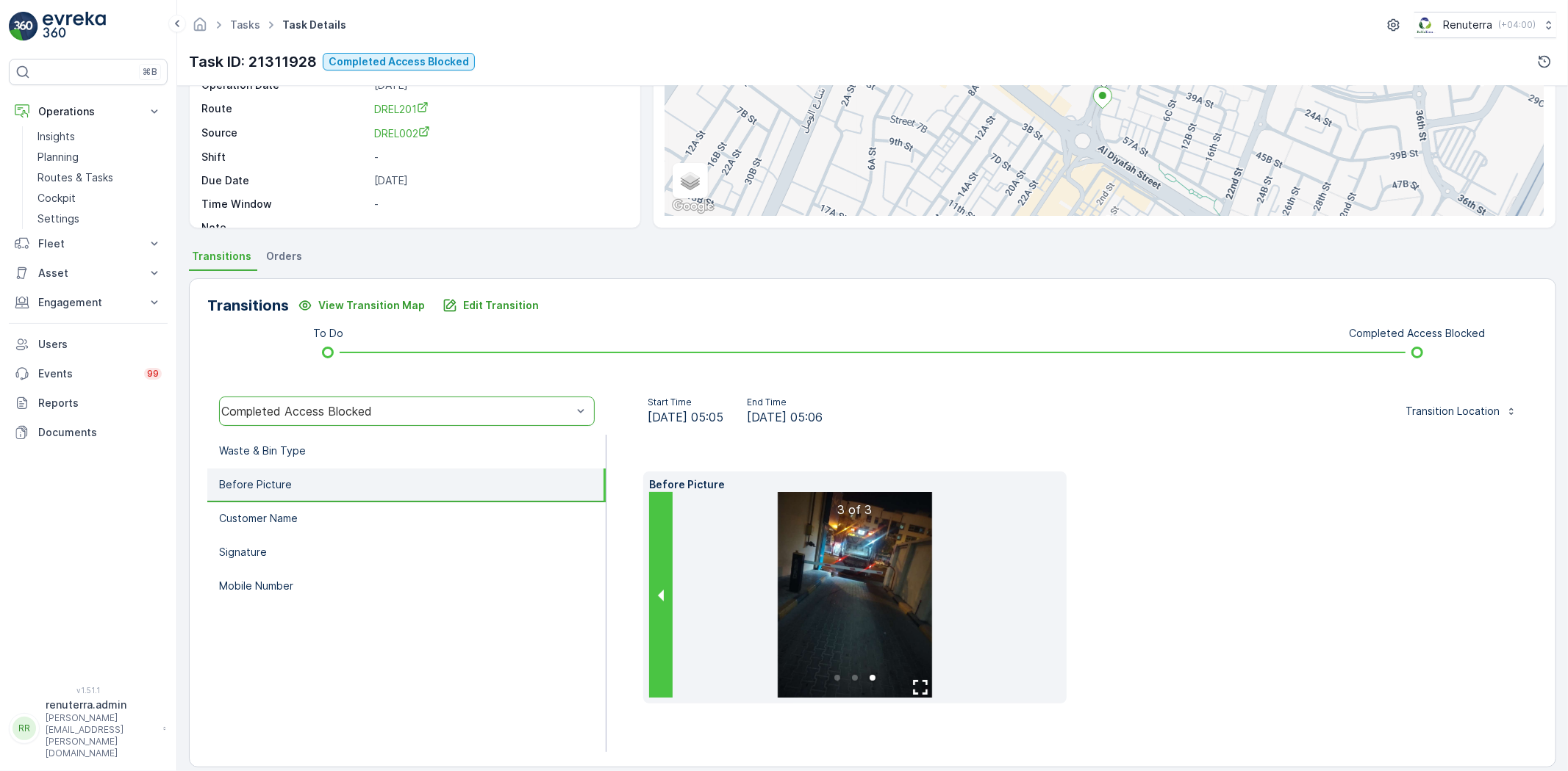
click at [664, 600] on button "previous slide / item" at bounding box center [661, 594] width 24 height 206
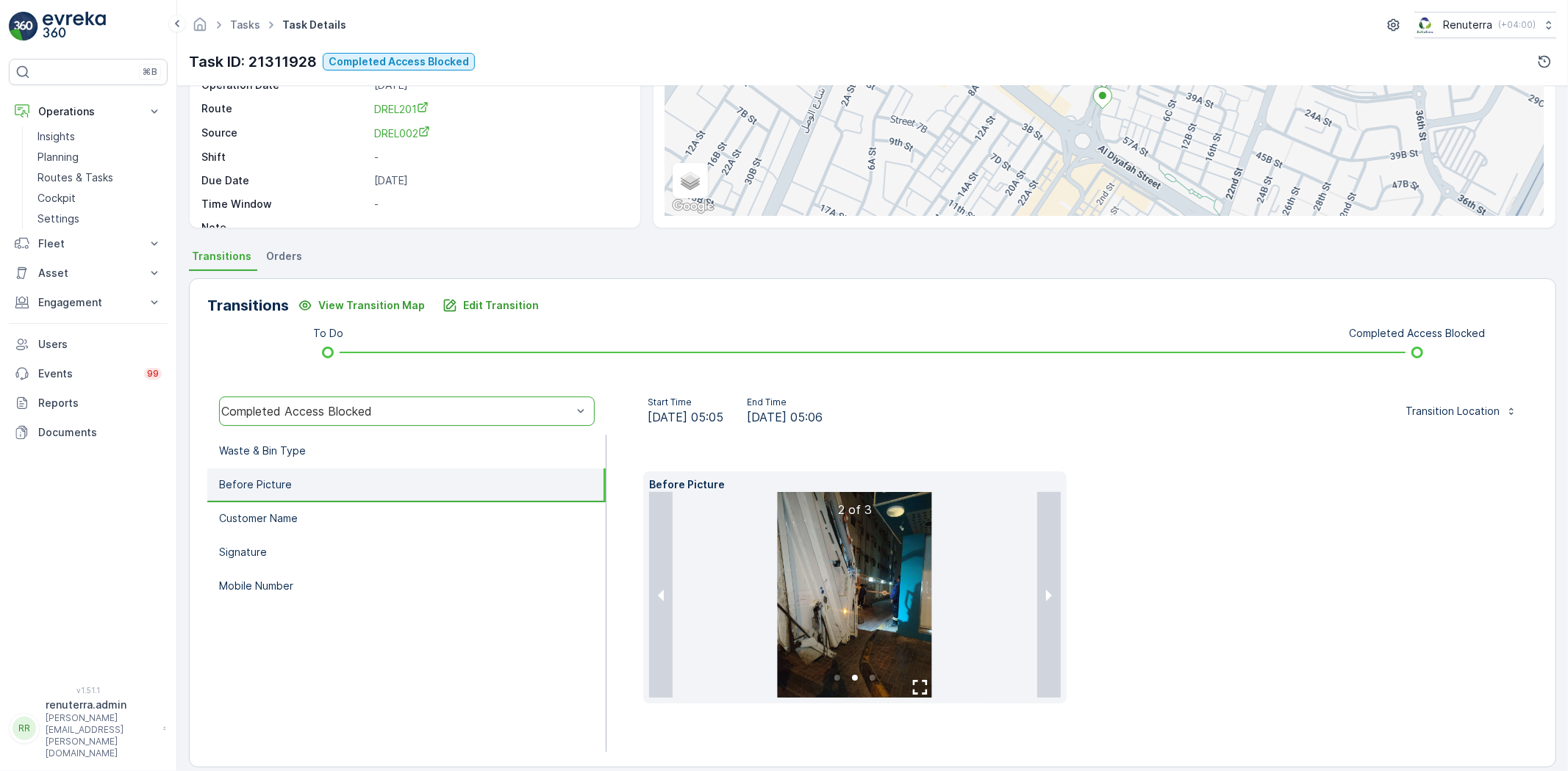
click at [878, 600] on img at bounding box center [854, 594] width 154 height 206
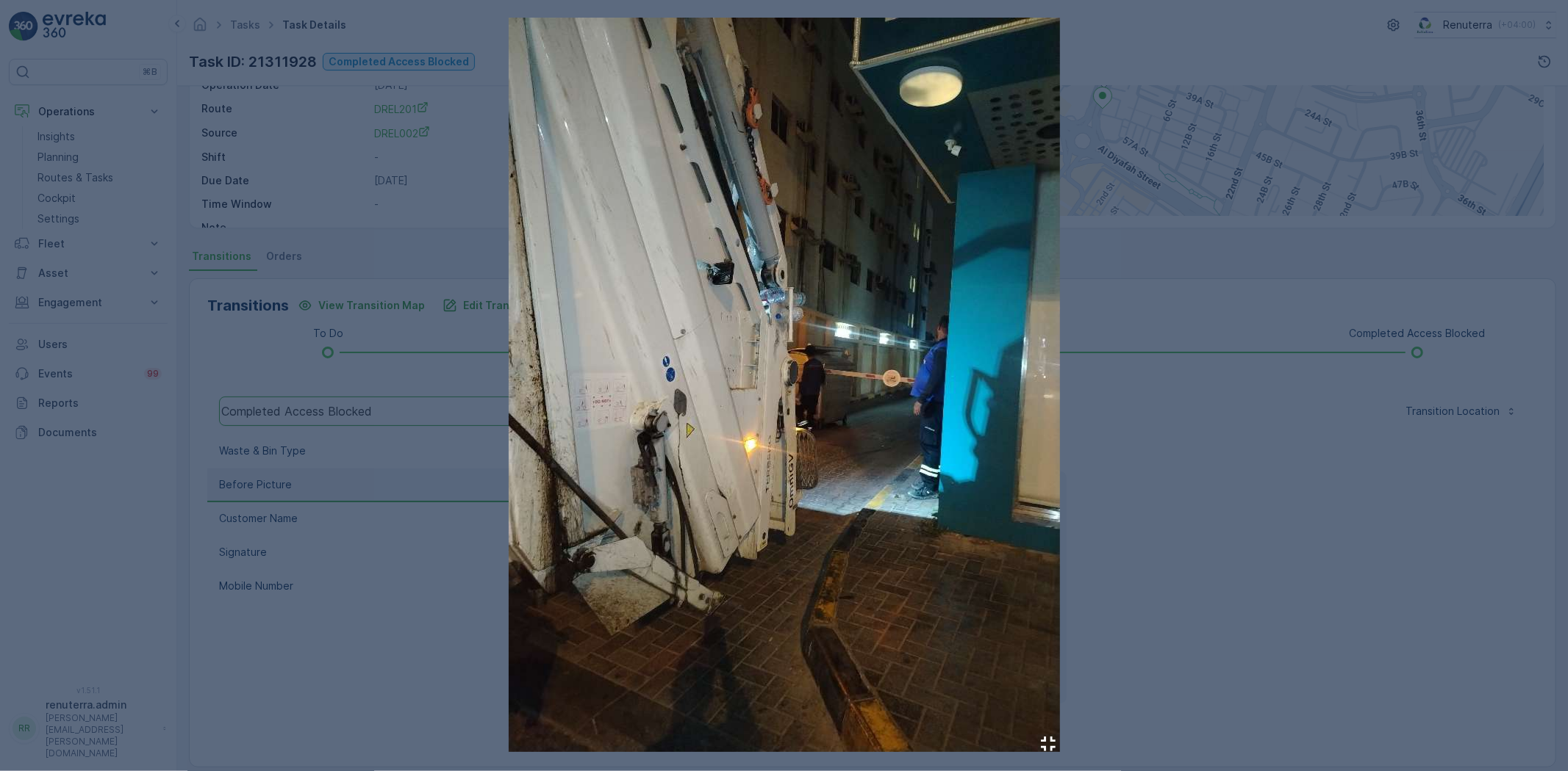
click at [1267, 549] on div at bounding box center [784, 386] width 1568 height 771
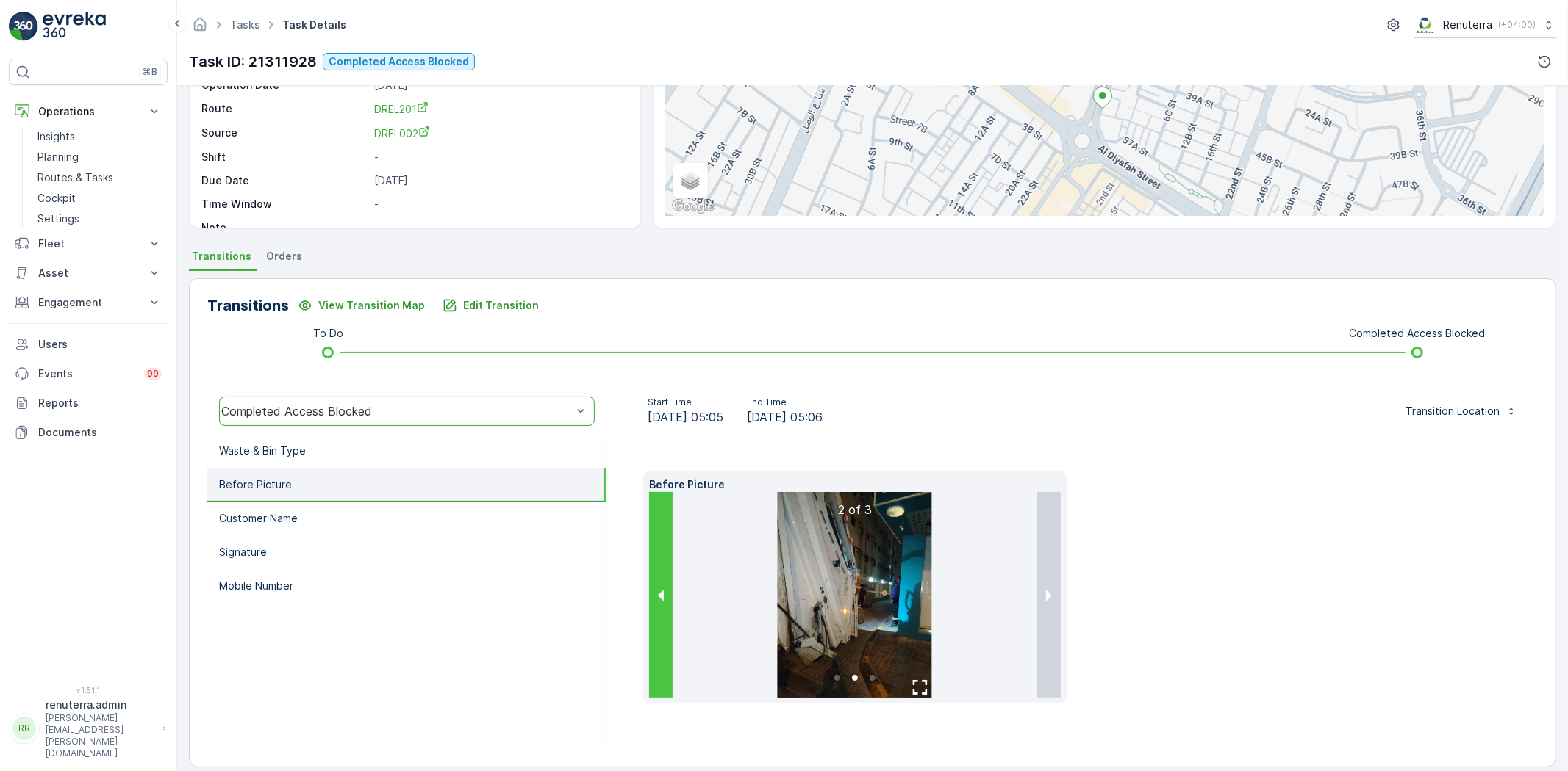
click at [656, 603] on button "previous slide / item" at bounding box center [661, 594] width 24 height 206
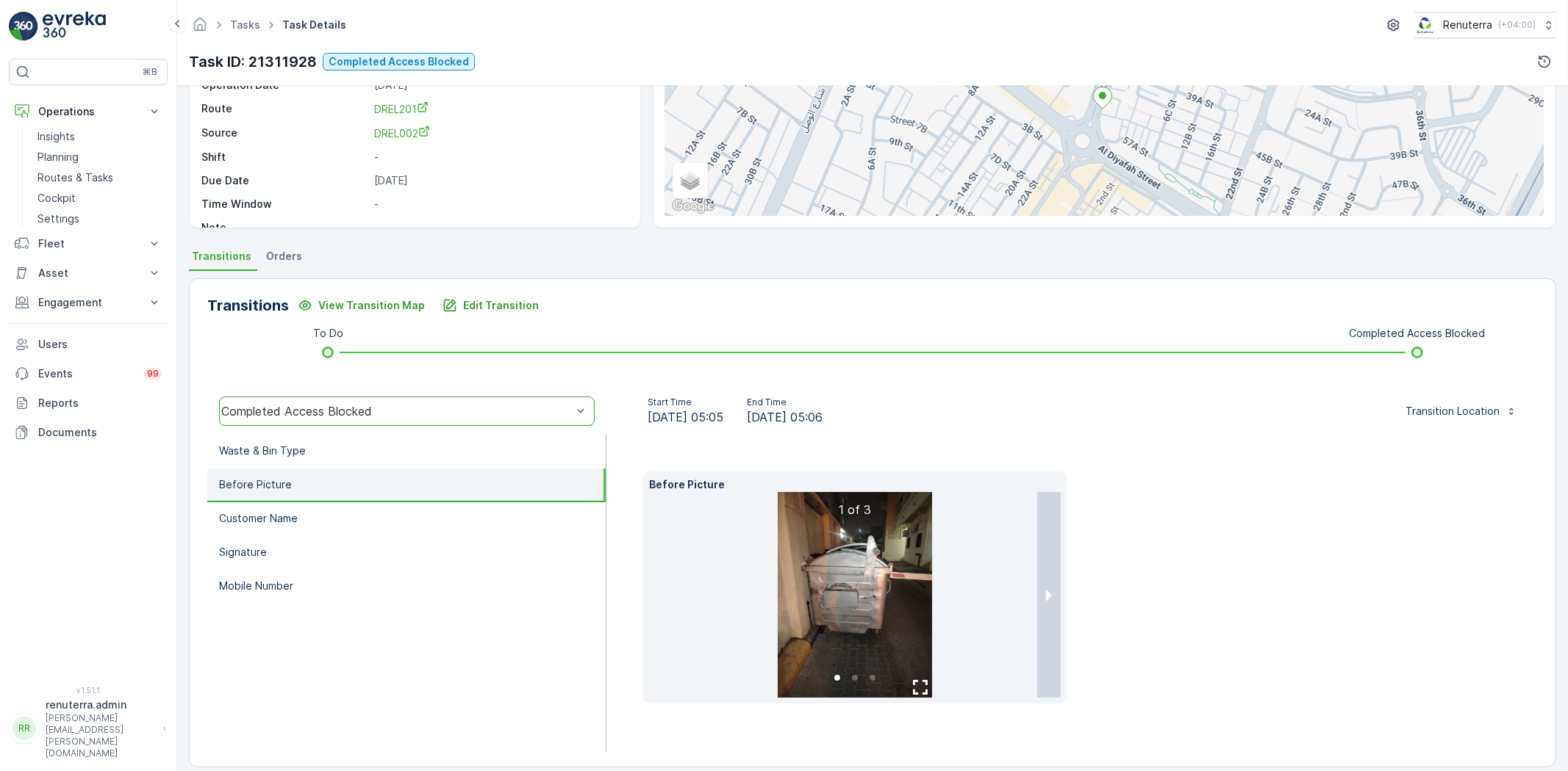
click at [1167, 592] on div "Before Picture 1 of 3" at bounding box center [1071, 588] width 858 height 232
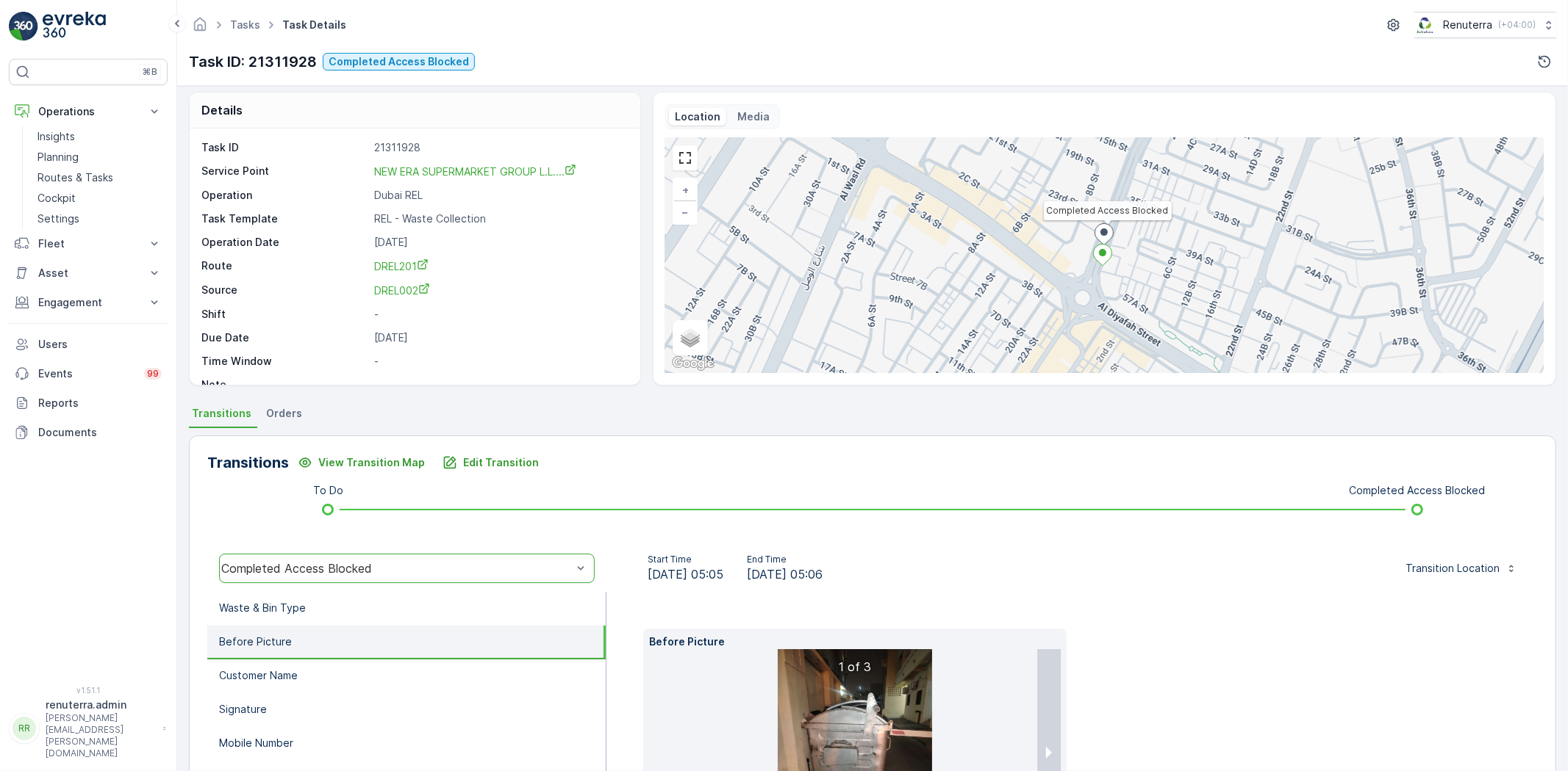
scroll to position [0, 0]
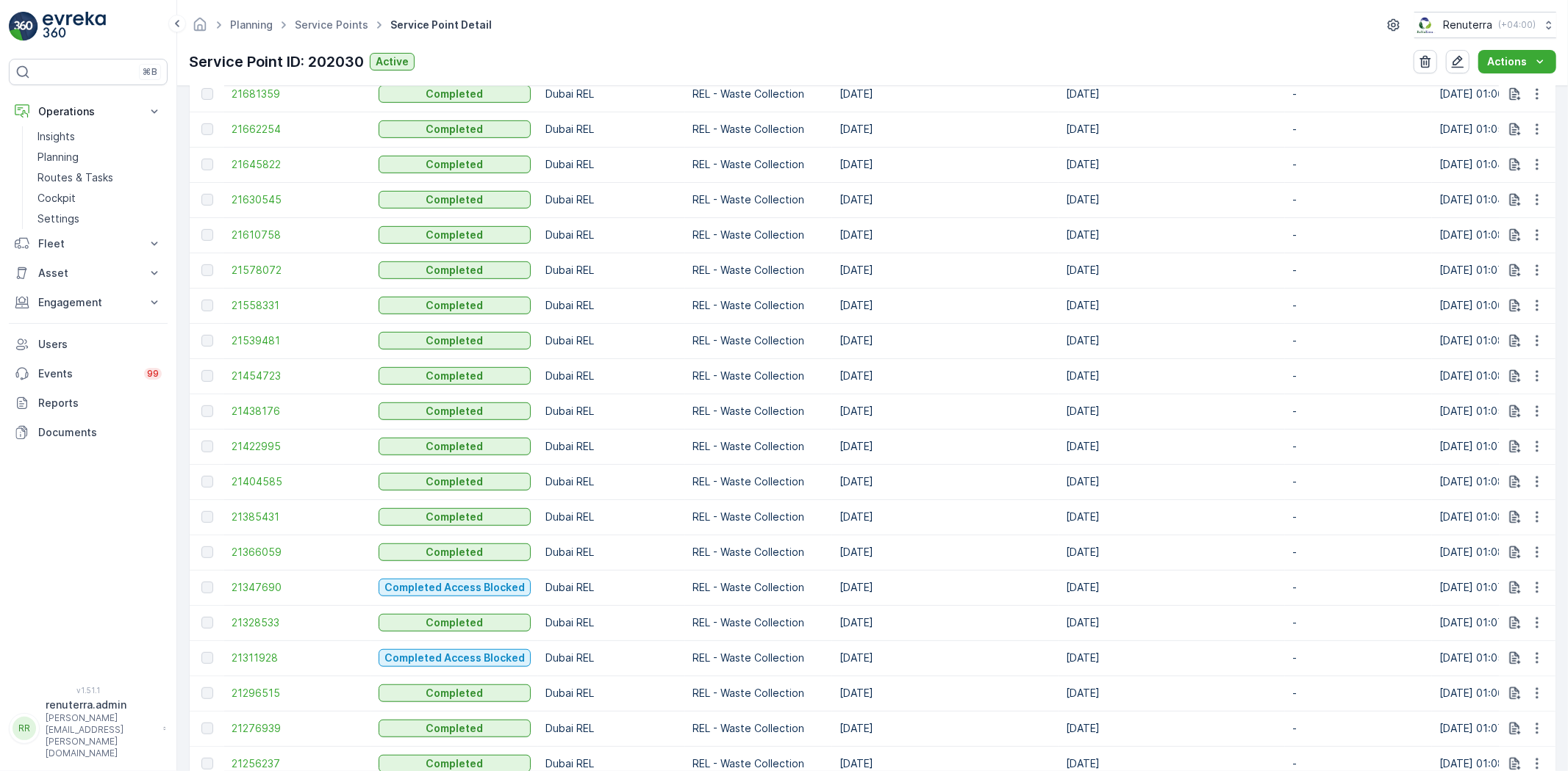
scroll to position [1060, 0]
click at [259, 582] on span "21347690" at bounding box center [297, 586] width 132 height 15
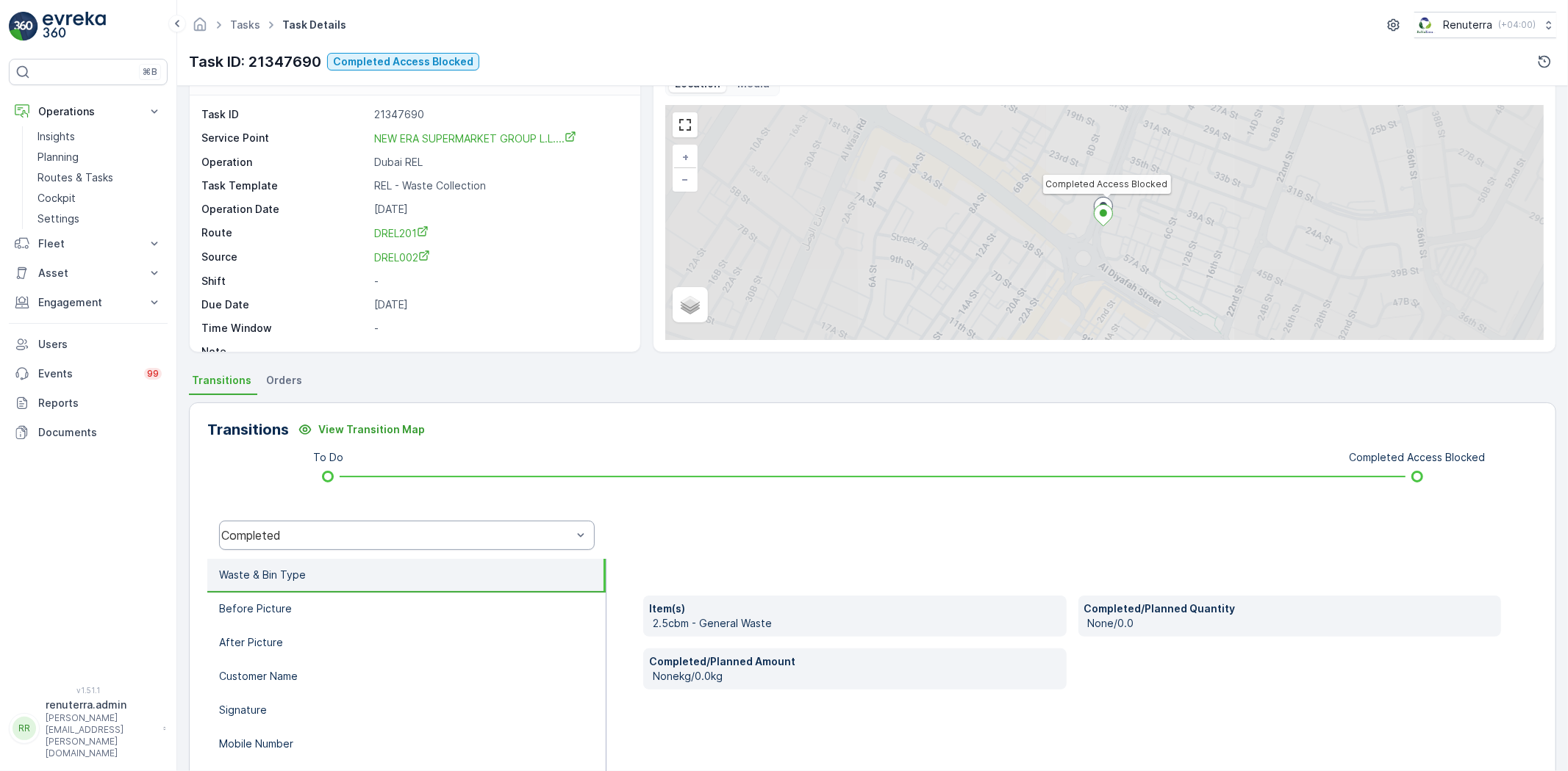
scroll to position [154, 0]
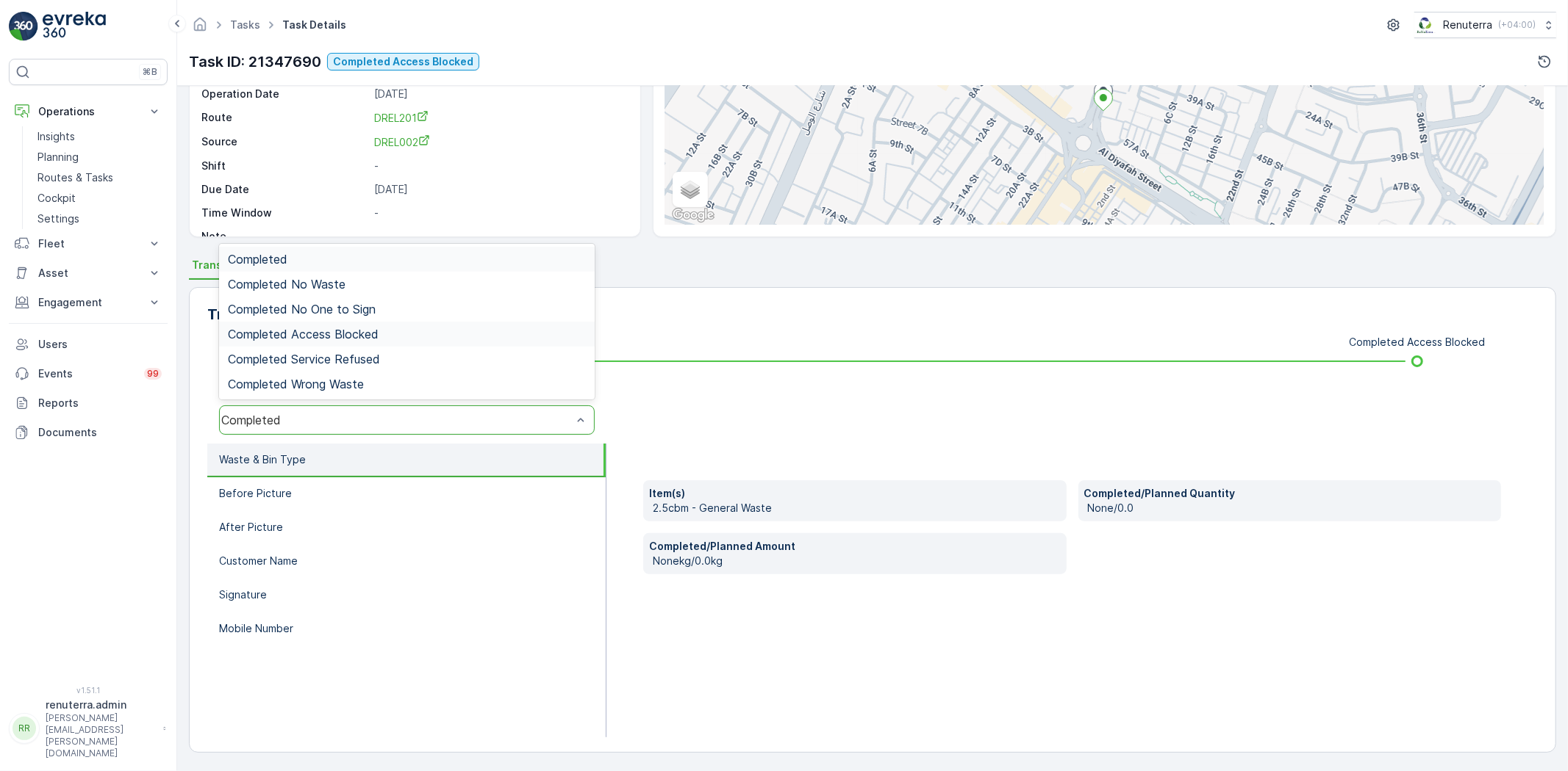
click at [351, 329] on span "Completed Access Blocked" at bounding box center [303, 335] width 151 height 13
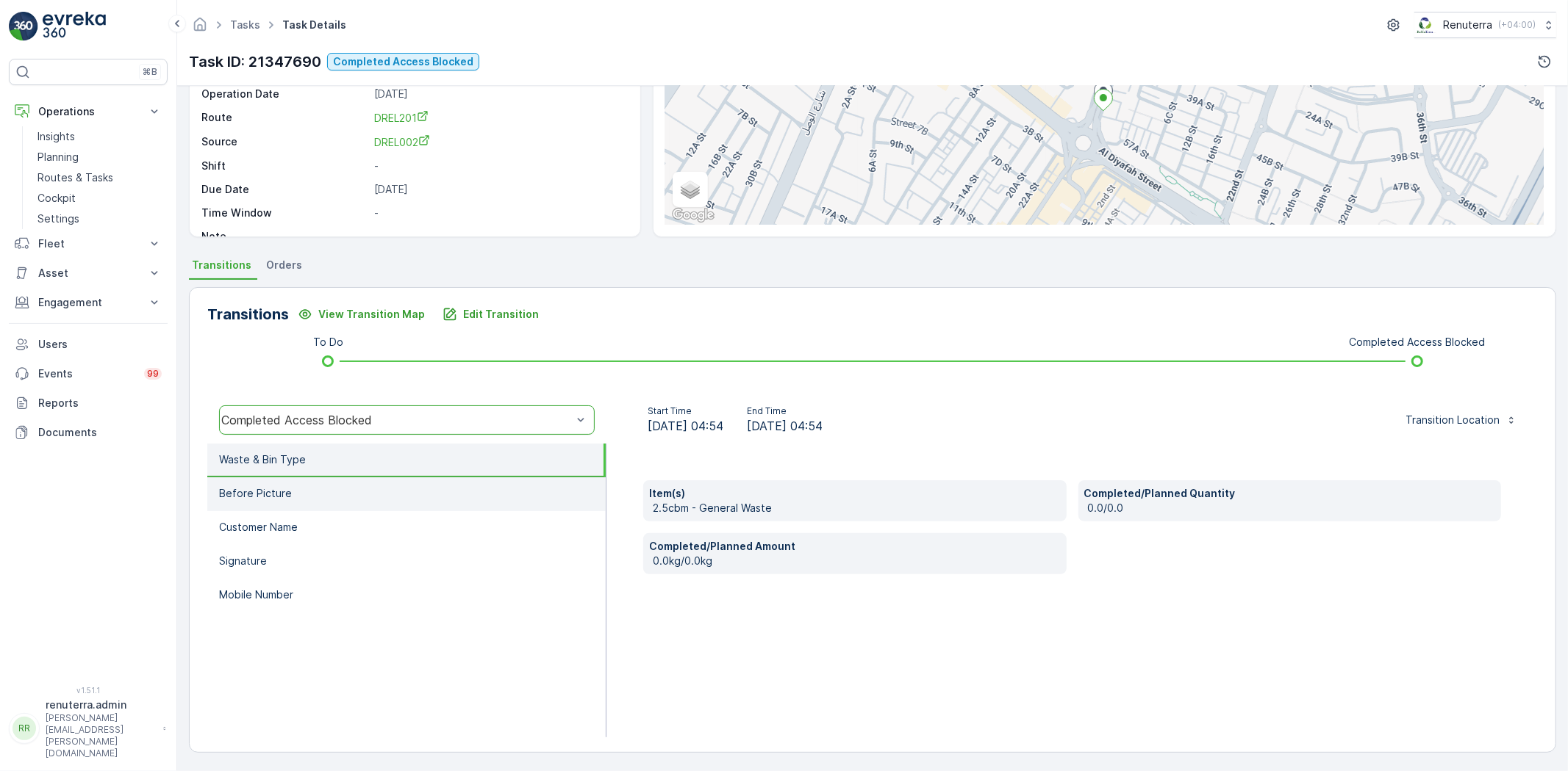
click at [234, 480] on li "Before Picture" at bounding box center [406, 495] width 398 height 34
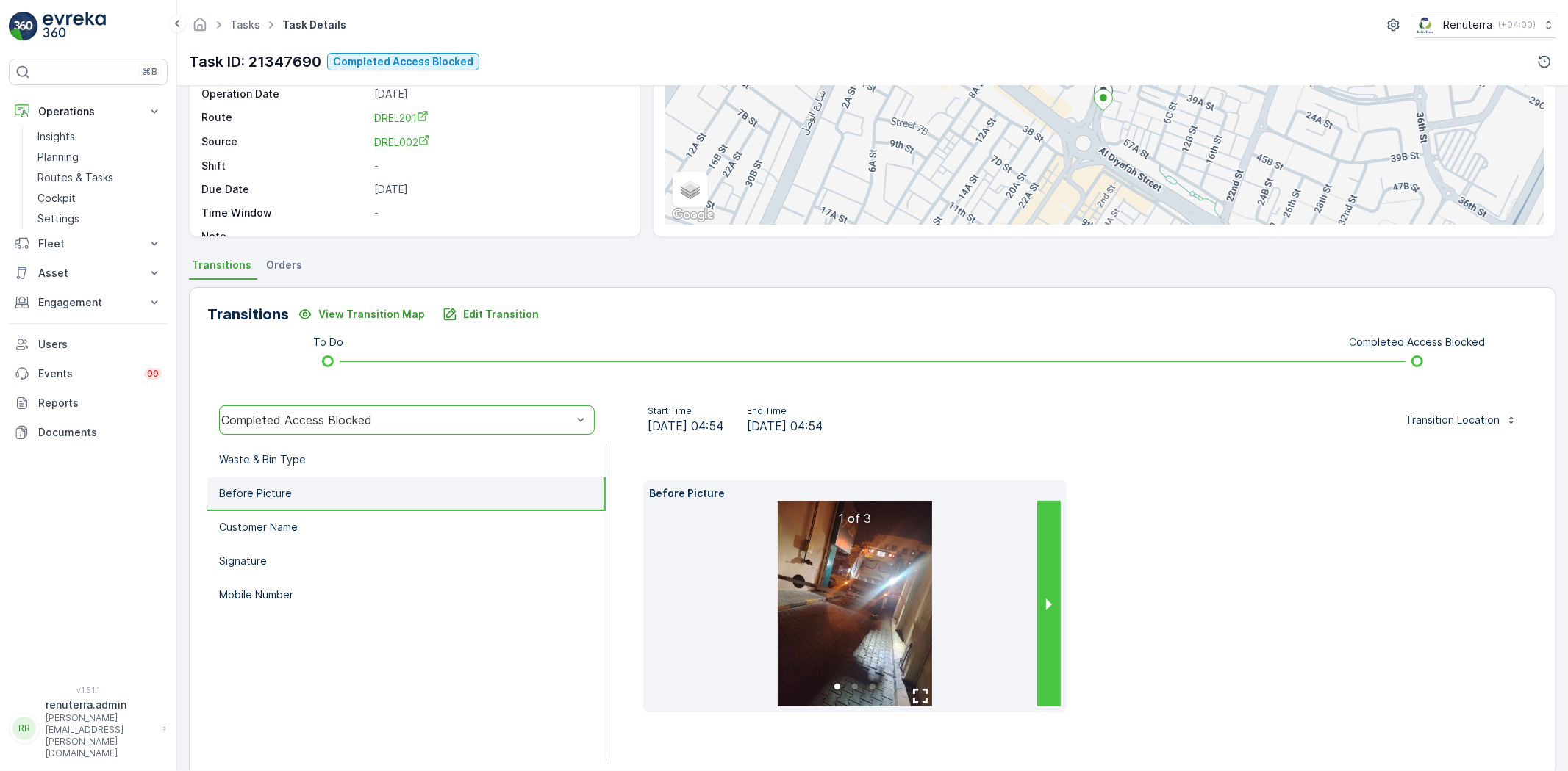
click at [1043, 597] on button "next slide / item" at bounding box center [1049, 603] width 24 height 206
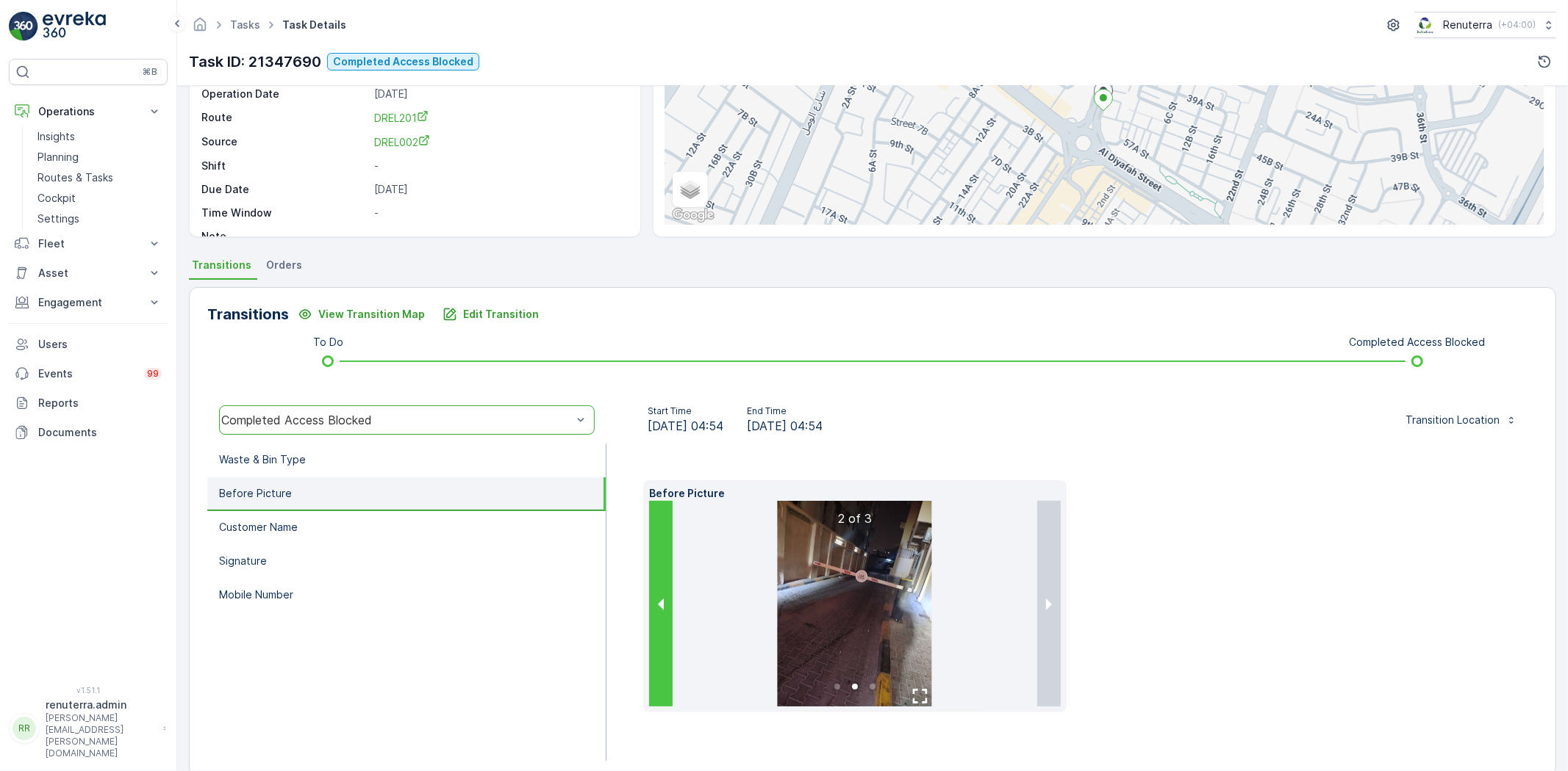
click at [649, 606] on button "previous slide / item" at bounding box center [661, 603] width 24 height 206
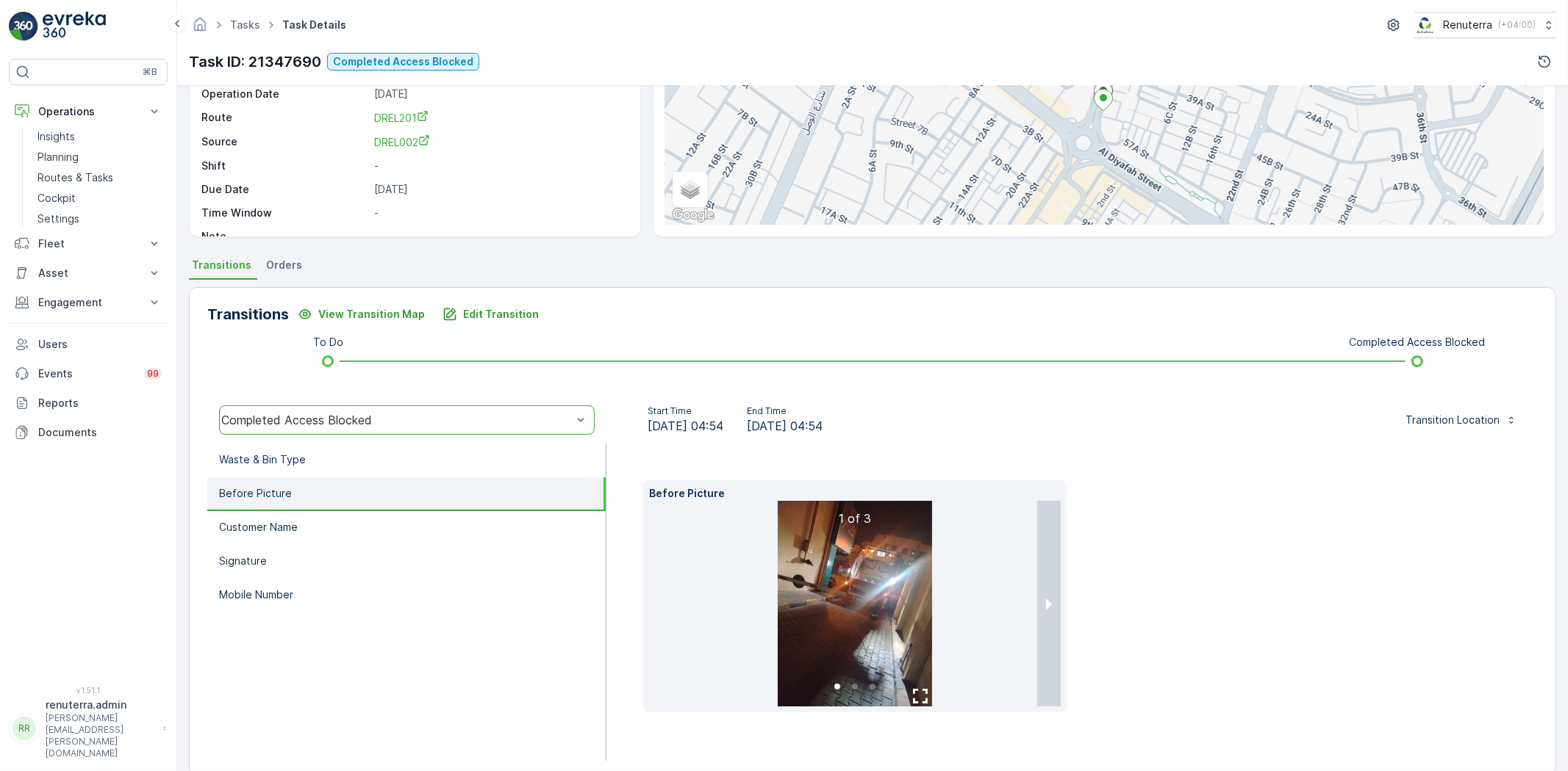
click at [890, 586] on img at bounding box center [854, 603] width 154 height 206
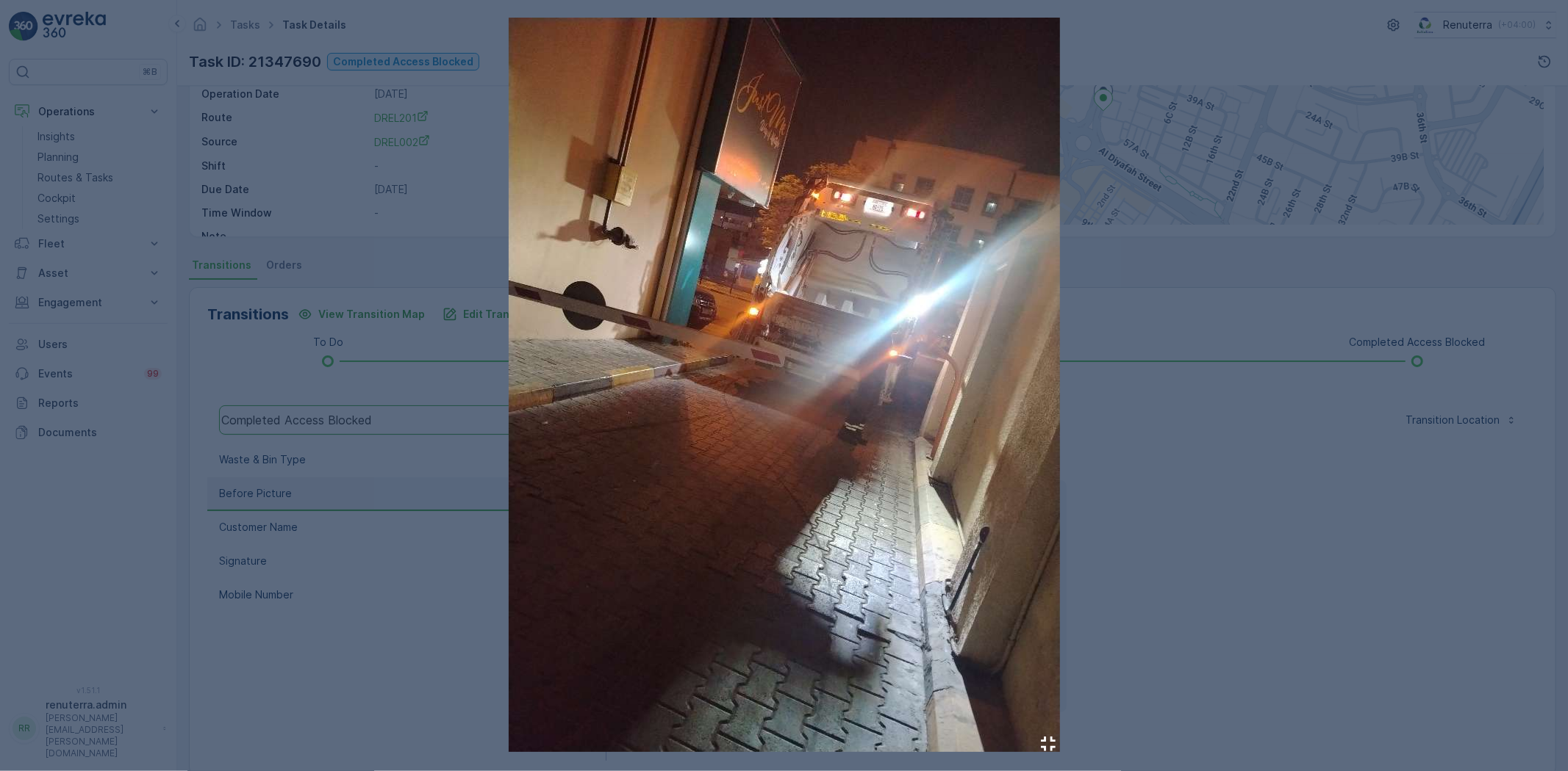
click at [1235, 517] on div at bounding box center [784, 386] width 1568 height 771
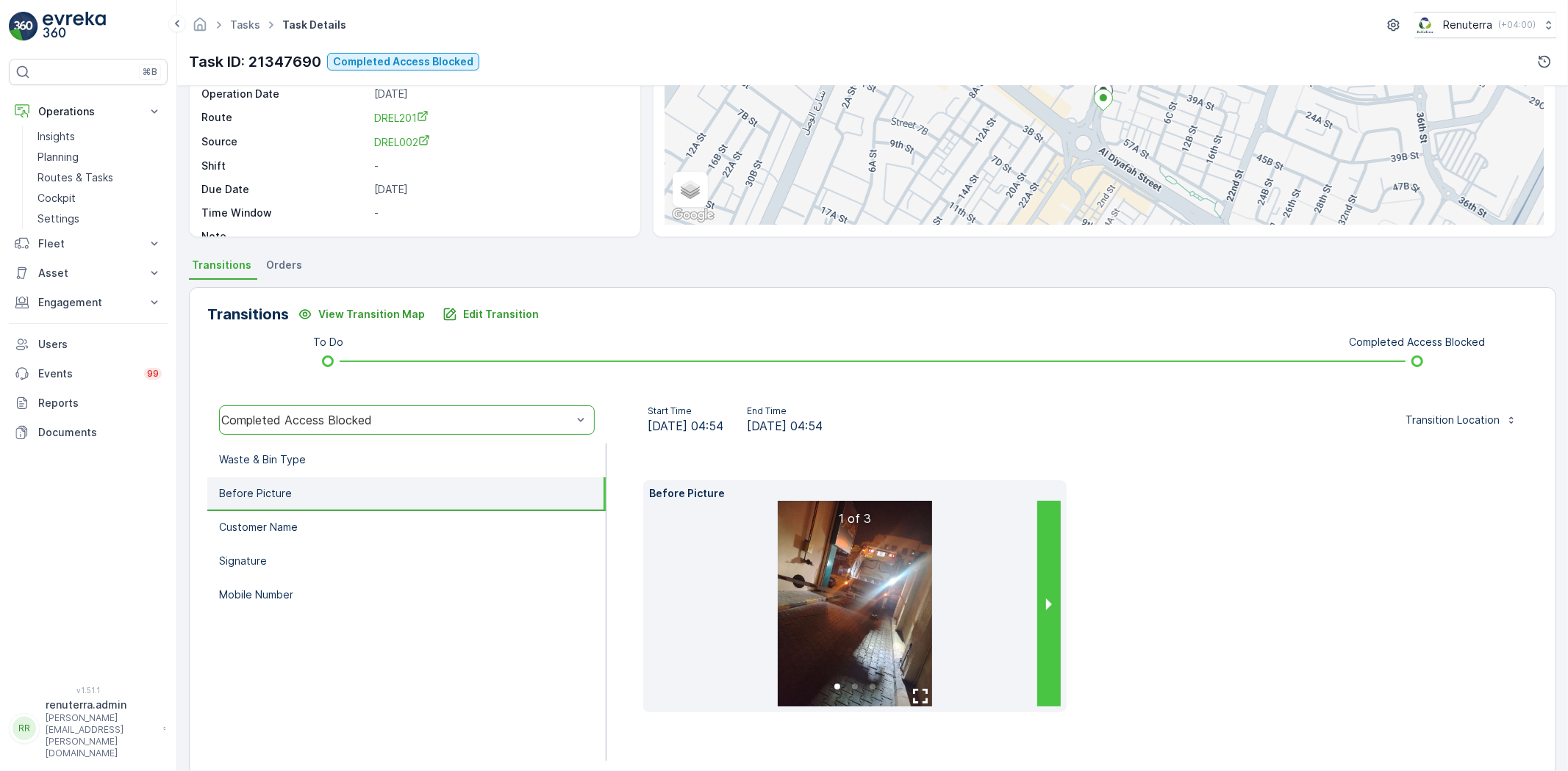
click at [1047, 604] on button "next slide / item" at bounding box center [1049, 603] width 24 height 206
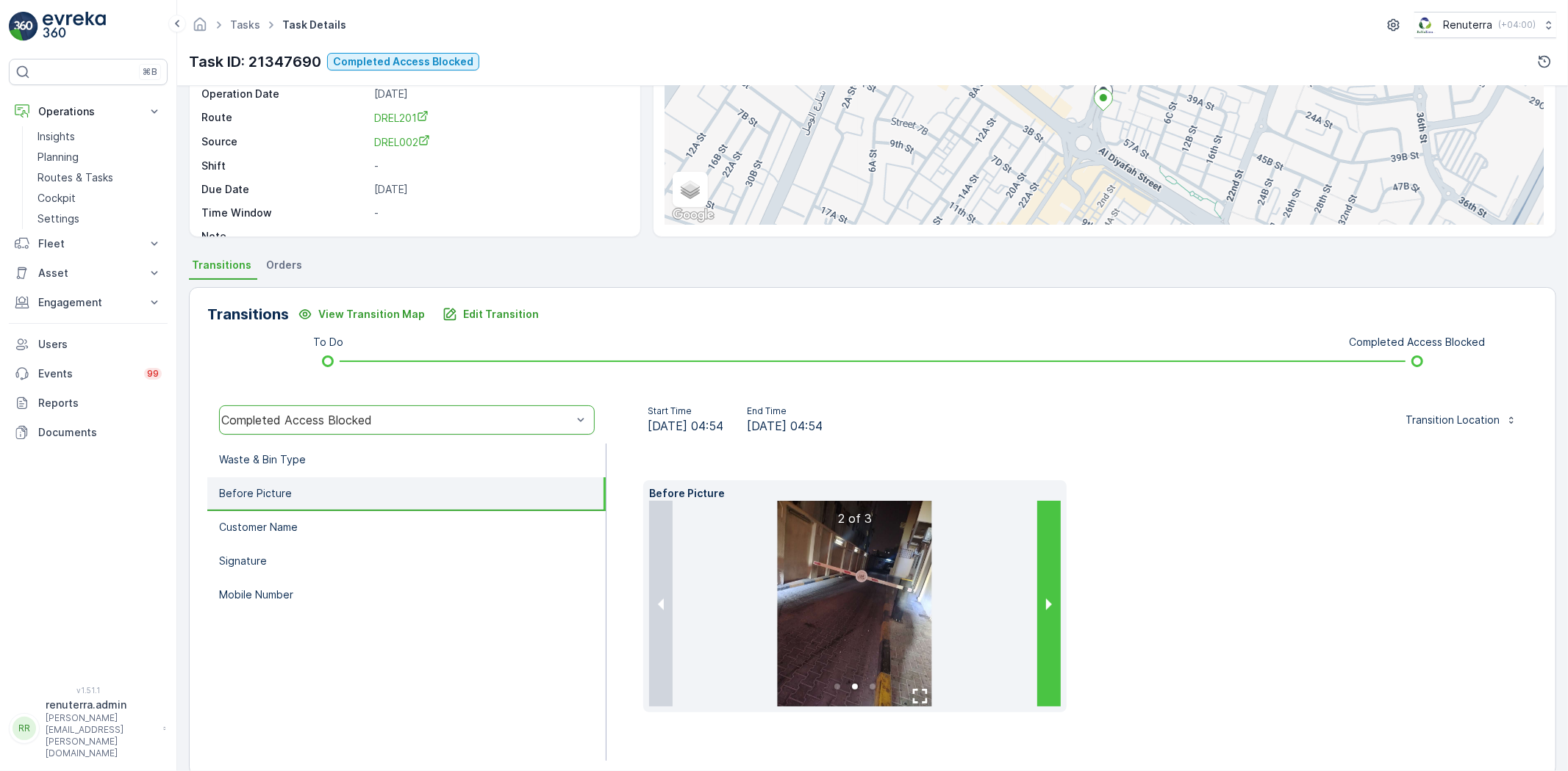
click at [1047, 604] on button "next slide / item" at bounding box center [1049, 603] width 24 height 206
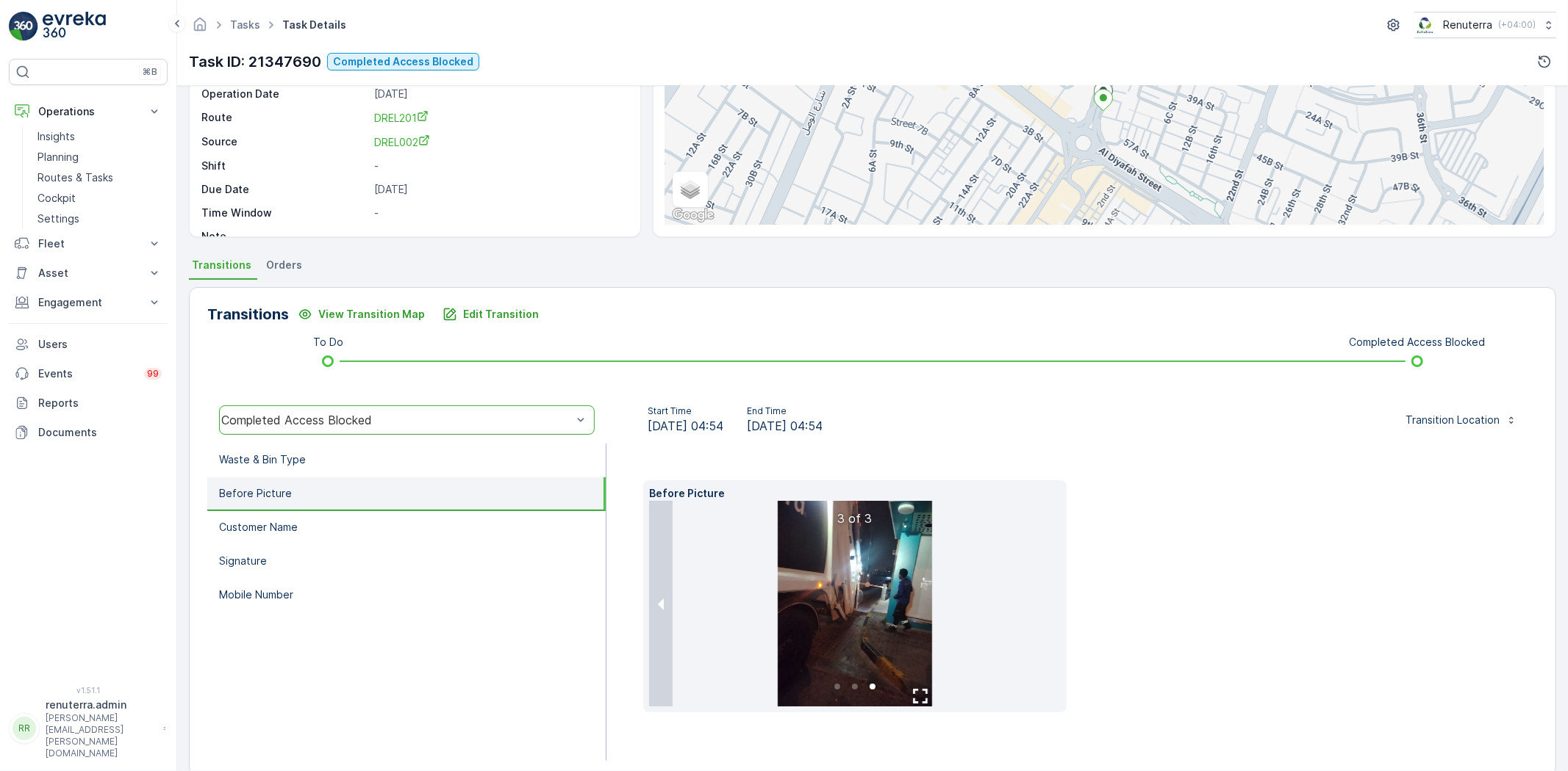
click at [1251, 592] on div "Before Picture 3 of 3" at bounding box center [1071, 597] width 858 height 232
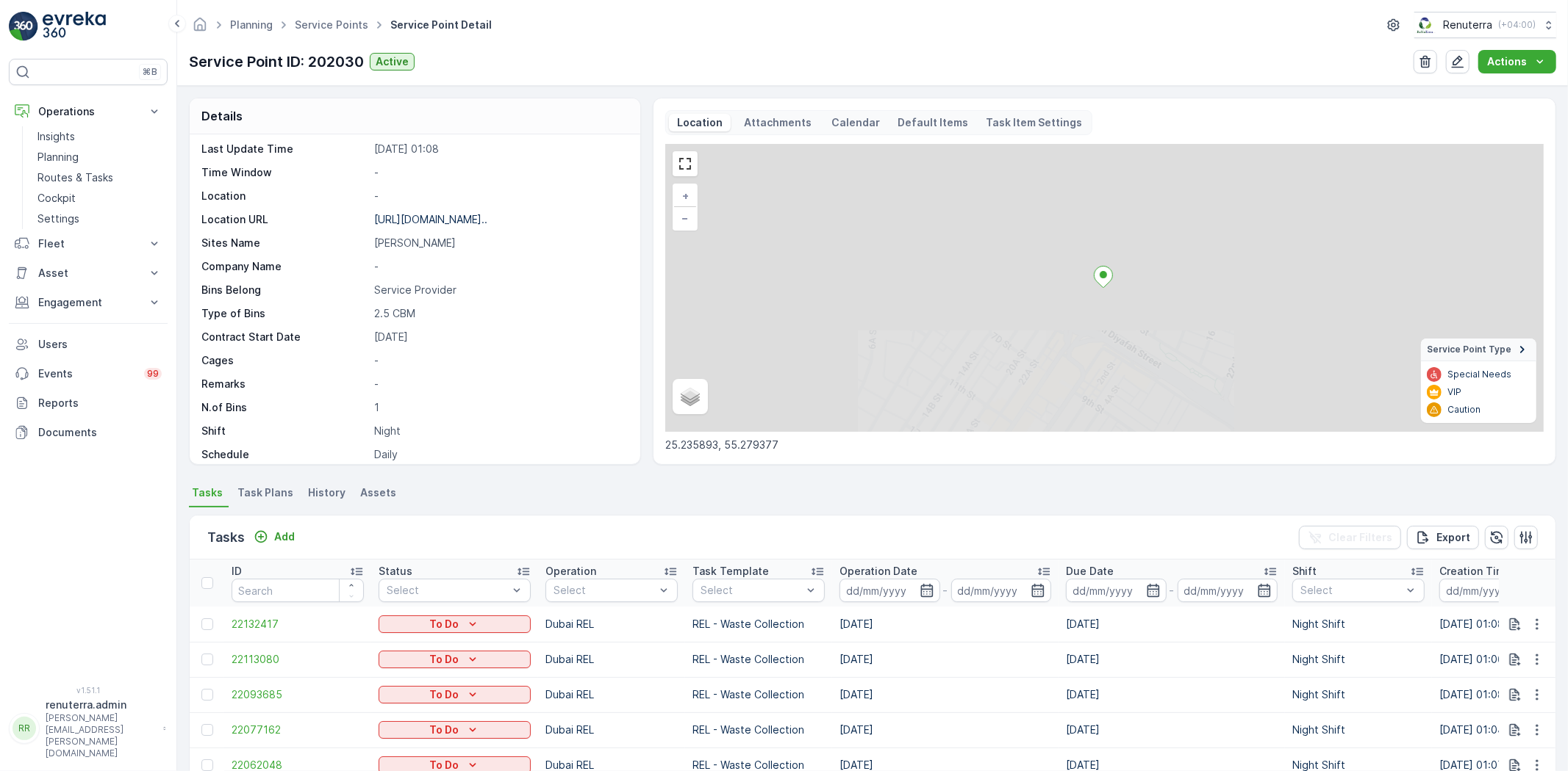
scroll to position [241, 0]
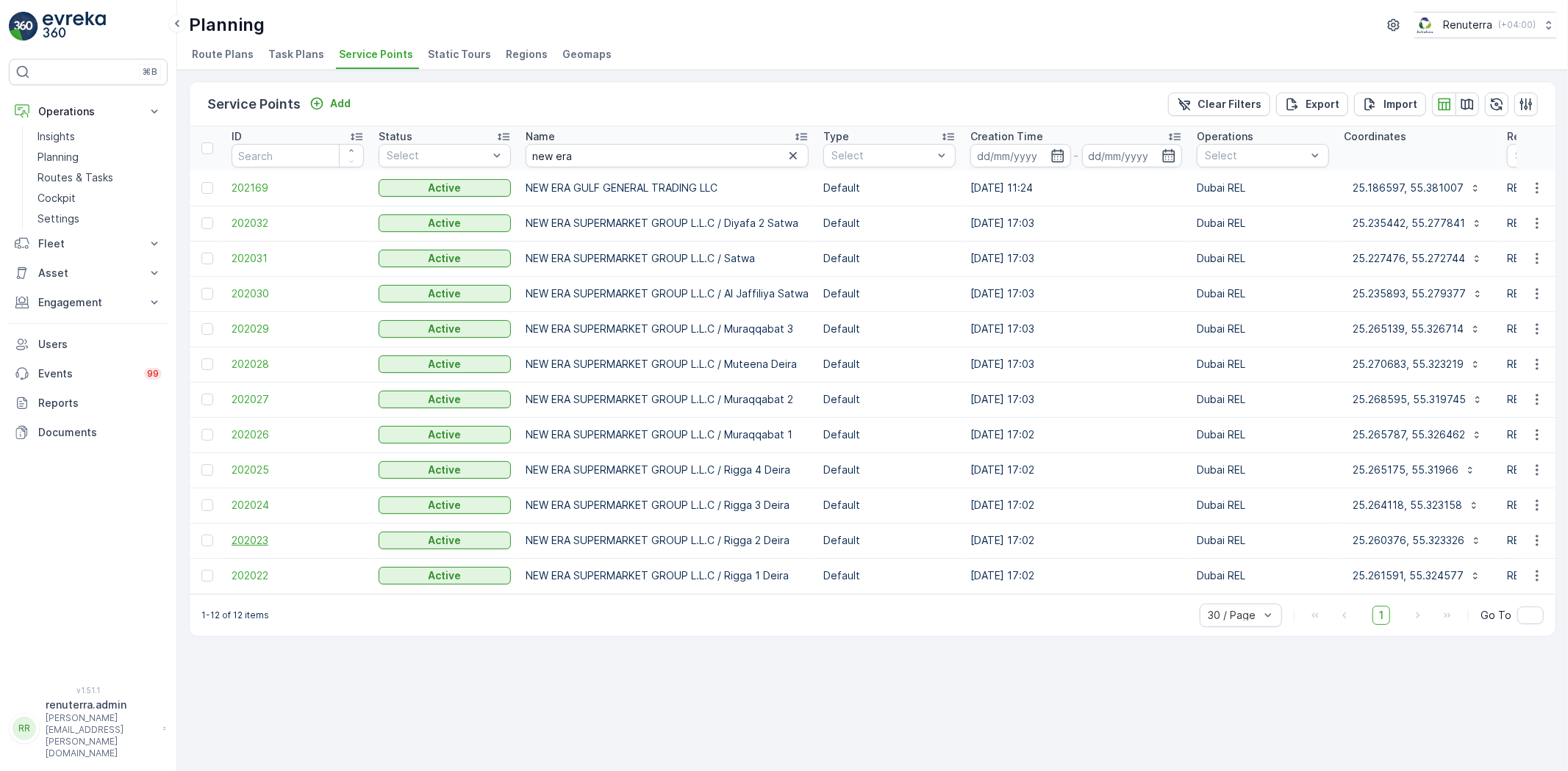
click at [248, 539] on span "202023" at bounding box center [297, 541] width 132 height 15
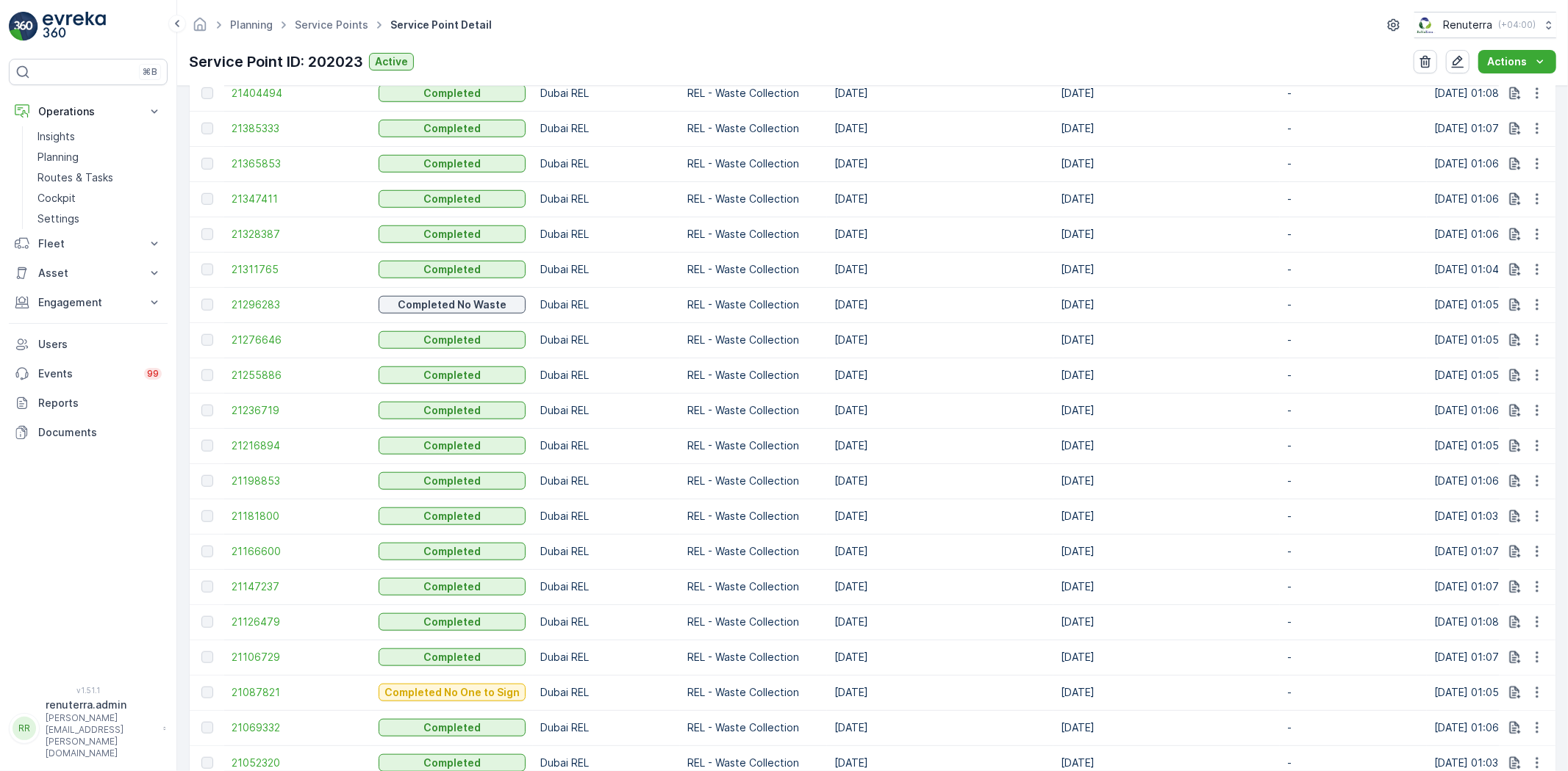
scroll to position [1366, 0]
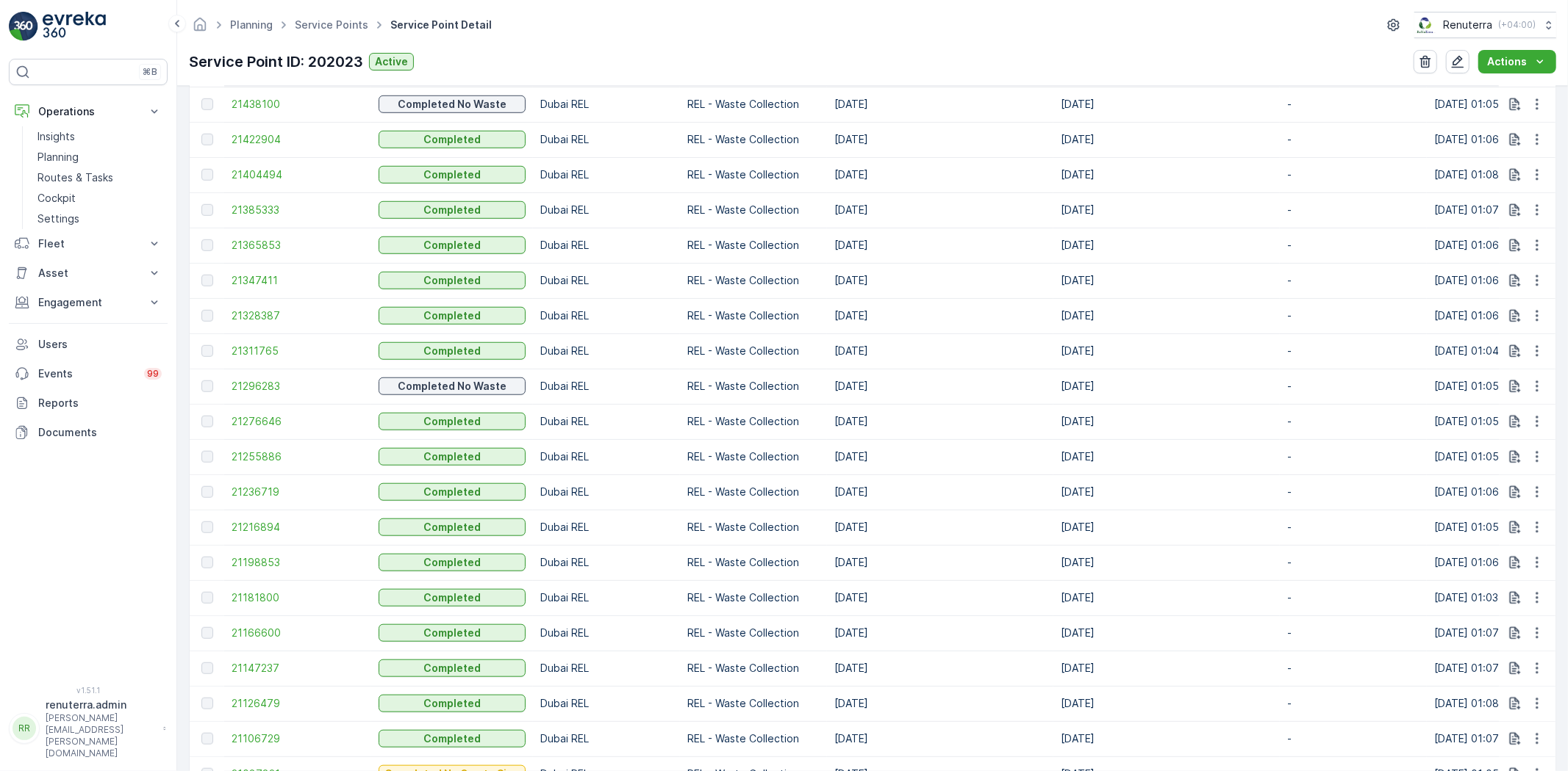
drag, startPoint x: 821, startPoint y: 380, endPoint x: 899, endPoint y: 375, distance: 78.2
click at [896, 377] on tr "21296283 Completed No Waste Dubai REL REL - Waste Collection [DATE] [DATE] - [D…" at bounding box center [1401, 386] width 2423 height 35
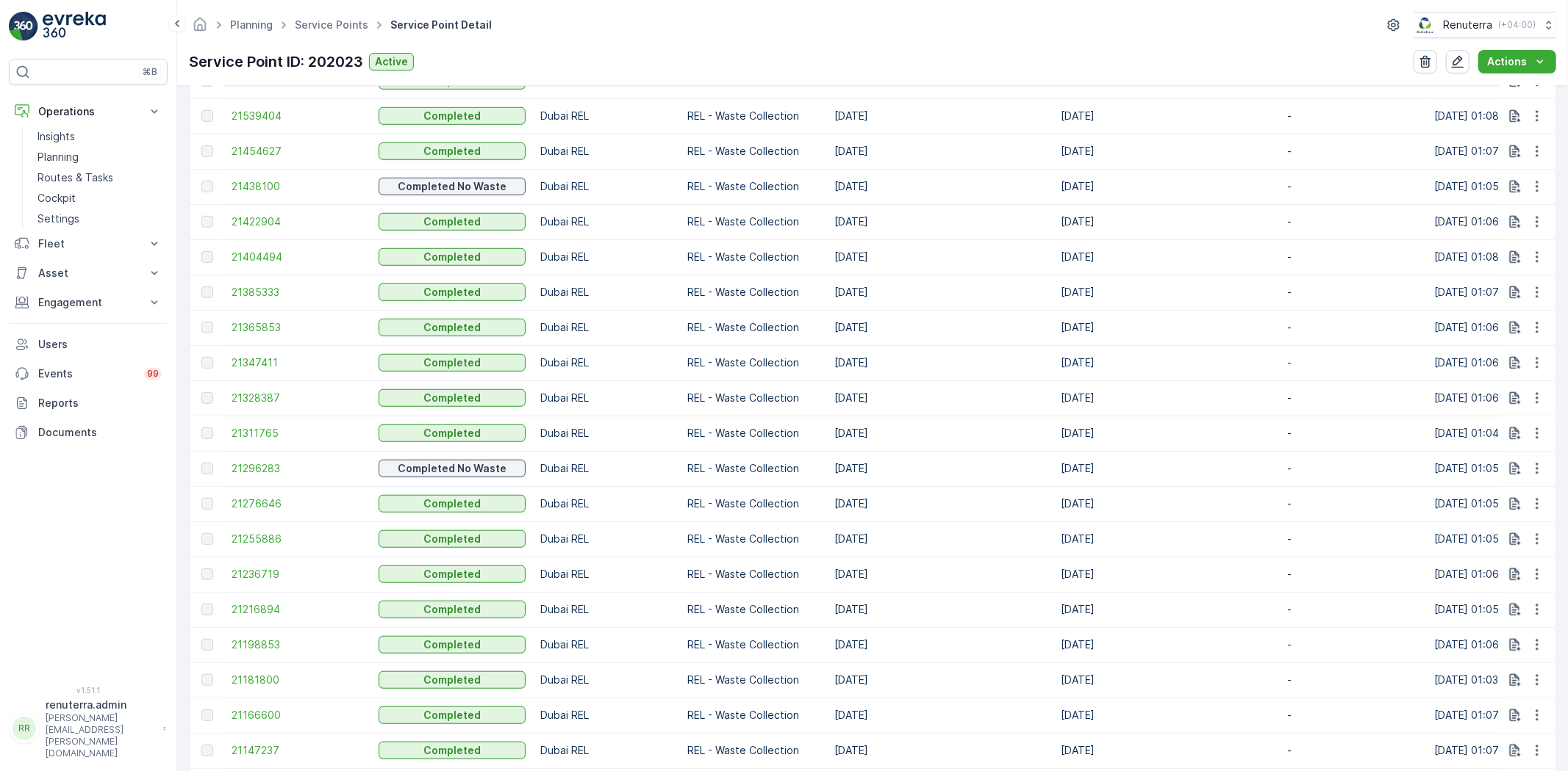
drag, startPoint x: 822, startPoint y: 188, endPoint x: 870, endPoint y: 188, distance: 48.0
click at [870, 188] on tr "21438100 Completed No Waste Dubai REL REL - Waste Collection [DATE] [DATE] - [D…" at bounding box center [1401, 187] width 2423 height 35
drag, startPoint x: 820, startPoint y: 466, endPoint x: 883, endPoint y: 456, distance: 63.8
click at [883, 456] on tr "21296283 Completed No Waste Dubai REL REL - Waste Collection [DATE] [DATE] - [D…" at bounding box center [1401, 469] width 2423 height 35
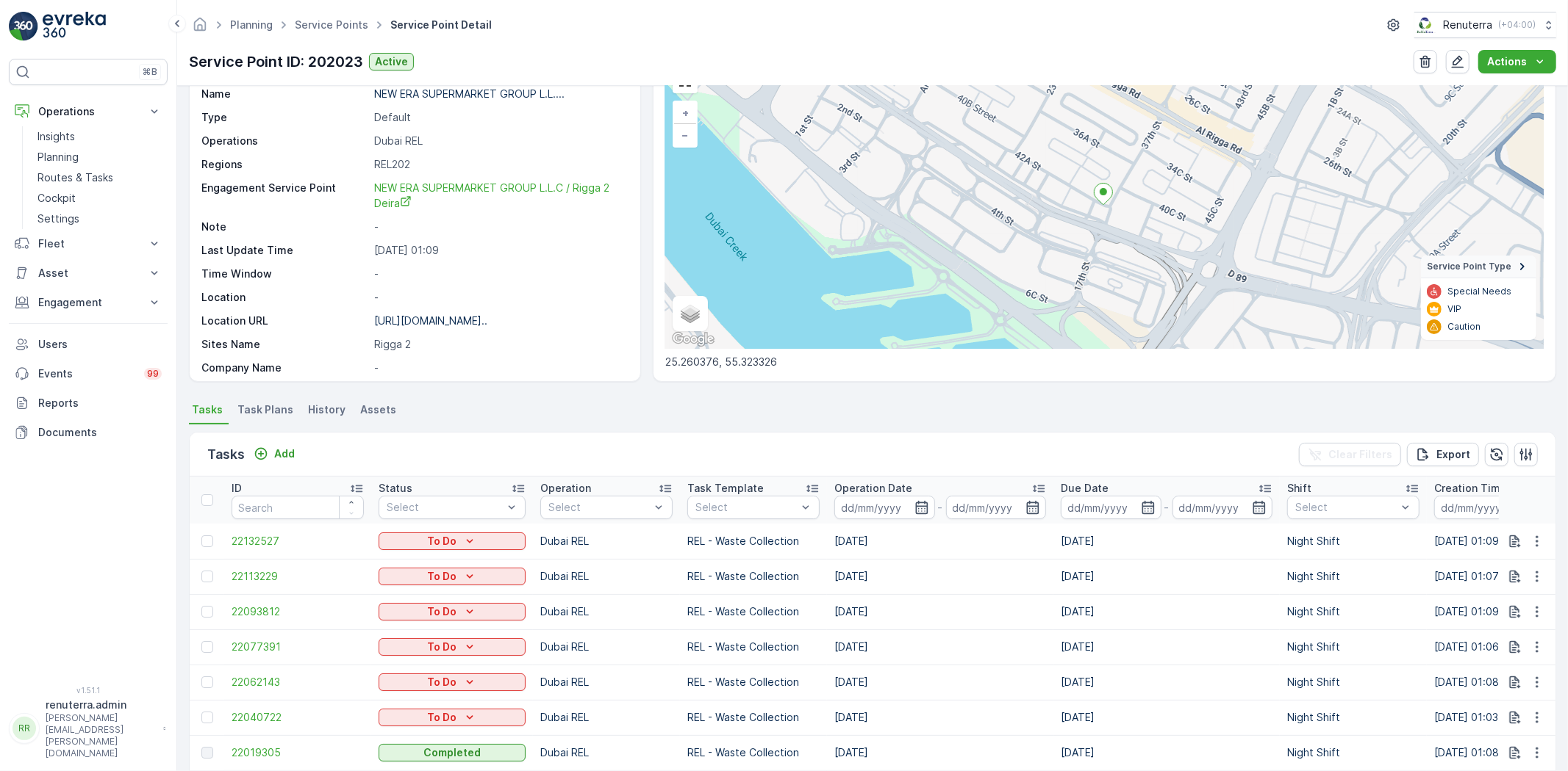
scroll to position [0, 0]
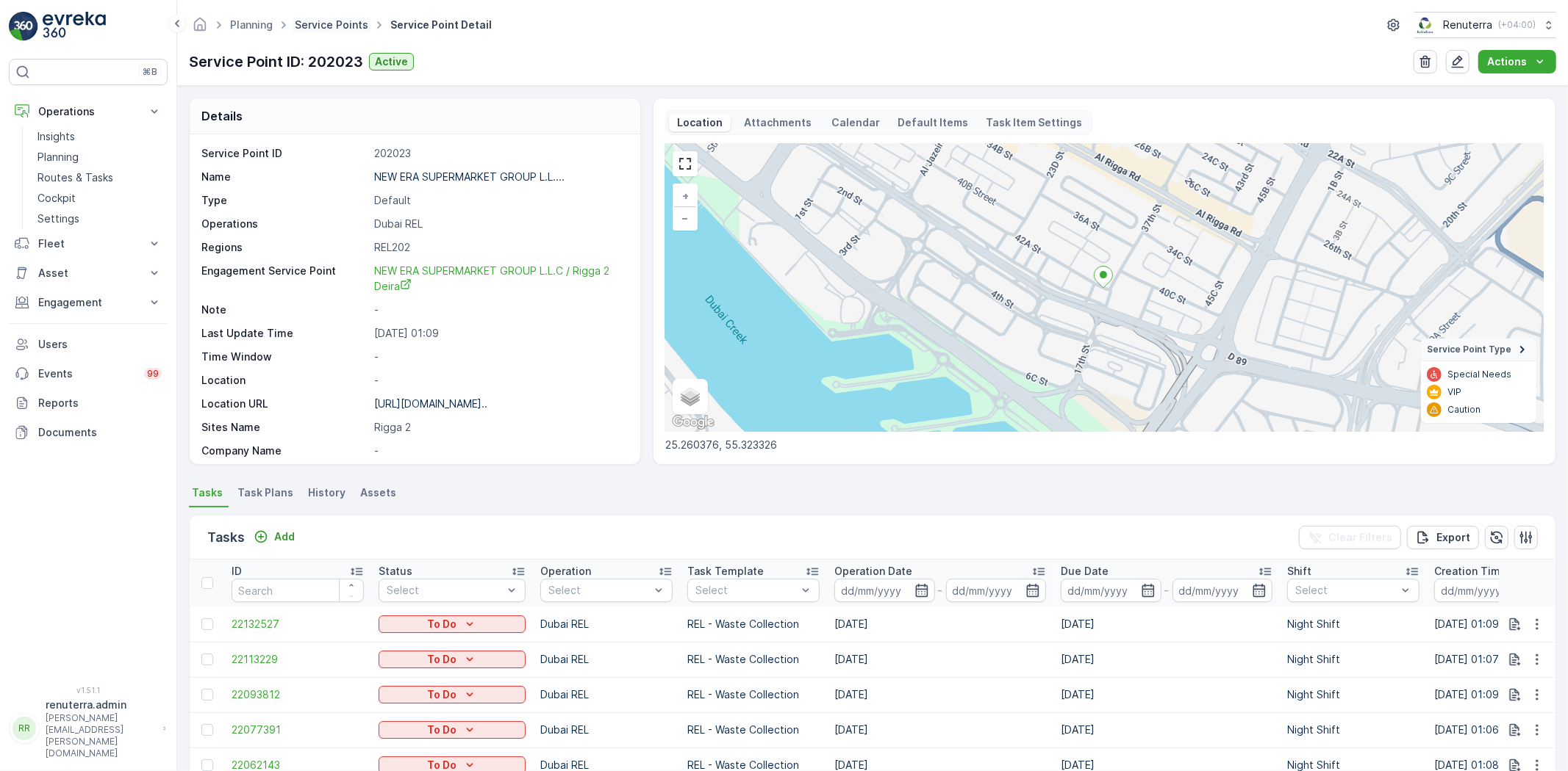
click at [312, 23] on link "Service Points" at bounding box center [331, 24] width 73 height 13
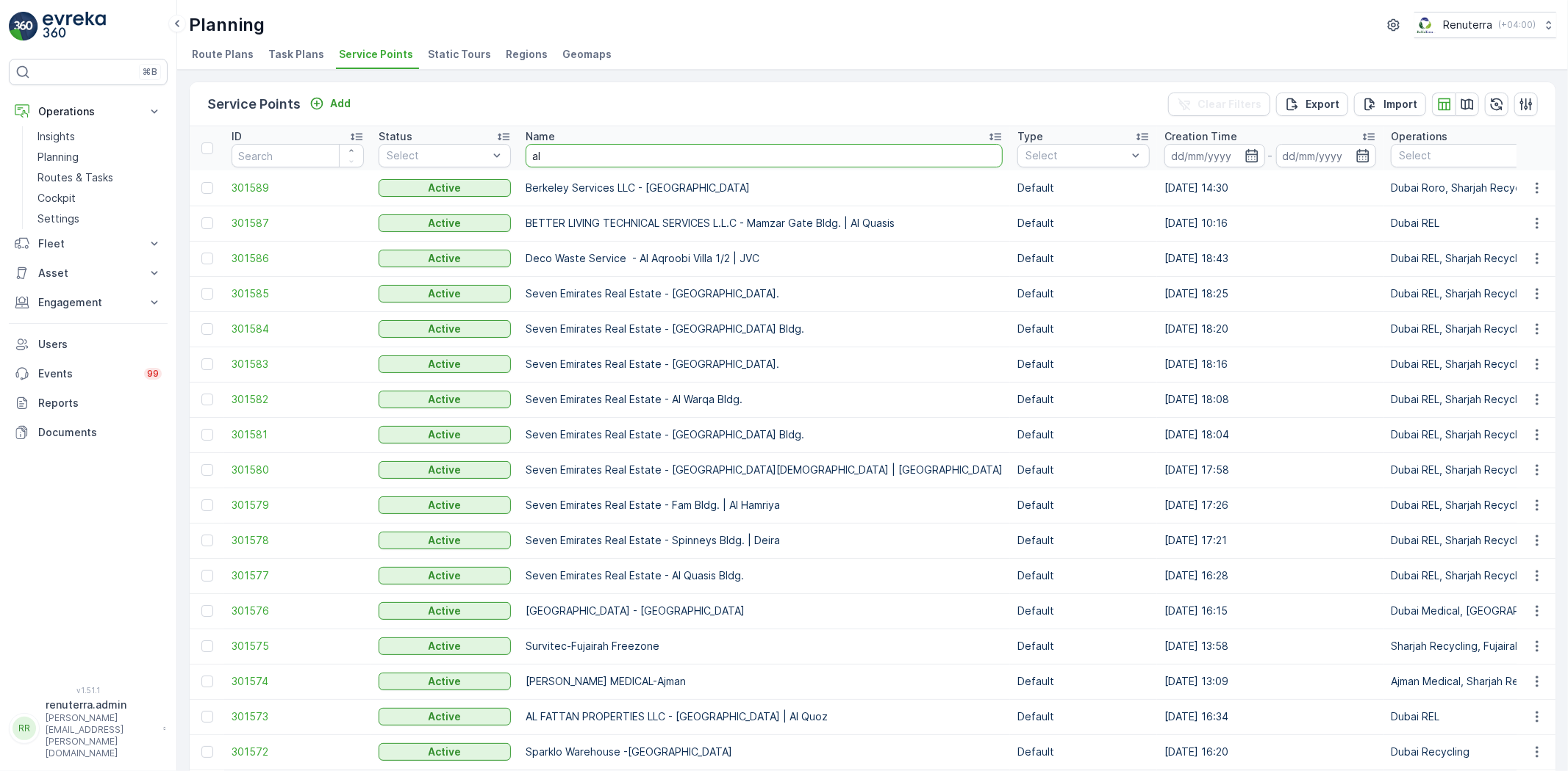
type input "al"
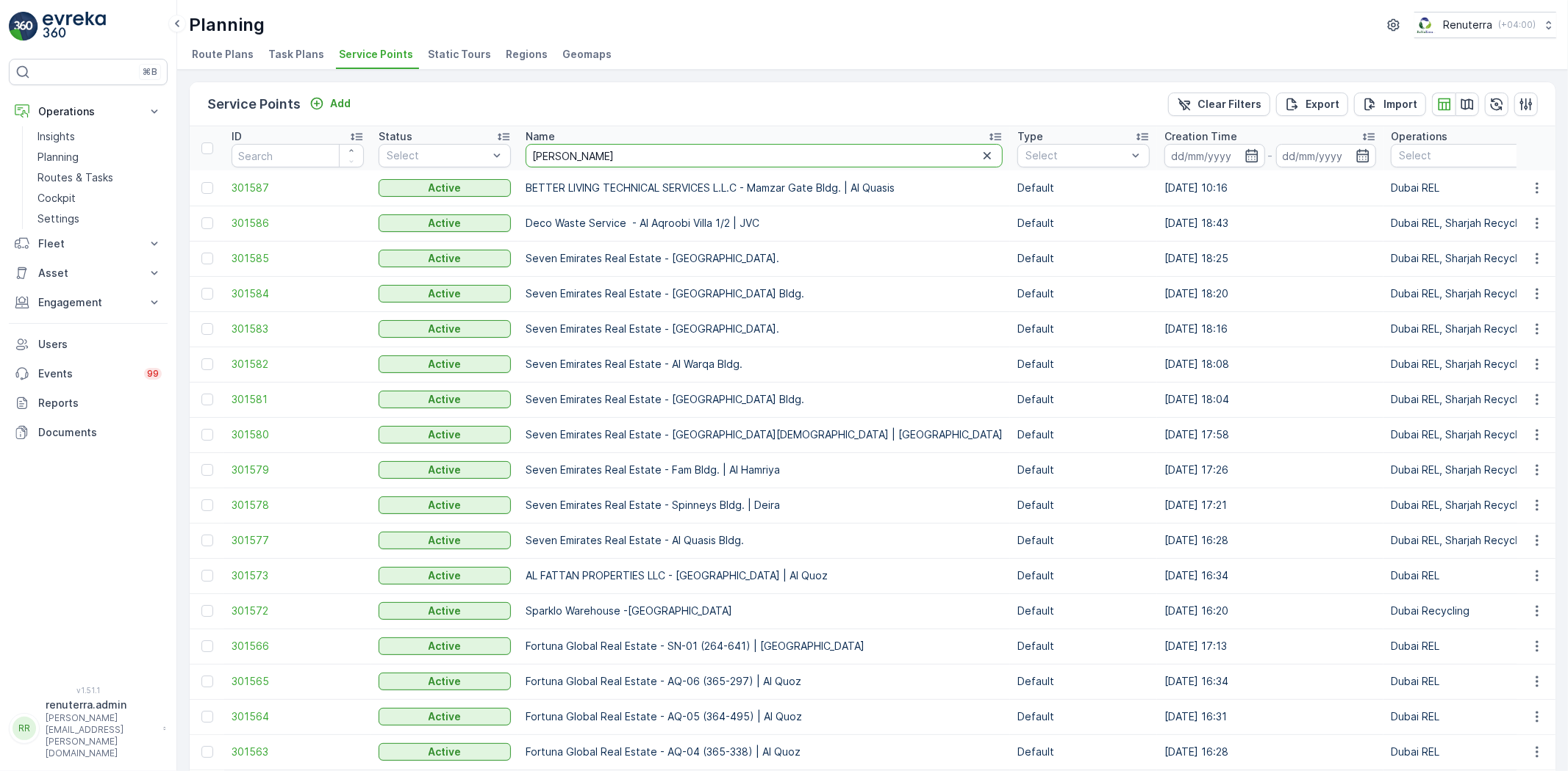
type input "al zahara"
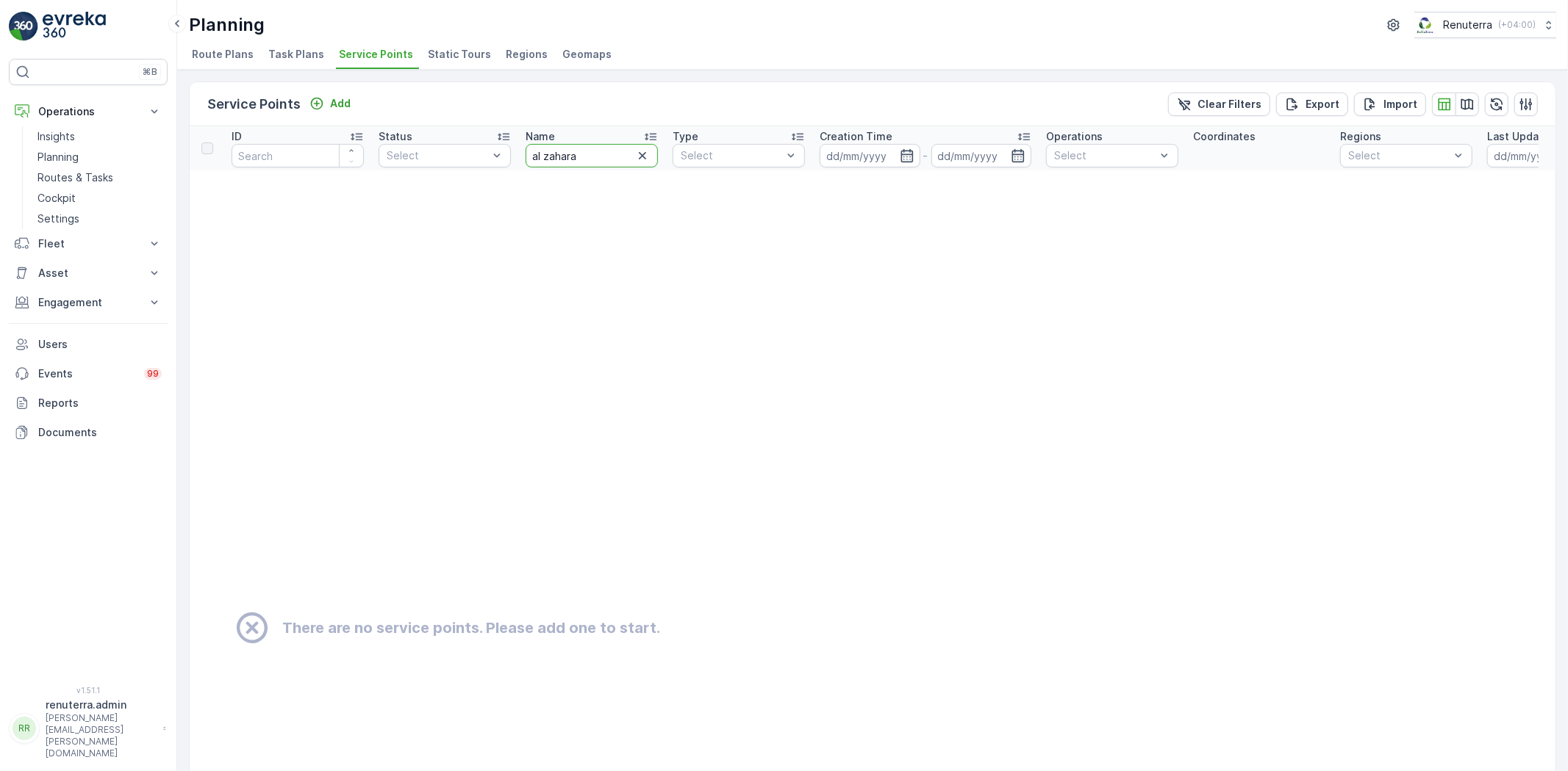
click at [594, 151] on input "al zahara" at bounding box center [591, 156] width 132 height 24
type input "al zaha"
click at [593, 149] on input "al zaha" at bounding box center [591, 156] width 132 height 24
type input "al zah"
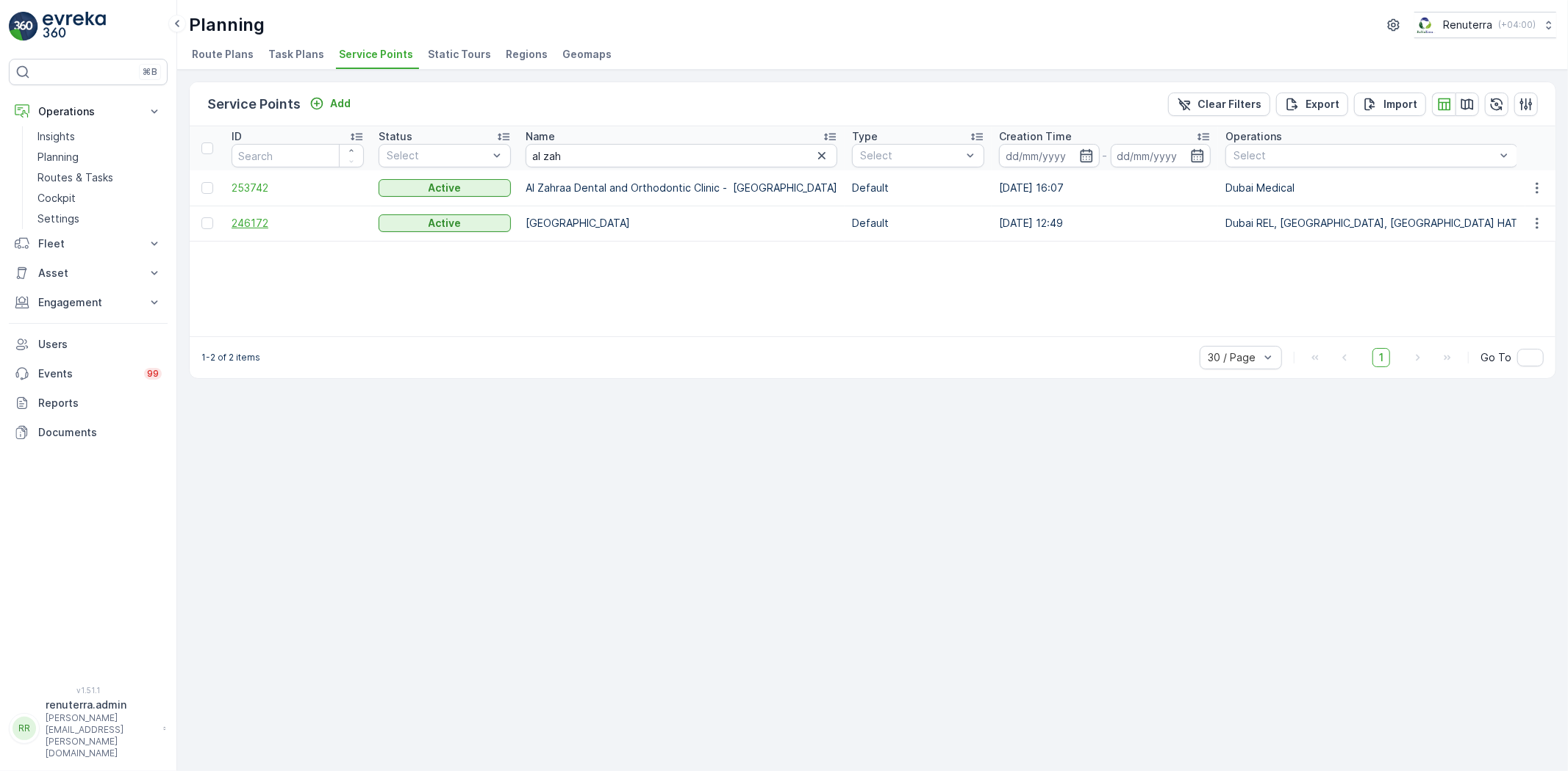
click at [240, 219] on span "246172" at bounding box center [297, 223] width 132 height 15
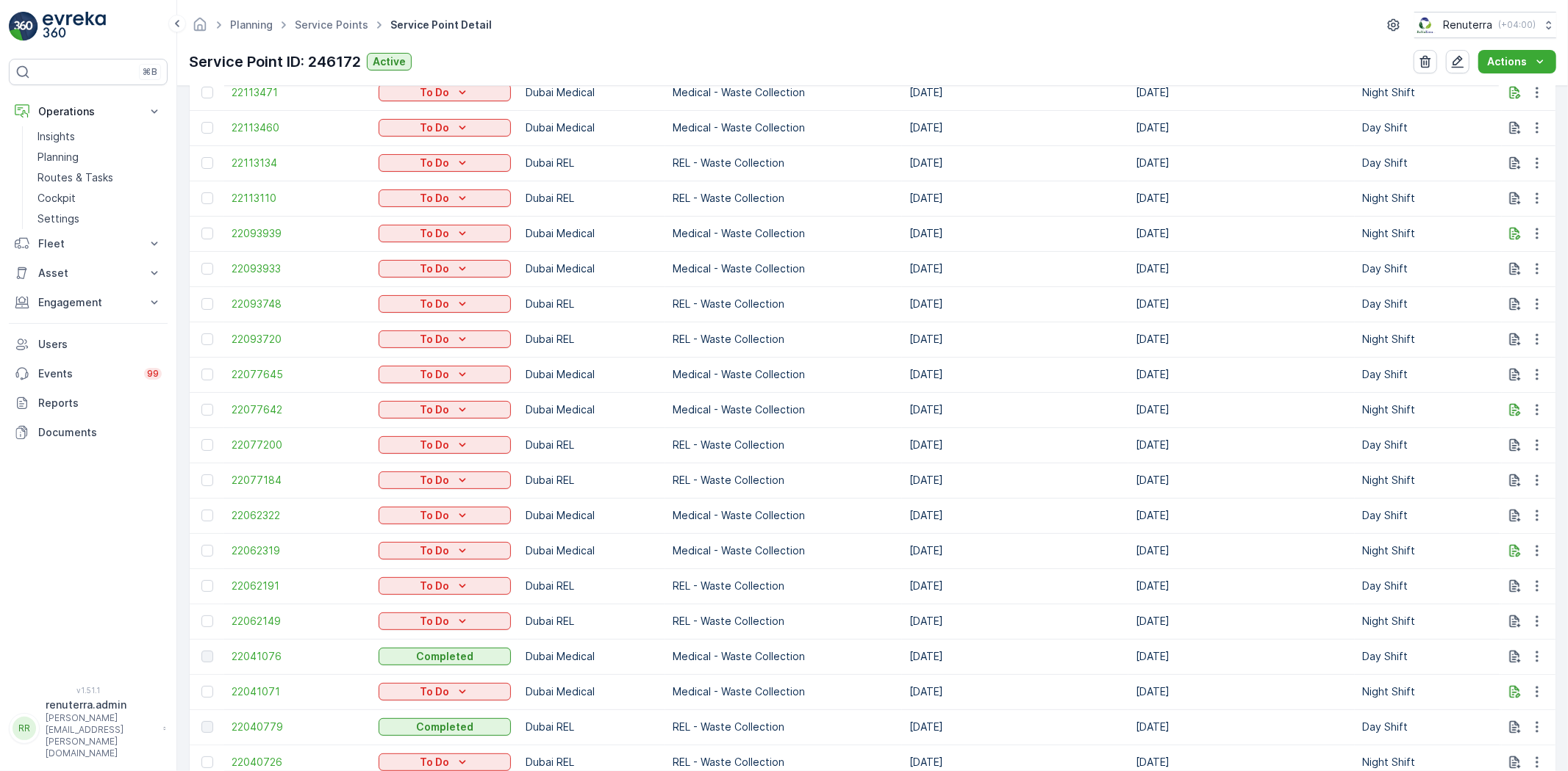
scroll to position [735, 0]
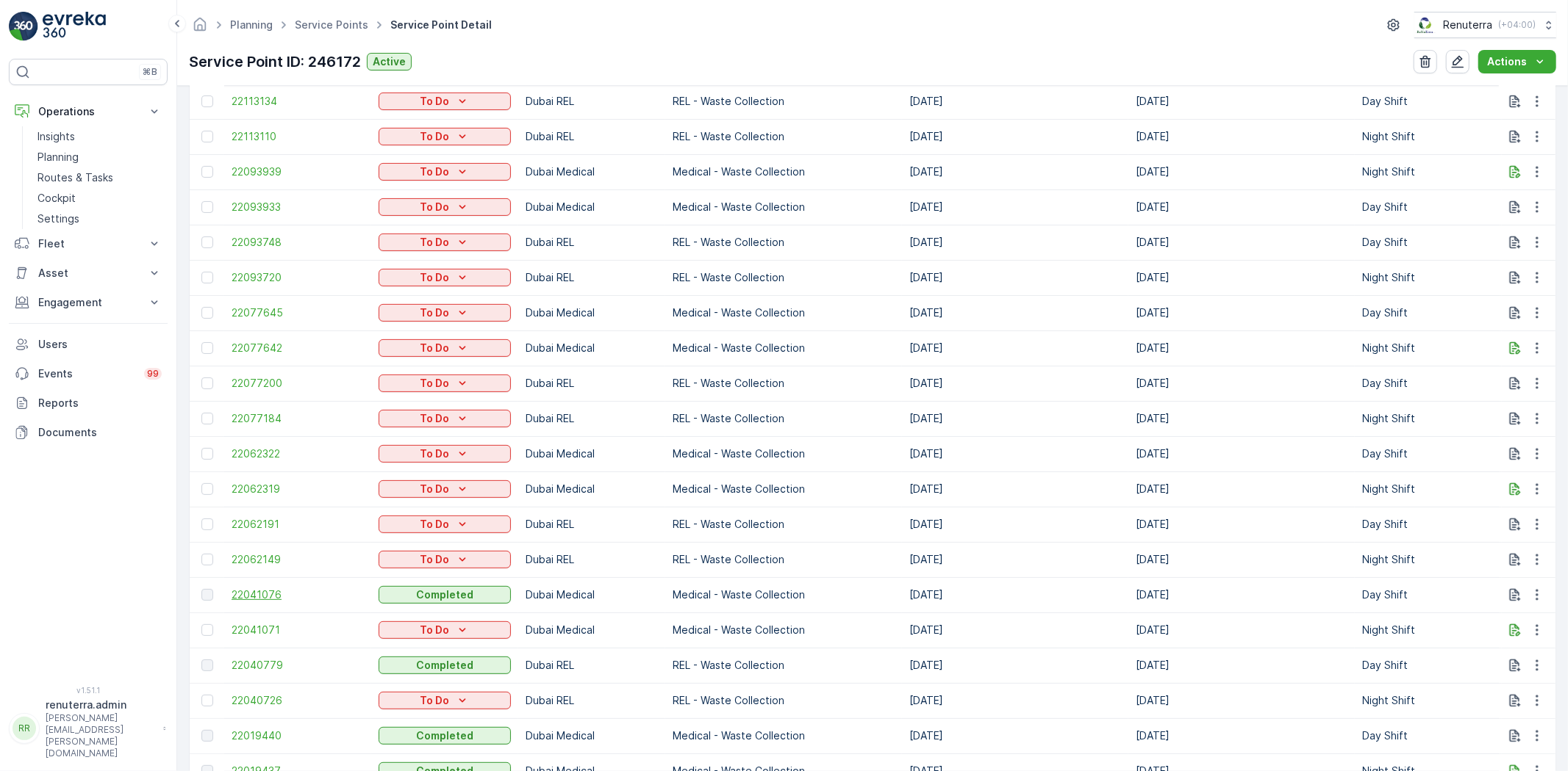
click at [260, 588] on span "22041076" at bounding box center [297, 595] width 132 height 15
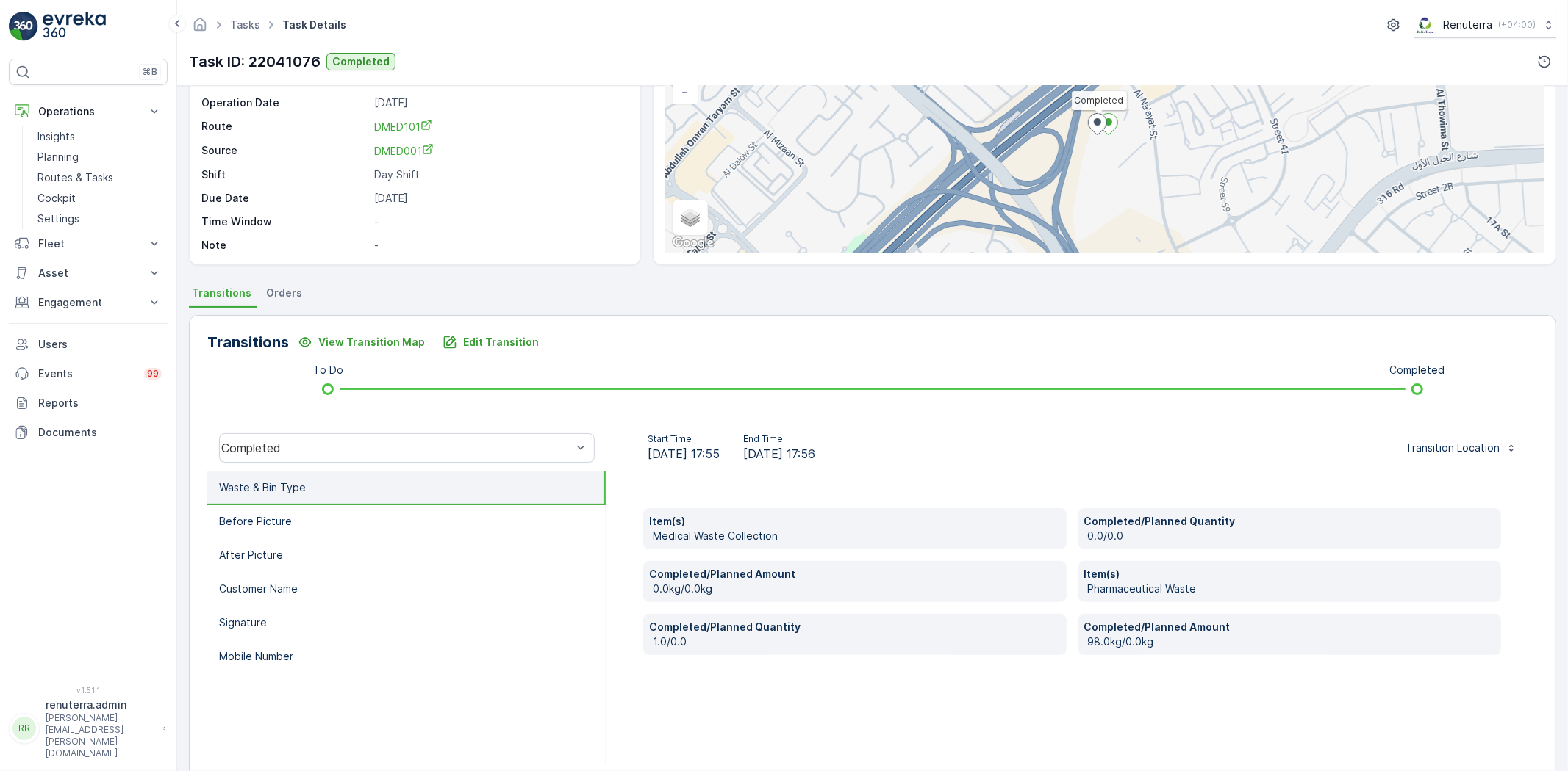
scroll to position [154, 0]
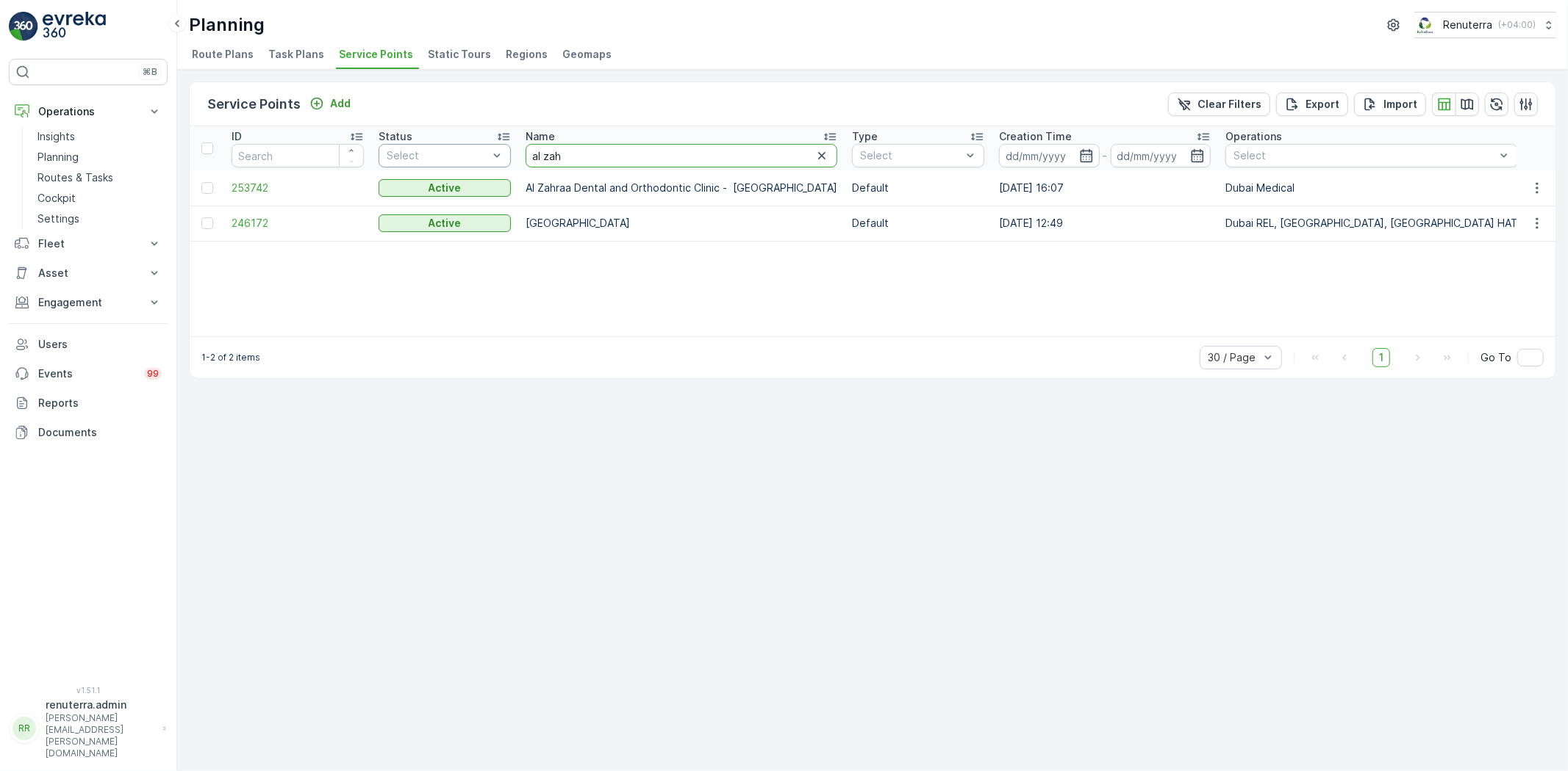
drag, startPoint x: 545, startPoint y: 147, endPoint x: 502, endPoint y: 152, distance: 43.3
type input "iranai"
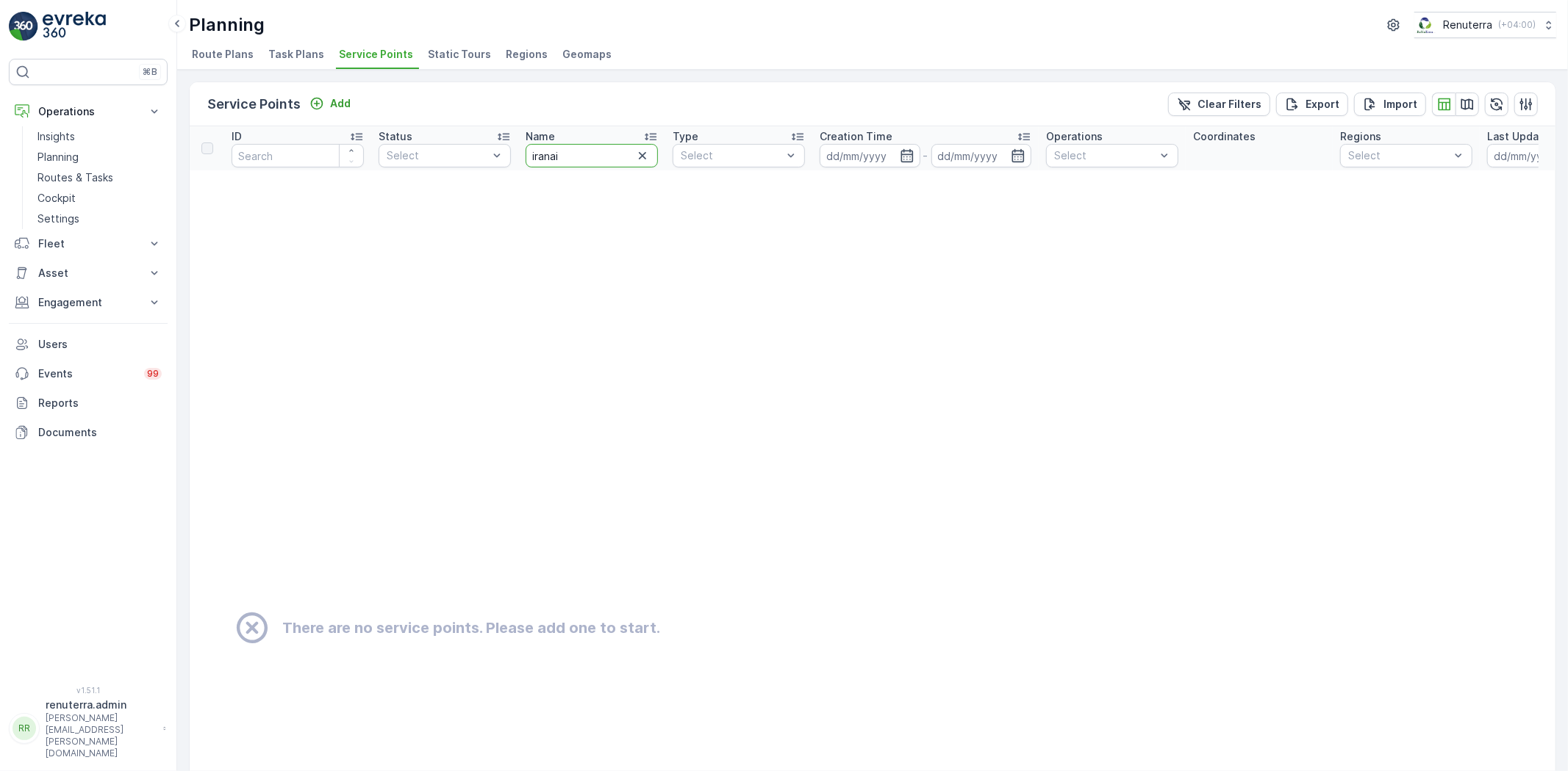
click at [582, 149] on input "iranai" at bounding box center [591, 156] width 132 height 24
type input "[GEOGRAPHIC_DATA]"
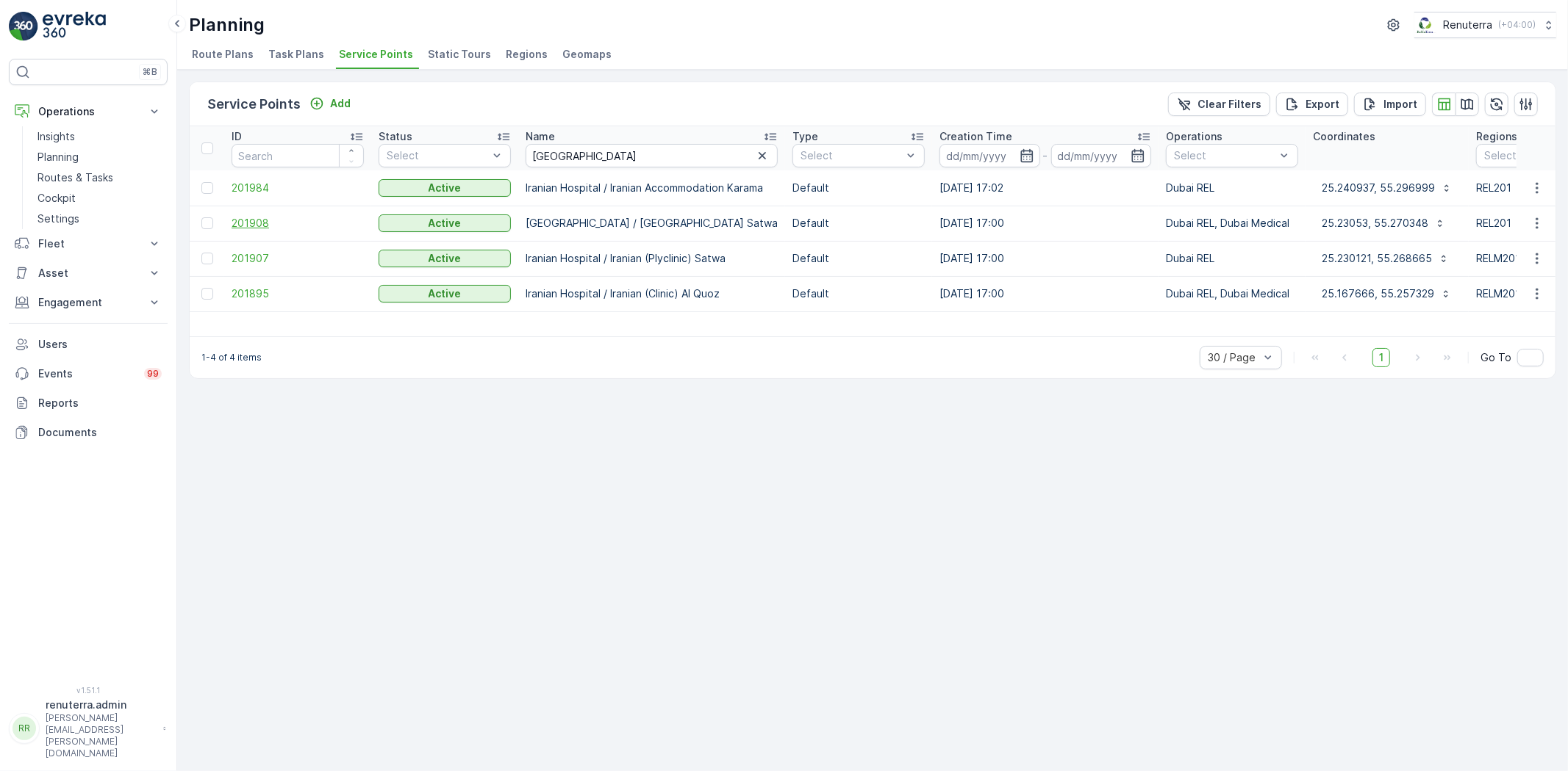
click at [257, 221] on span "201908" at bounding box center [297, 223] width 132 height 15
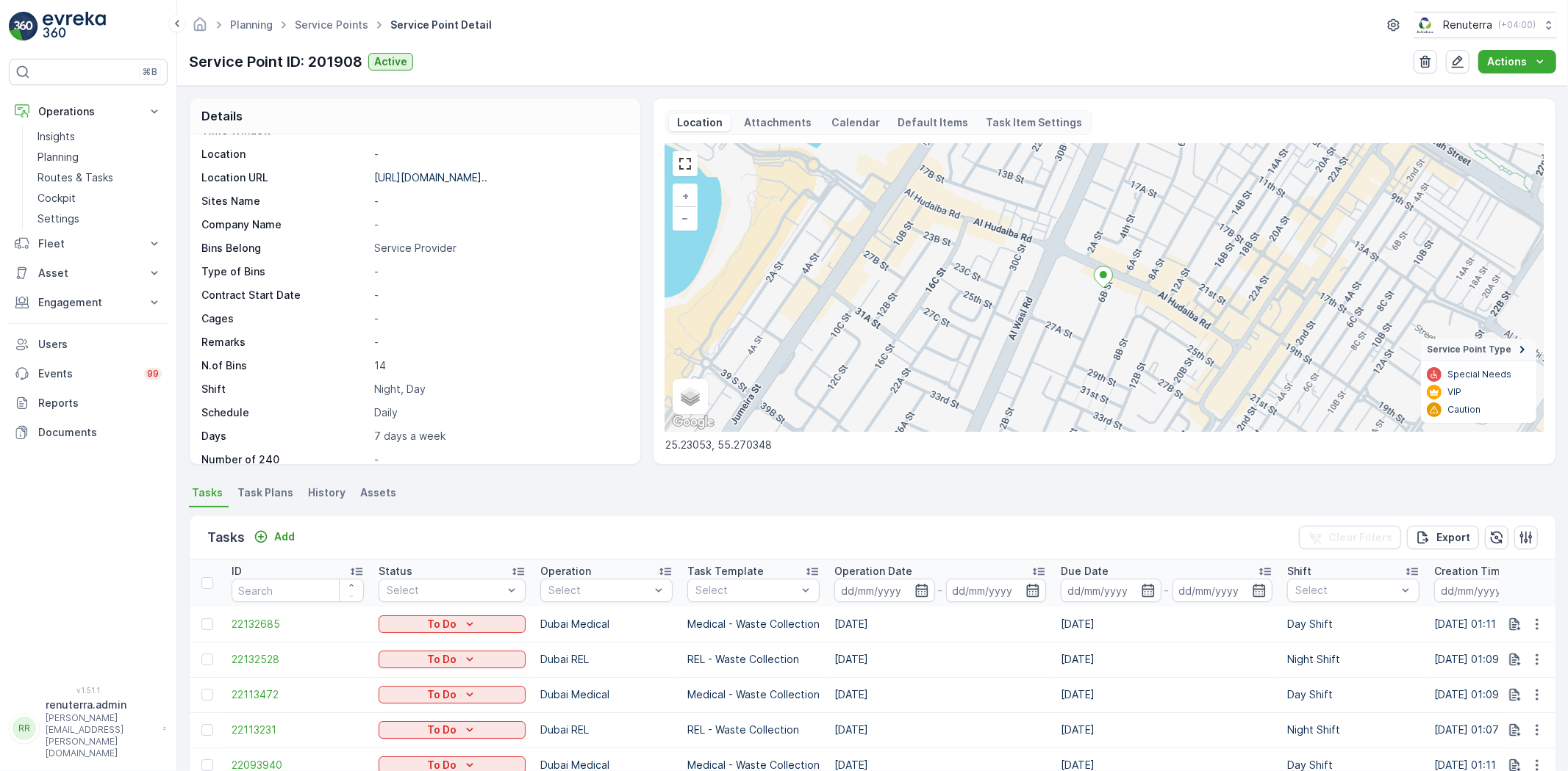
scroll to position [326, 0]
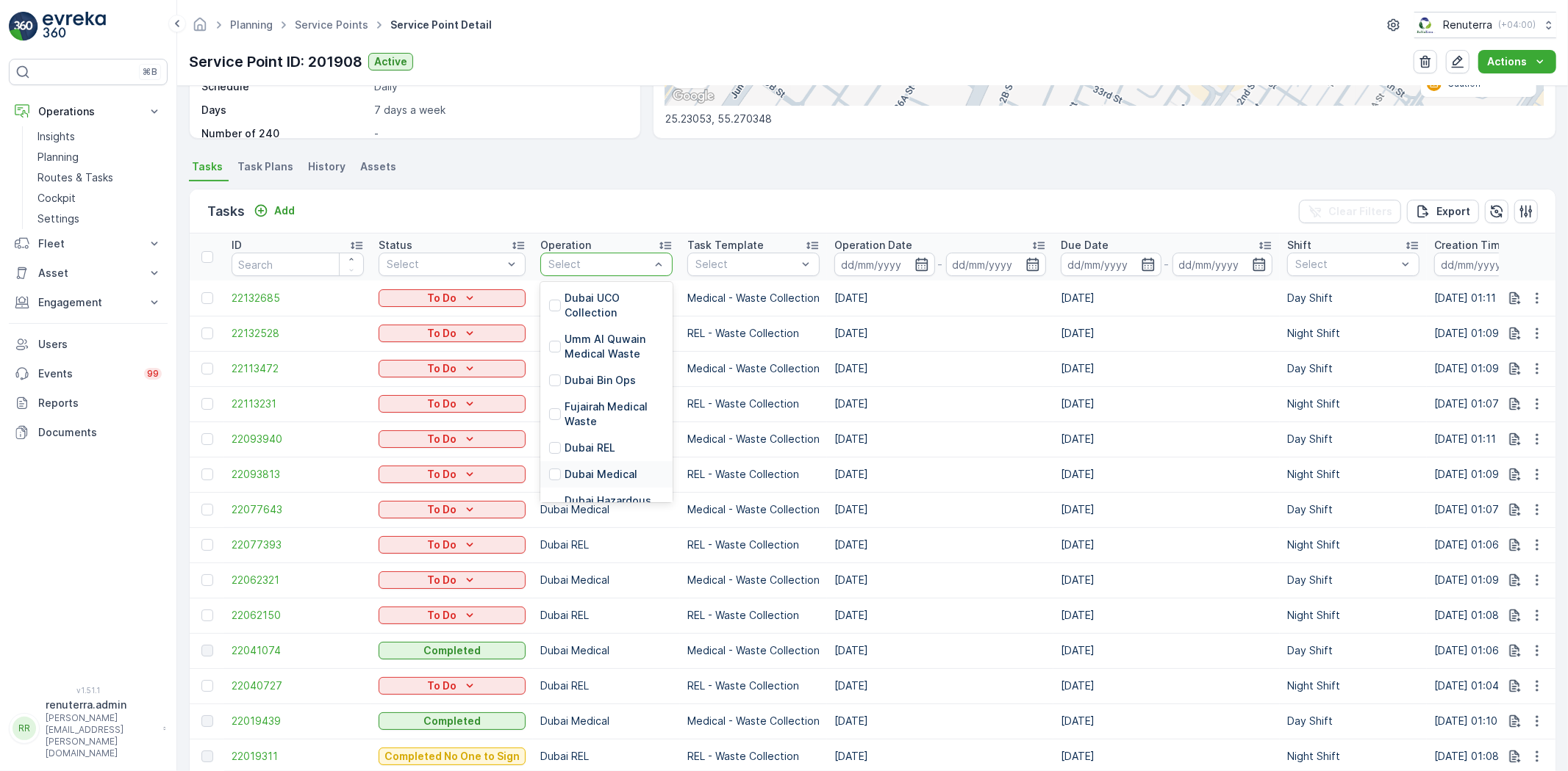
click at [599, 470] on p "Dubai Medical" at bounding box center [601, 475] width 72 height 15
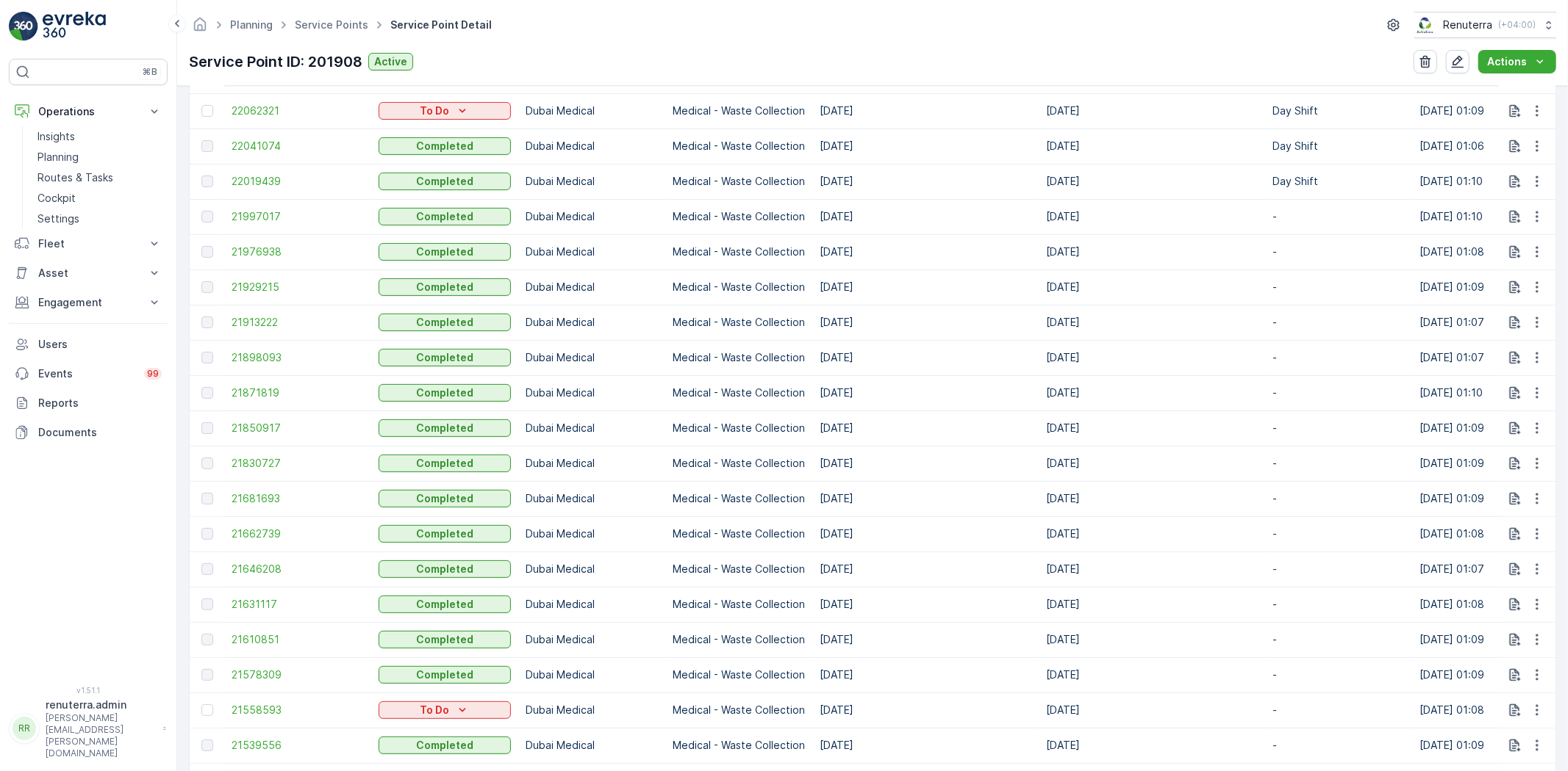
scroll to position [816, 0]
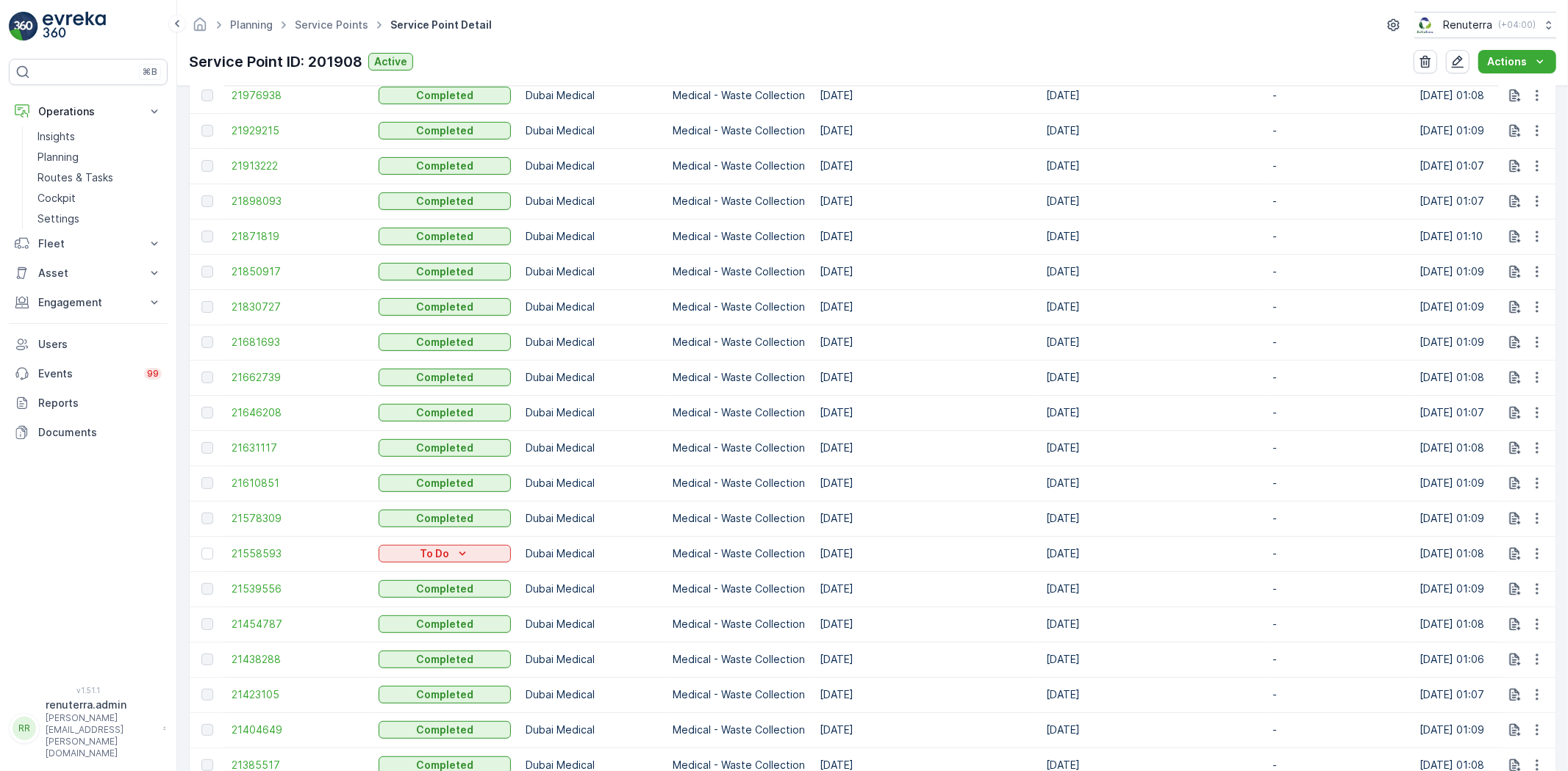
click at [253, 544] on td "21558593" at bounding box center [297, 554] width 147 height 35
click at [259, 554] on span "21558593" at bounding box center [297, 554] width 132 height 15
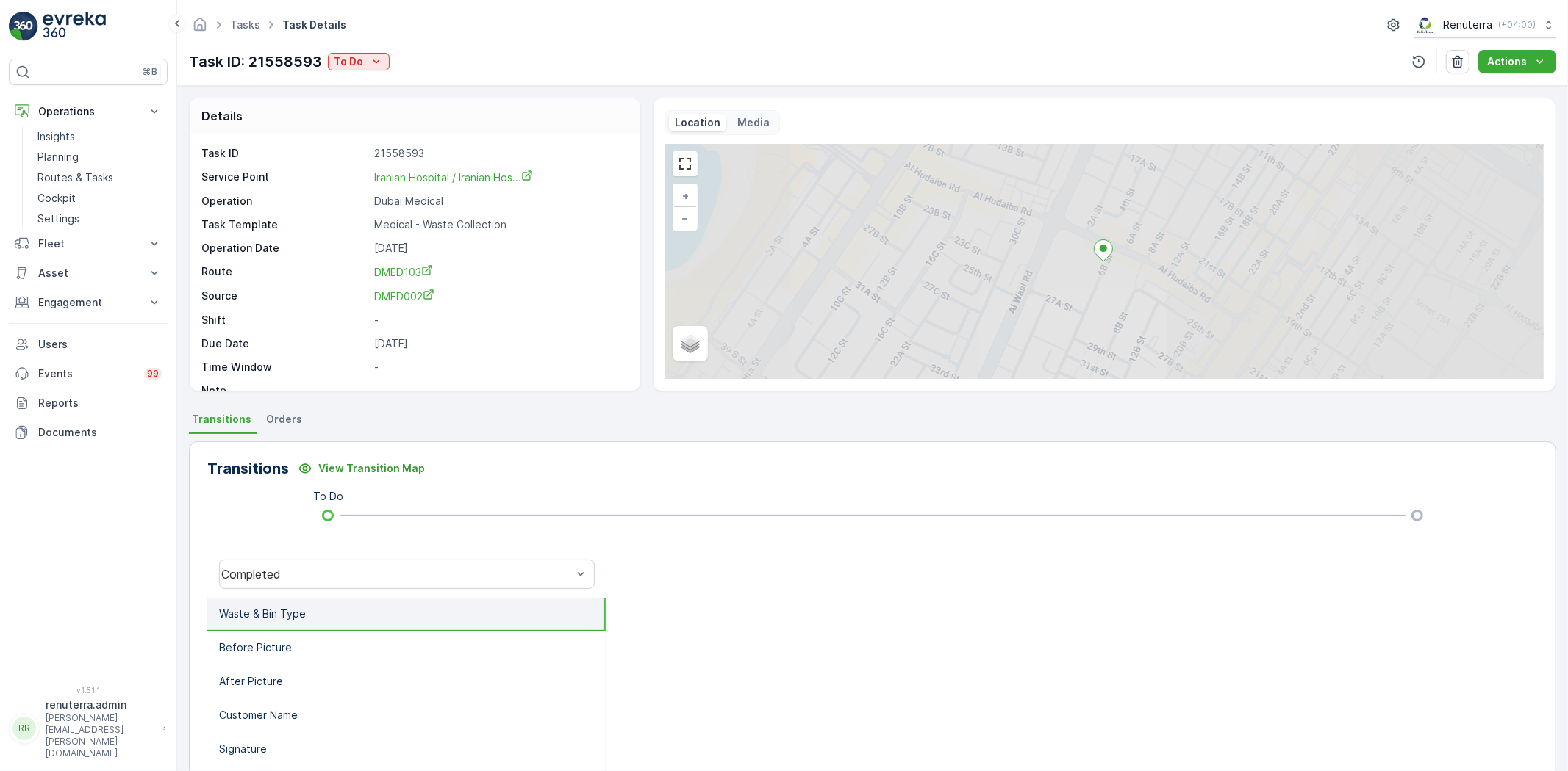
scroll to position [154, 0]
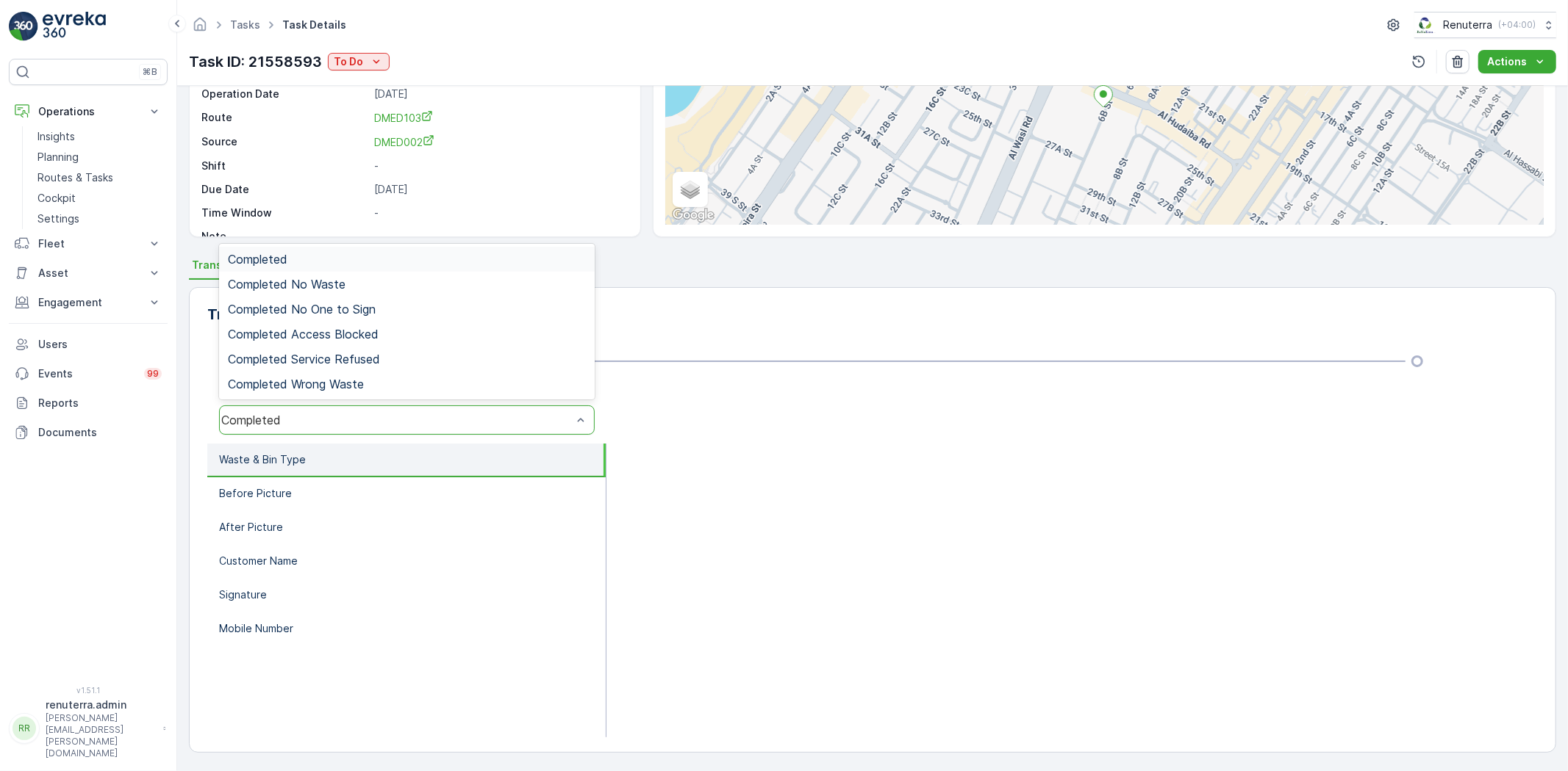
click at [900, 507] on div at bounding box center [1072, 591] width 931 height 294
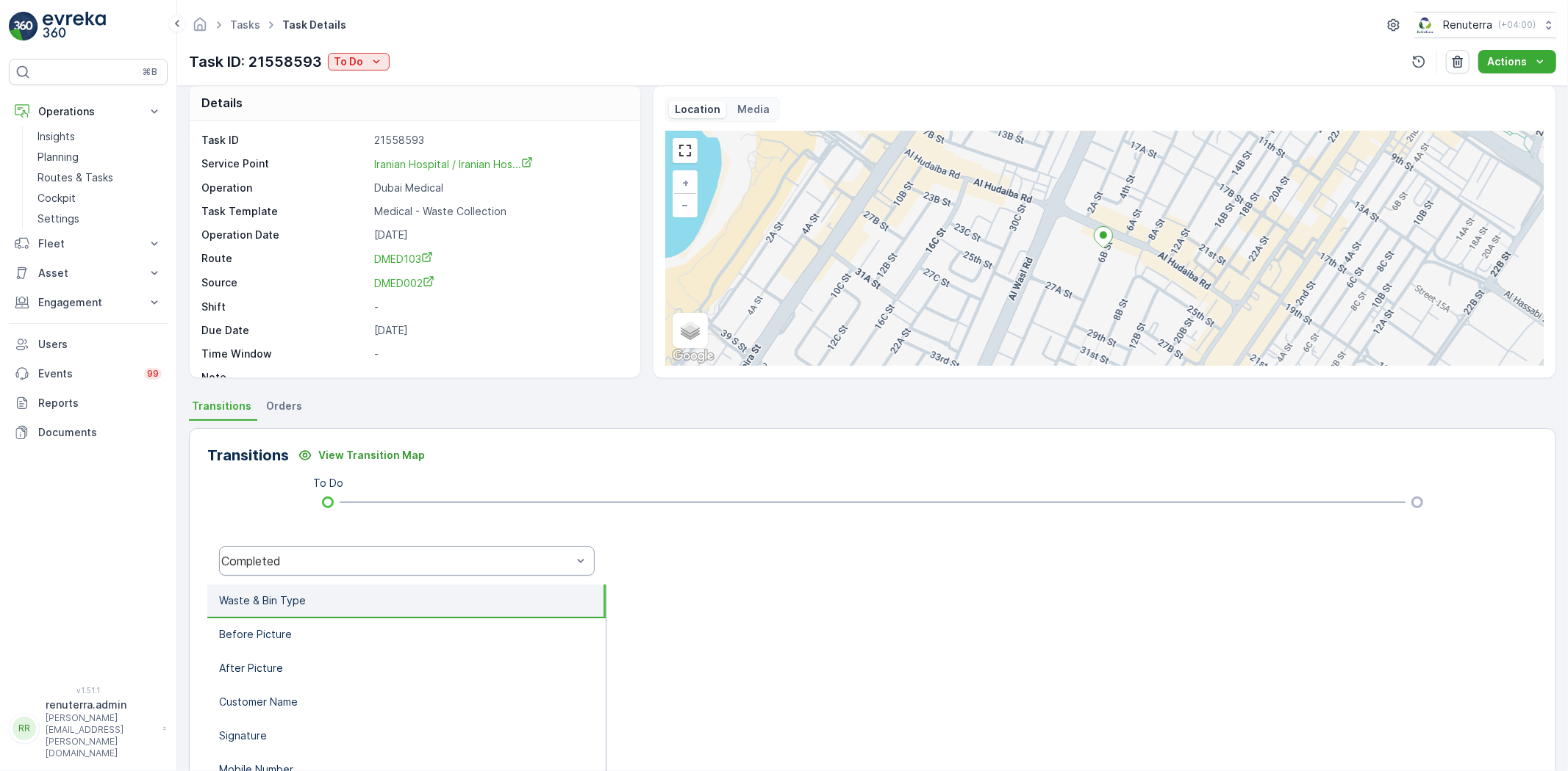
scroll to position [0, 0]
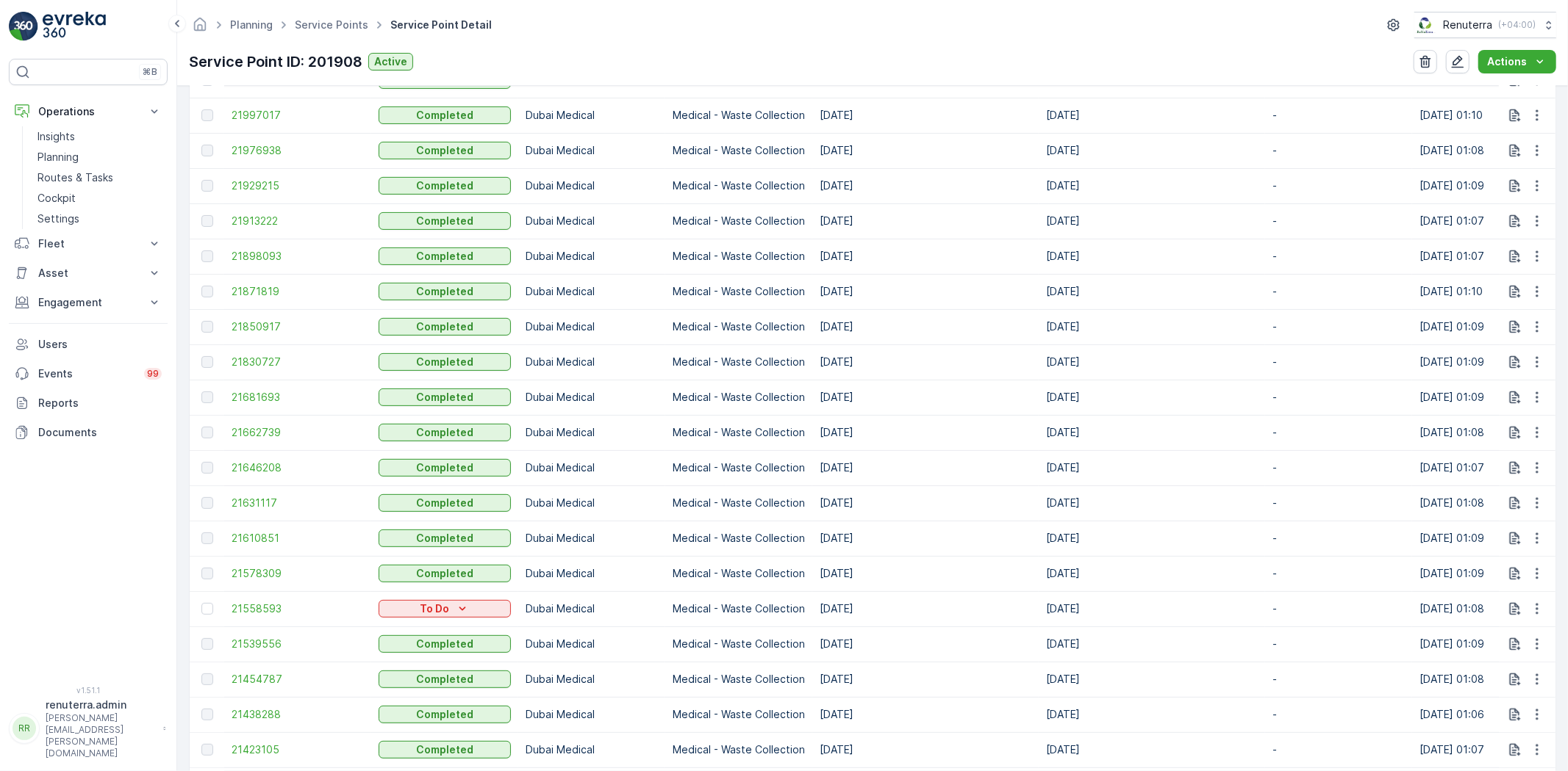
scroll to position [898, 0]
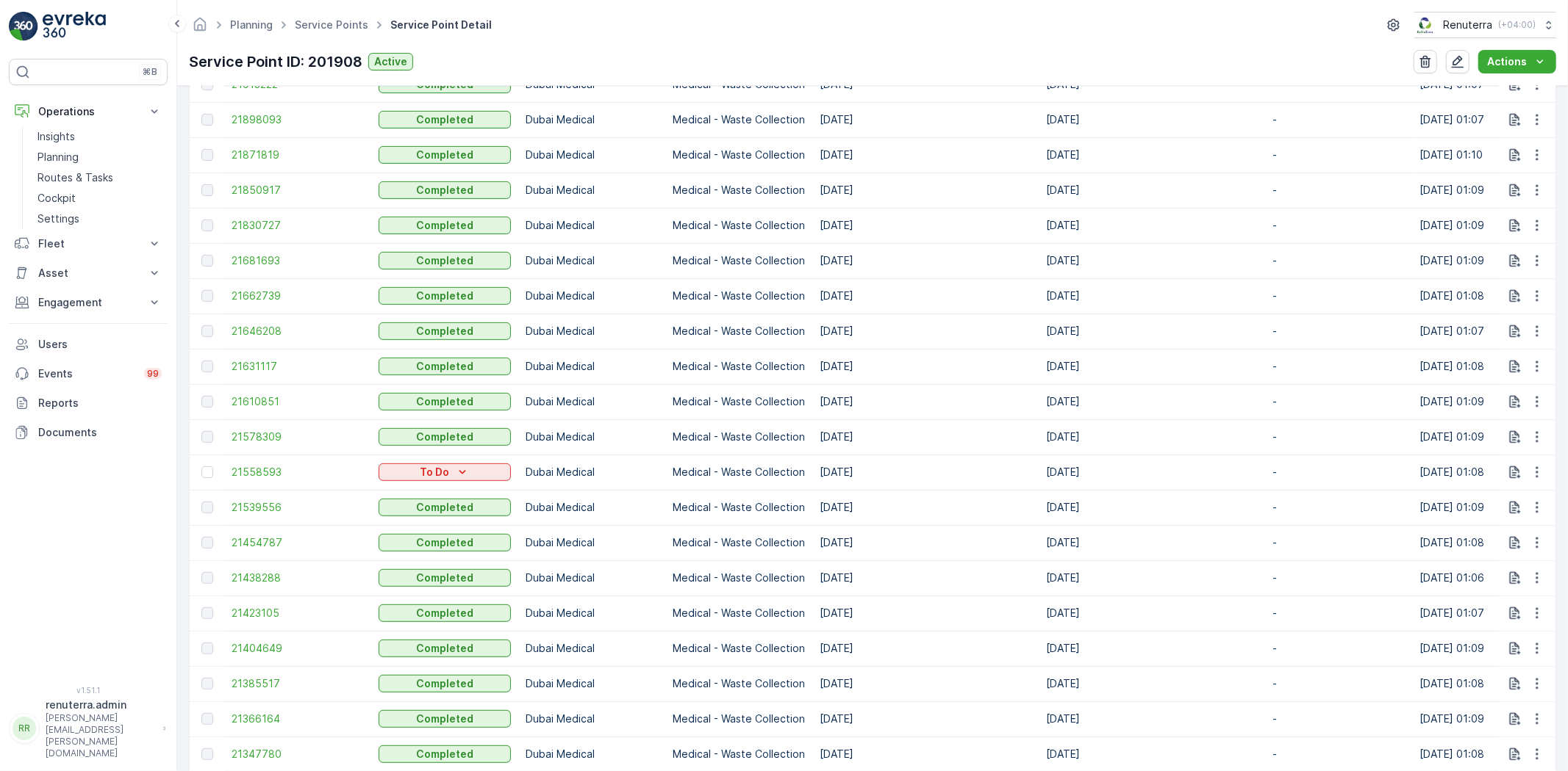
click at [273, 482] on td "21558593" at bounding box center [297, 473] width 147 height 35
click at [267, 476] on span "21558593" at bounding box center [297, 473] width 132 height 15
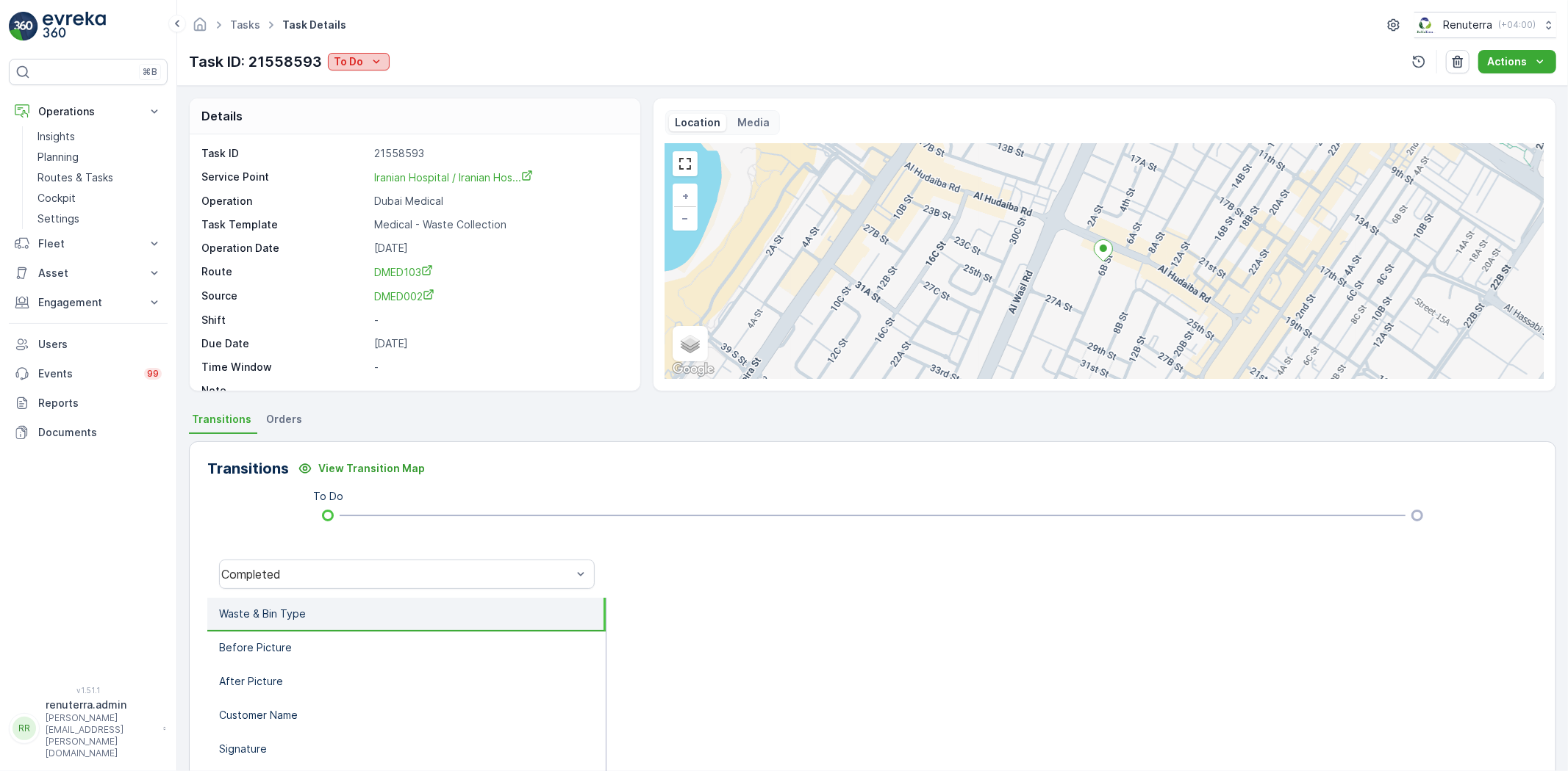
click at [355, 55] on p "To Do" at bounding box center [349, 62] width 30 height 15
click at [377, 79] on span "Completed" at bounding box center [364, 83] width 55 height 15
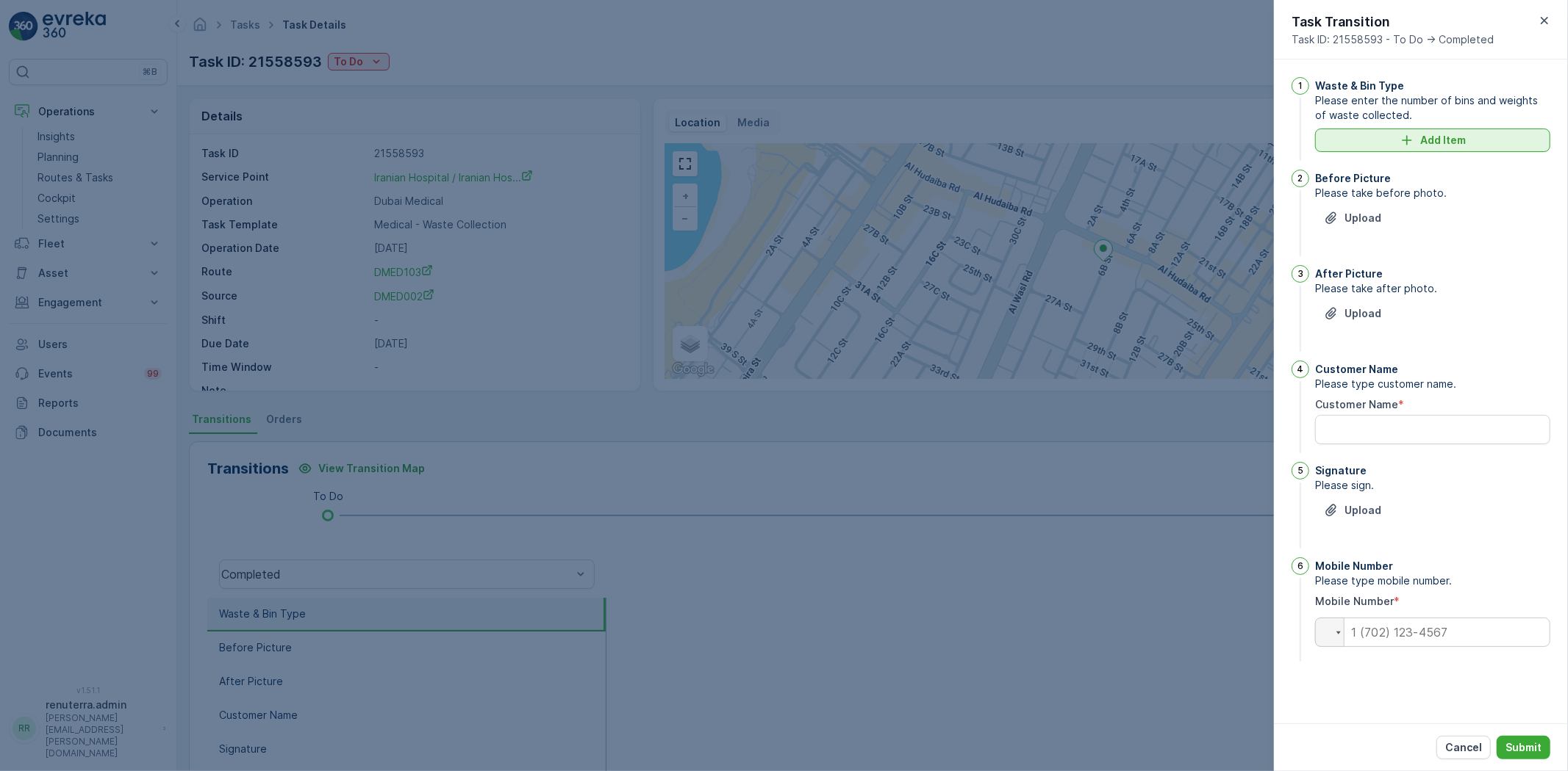
click at [1426, 137] on p "Add Item" at bounding box center [1443, 140] width 46 height 15
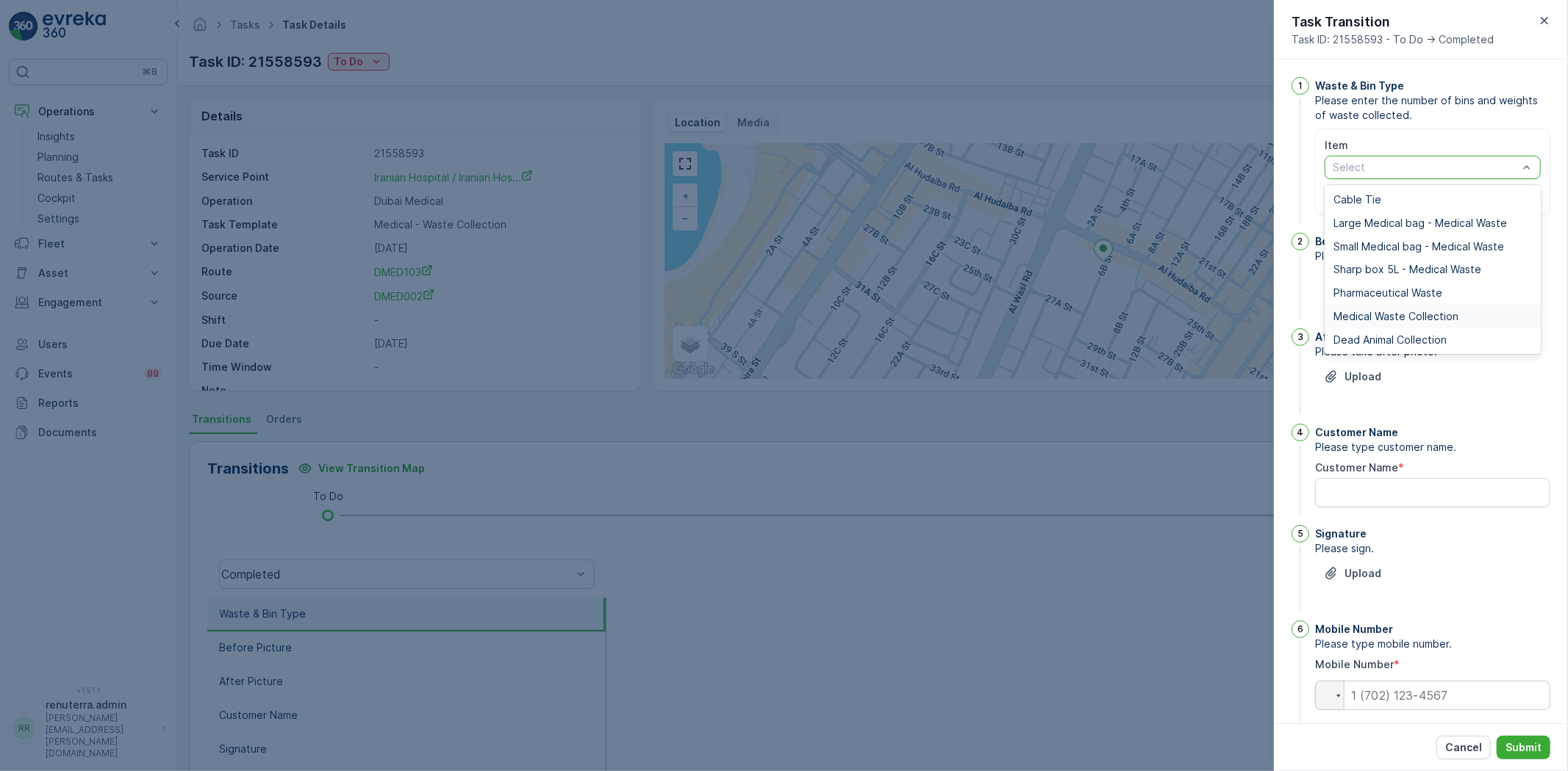
click at [1383, 311] on span "Medical Waste Collection" at bounding box center [1395, 317] width 125 height 12
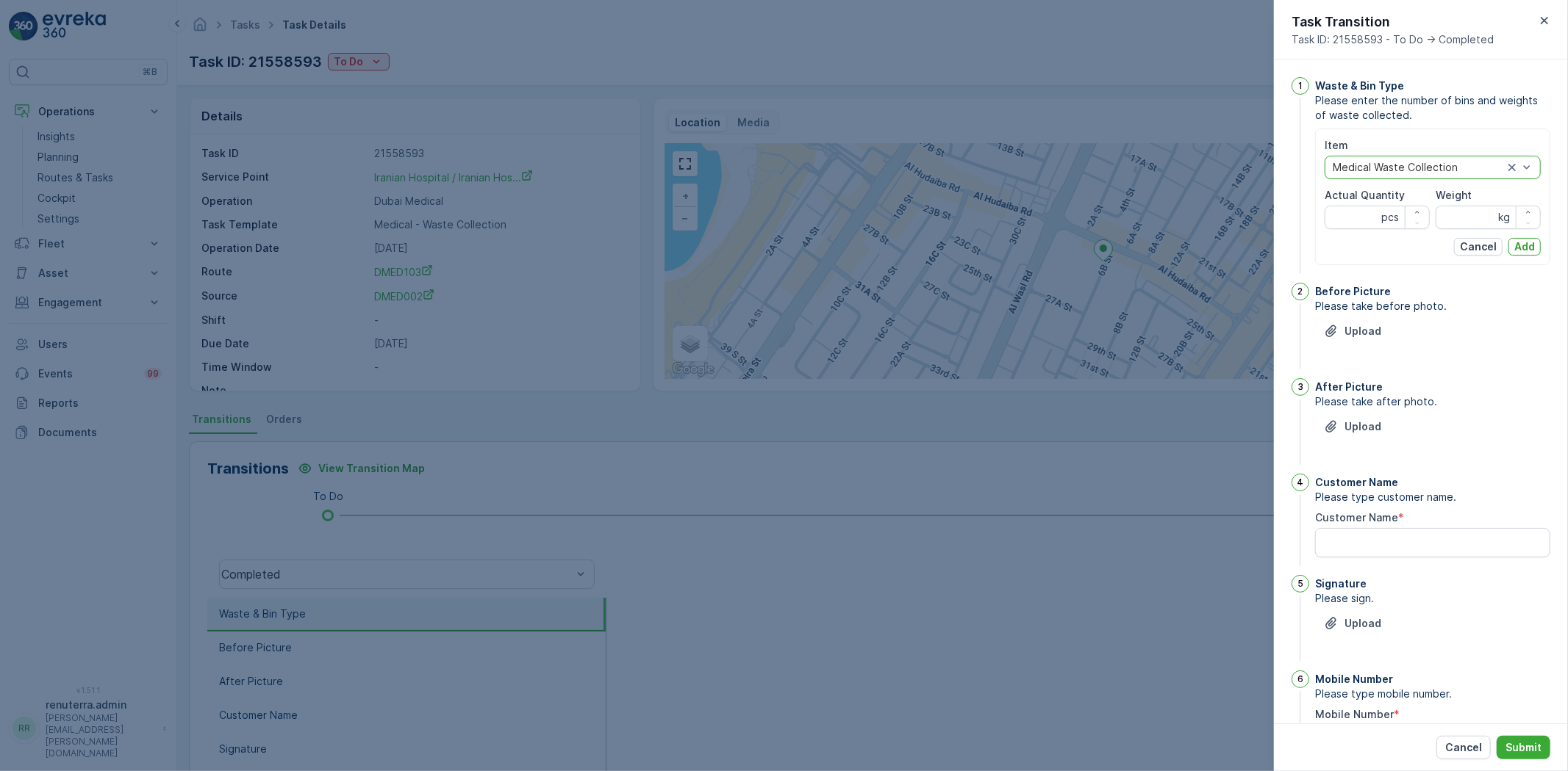
click at [1361, 225] on Quantity "Actual Quantity" at bounding box center [1377, 218] width 105 height 24
type Quantity "77"
click at [1473, 223] on input "Weight" at bounding box center [1488, 218] width 105 height 24
type input "264"
click at [1514, 248] on p "Add" at bounding box center [1524, 247] width 21 height 15
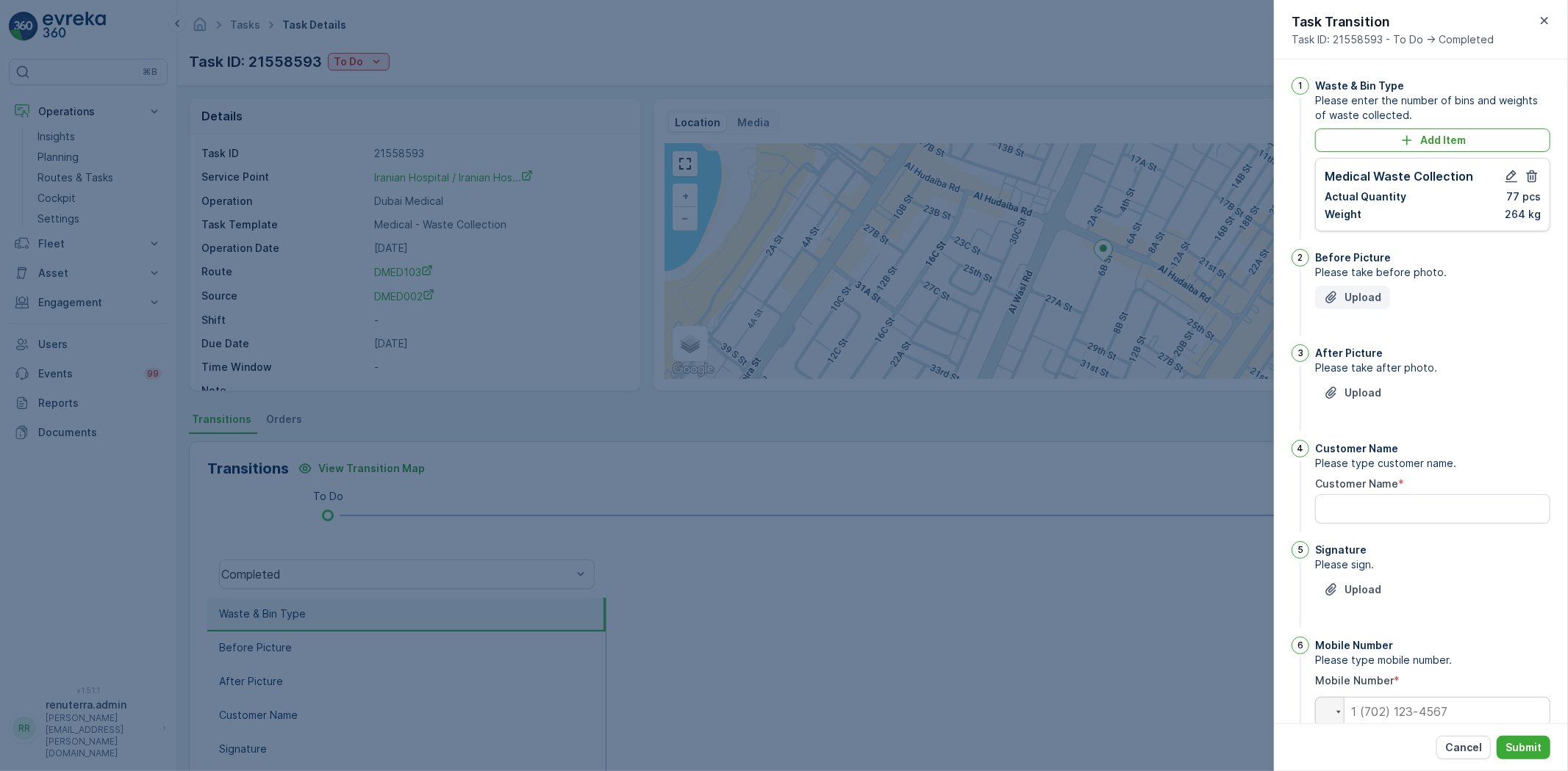
click at [1329, 304] on icon "Upload File" at bounding box center [1331, 298] width 15 height 15
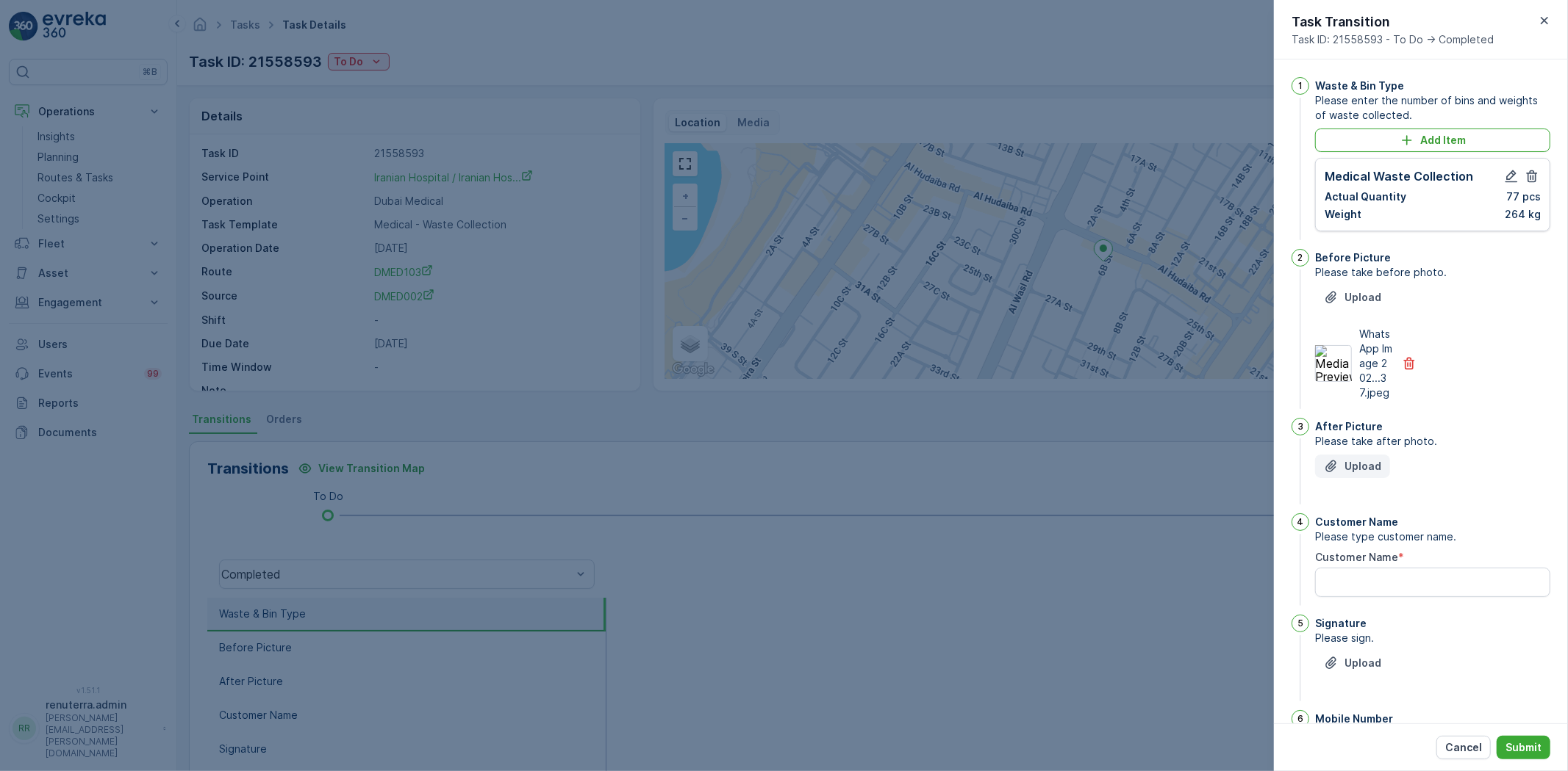
click at [1360, 474] on p "Upload" at bounding box center [1363, 467] width 37 height 15
click at [1362, 671] on Name "Customer Name" at bounding box center [1433, 656] width 235 height 30
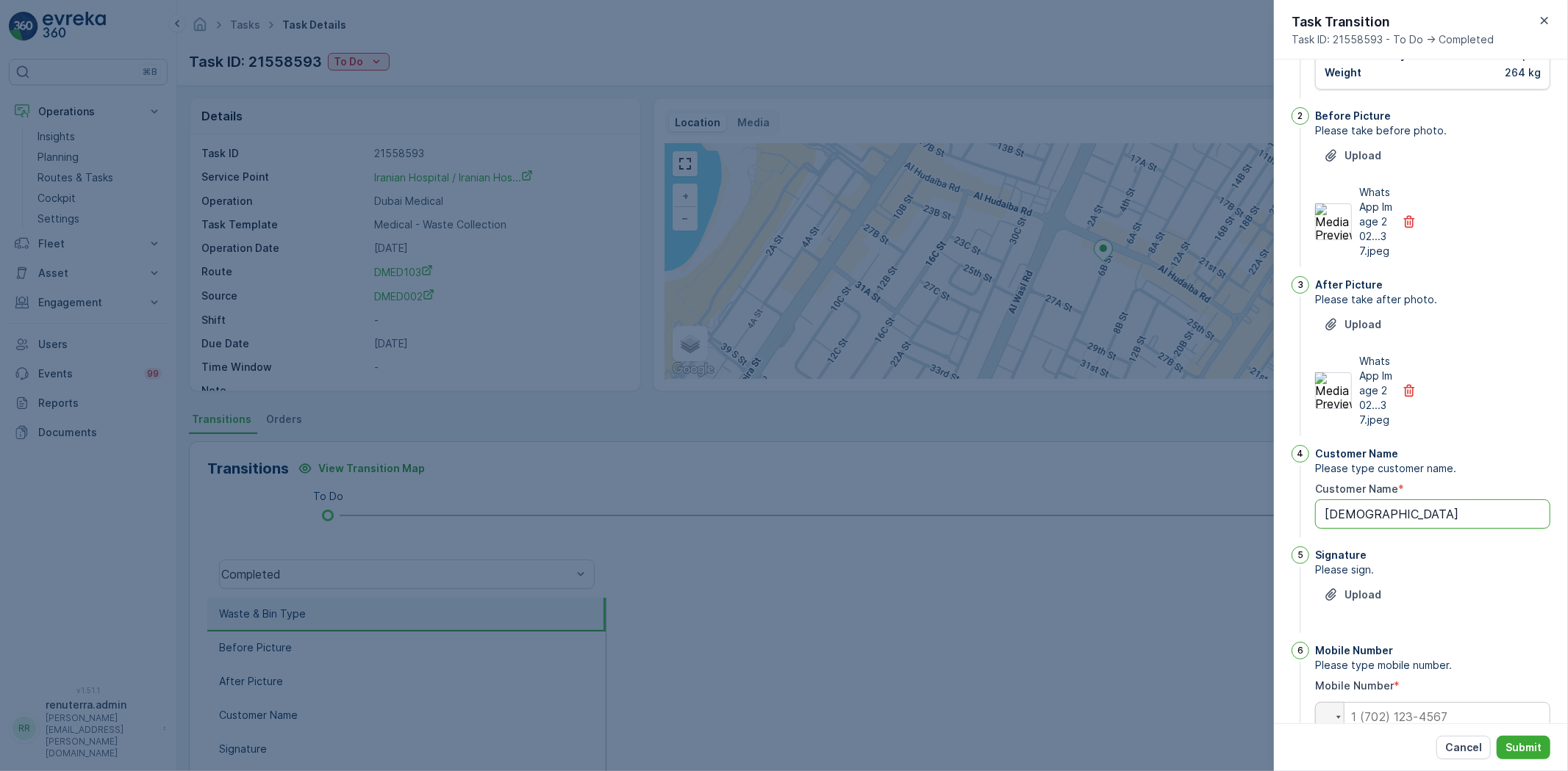
scroll to position [214, 0]
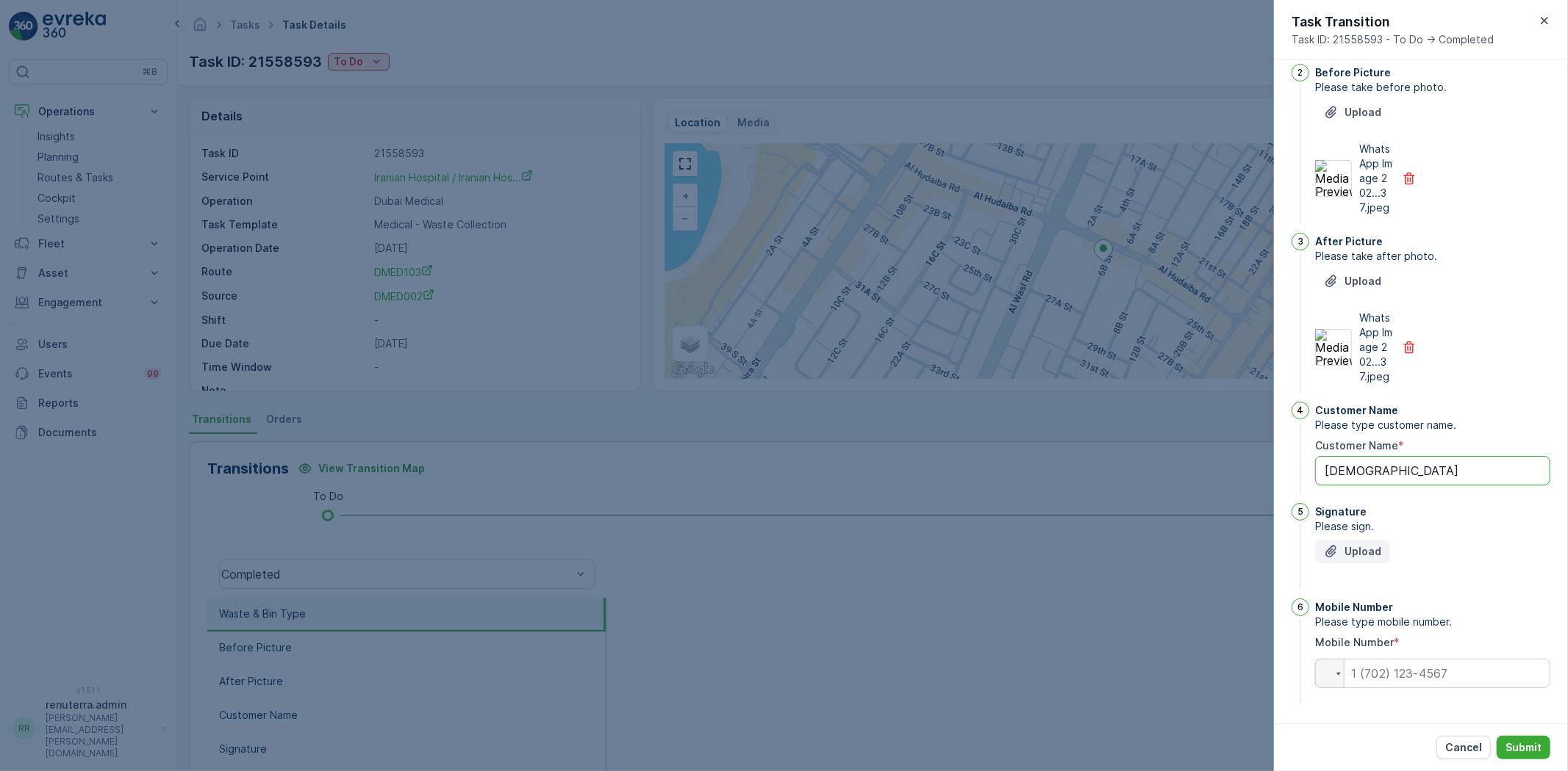
type Name "[DEMOGRAPHIC_DATA]"
click at [1354, 552] on p "Upload" at bounding box center [1363, 552] width 37 height 15
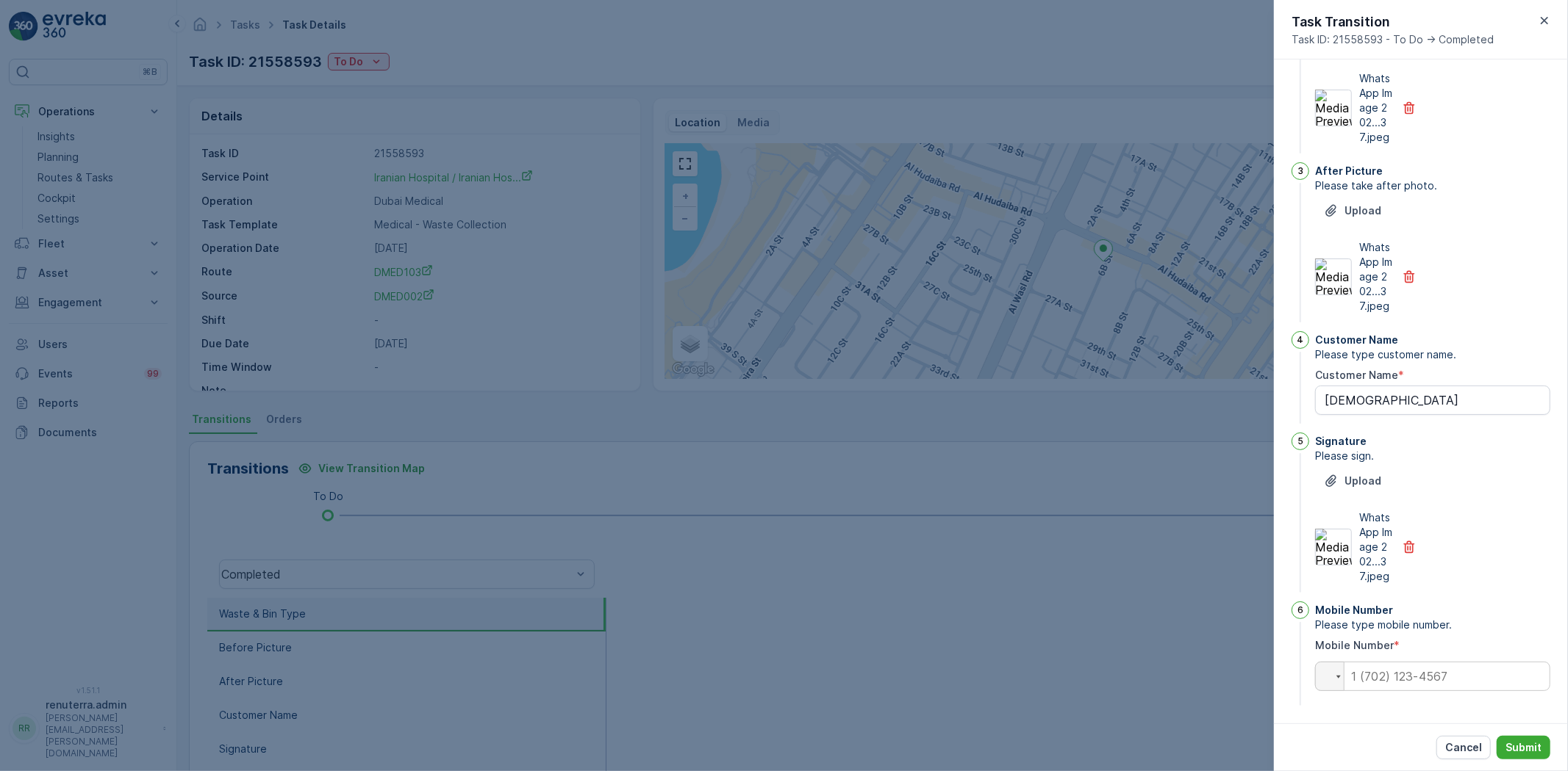
scroll to position [303, 0]
click at [1408, 684] on input "tel" at bounding box center [1433, 674] width 235 height 30
type input "0"
click at [1531, 750] on p "Submit" at bounding box center [1523, 748] width 36 height 15
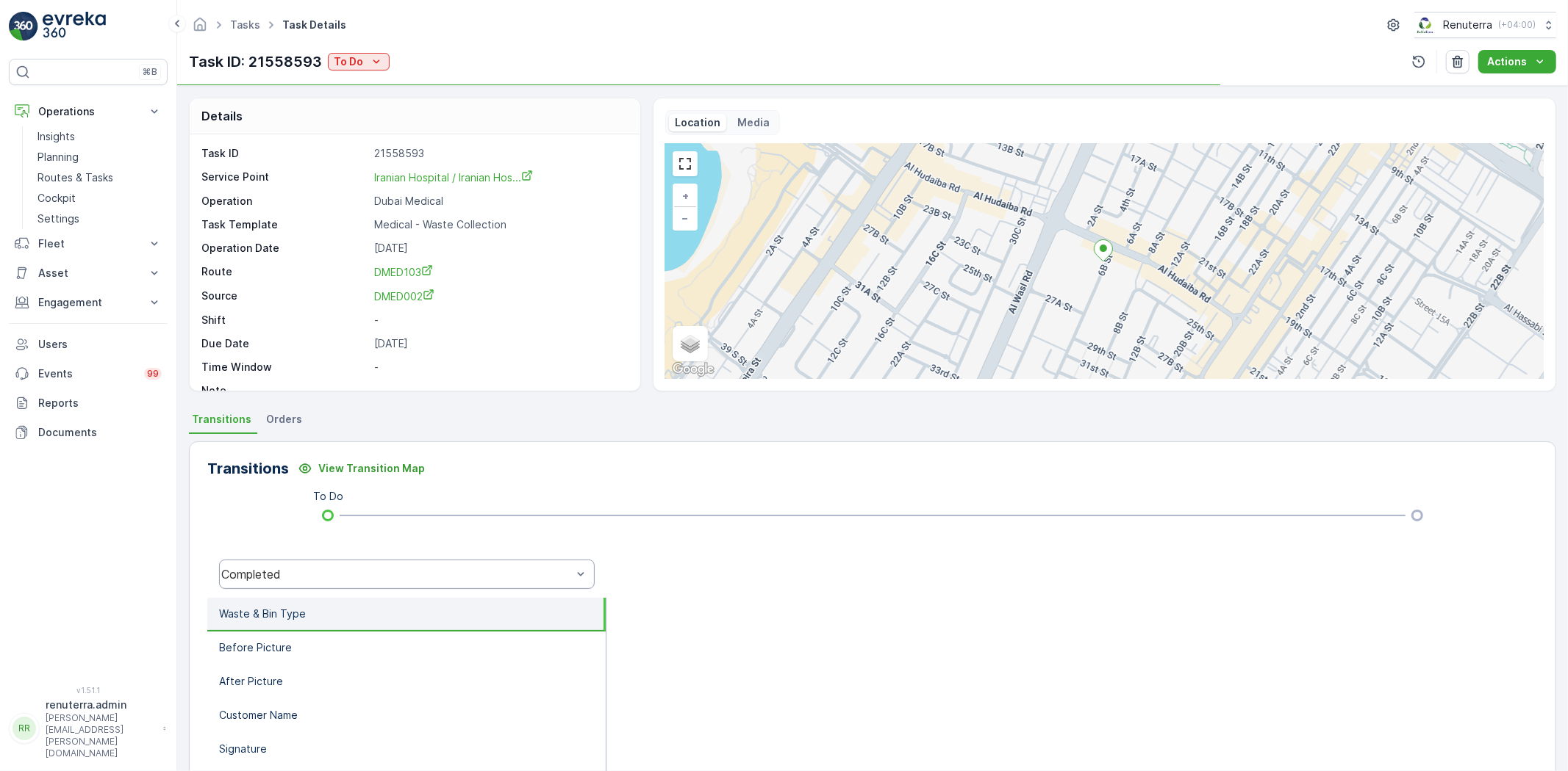
click at [305, 582] on div "Completed" at bounding box center [406, 575] width 375 height 30
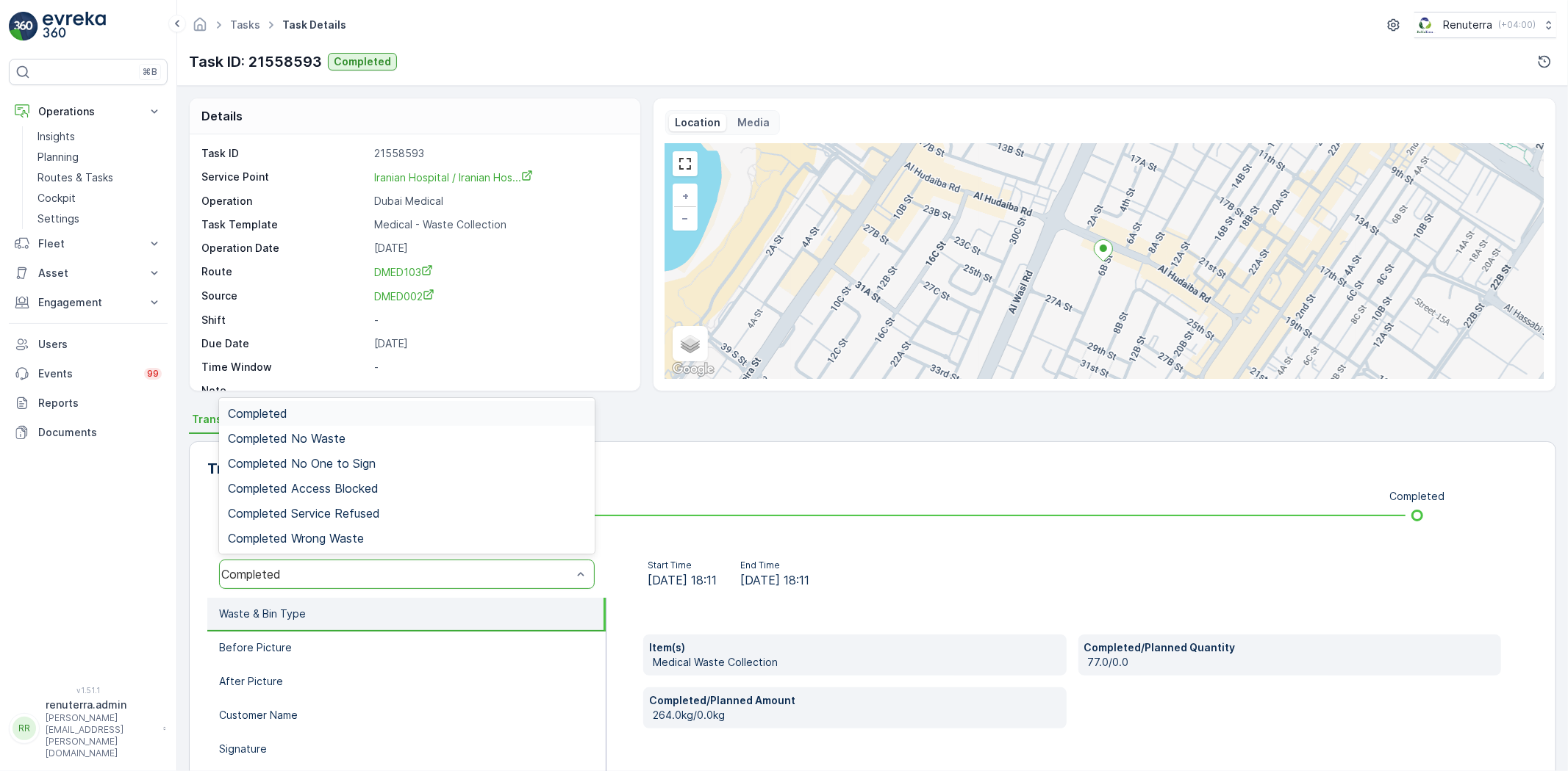
click at [301, 408] on div "Completed" at bounding box center [406, 414] width 358 height 13
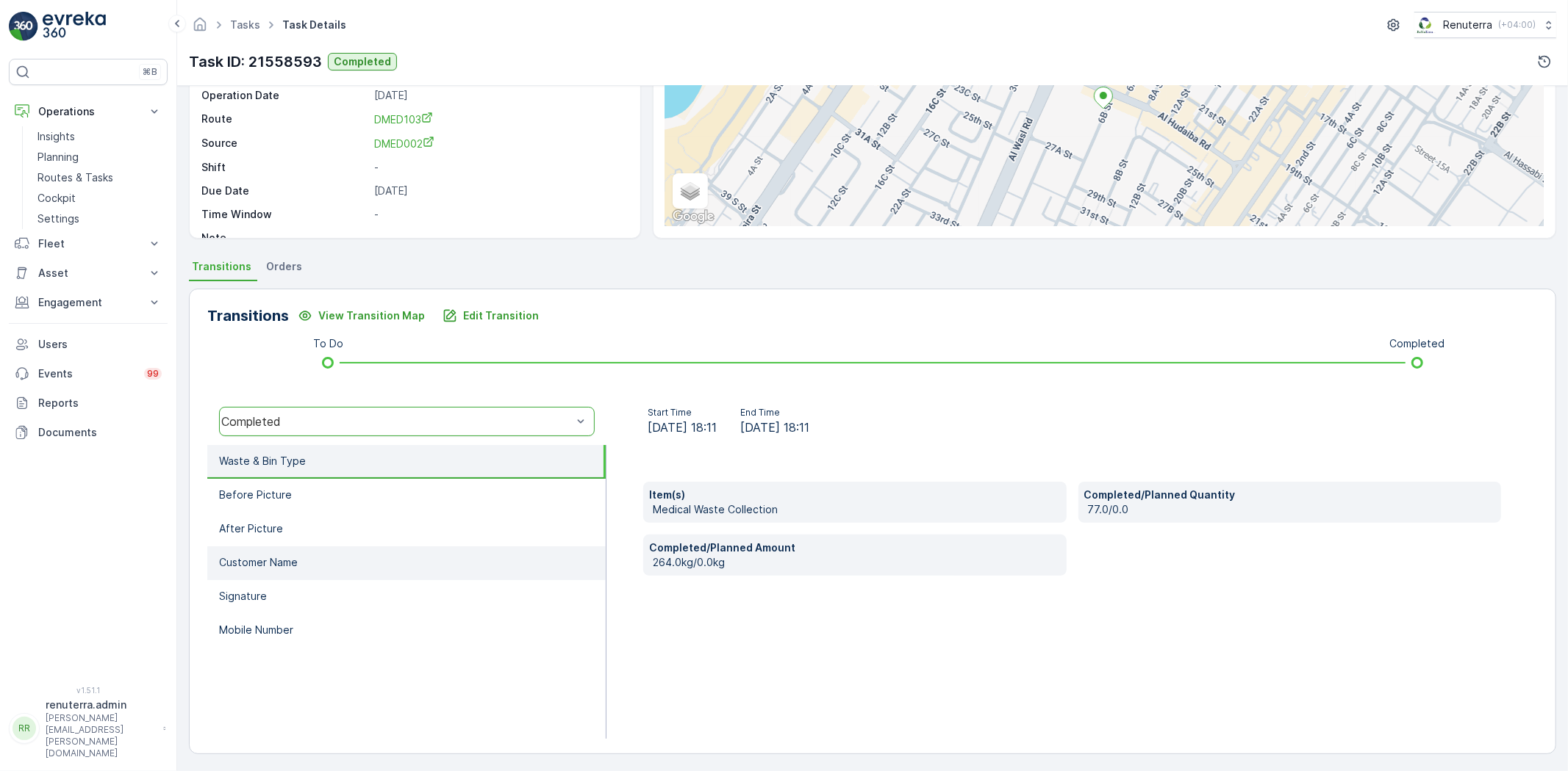
scroll to position [154, 0]
drag, startPoint x: 325, startPoint y: 487, endPoint x: 334, endPoint y: 501, distance: 16.6
click at [325, 487] on li "Before Picture" at bounding box center [406, 495] width 398 height 34
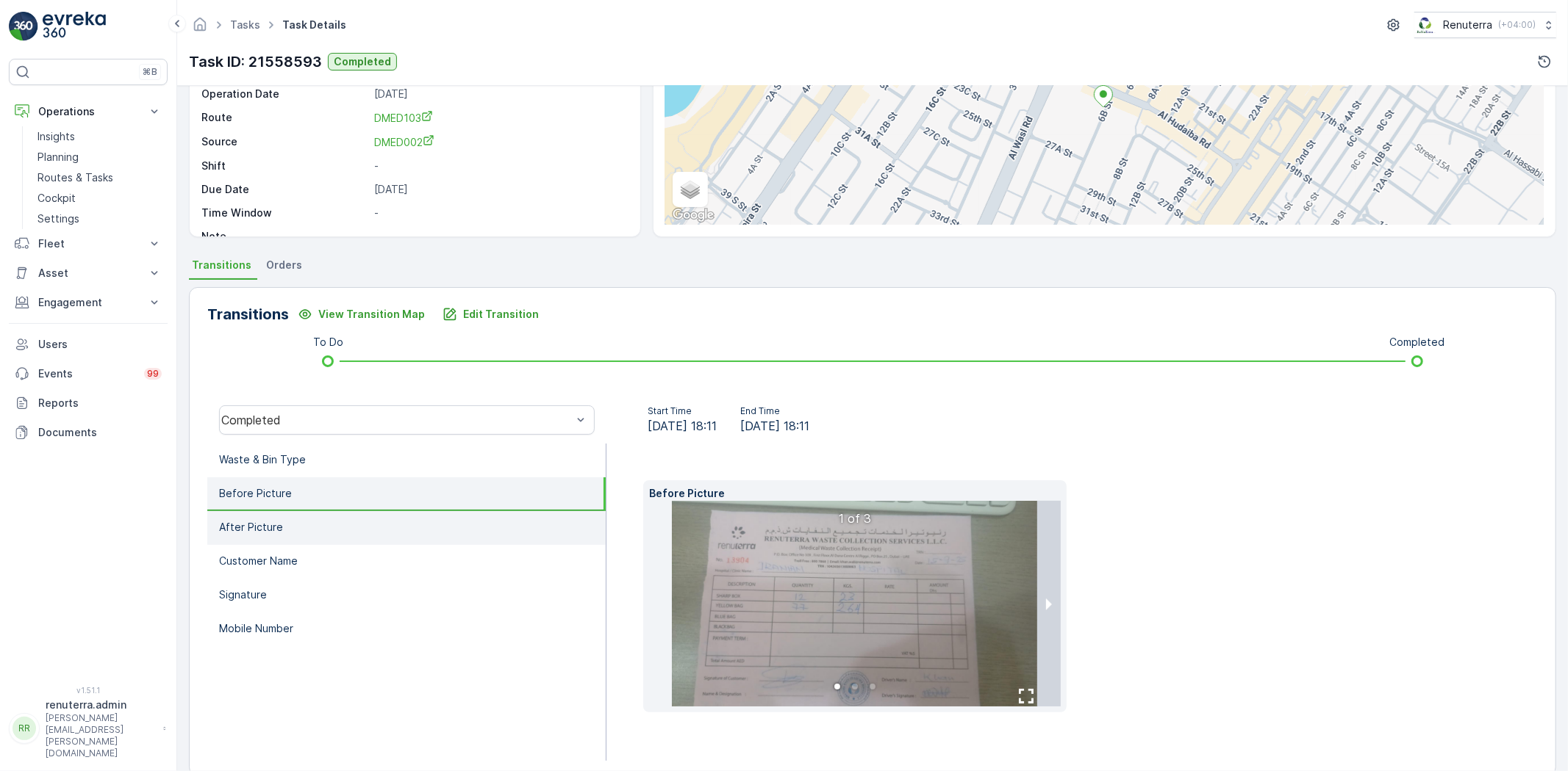
click at [341, 540] on li "After Picture" at bounding box center [406, 528] width 398 height 34
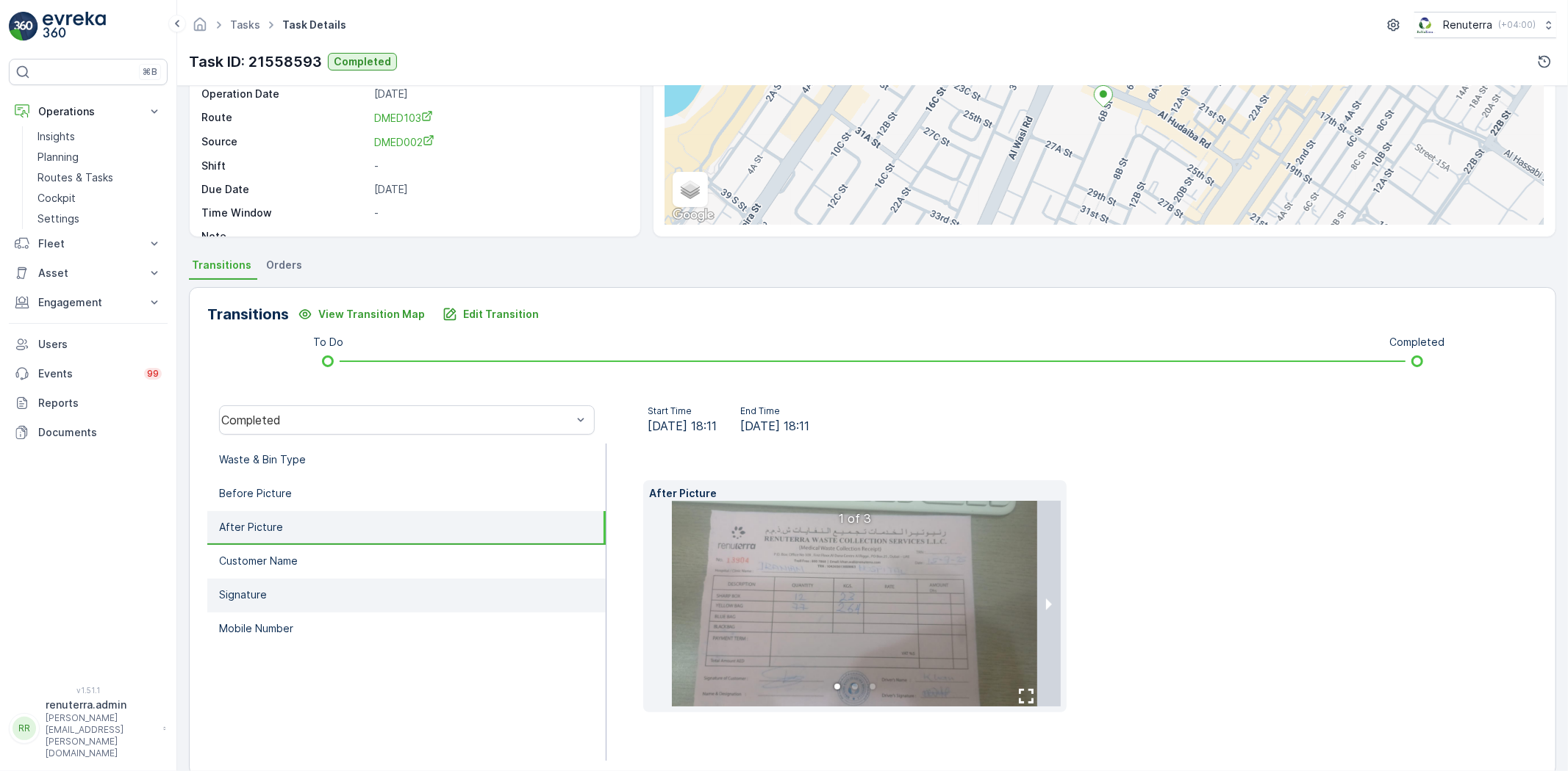
click at [344, 579] on li "Signature" at bounding box center [406, 596] width 398 height 34
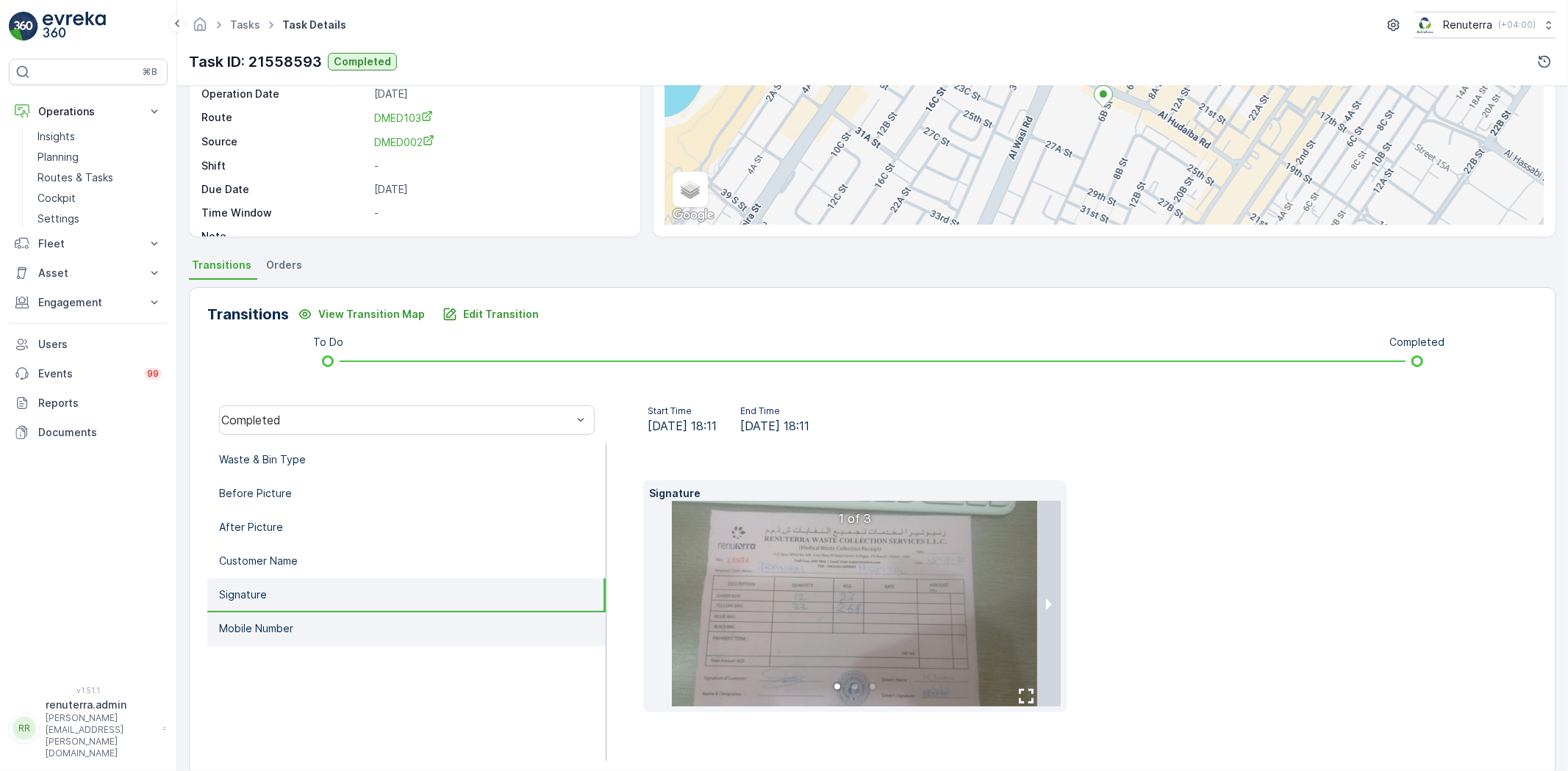
click at [358, 626] on li "Mobile Number" at bounding box center [406, 630] width 398 height 34
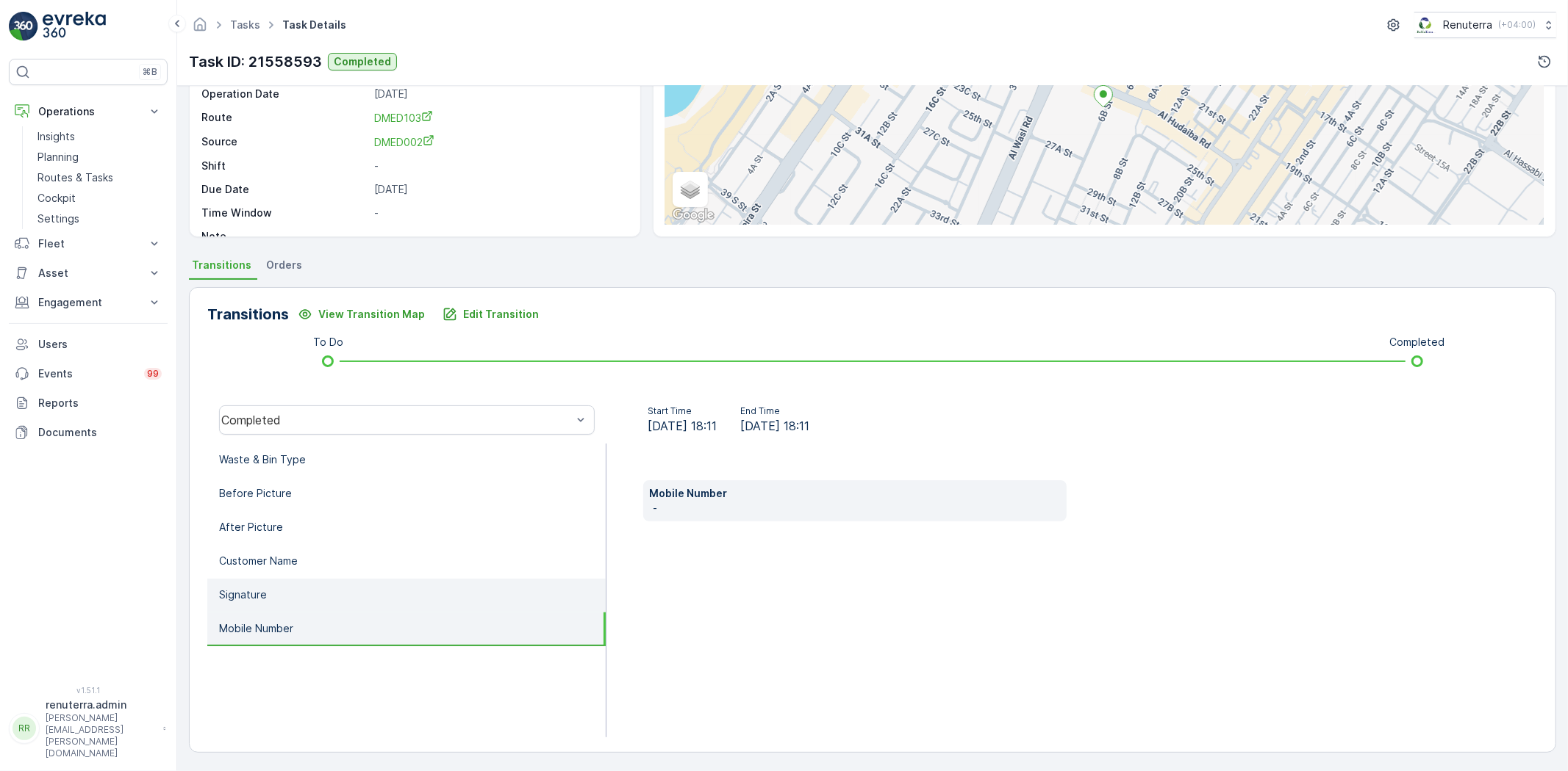
click at [364, 596] on li "Signature" at bounding box center [406, 596] width 398 height 34
click at [364, 595] on li "Signature" at bounding box center [406, 596] width 398 height 34
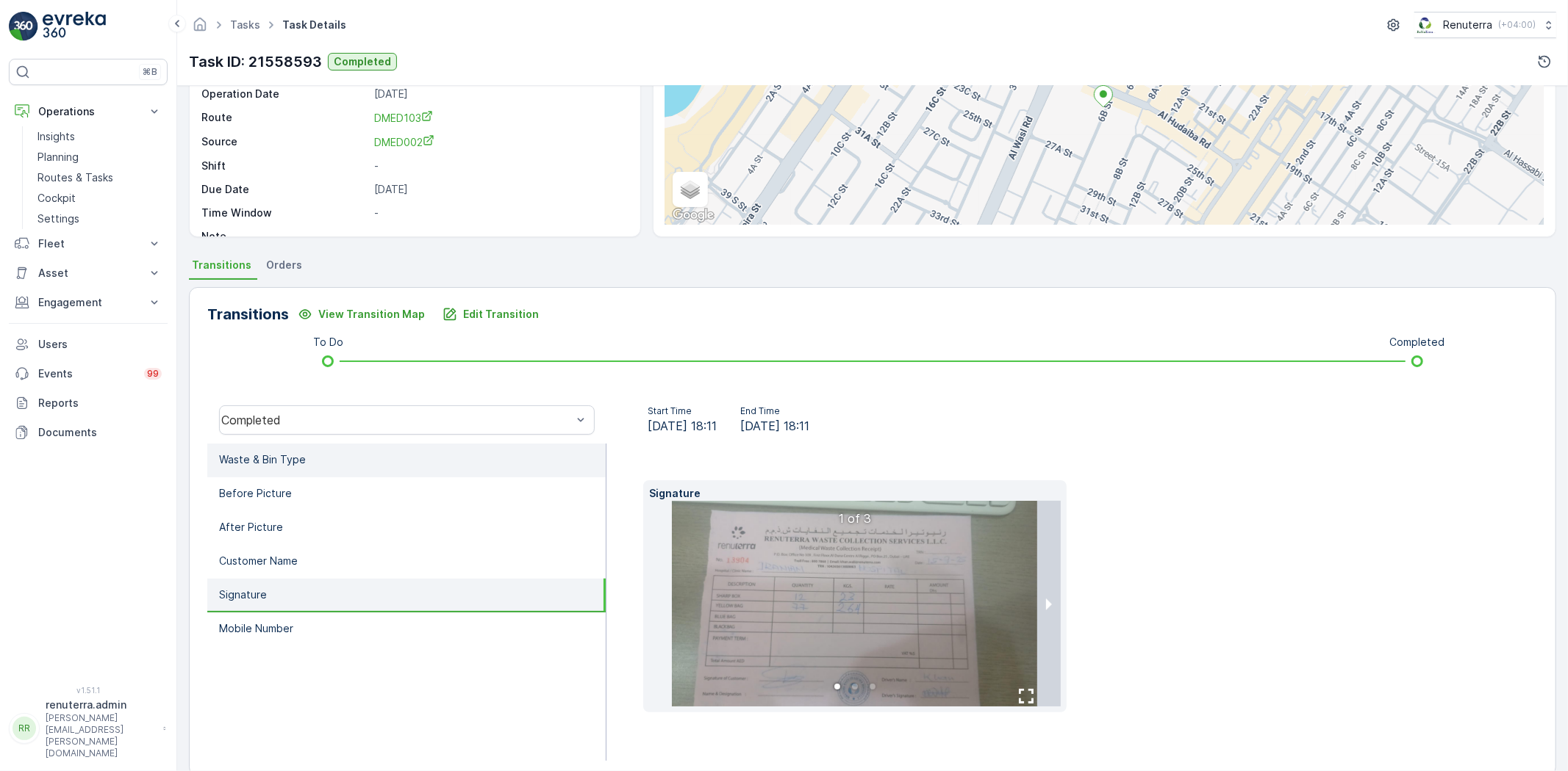
click at [324, 463] on li "Waste & Bin Type" at bounding box center [406, 461] width 398 height 34
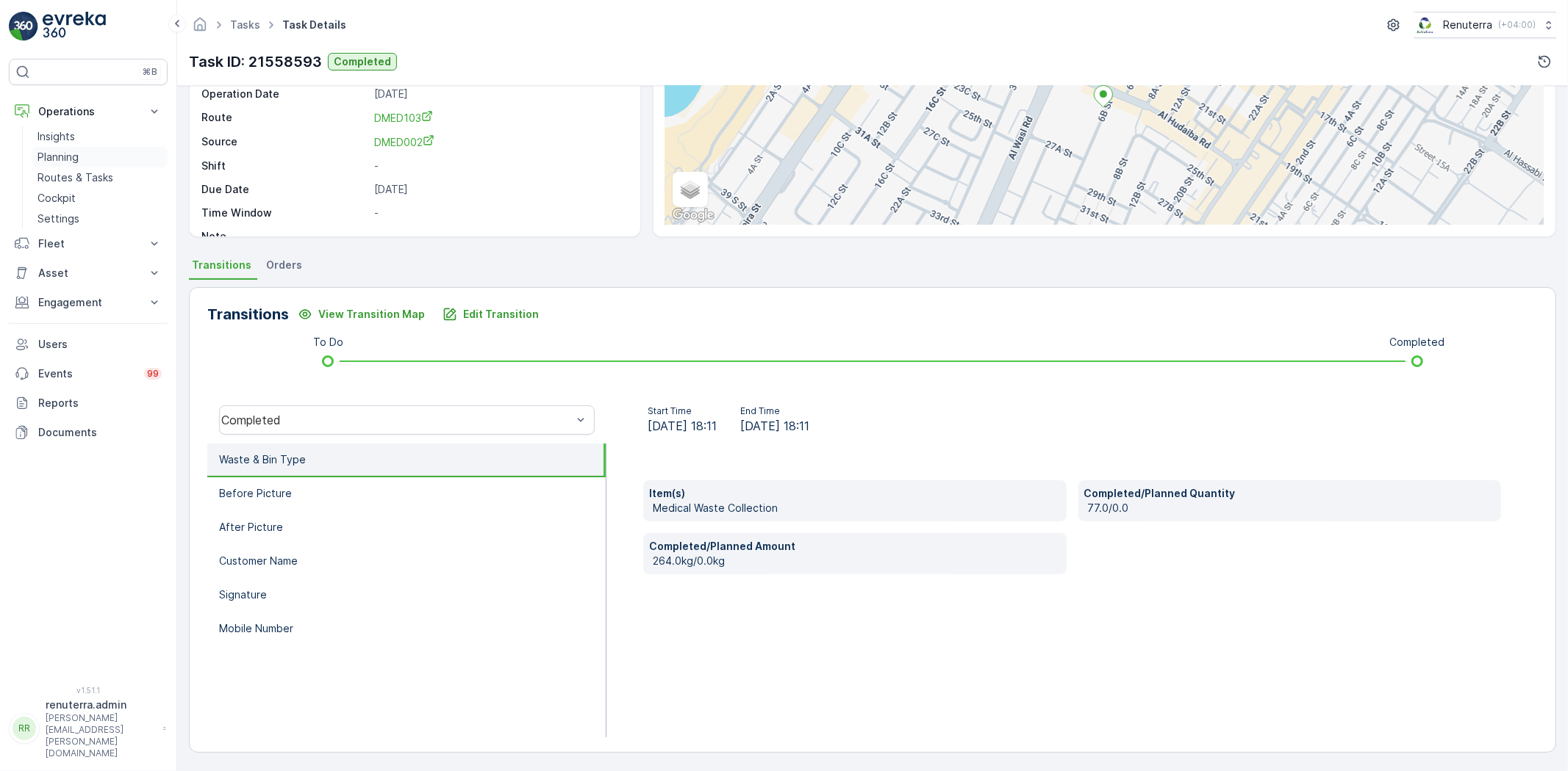
click at [75, 162] on p "Planning" at bounding box center [58, 157] width 41 height 15
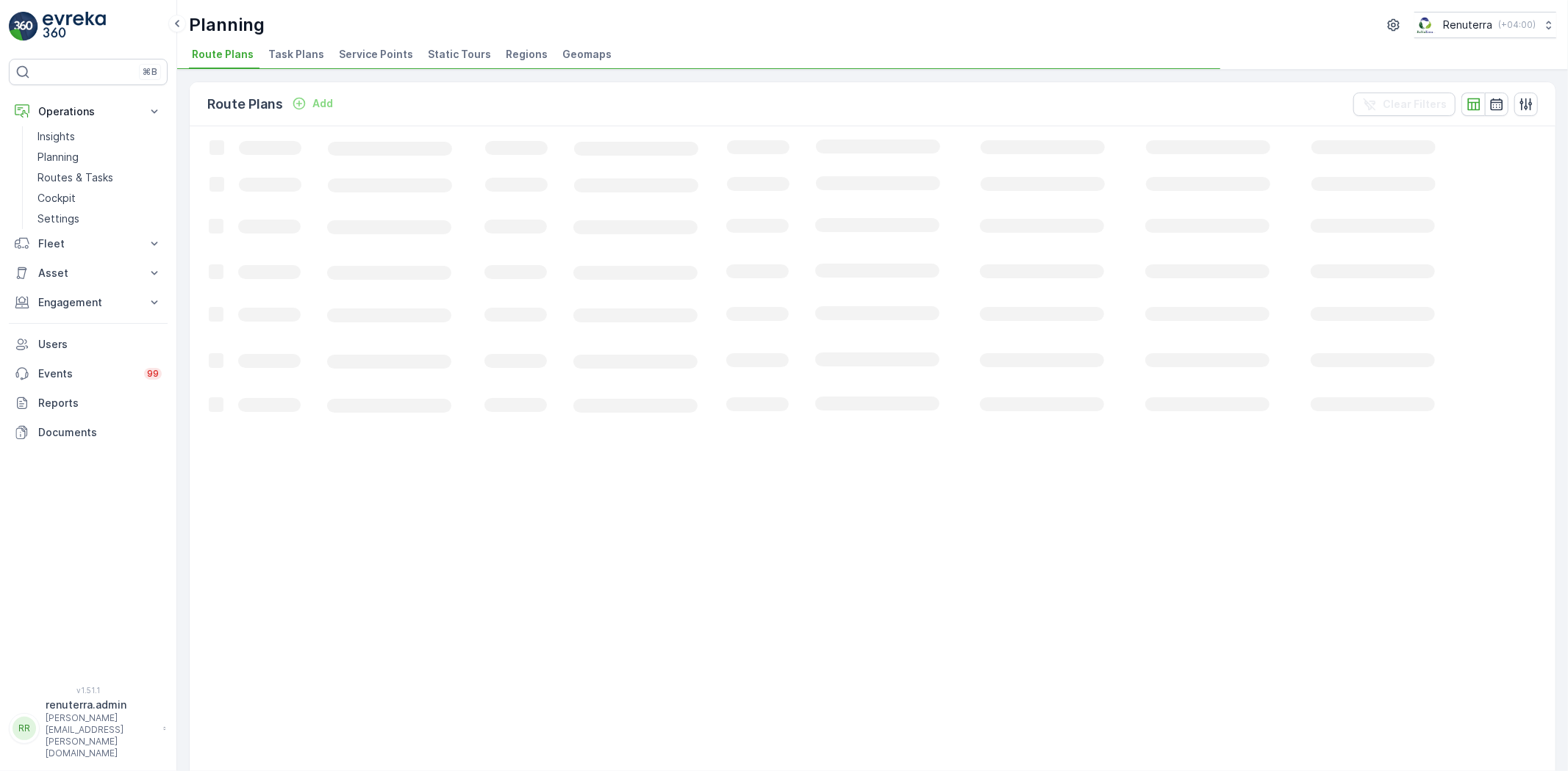
click at [381, 67] on li "Service Points" at bounding box center [378, 57] width 83 height 25
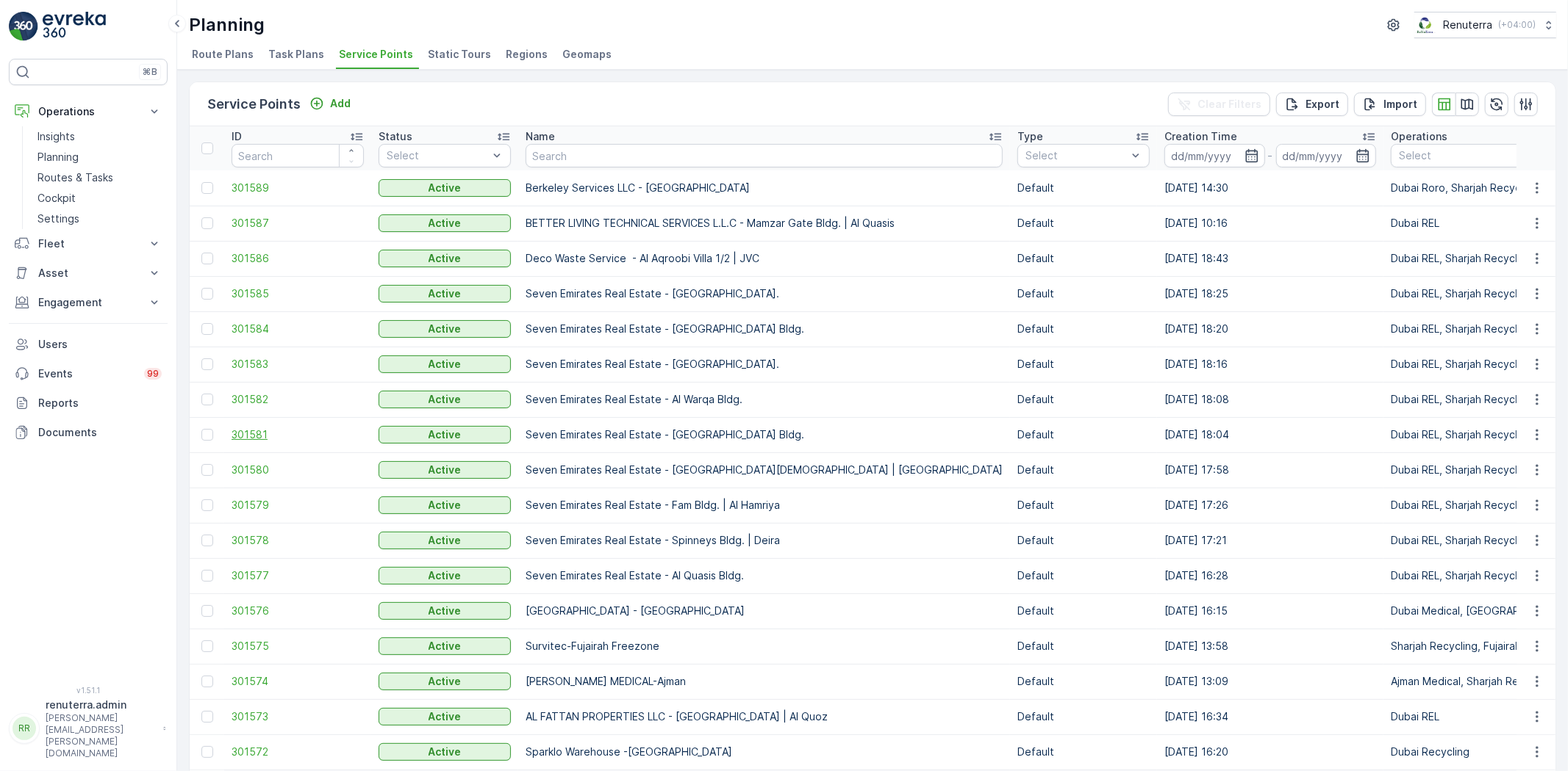
click at [259, 431] on span "301581" at bounding box center [297, 435] width 132 height 15
click at [270, 476] on span "301580" at bounding box center [297, 470] width 132 height 15
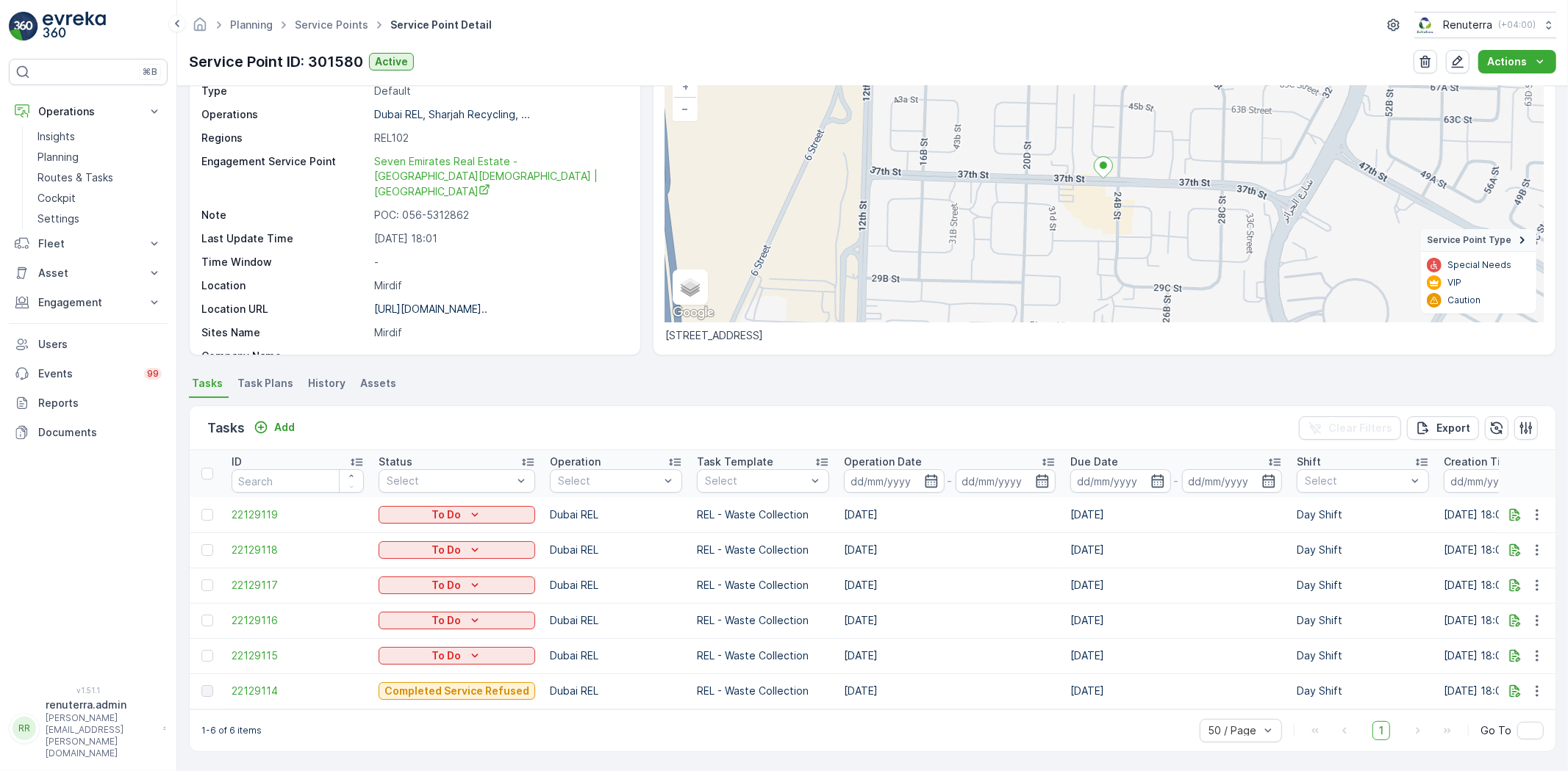
scroll to position [115, 0]
click at [269, 674] on td "22129114" at bounding box center [297, 691] width 147 height 35
click at [270, 684] on span "22129114" at bounding box center [297, 691] width 132 height 15
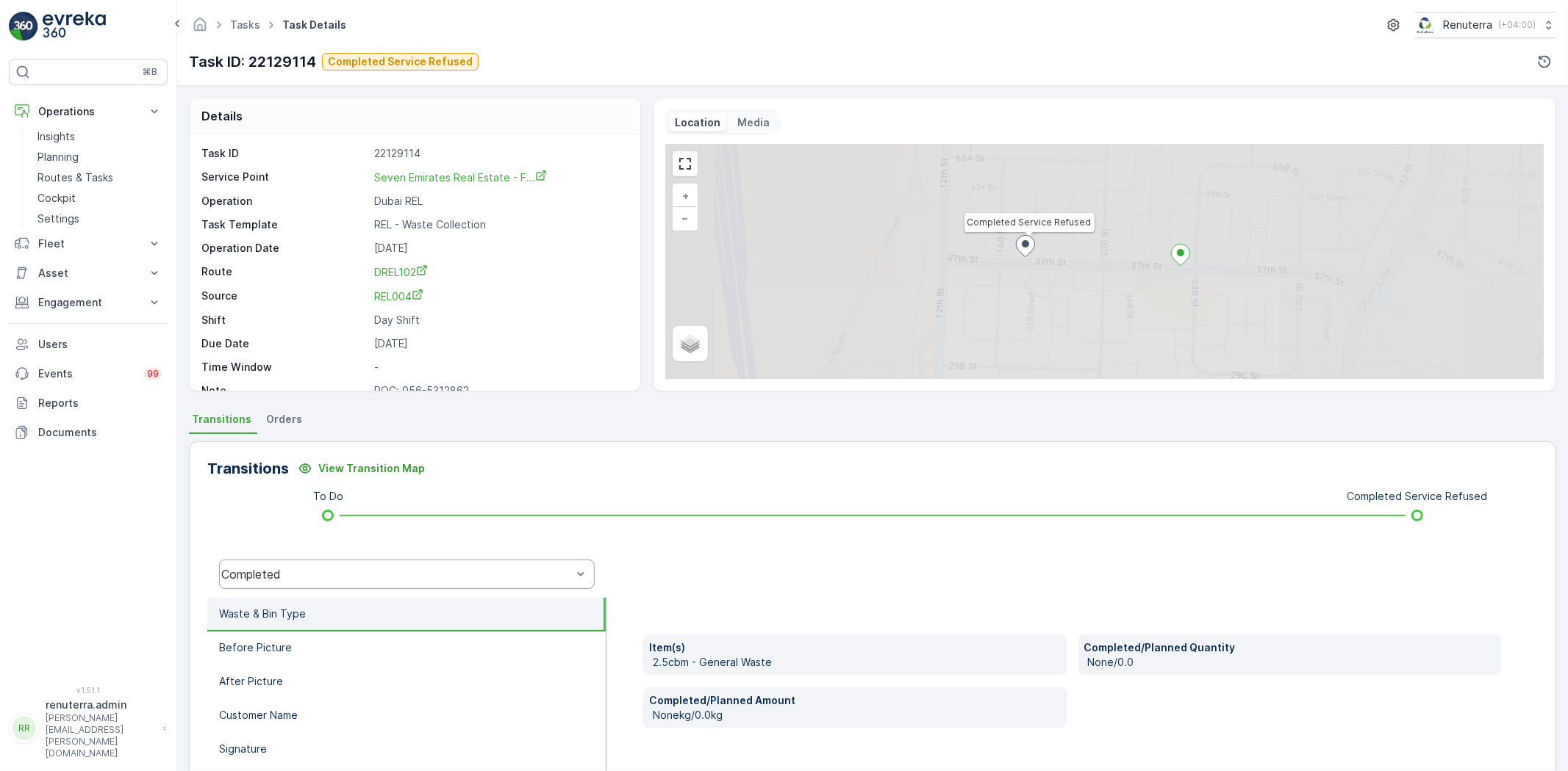
click at [350, 580] on div "Completed" at bounding box center [406, 575] width 375 height 30
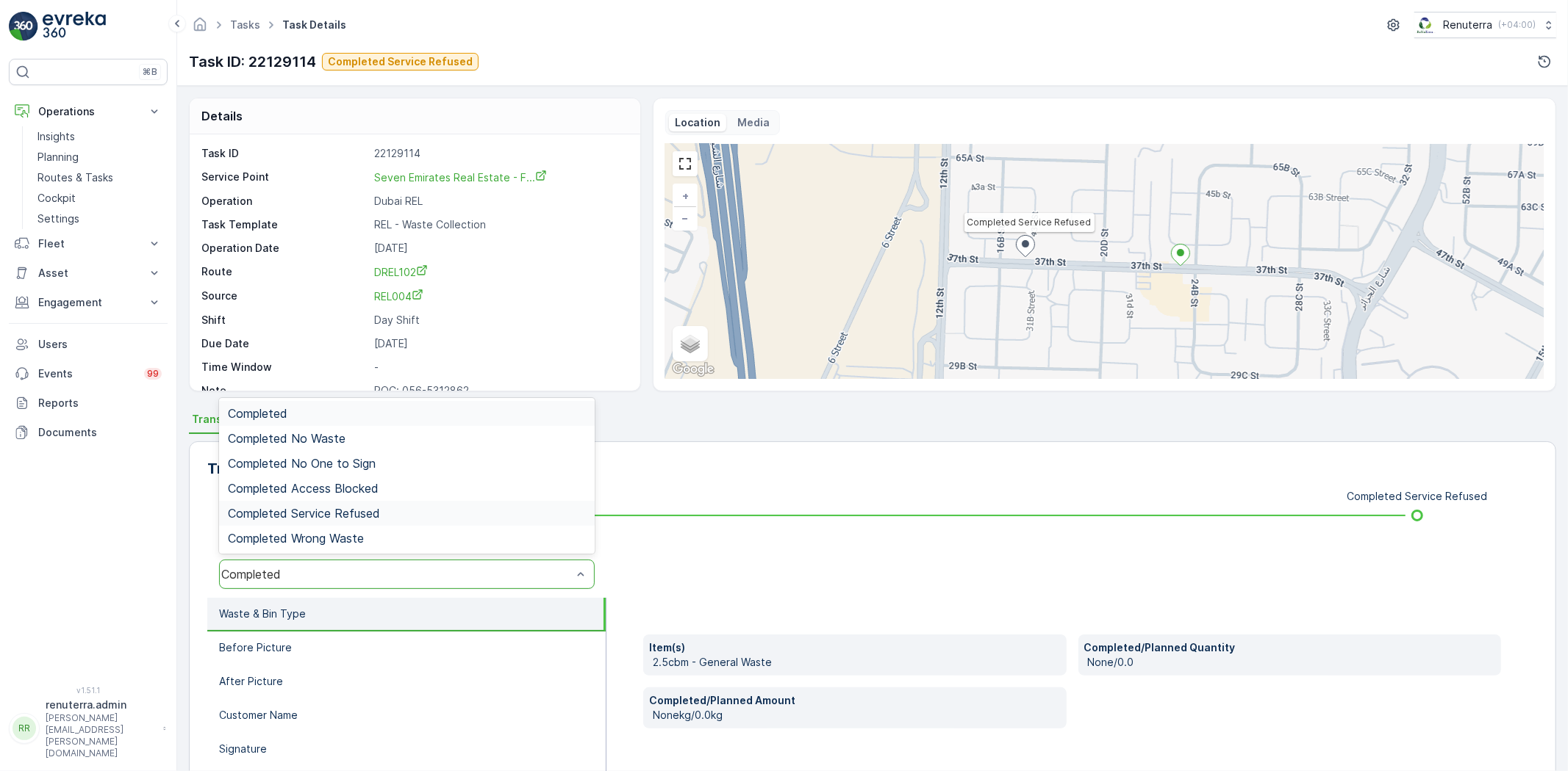
click at [361, 514] on span "Completed Service Refused" at bounding box center [304, 513] width 152 height 13
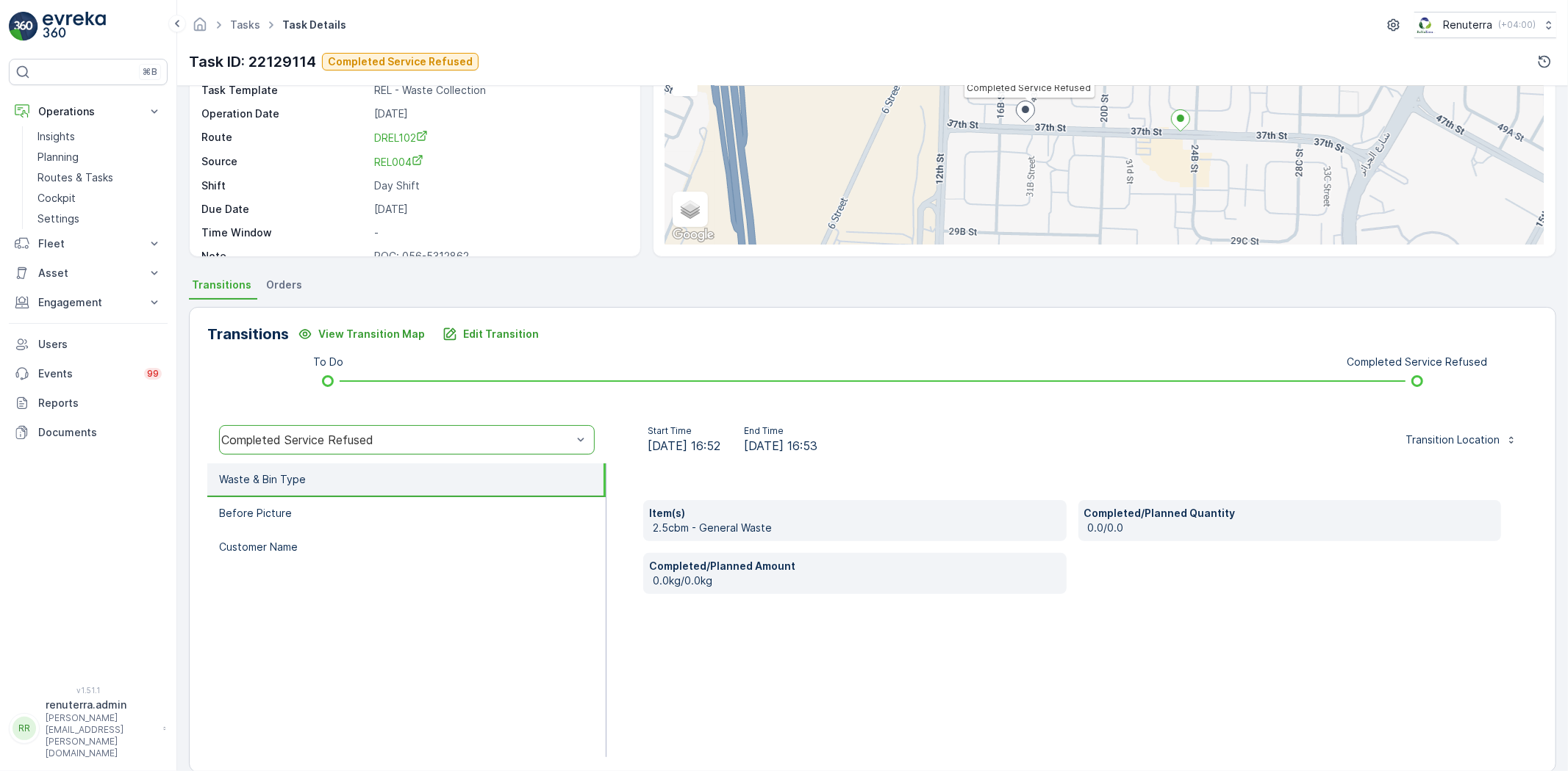
scroll to position [154, 0]
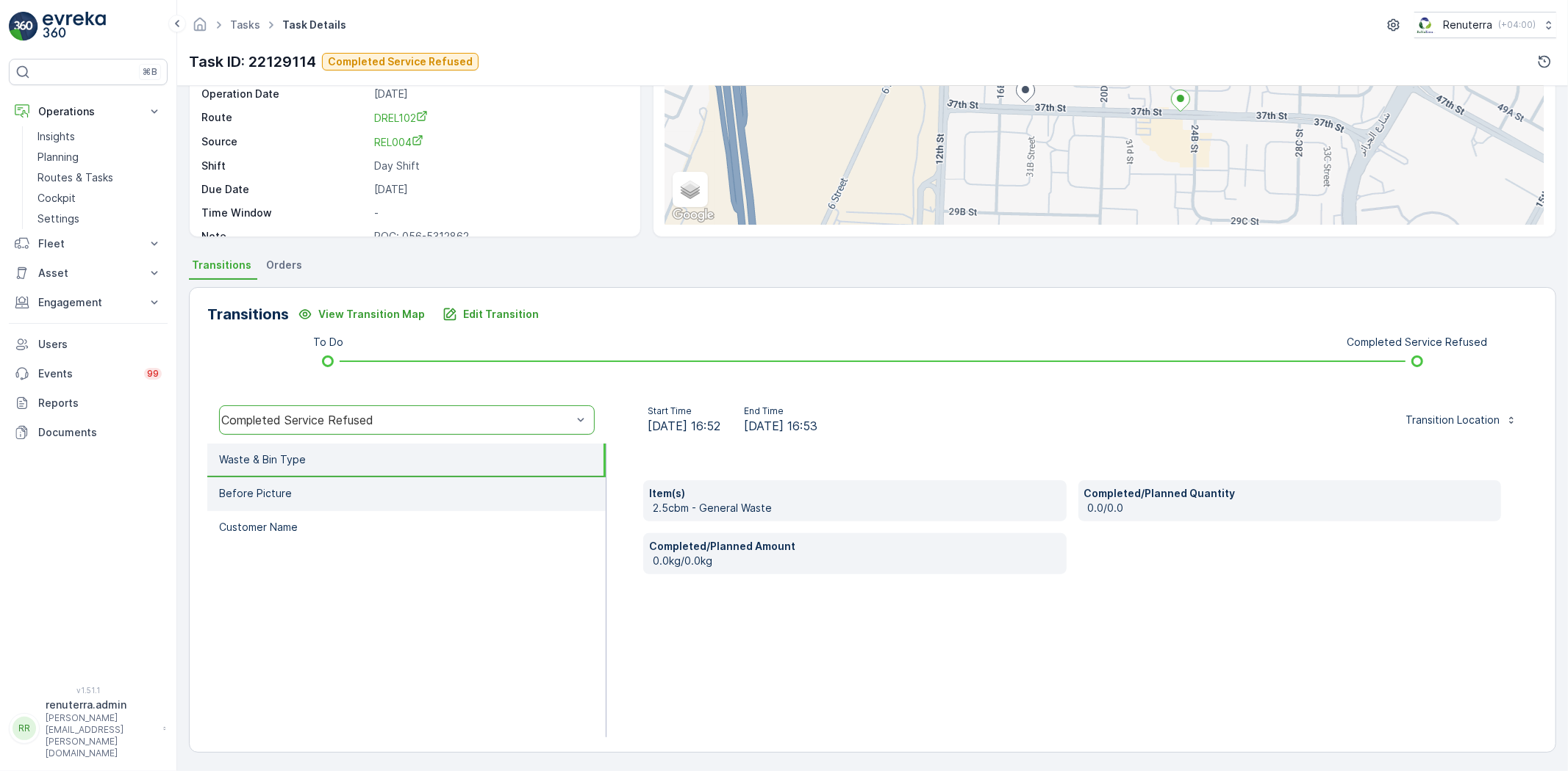
click at [357, 497] on li "Before Picture" at bounding box center [406, 495] width 398 height 34
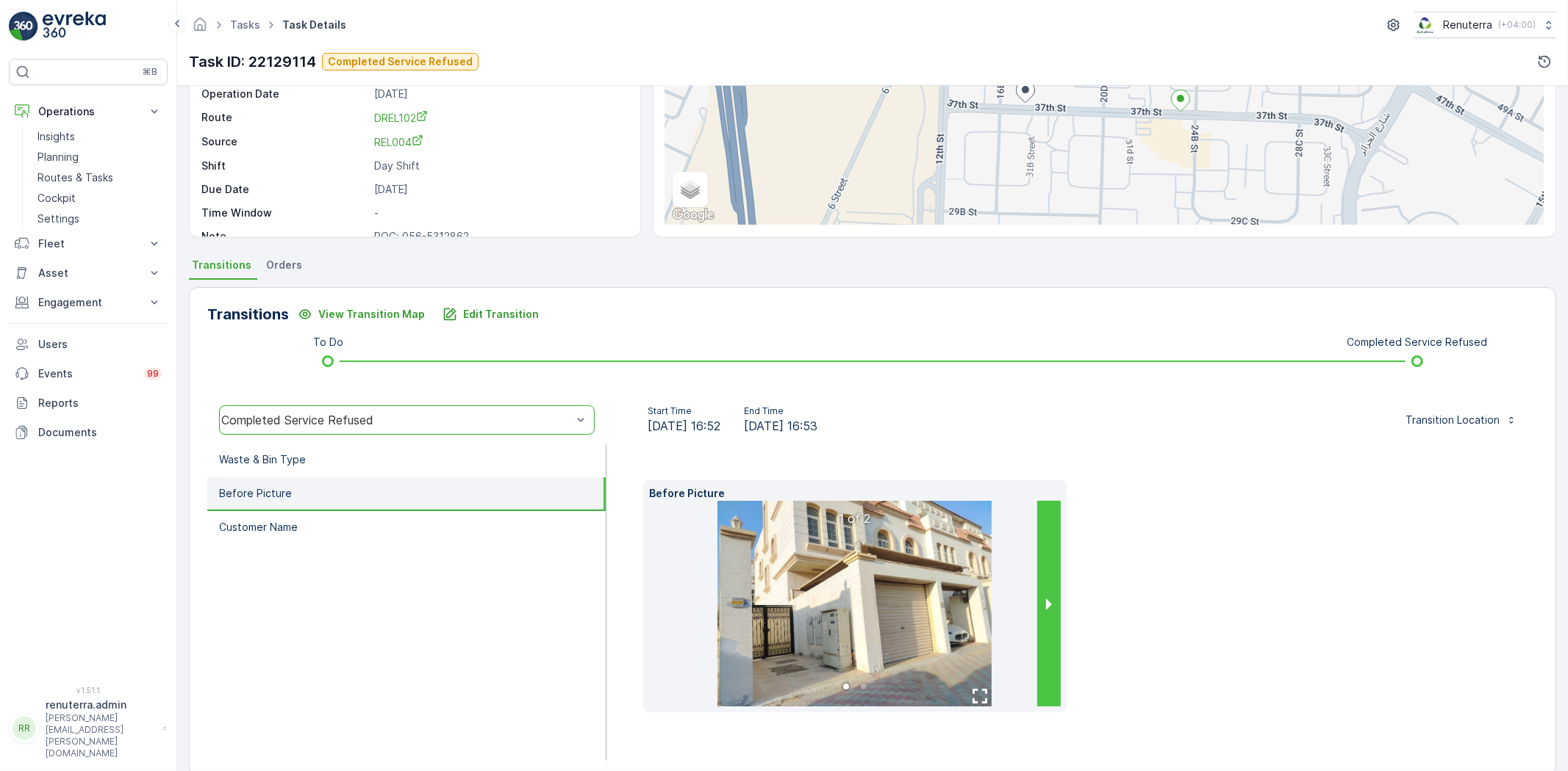
click at [1045, 628] on button "next slide / item" at bounding box center [1049, 603] width 24 height 206
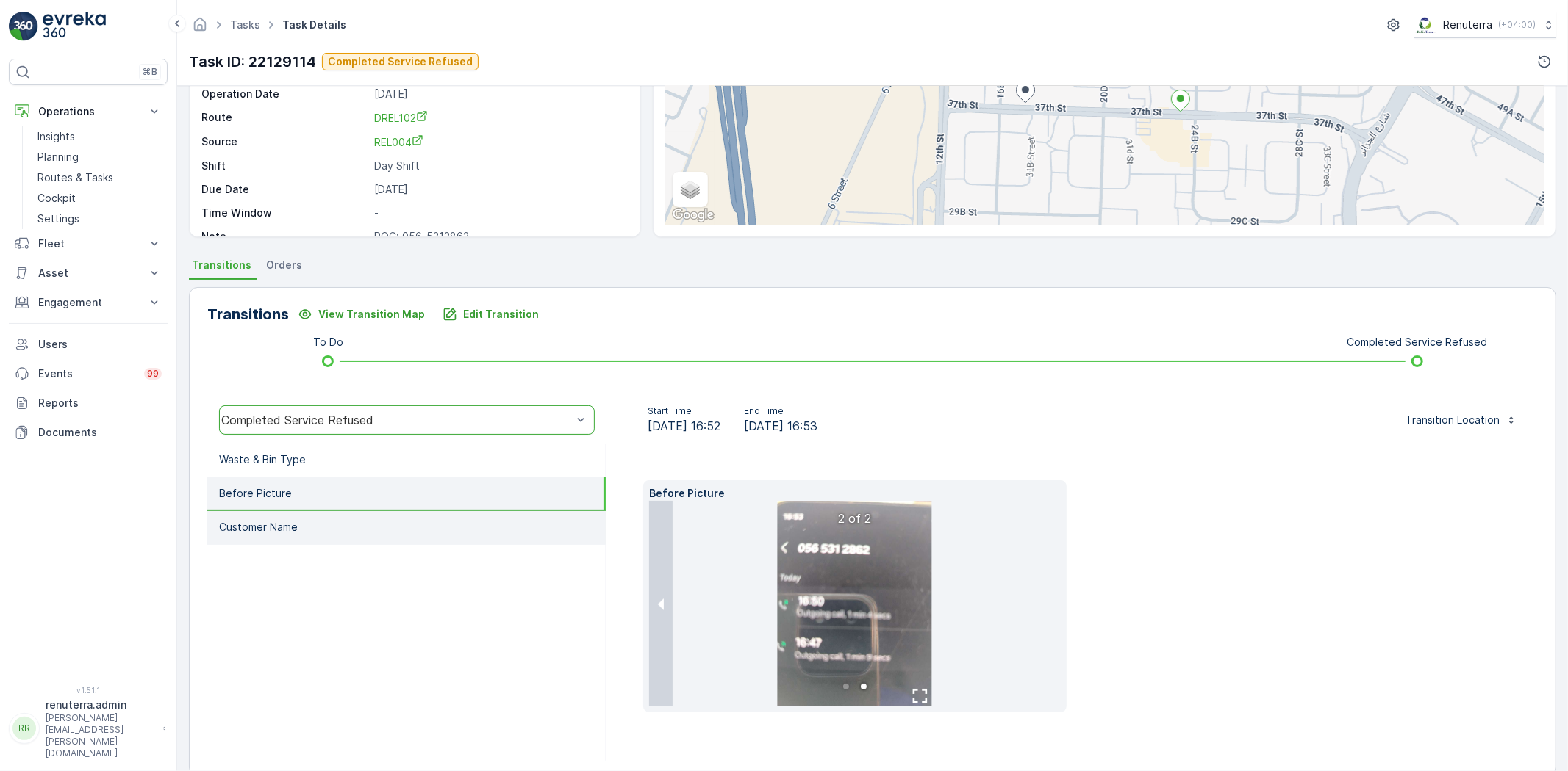
click at [272, 520] on p "Customer Name" at bounding box center [258, 527] width 78 height 15
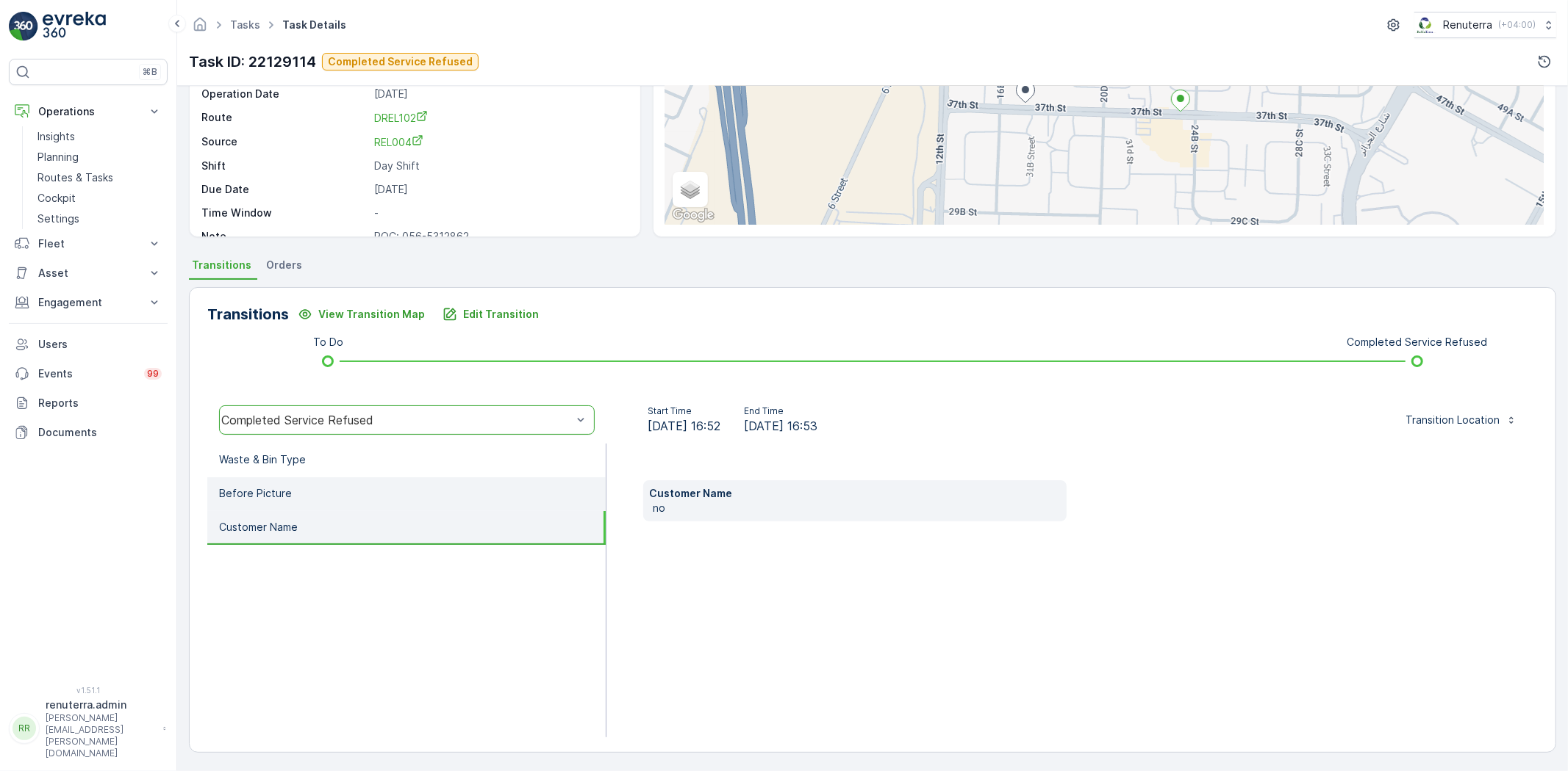
click at [259, 493] on p "Before Picture" at bounding box center [255, 493] width 72 height 15
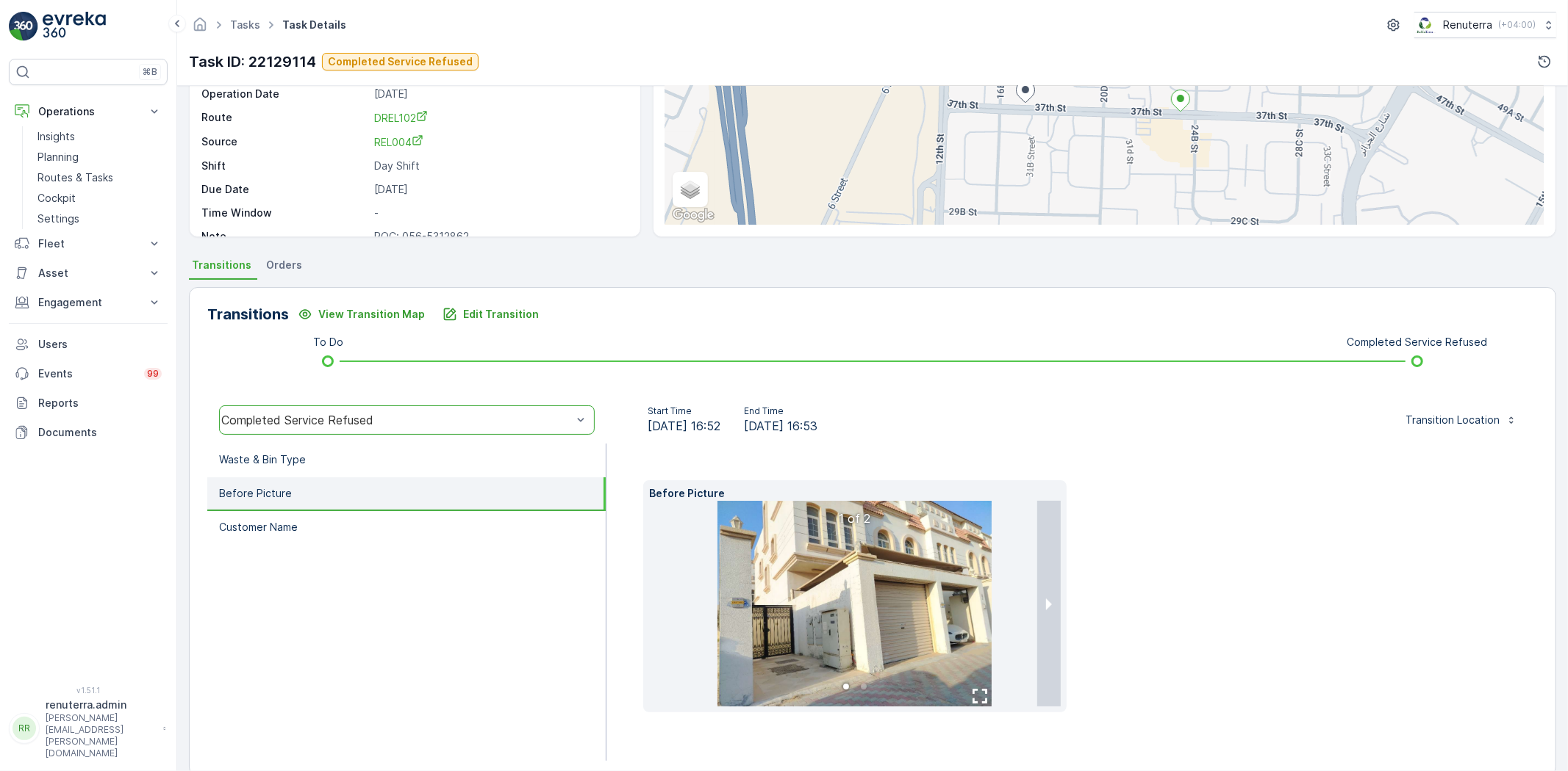
click at [846, 640] on img at bounding box center [854, 603] width 274 height 206
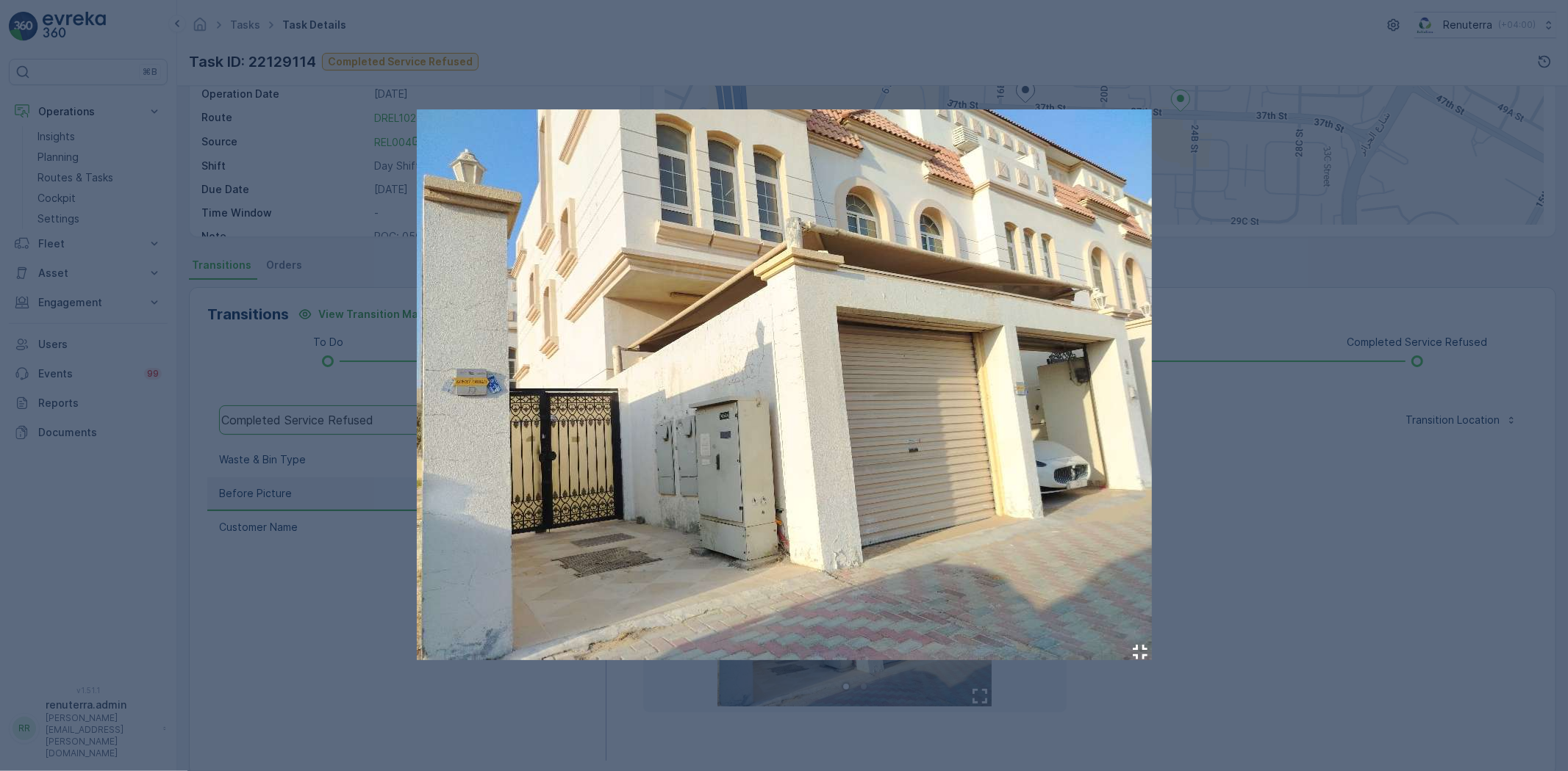
click at [1320, 679] on div at bounding box center [784, 386] width 1568 height 771
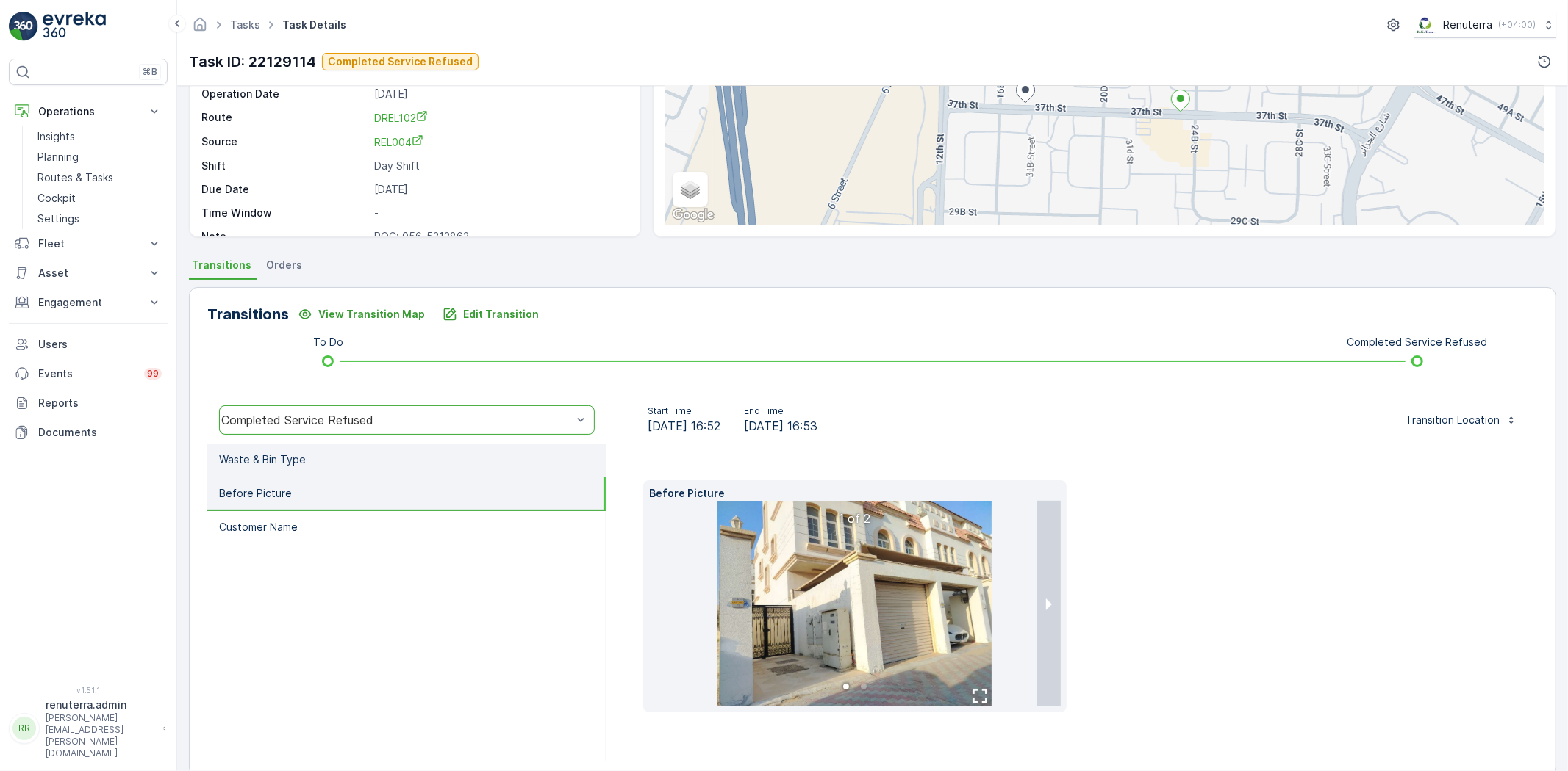
click at [357, 467] on li "Waste & Bin Type" at bounding box center [406, 461] width 398 height 34
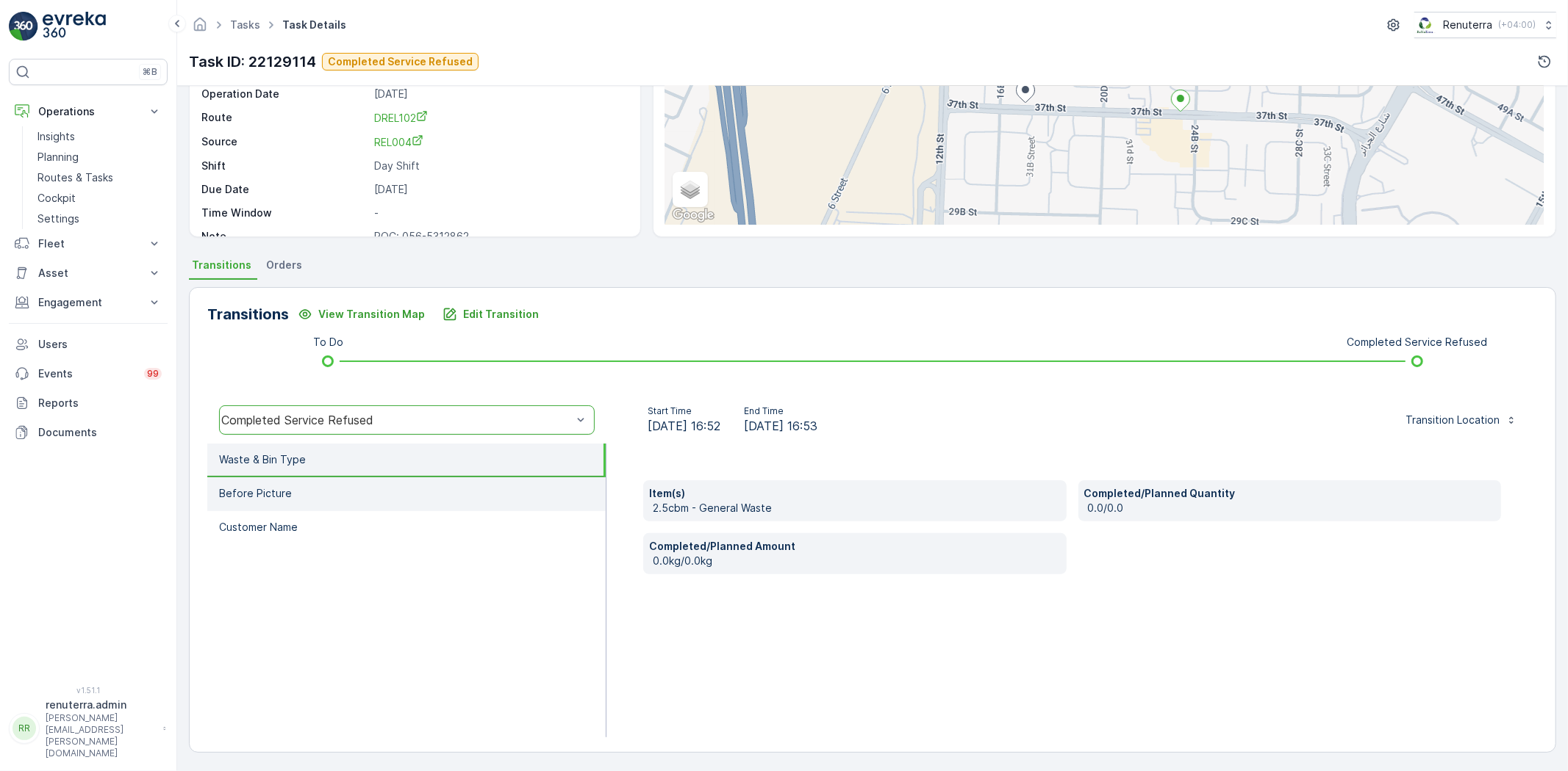
click at [363, 494] on li "Before Picture" at bounding box center [406, 495] width 398 height 34
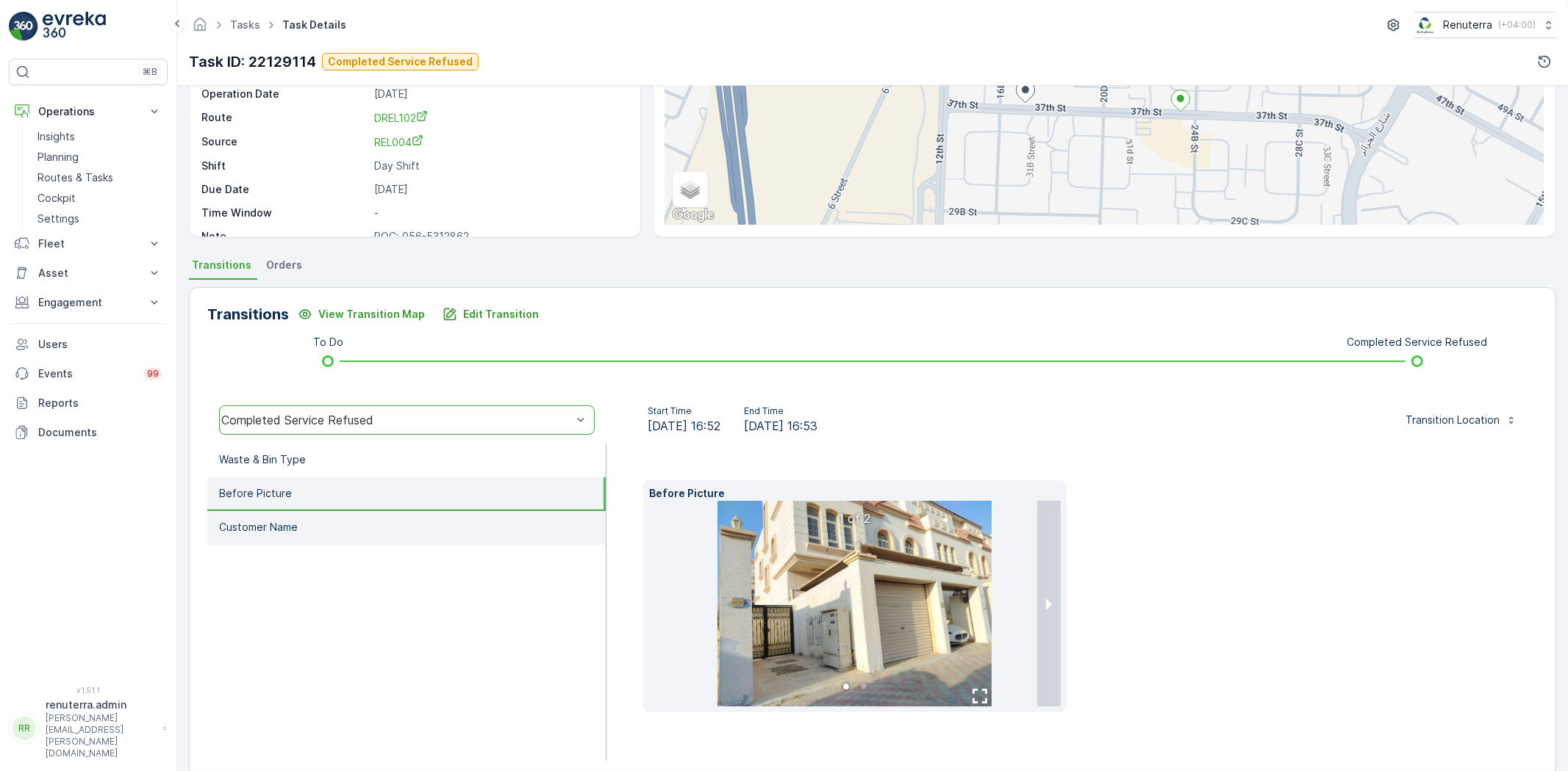
click at [371, 522] on li "Customer Name" at bounding box center [406, 528] width 398 height 34
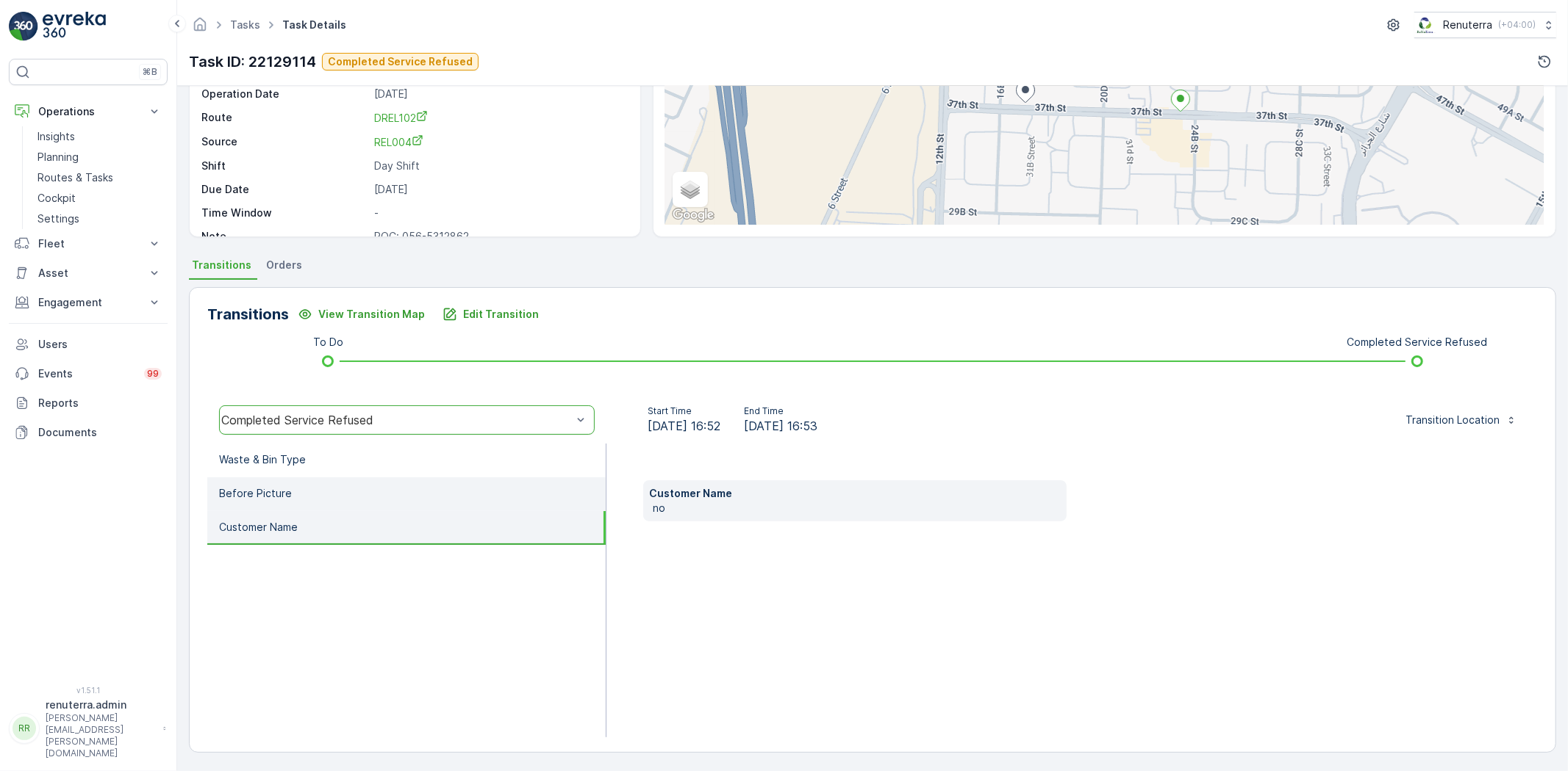
click at [354, 502] on li "Before Picture" at bounding box center [406, 495] width 398 height 34
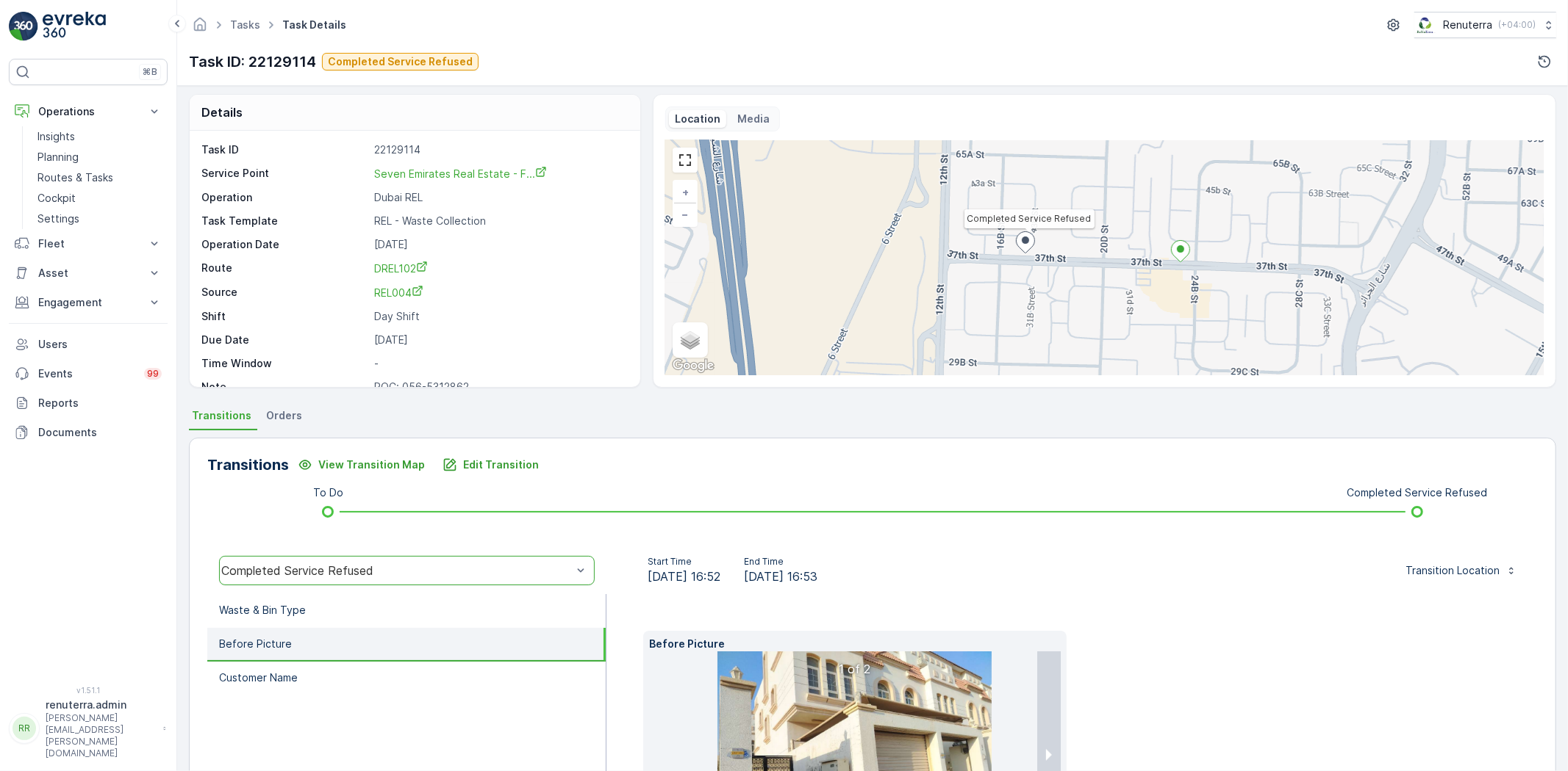
scroll to position [0, 0]
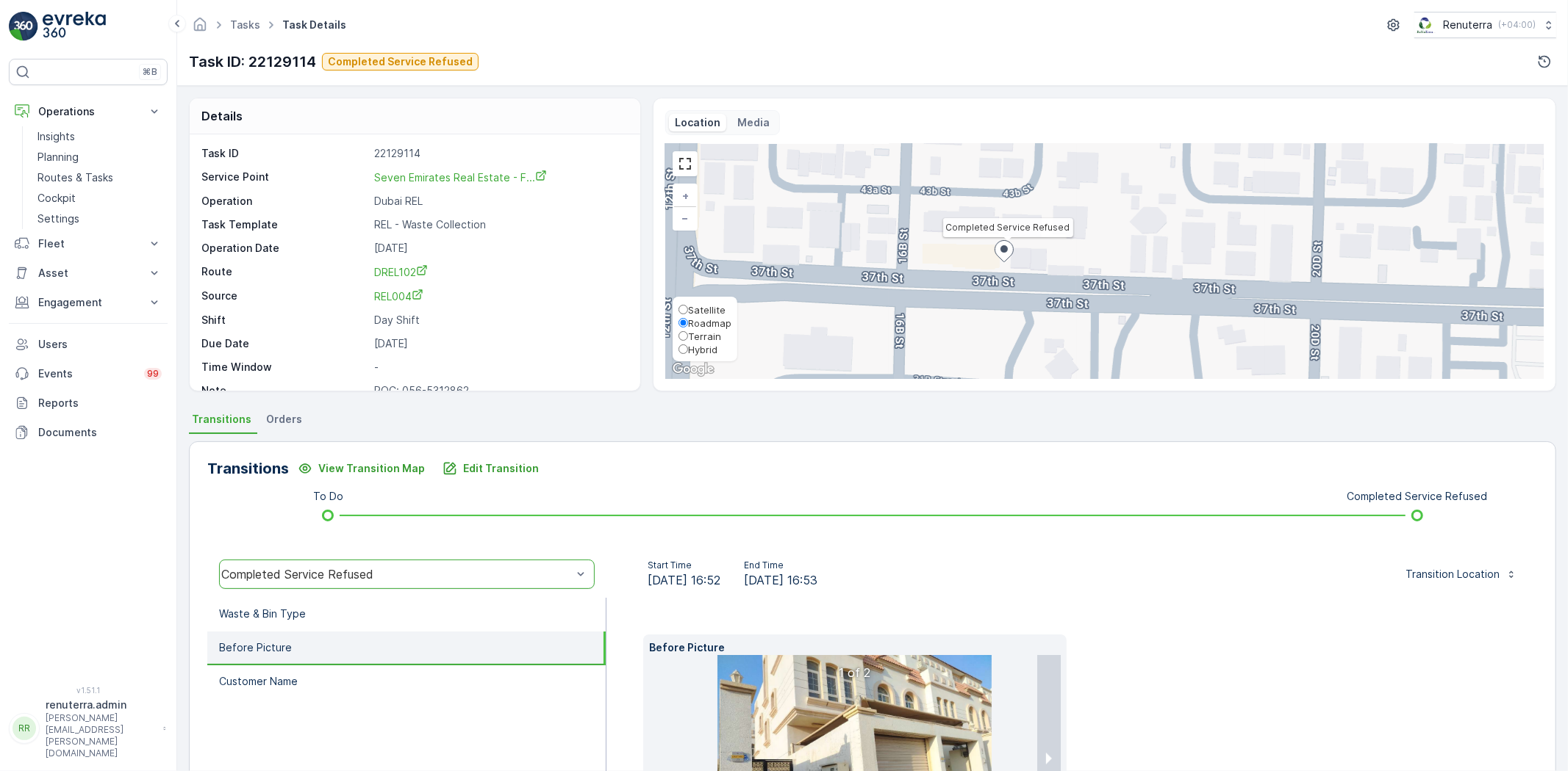
click at [695, 306] on span "Satellite" at bounding box center [706, 310] width 38 height 12
click at [688, 306] on input "Satellite" at bounding box center [683, 309] width 10 height 10
radio input "true"
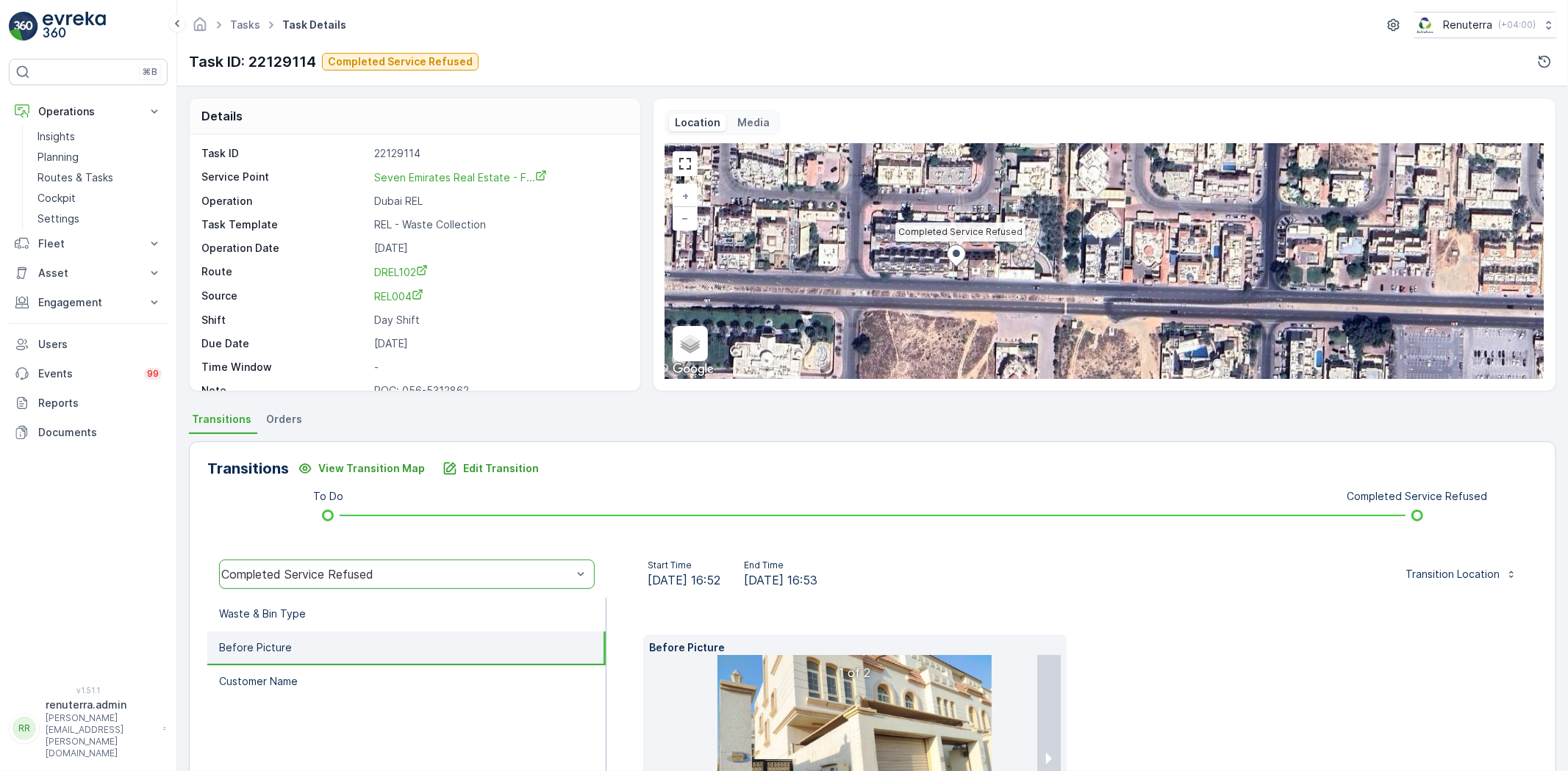
drag, startPoint x: 1057, startPoint y: 290, endPoint x: 880, endPoint y: 268, distance: 178.4
click at [884, 270] on div "Completed Service Refused + − Satellite Roadmap Terrain Hybrid Leaflet Keyboard…" at bounding box center [1104, 261] width 879 height 235
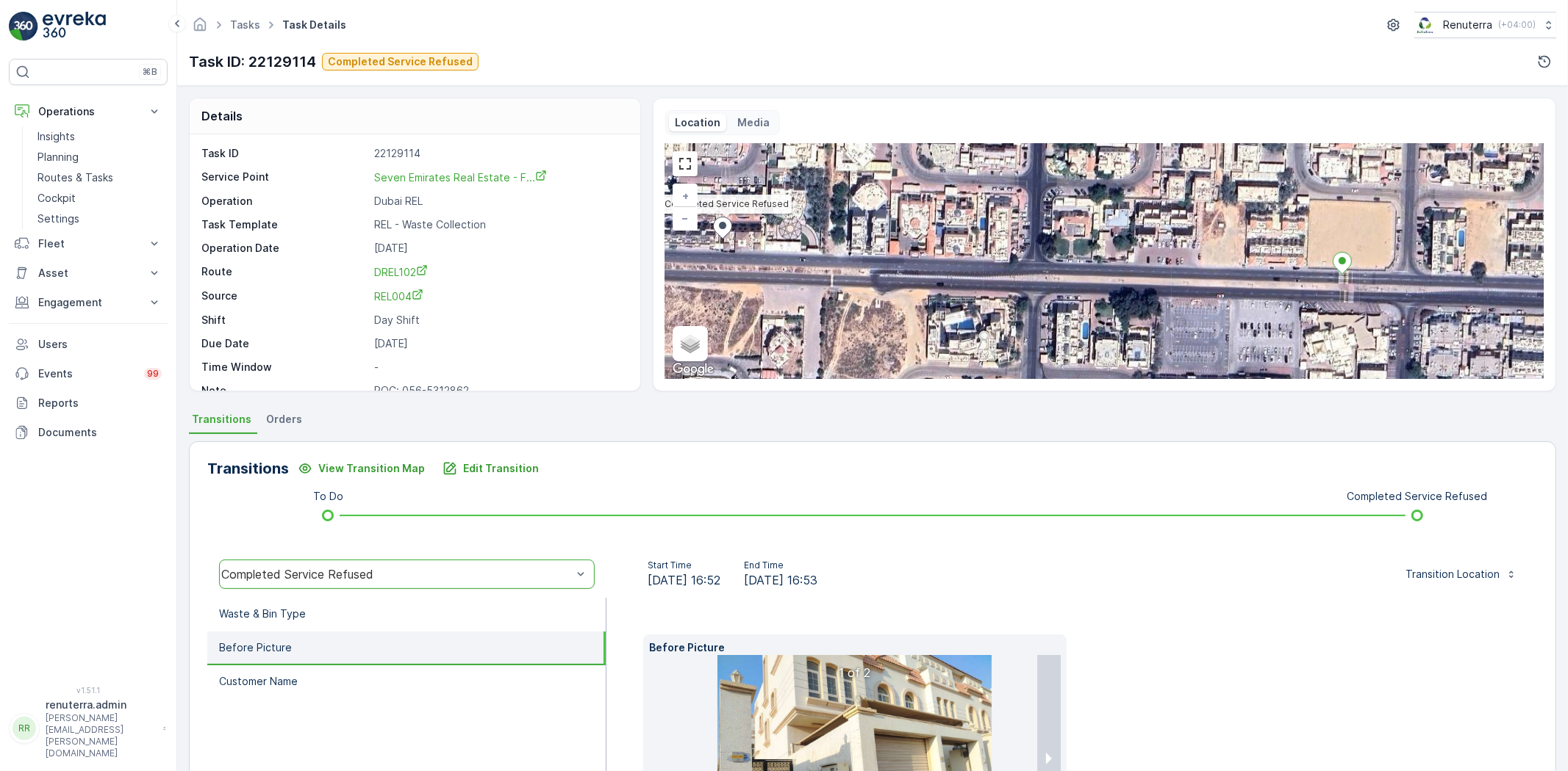
drag, startPoint x: 1030, startPoint y: 288, endPoint x: 866, endPoint y: 262, distance: 166.0
click at [866, 262] on div "Completed Service Refused + − Satellite Roadmap Terrain Hybrid Leaflet Keyboard…" at bounding box center [1104, 261] width 879 height 235
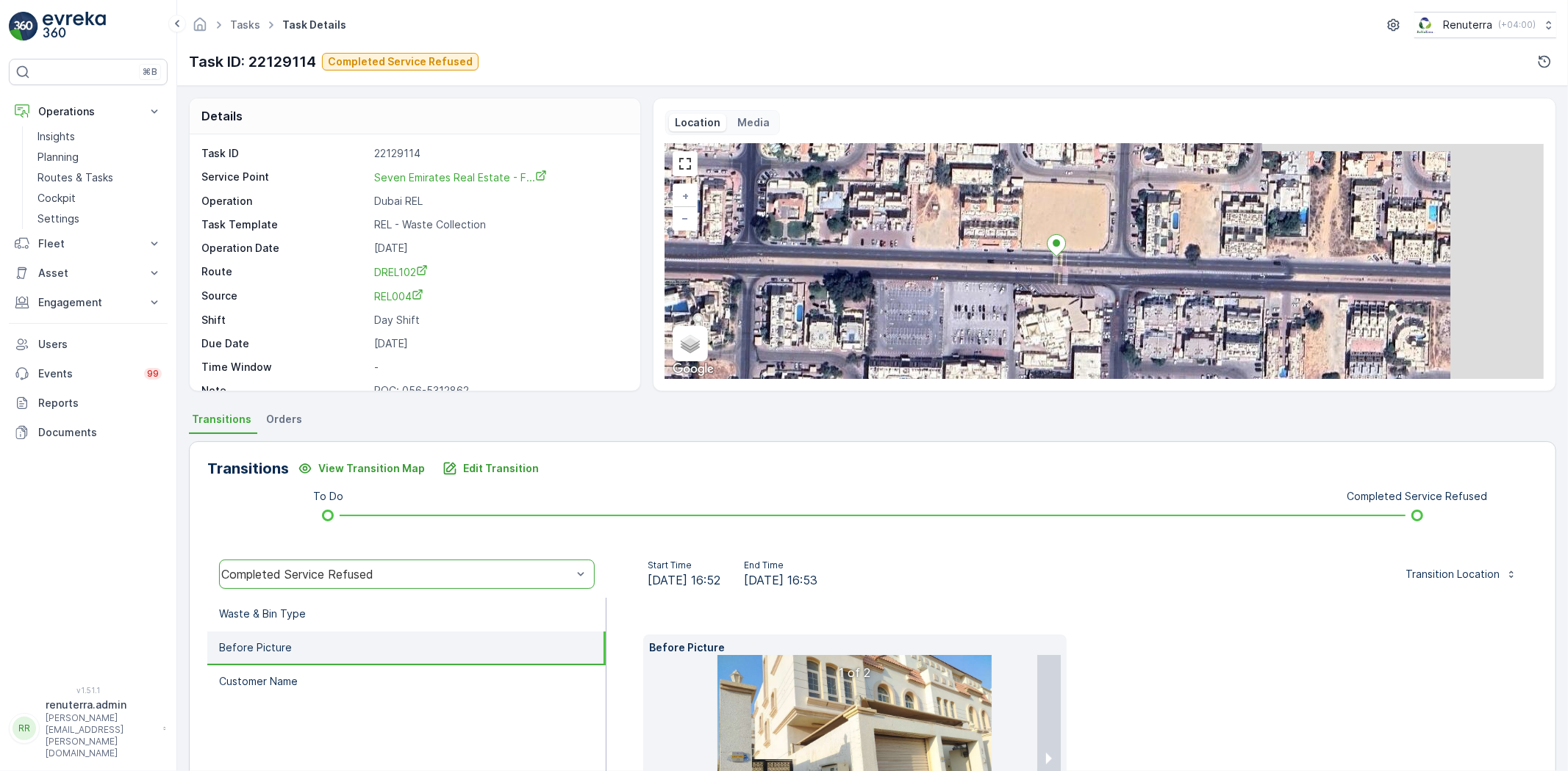
click at [1025, 275] on div "Completed Service Refused + − Satellite Roadmap Terrain Hybrid Leaflet Keyboard…" at bounding box center [1104, 261] width 879 height 235
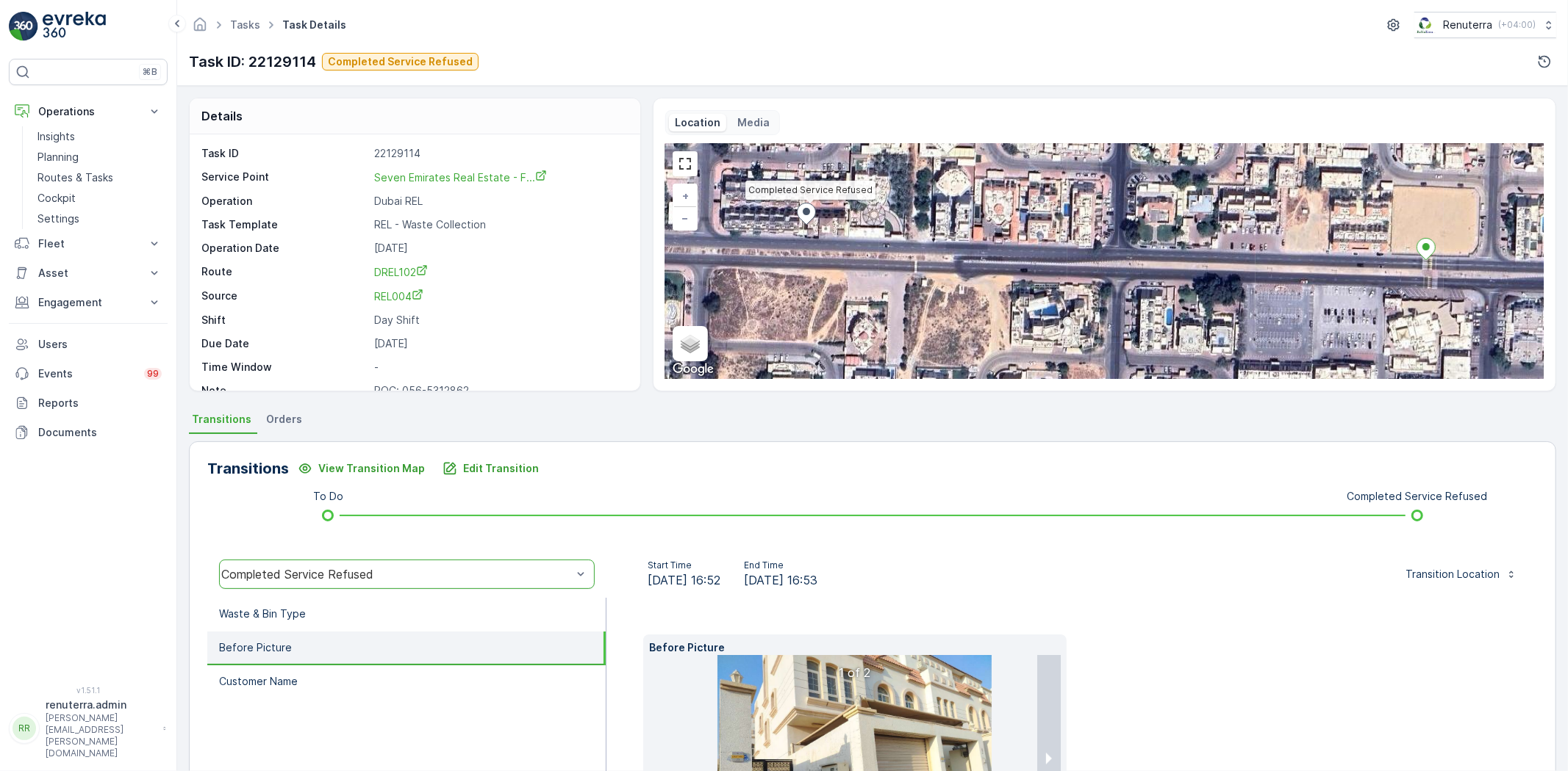
drag, startPoint x: 1034, startPoint y: 296, endPoint x: 1411, endPoint y: 291, distance: 377.0
click at [1435, 287] on div "Completed Service Refused + − Satellite Roadmap Terrain Hybrid Leaflet Keyboard…" at bounding box center [1104, 261] width 879 height 235
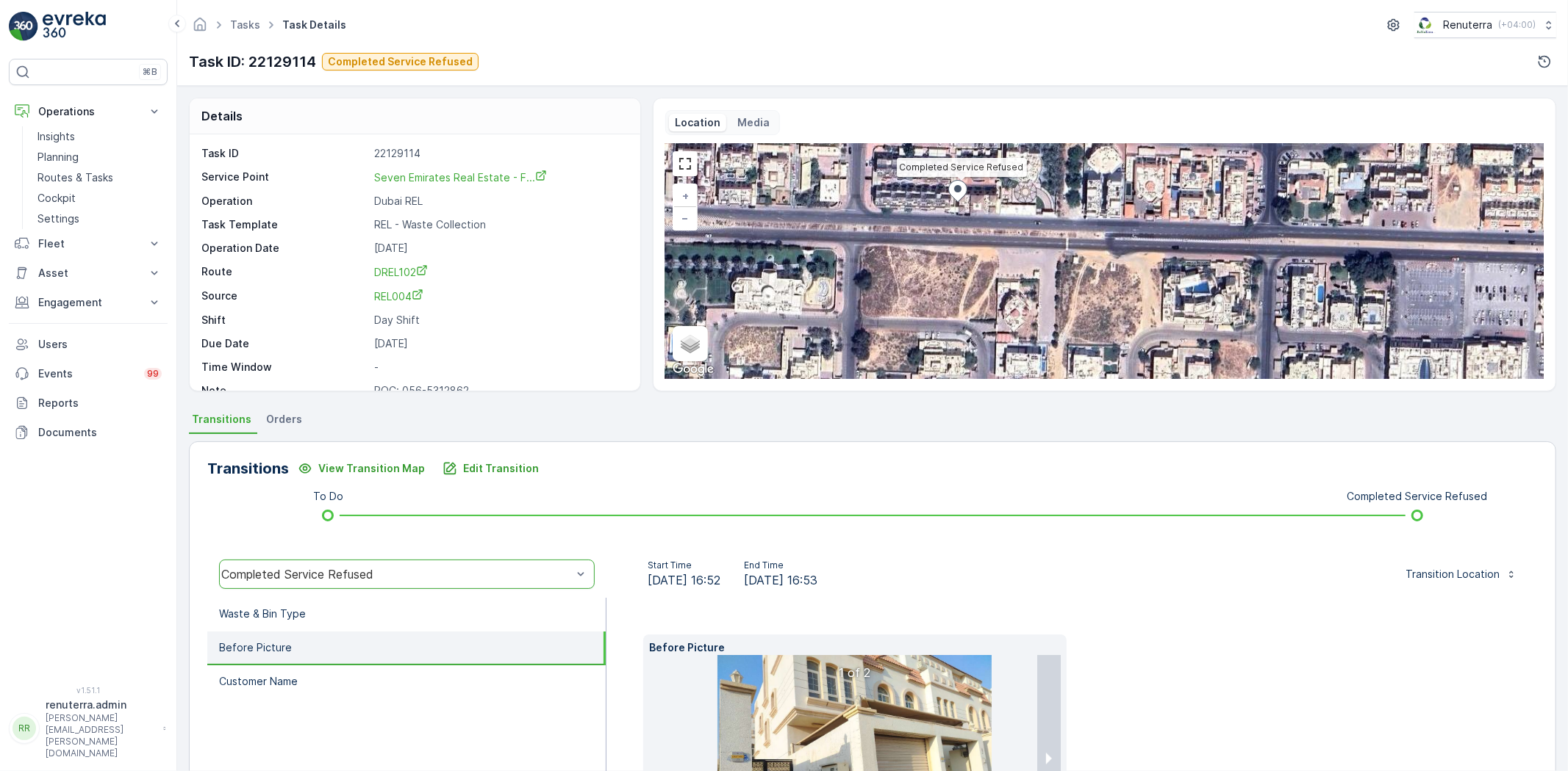
drag, startPoint x: 938, startPoint y: 270, endPoint x: 921, endPoint y: 186, distance: 85.7
click at [860, 149] on div "Completed Service Refused + − Satellite Roadmap Terrain Hybrid Leaflet Keyboard…" at bounding box center [1104, 261] width 879 height 235
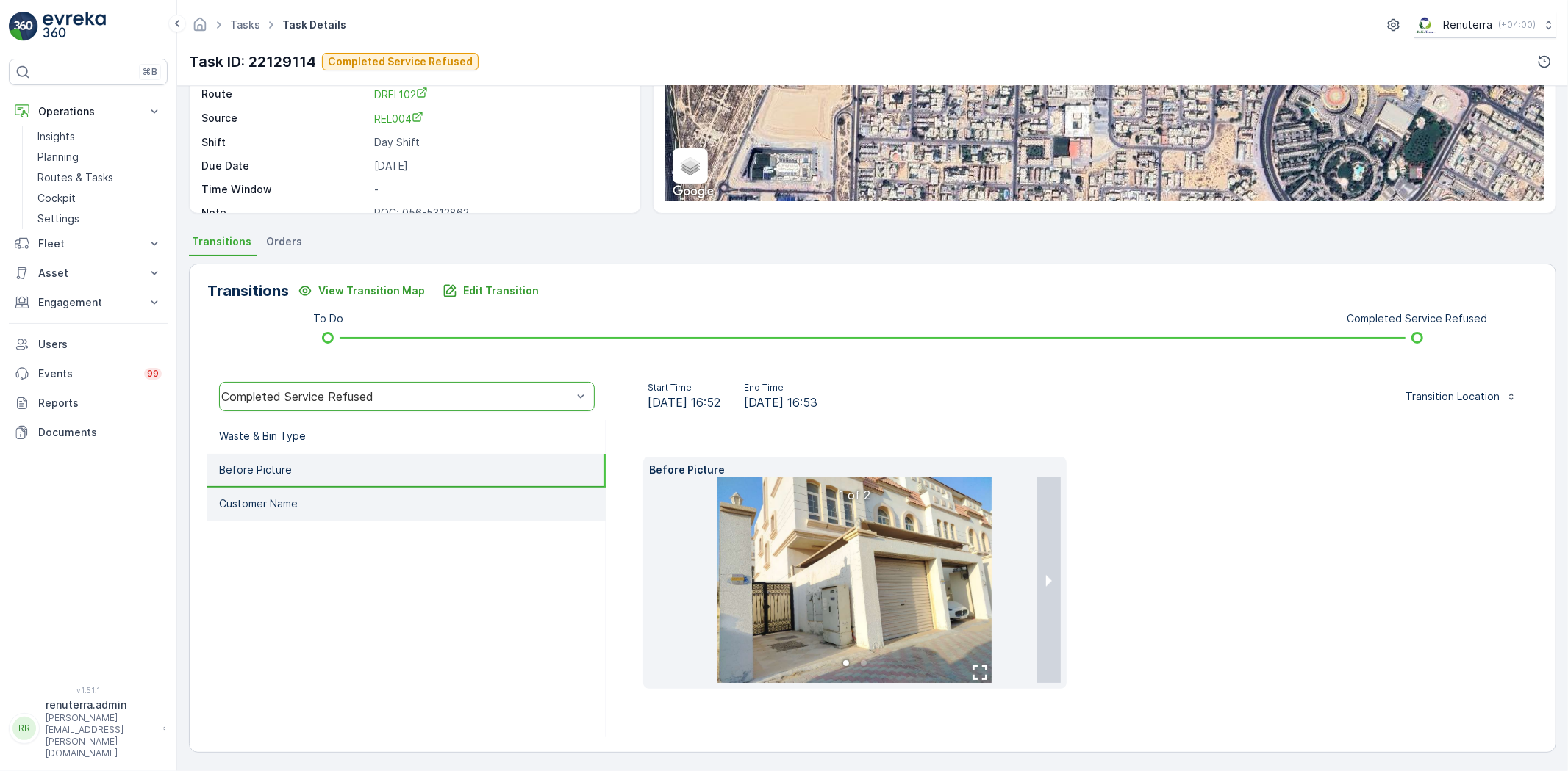
click at [344, 501] on li "Customer Name" at bounding box center [406, 504] width 398 height 34
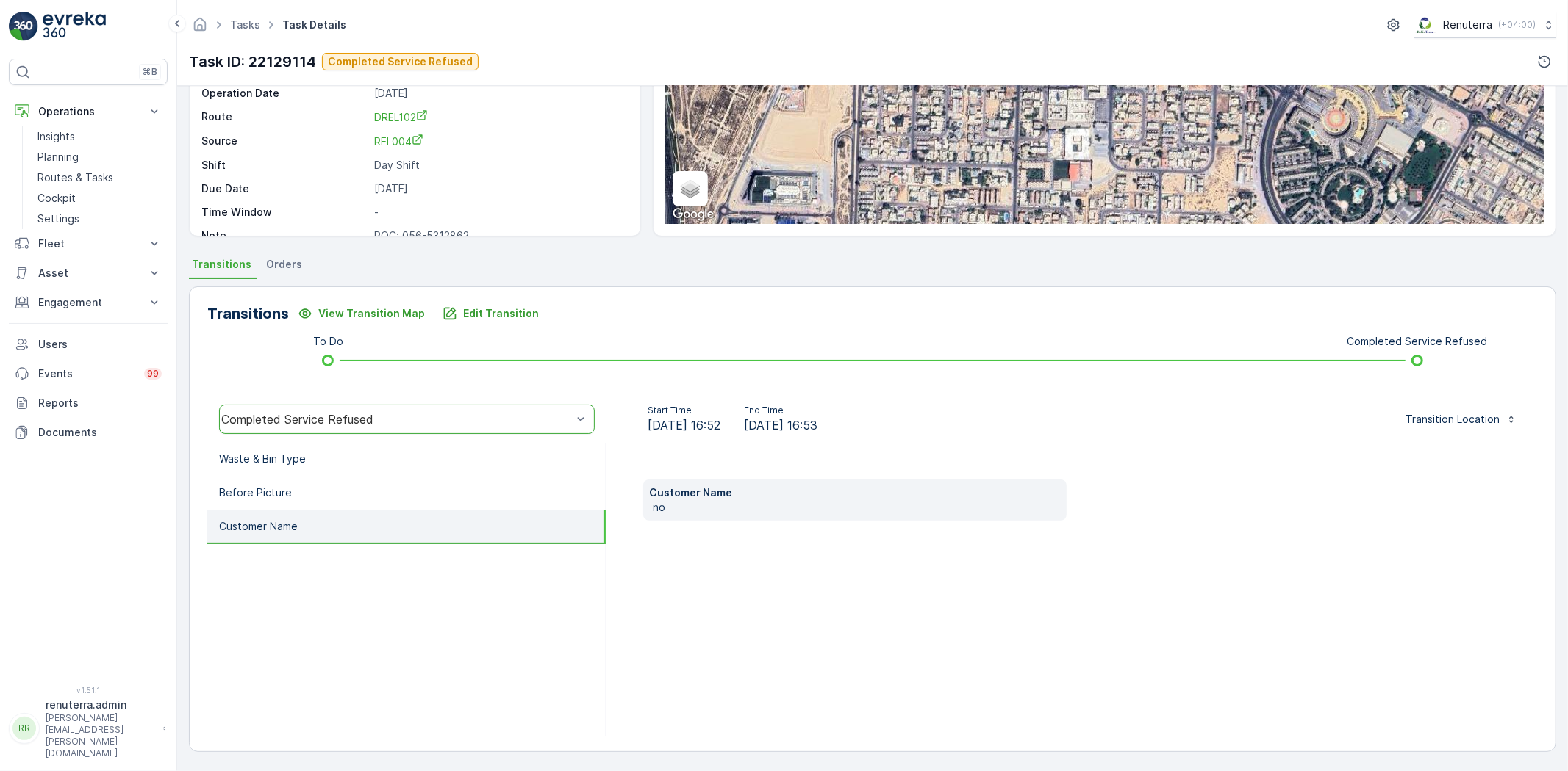
scroll to position [155, 0]
click at [352, 470] on li "Waste & Bin Type" at bounding box center [406, 460] width 398 height 34
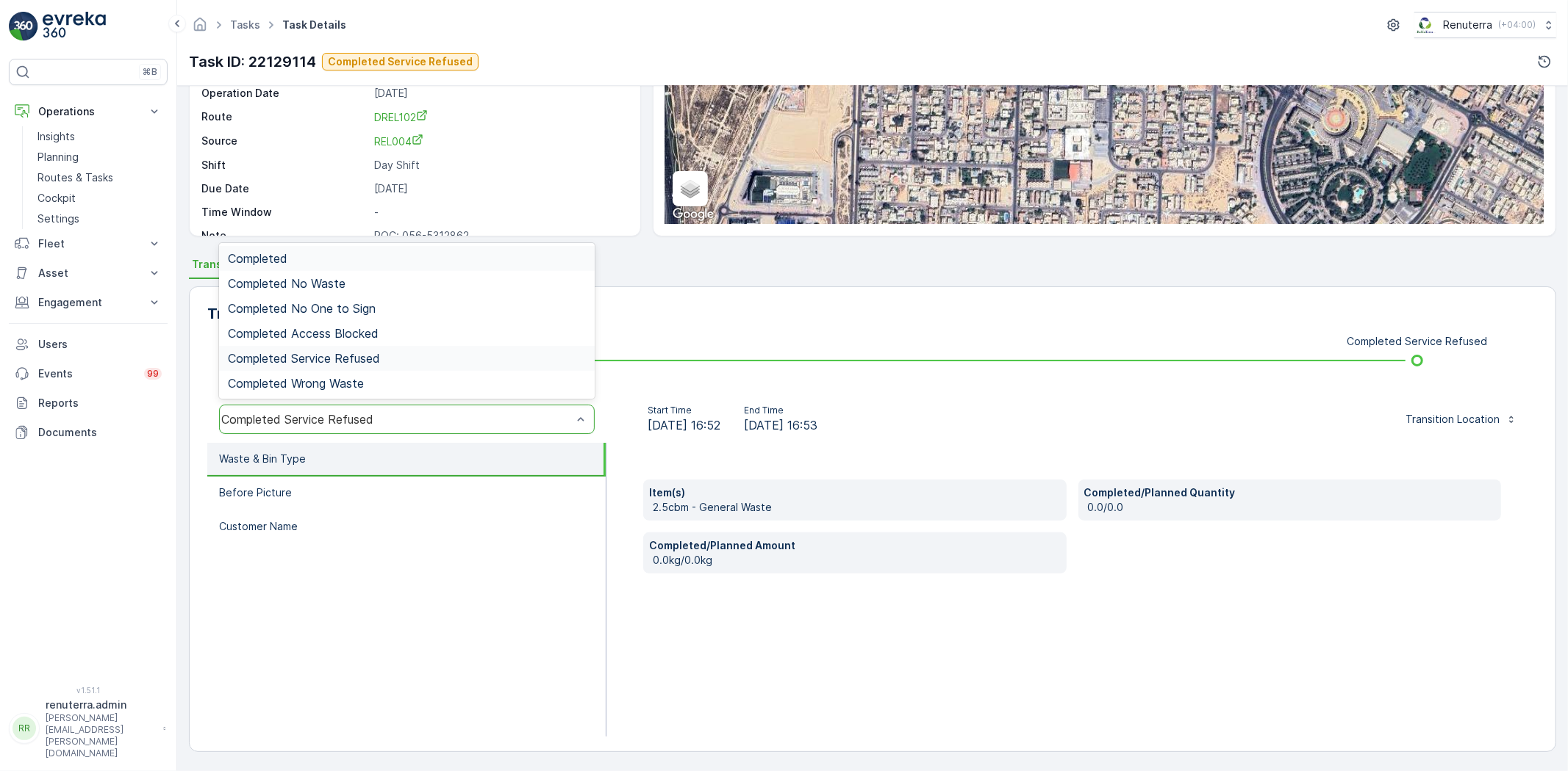
click at [372, 416] on div "Completed Service Refused" at bounding box center [396, 419] width 350 height 13
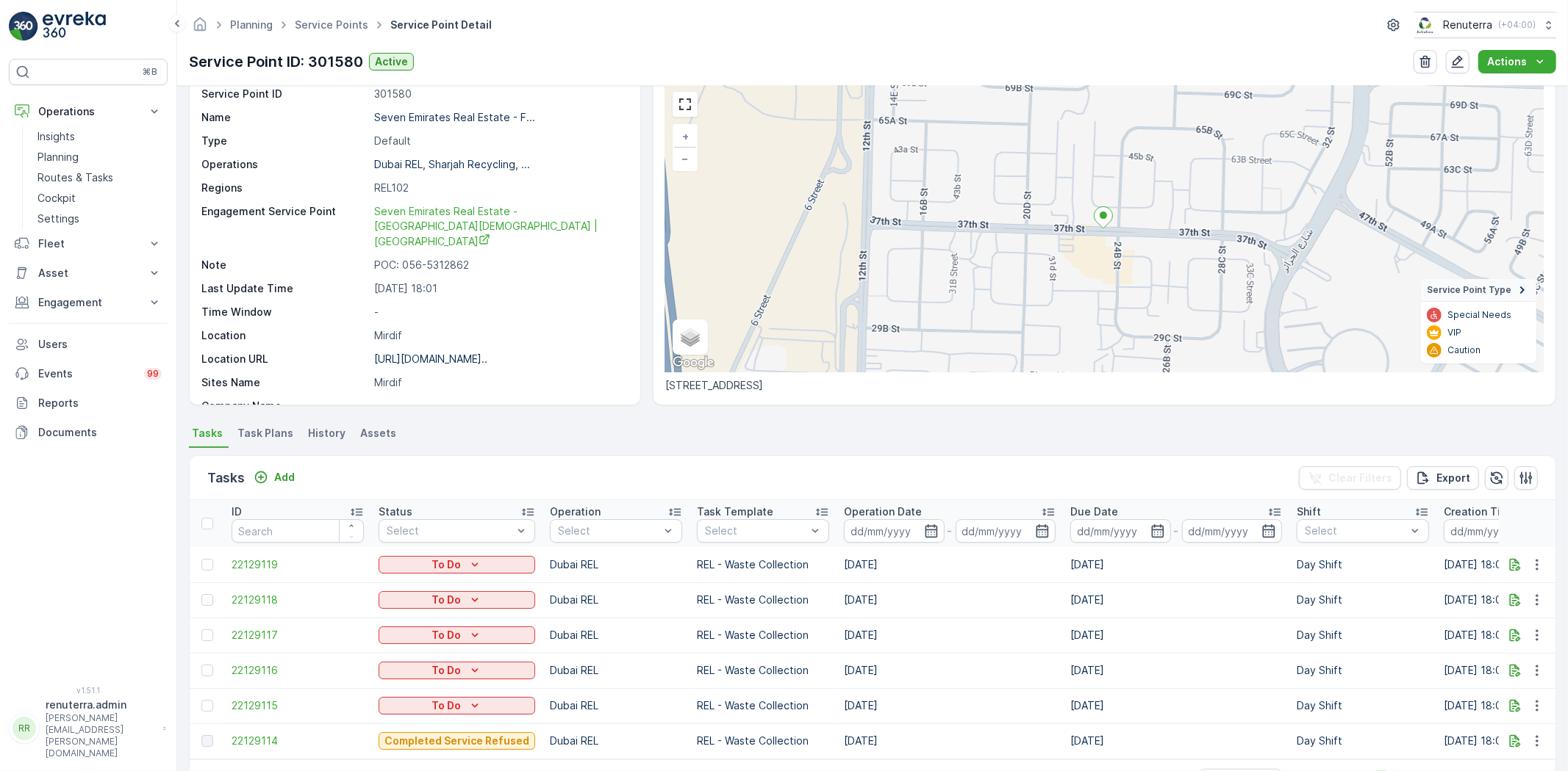
scroll to position [115, 0]
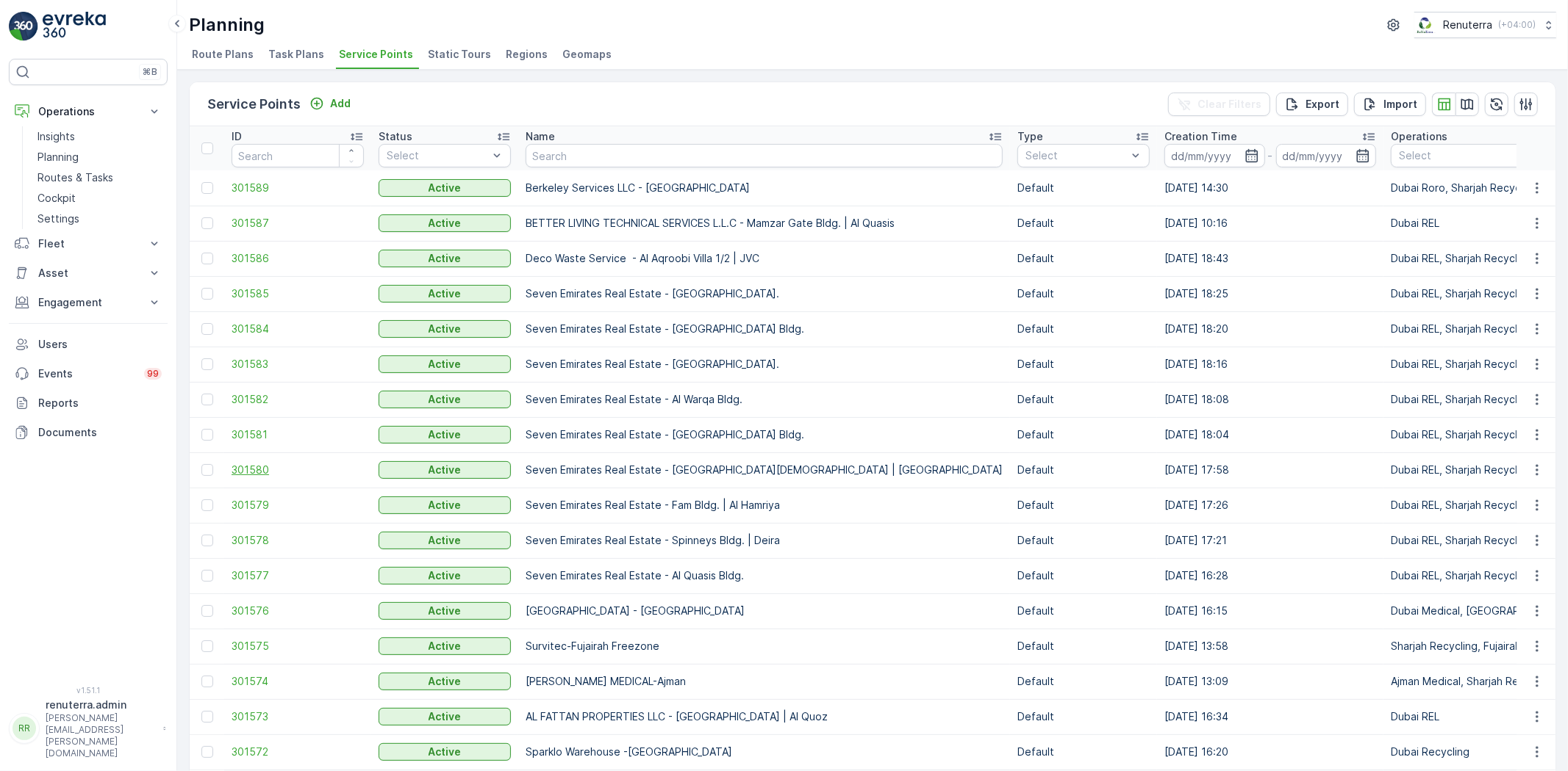
click at [277, 474] on span "301580" at bounding box center [297, 470] width 132 height 15
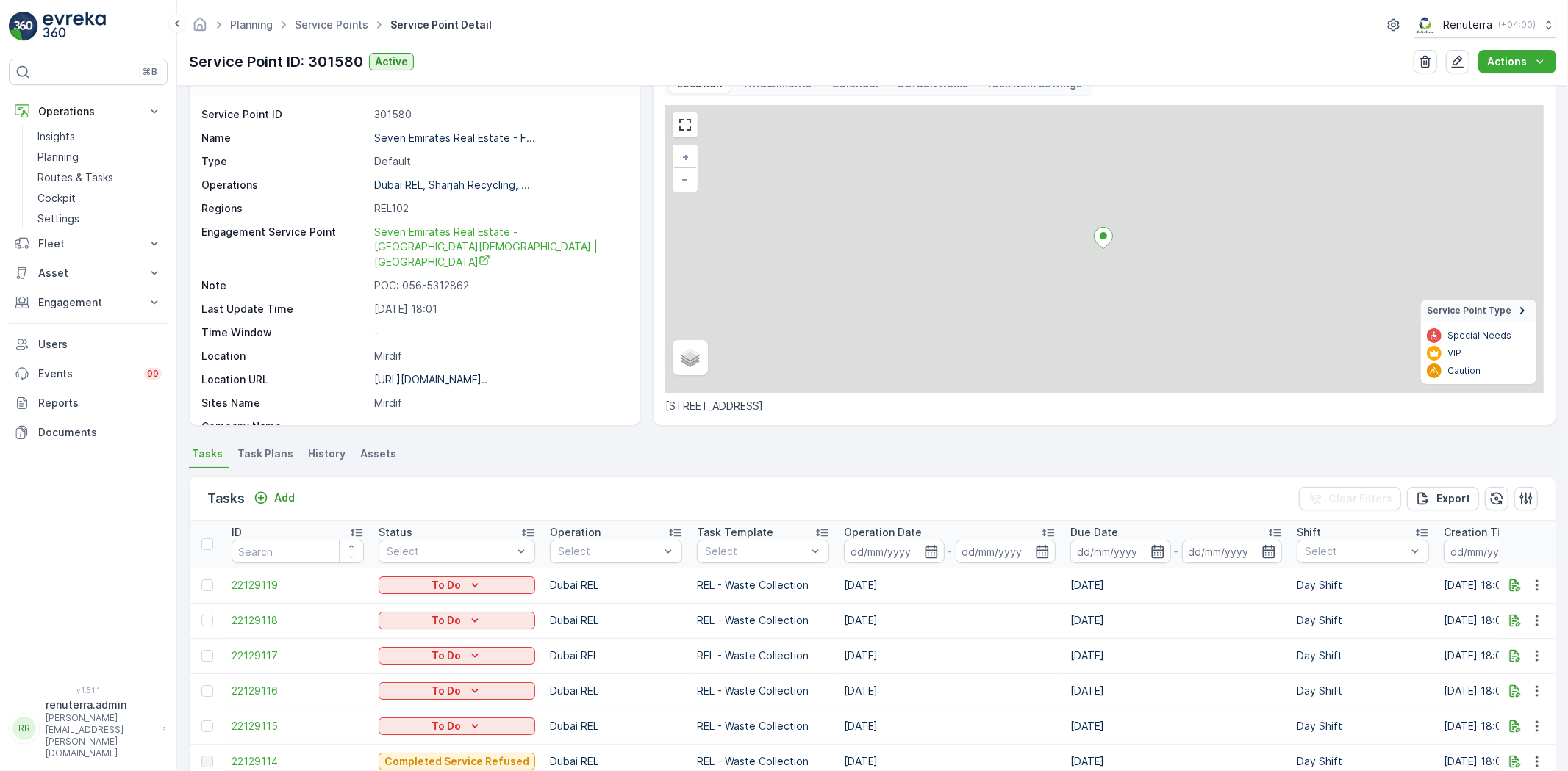
scroll to position [115, 0]
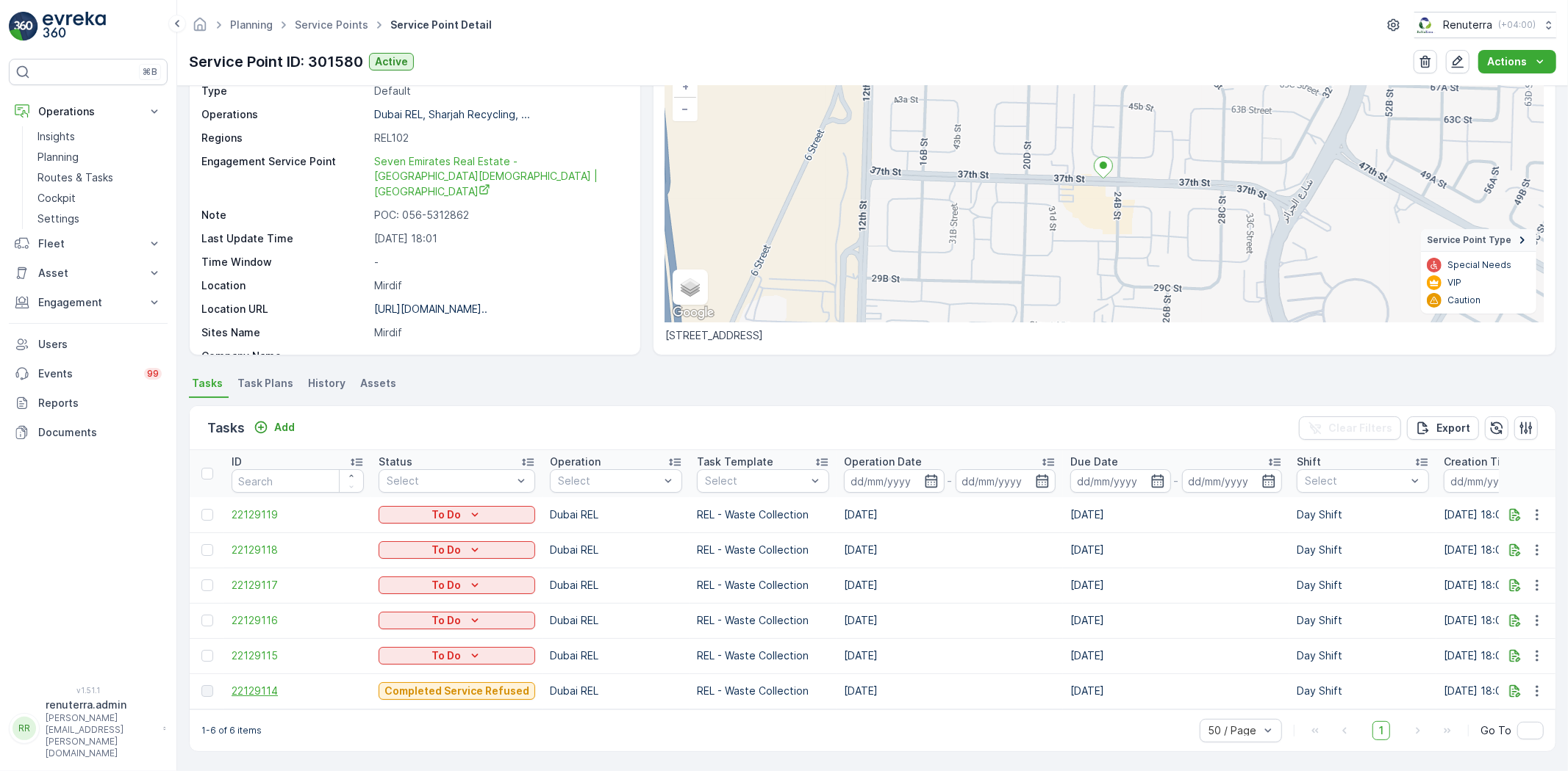
click at [262, 684] on span "22129114" at bounding box center [297, 691] width 132 height 15
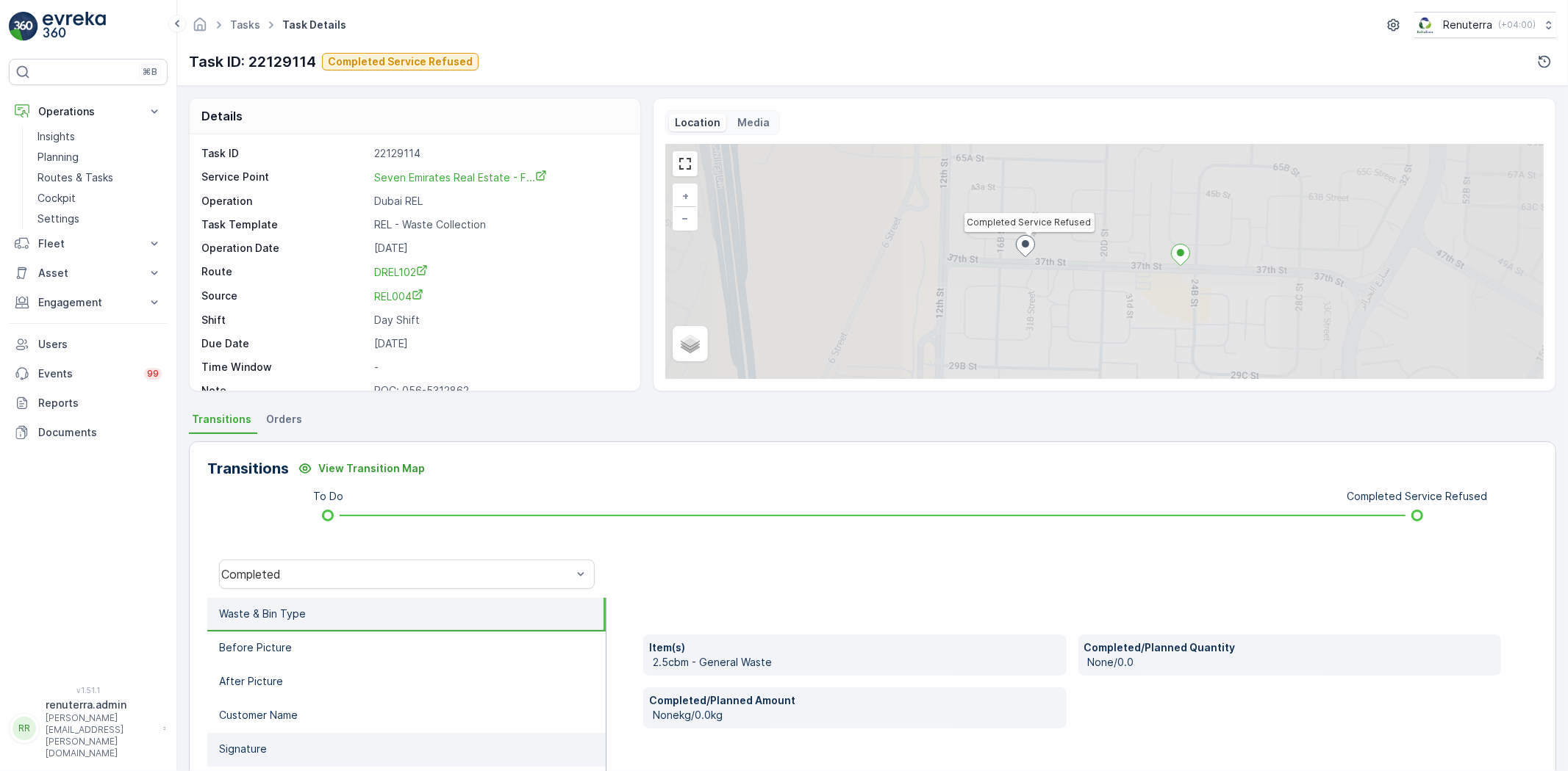
scroll to position [154, 0]
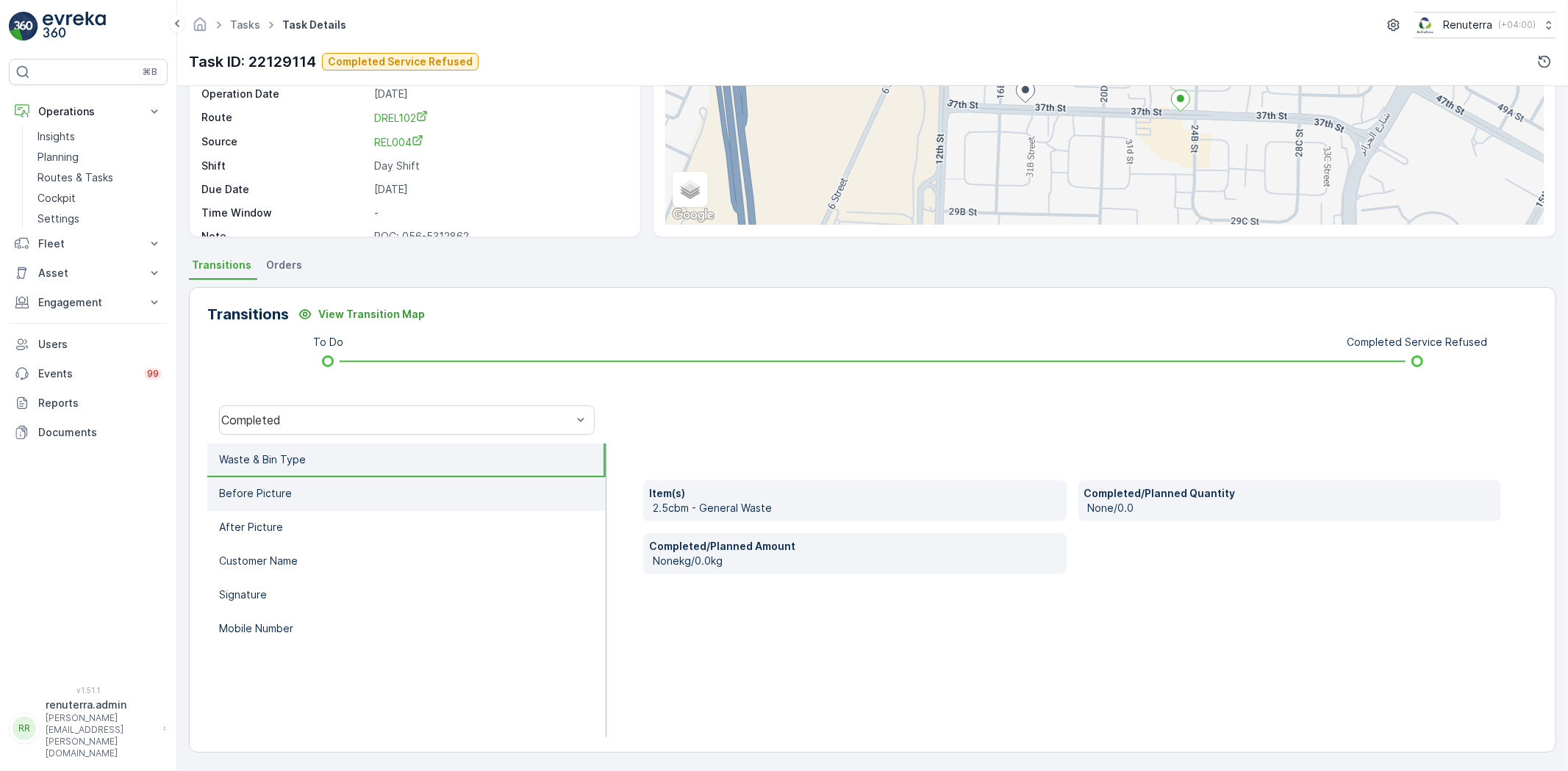
click at [269, 497] on p "Before Picture" at bounding box center [255, 493] width 72 height 15
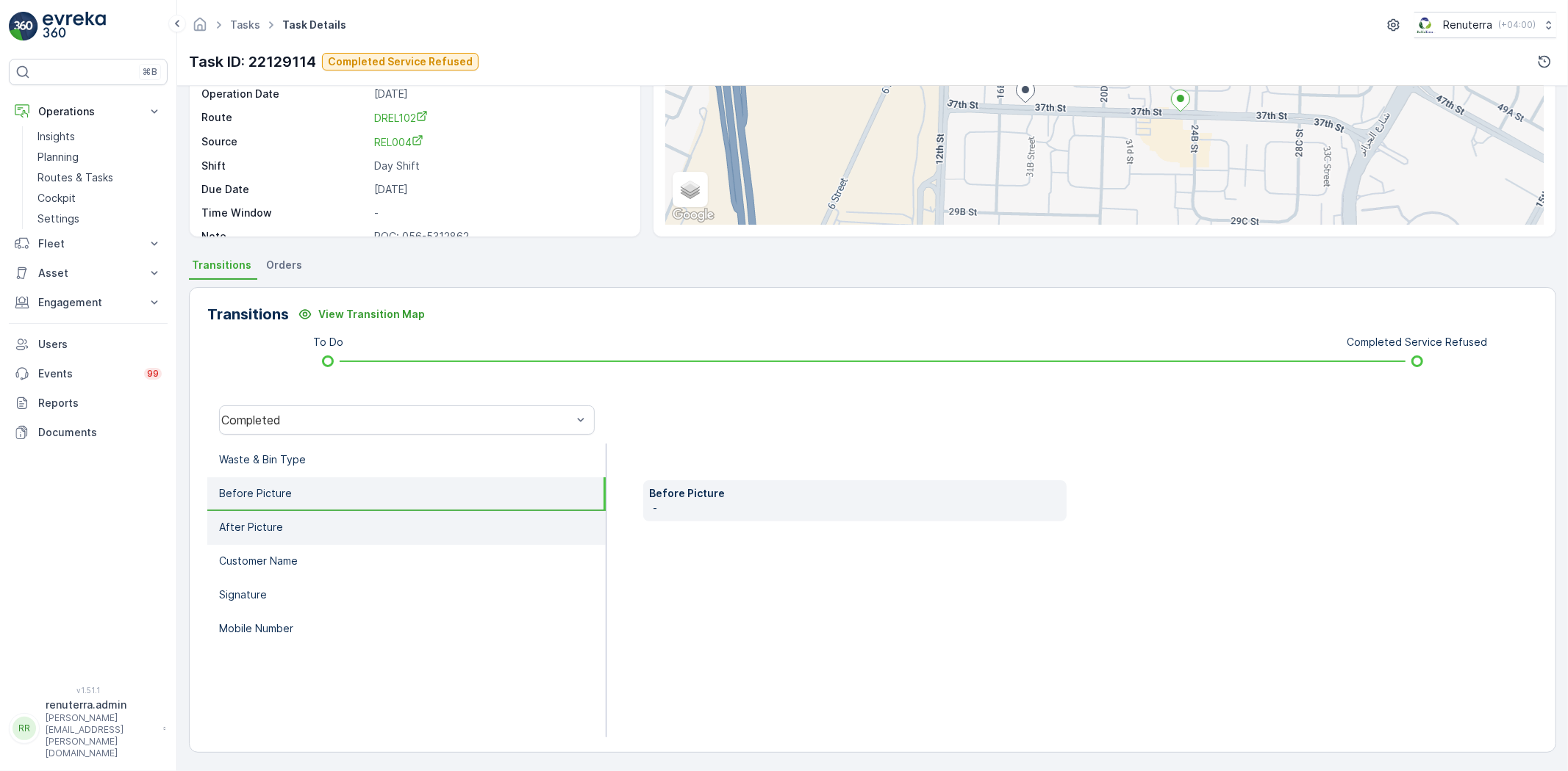
click at [299, 533] on li "After Picture" at bounding box center [406, 528] width 398 height 34
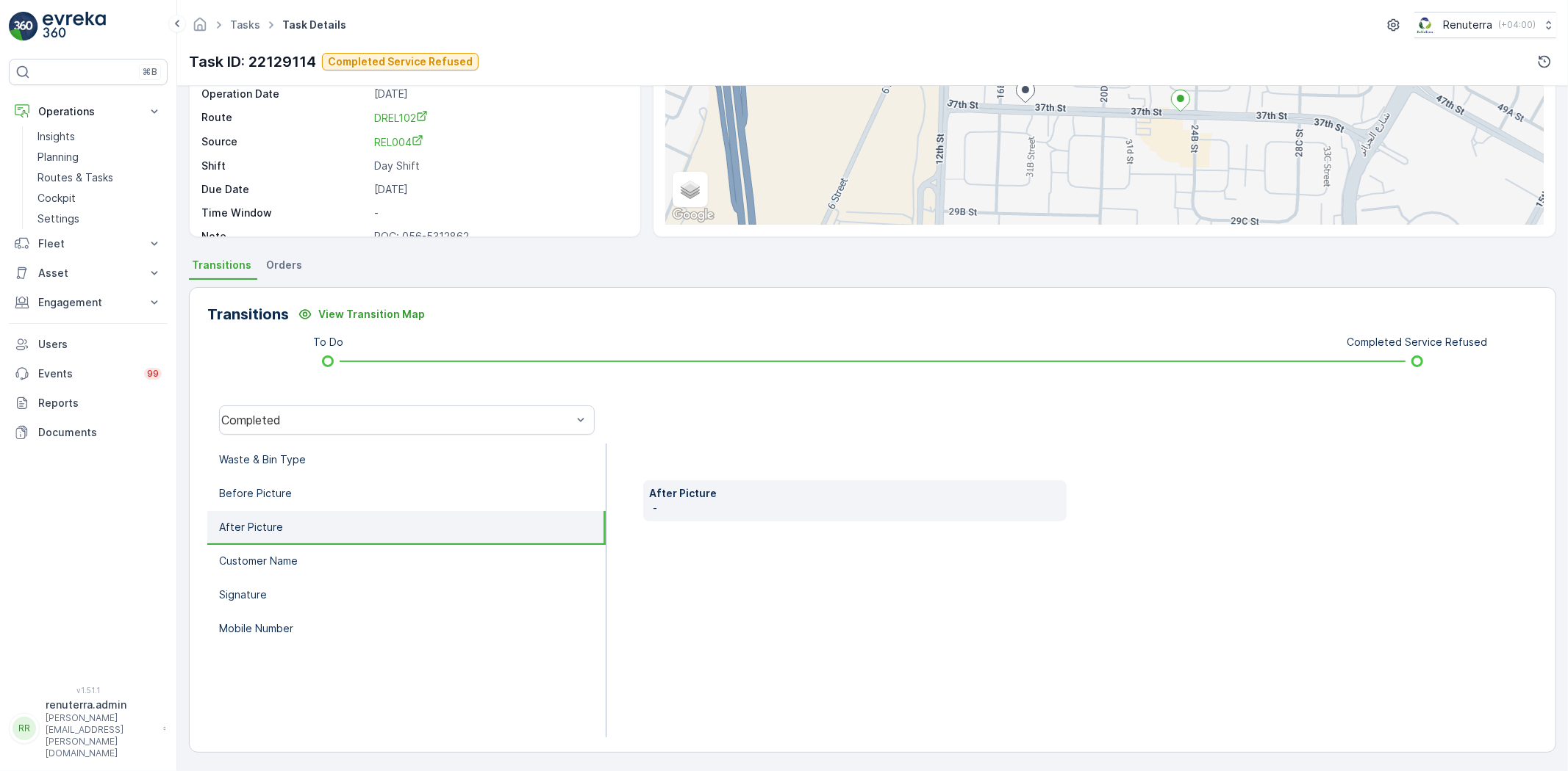
click at [300, 436] on div "Completed" at bounding box center [407, 420] width 399 height 47
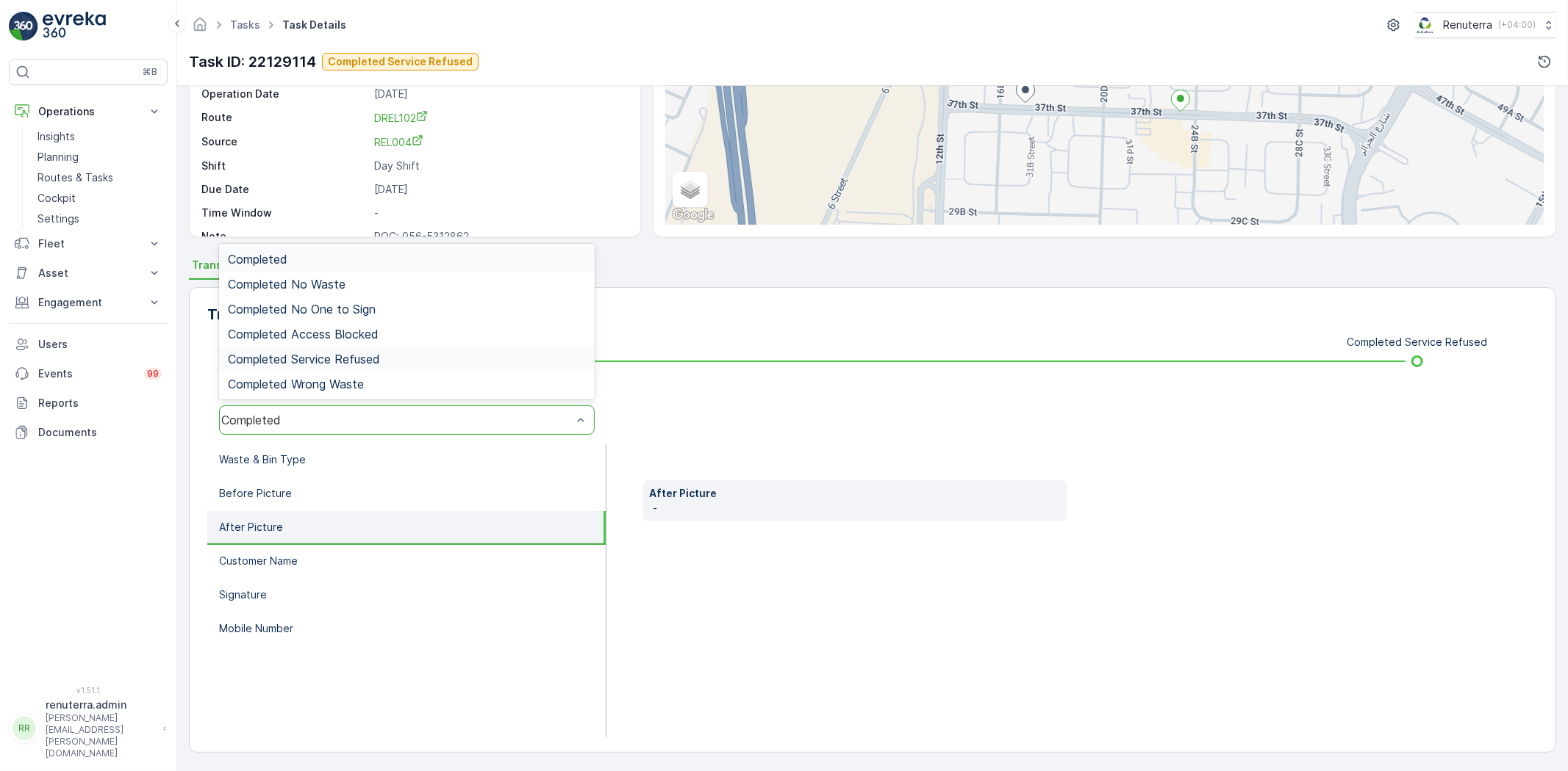
click at [335, 352] on span "Completed Service Refused" at bounding box center [304, 359] width 152 height 13
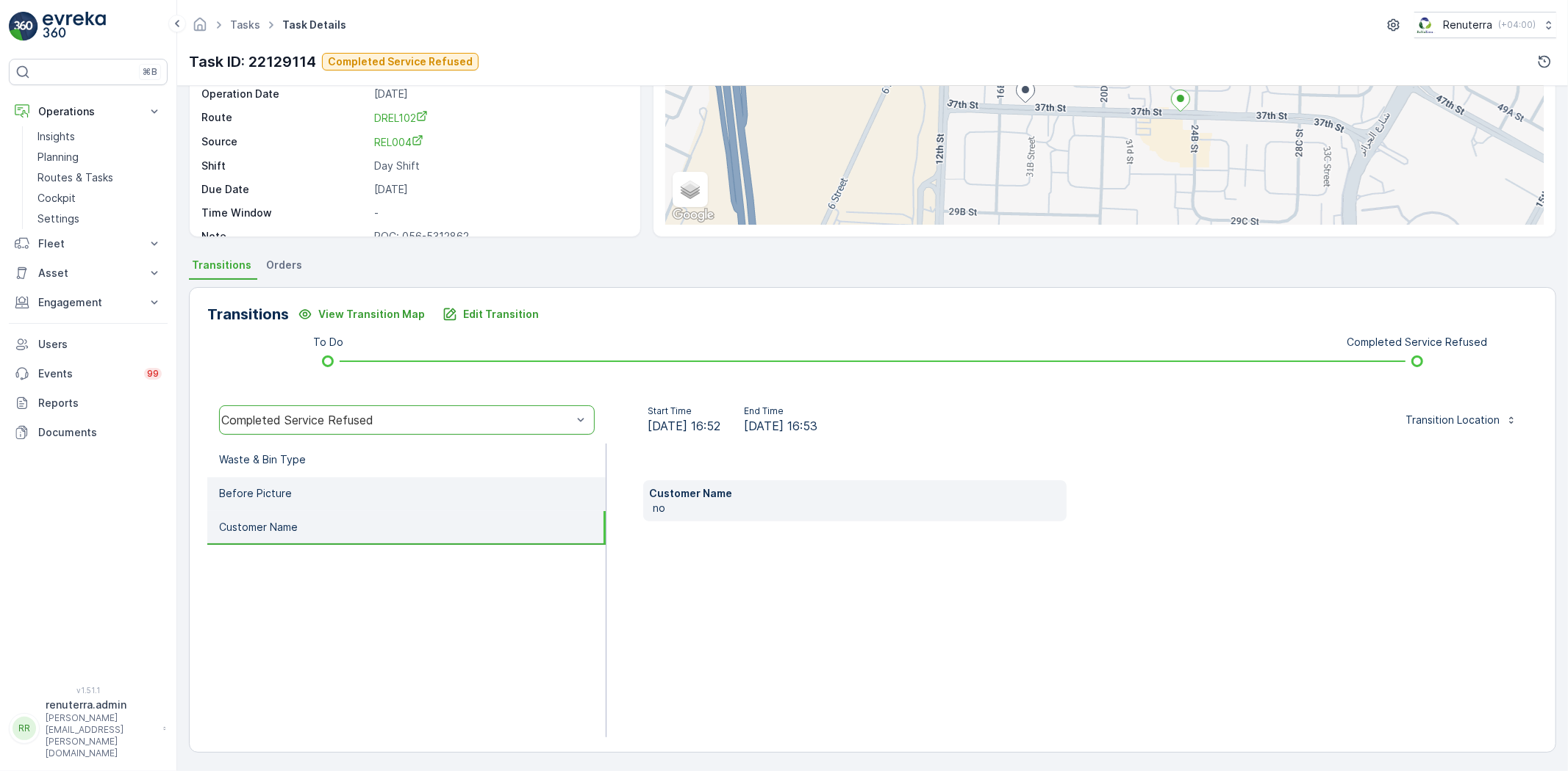
click at [316, 479] on li "Before Picture" at bounding box center [406, 495] width 398 height 34
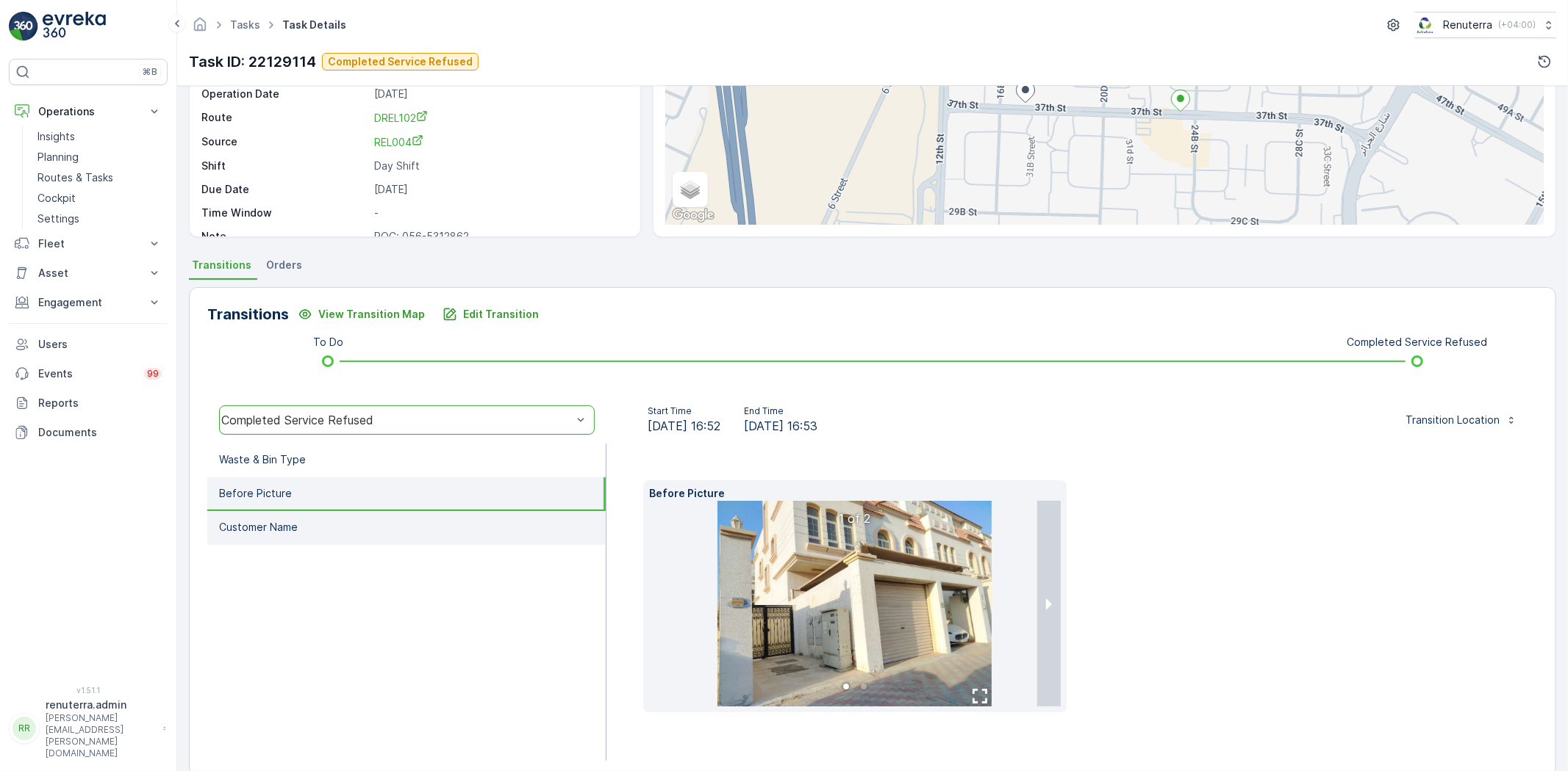
click at [334, 525] on li "Customer Name" at bounding box center [406, 528] width 398 height 34
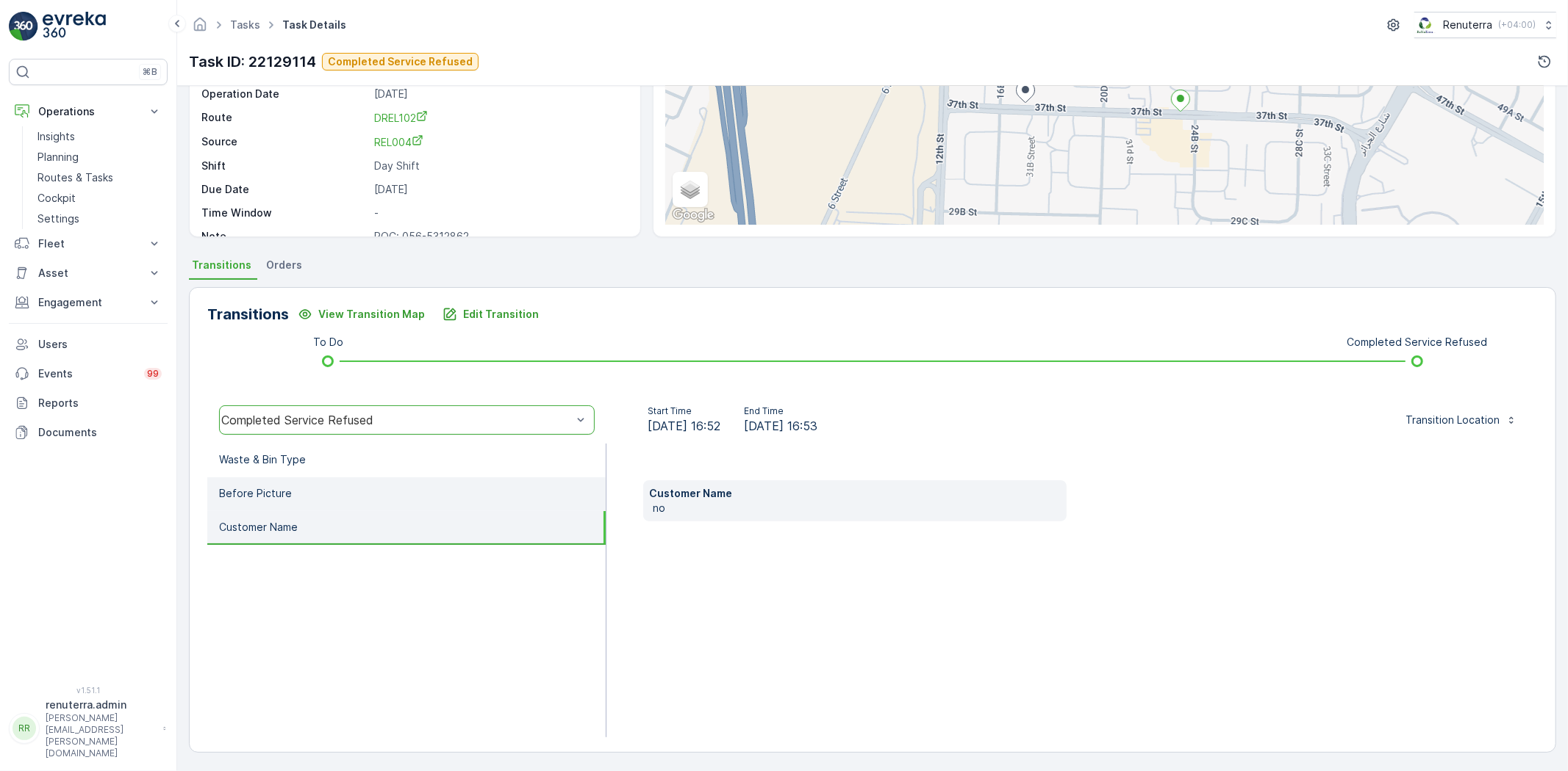
click at [333, 492] on li "Before Picture" at bounding box center [406, 495] width 398 height 34
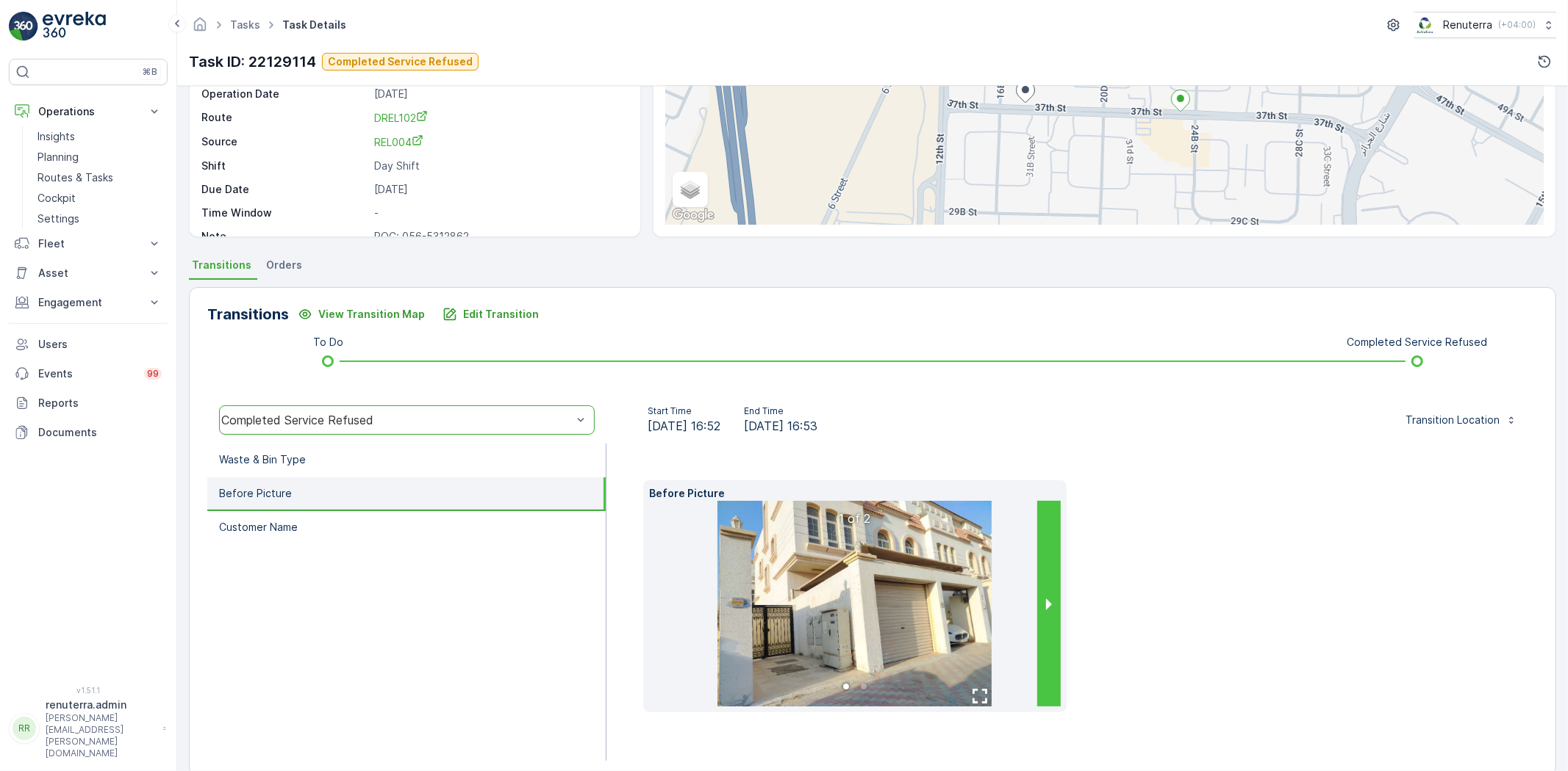
click at [1040, 583] on button "next slide / item" at bounding box center [1049, 603] width 24 height 206
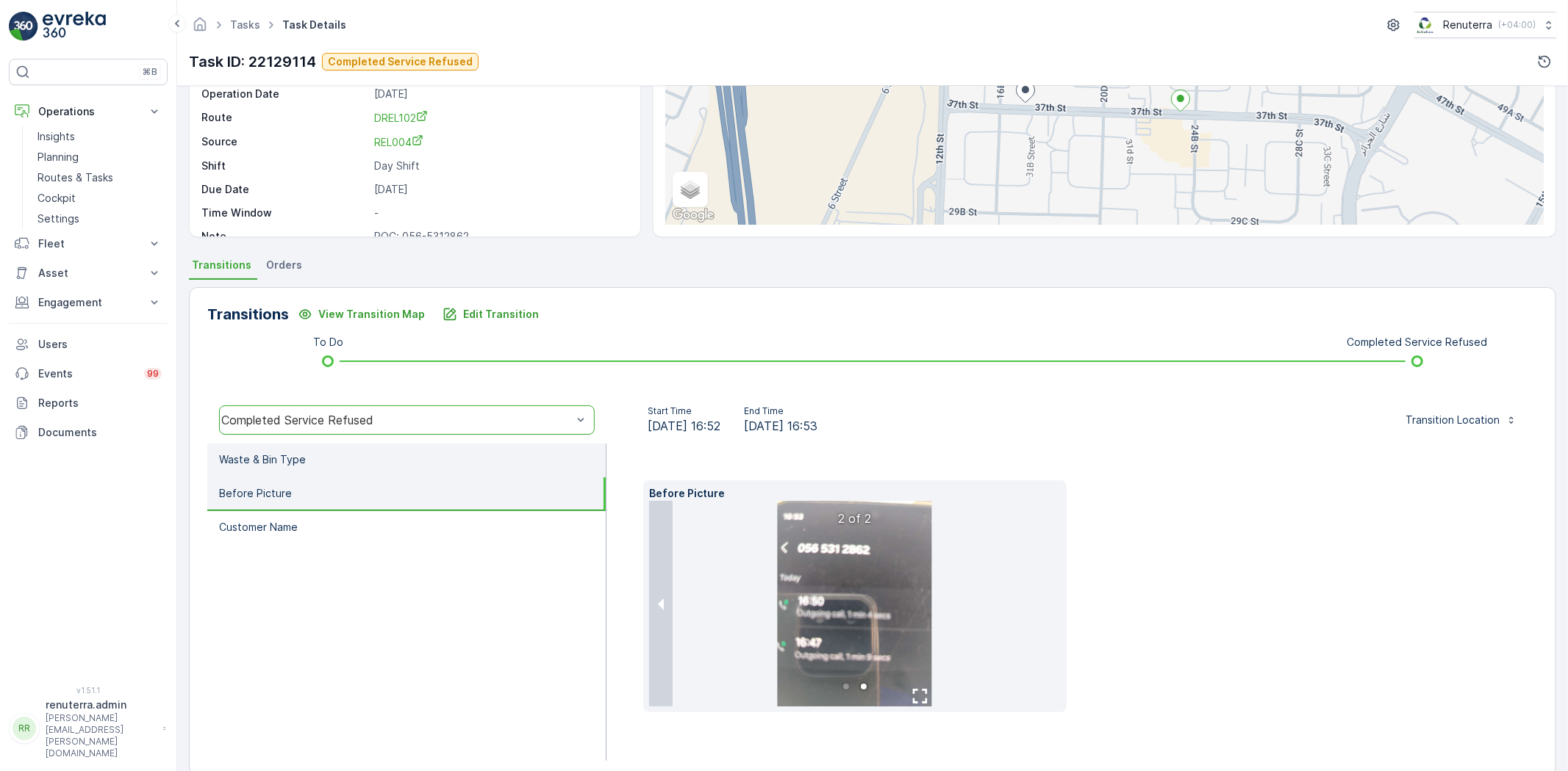
click at [331, 468] on li "Waste & Bin Type" at bounding box center [406, 461] width 398 height 34
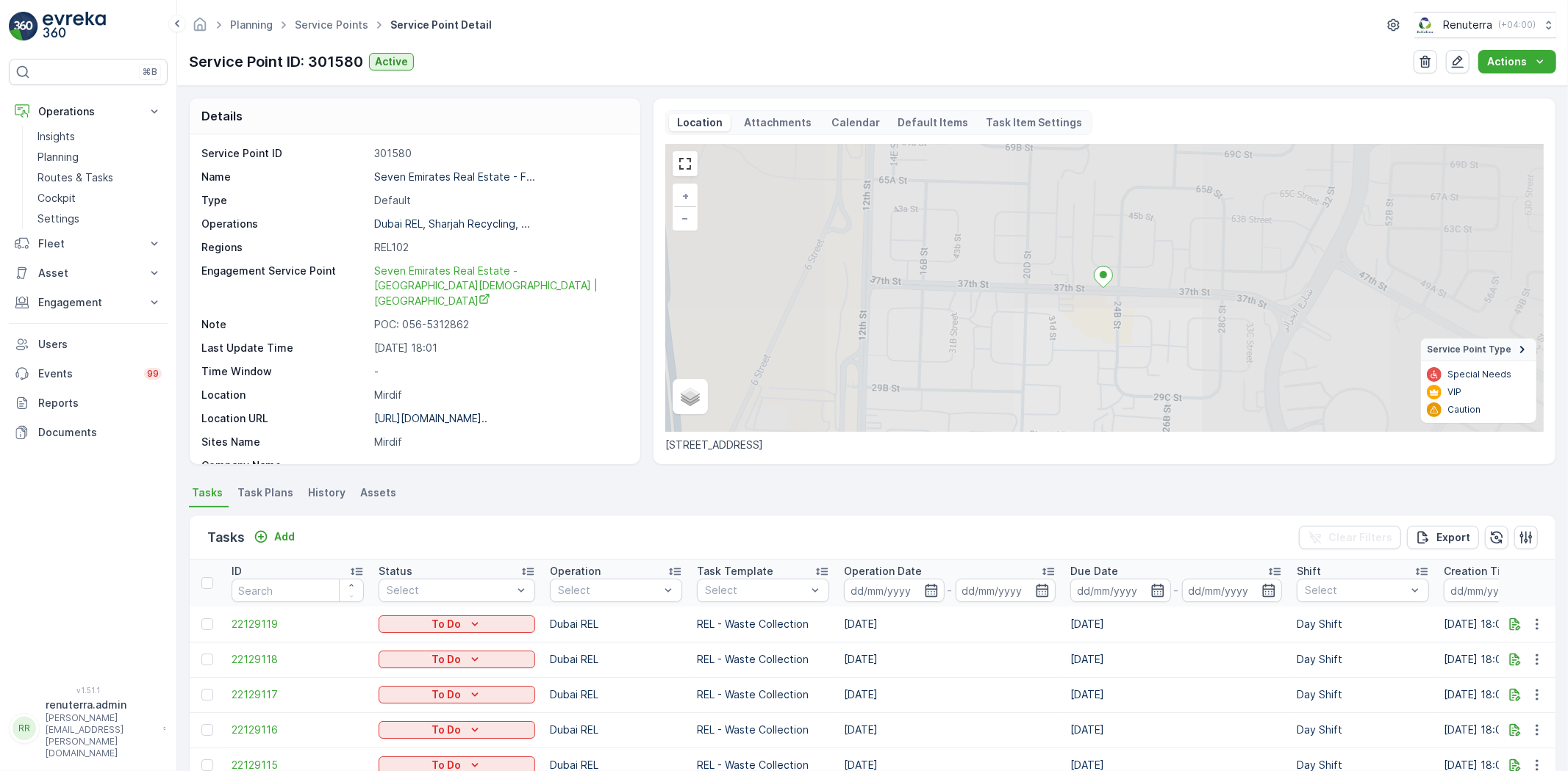
scroll to position [115, 0]
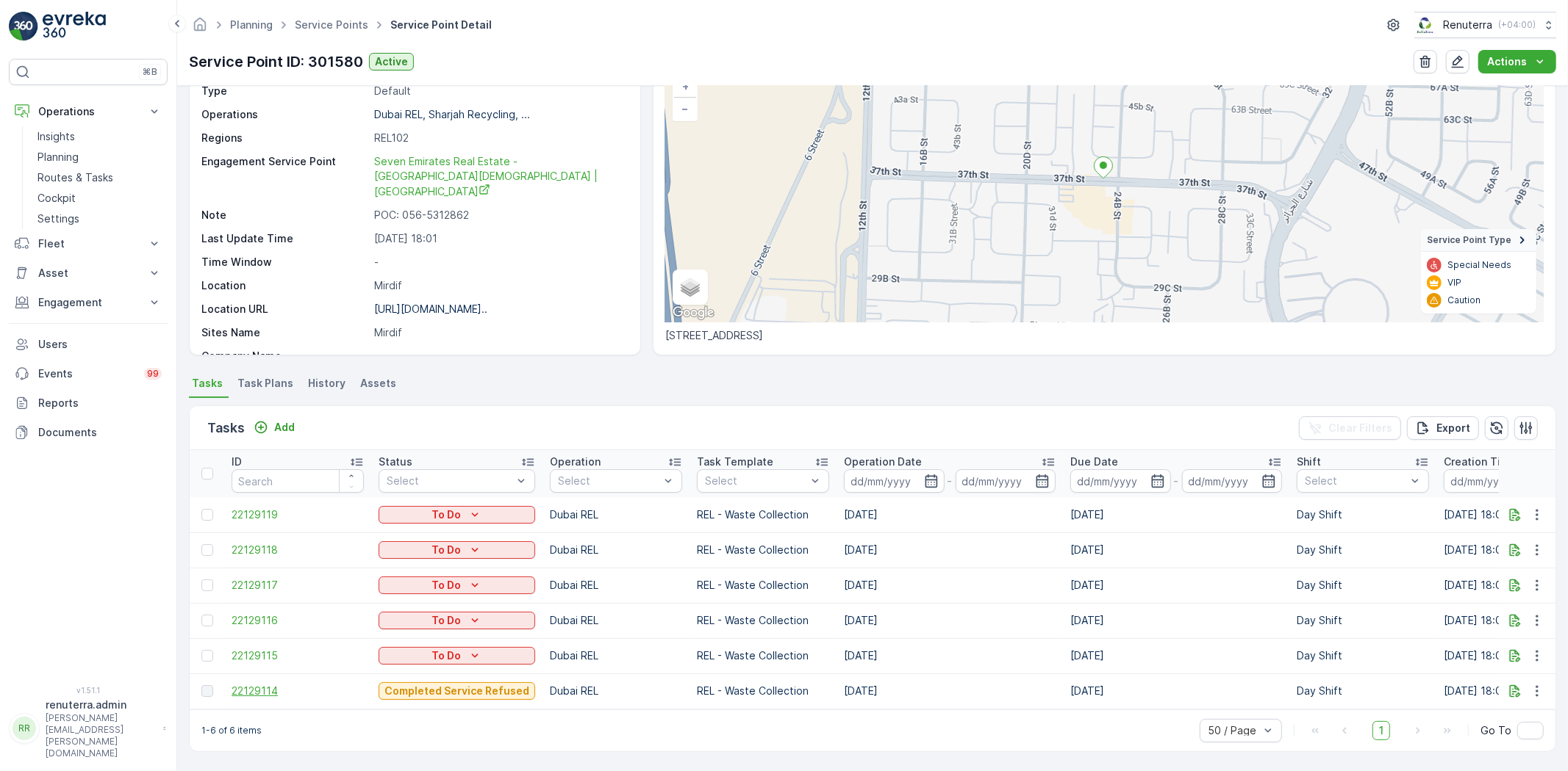
click at [276, 684] on span "22129114" at bounding box center [297, 691] width 132 height 15
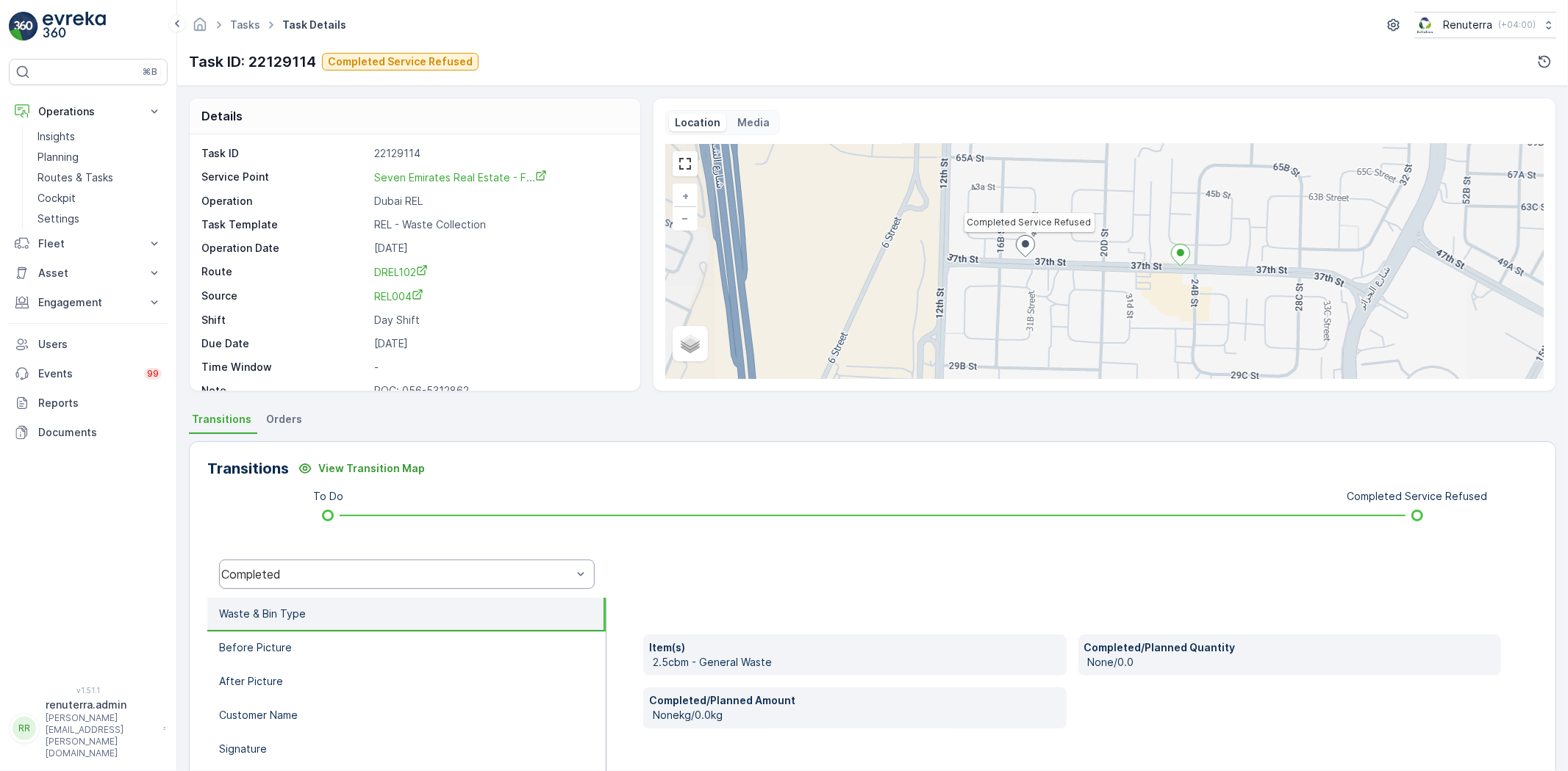
click at [417, 582] on div "Completed" at bounding box center [406, 575] width 375 height 30
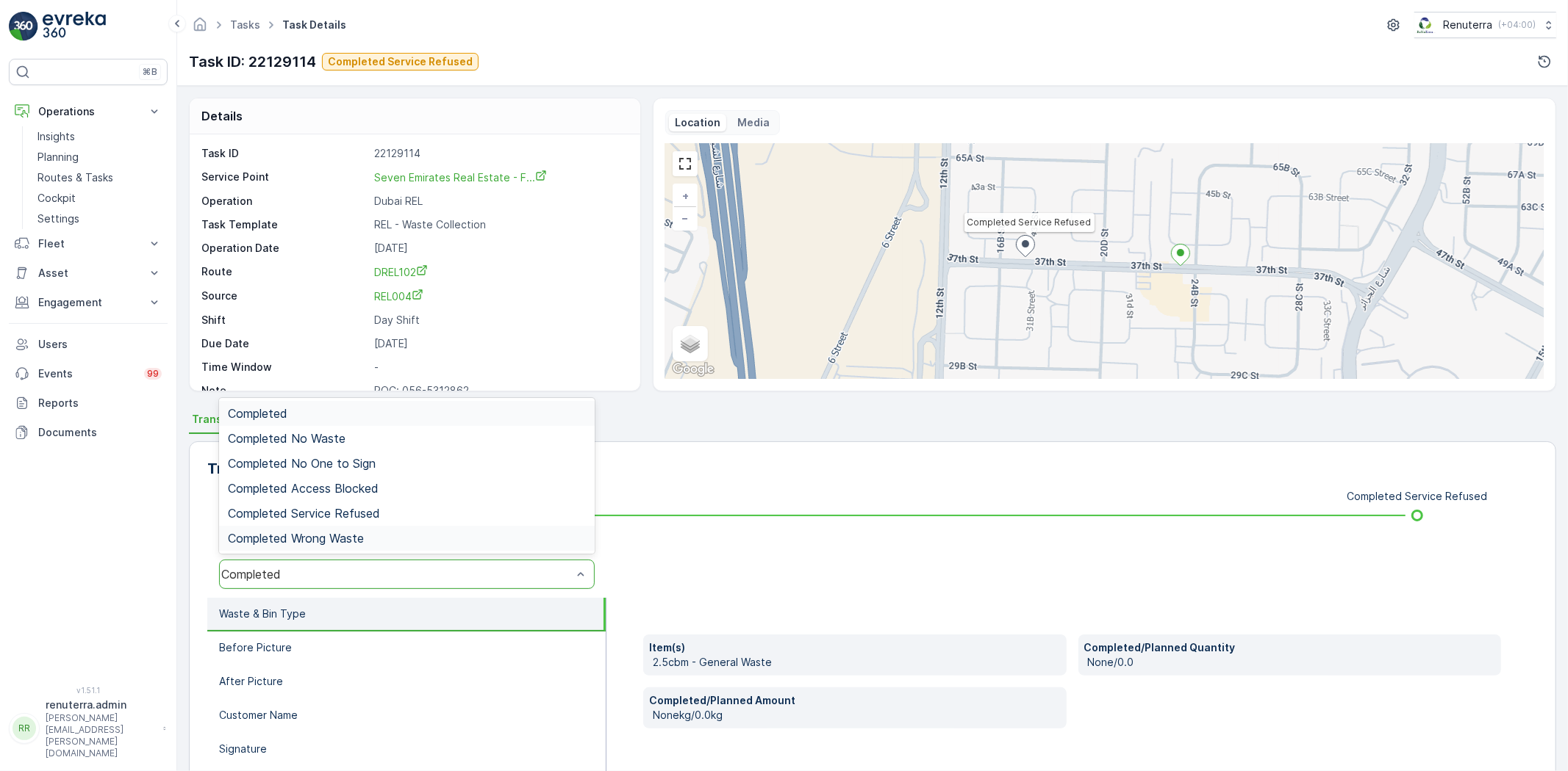
drag, startPoint x: 346, startPoint y: 651, endPoint x: 340, endPoint y: 611, distance: 40.4
click at [344, 649] on li "Before Picture" at bounding box center [406, 648] width 398 height 34
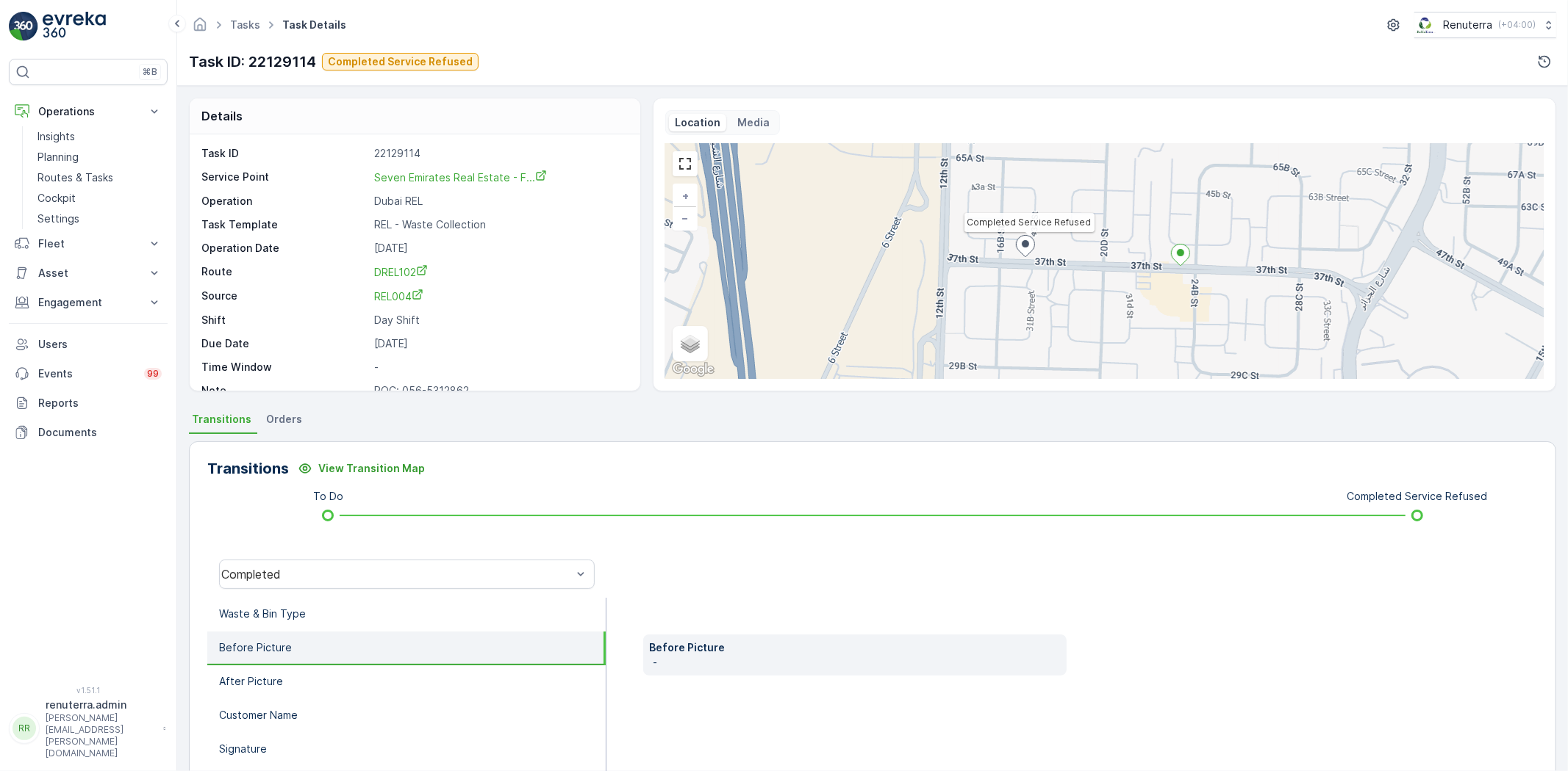
click at [305, 557] on div "Completed" at bounding box center [407, 575] width 399 height 47
click at [335, 562] on div "Completed" at bounding box center [406, 575] width 375 height 30
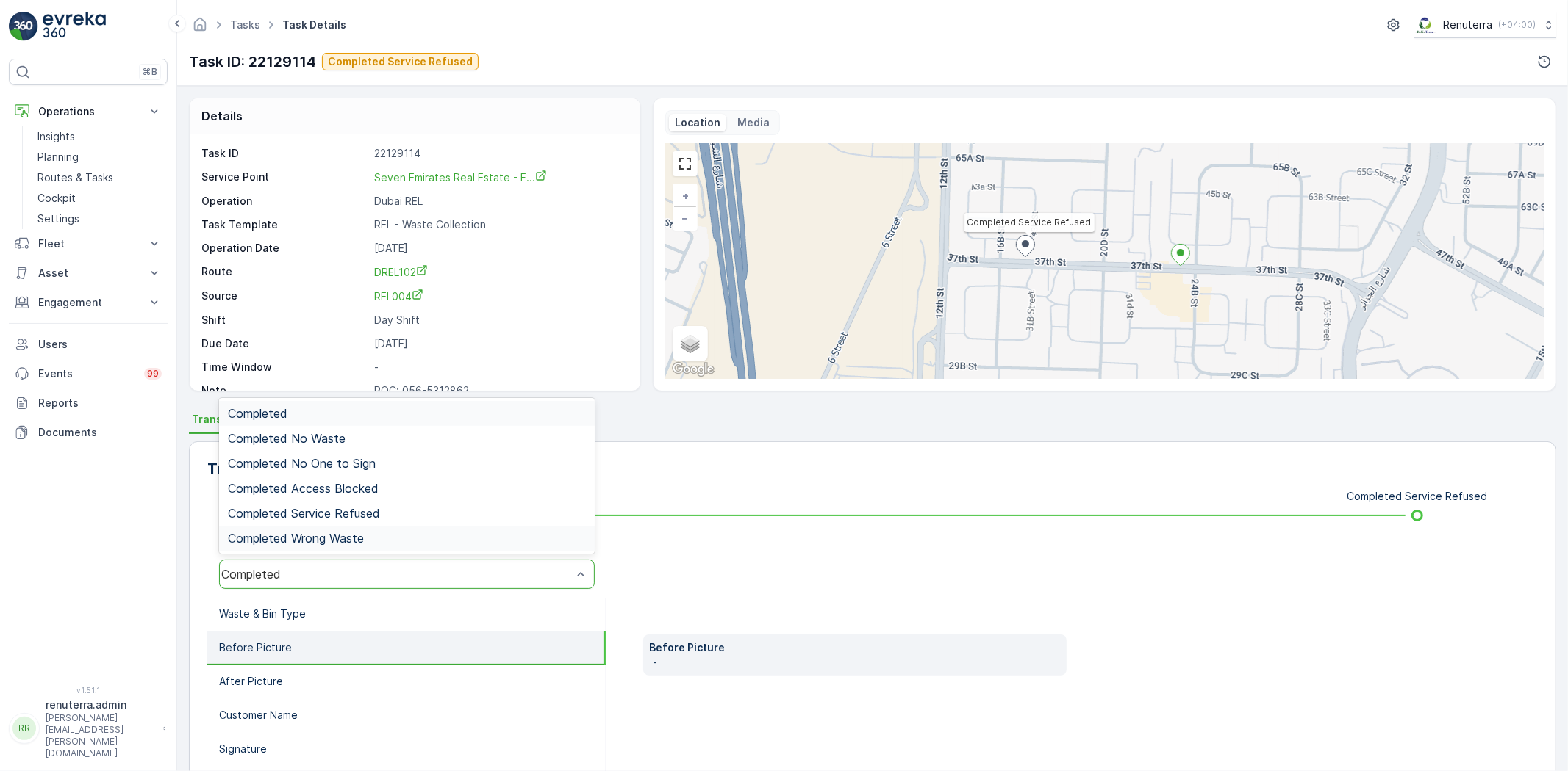
click at [350, 530] on div "Completed Wrong Waste" at bounding box center [406, 538] width 375 height 25
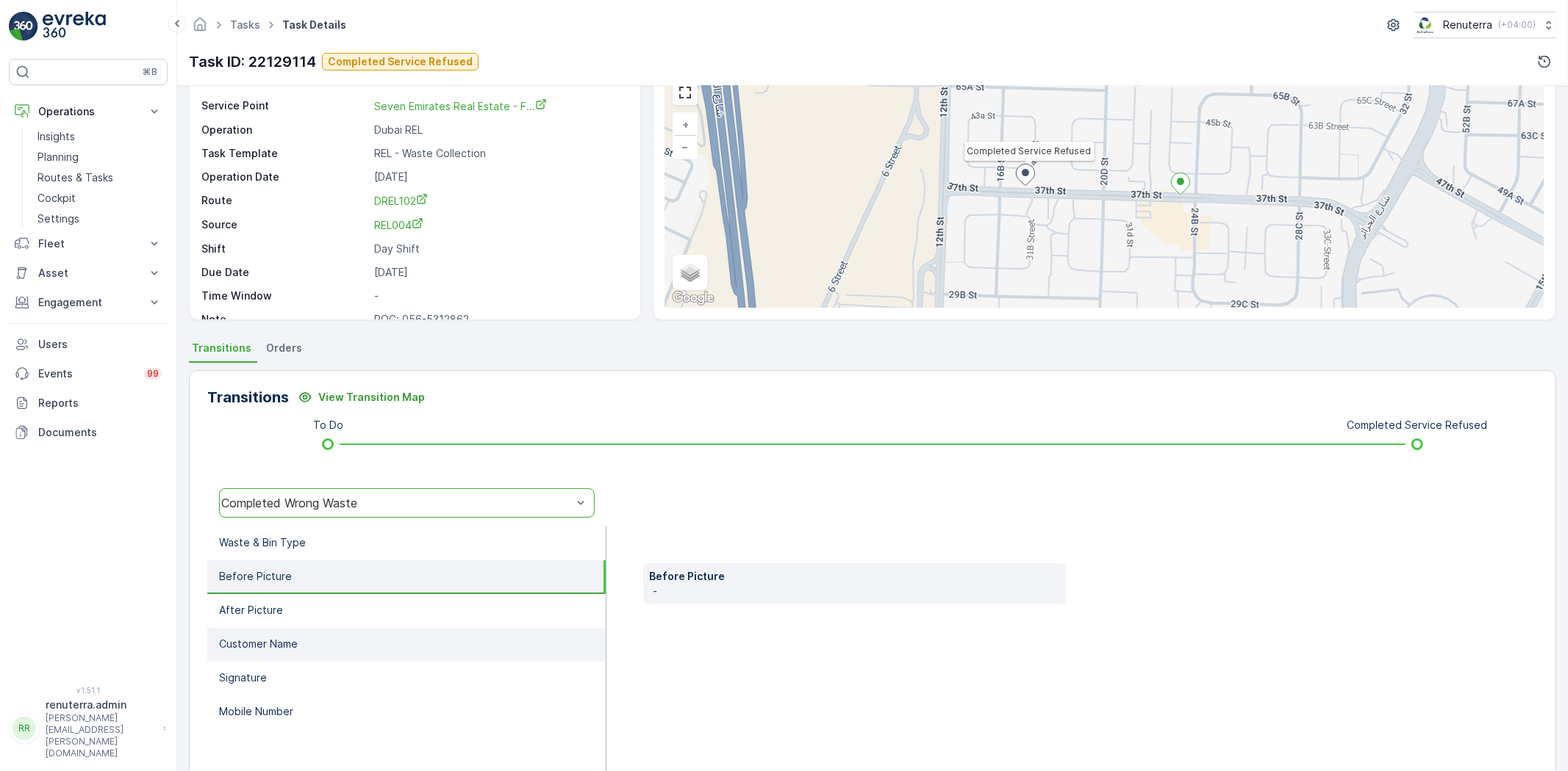
scroll to position [154, 0]
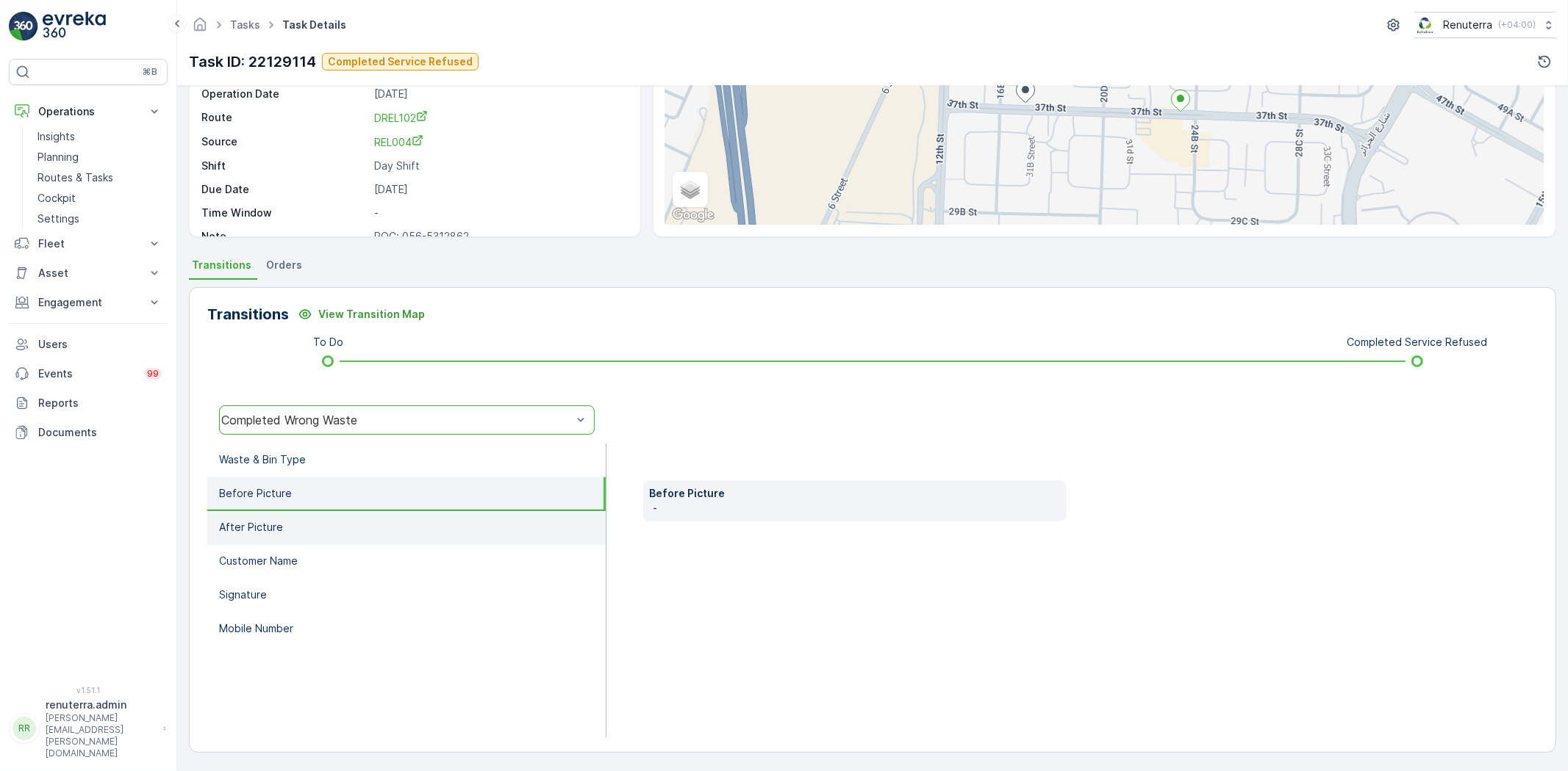
click at [273, 524] on p "After Picture" at bounding box center [250, 527] width 64 height 15
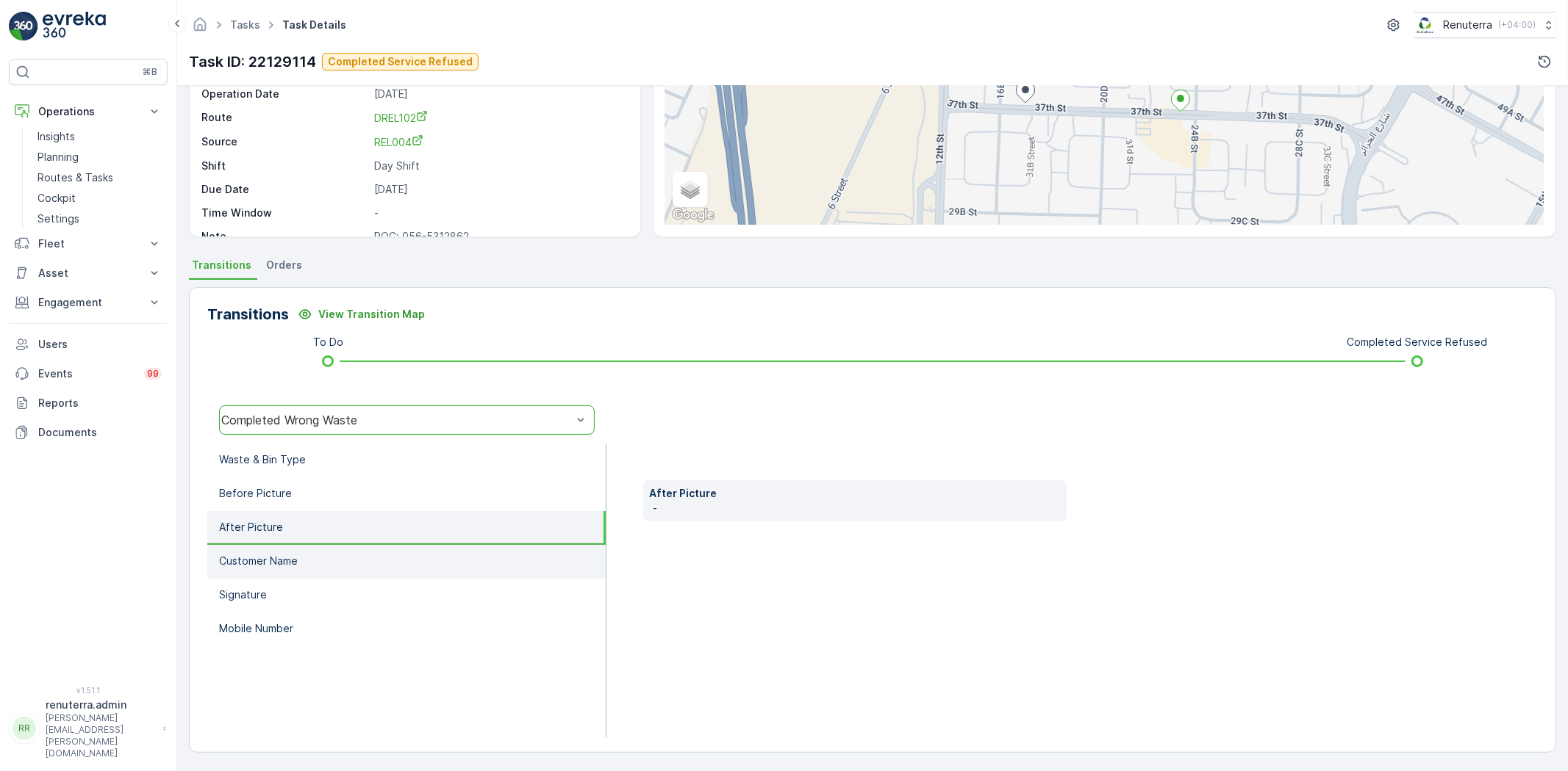
click at [304, 562] on li "Customer Name" at bounding box center [406, 562] width 398 height 34
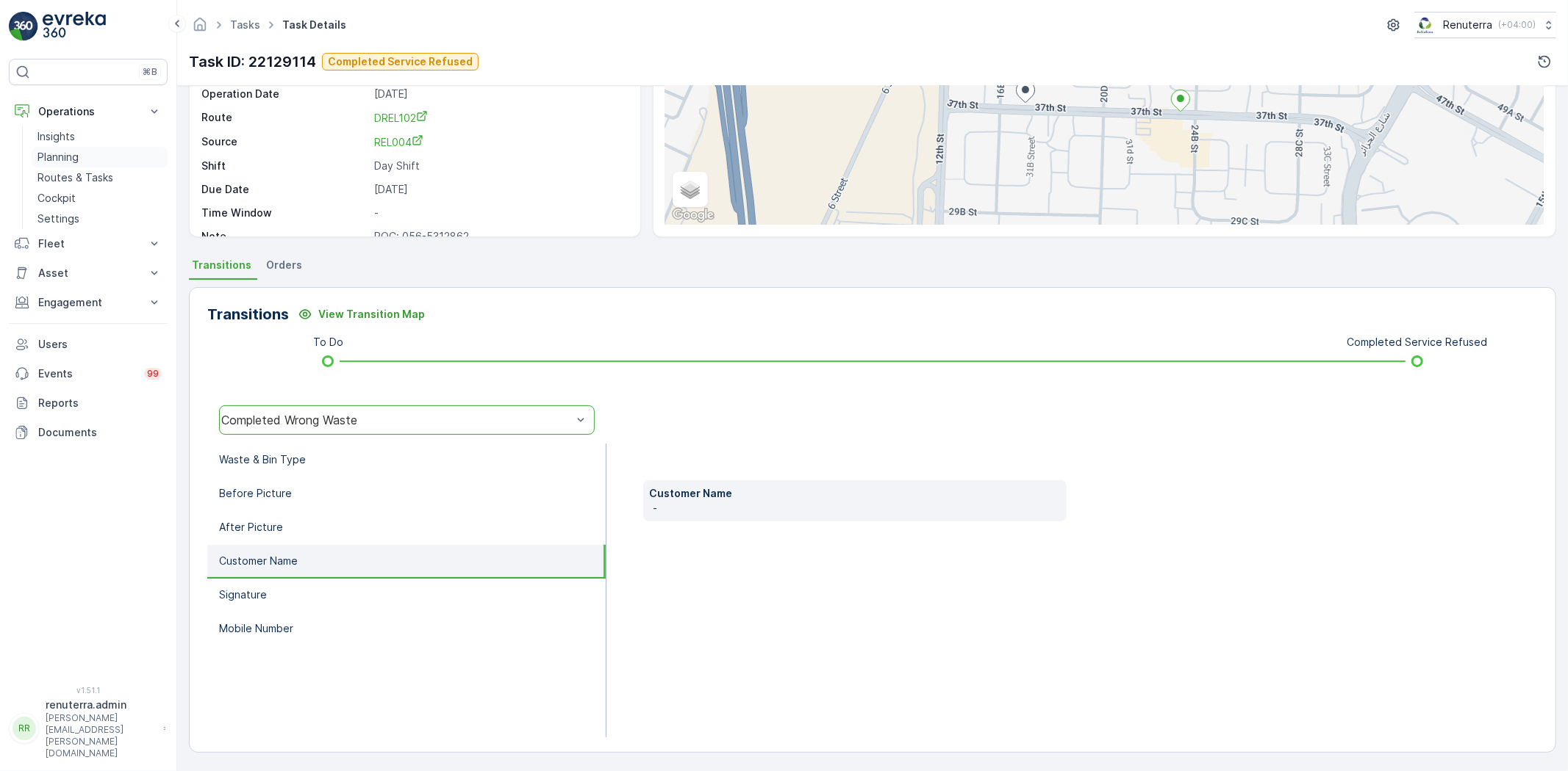
drag, startPoint x: 82, startPoint y: 158, endPoint x: 93, endPoint y: 162, distance: 11.7
click at [82, 158] on link "Planning" at bounding box center [100, 157] width 136 height 21
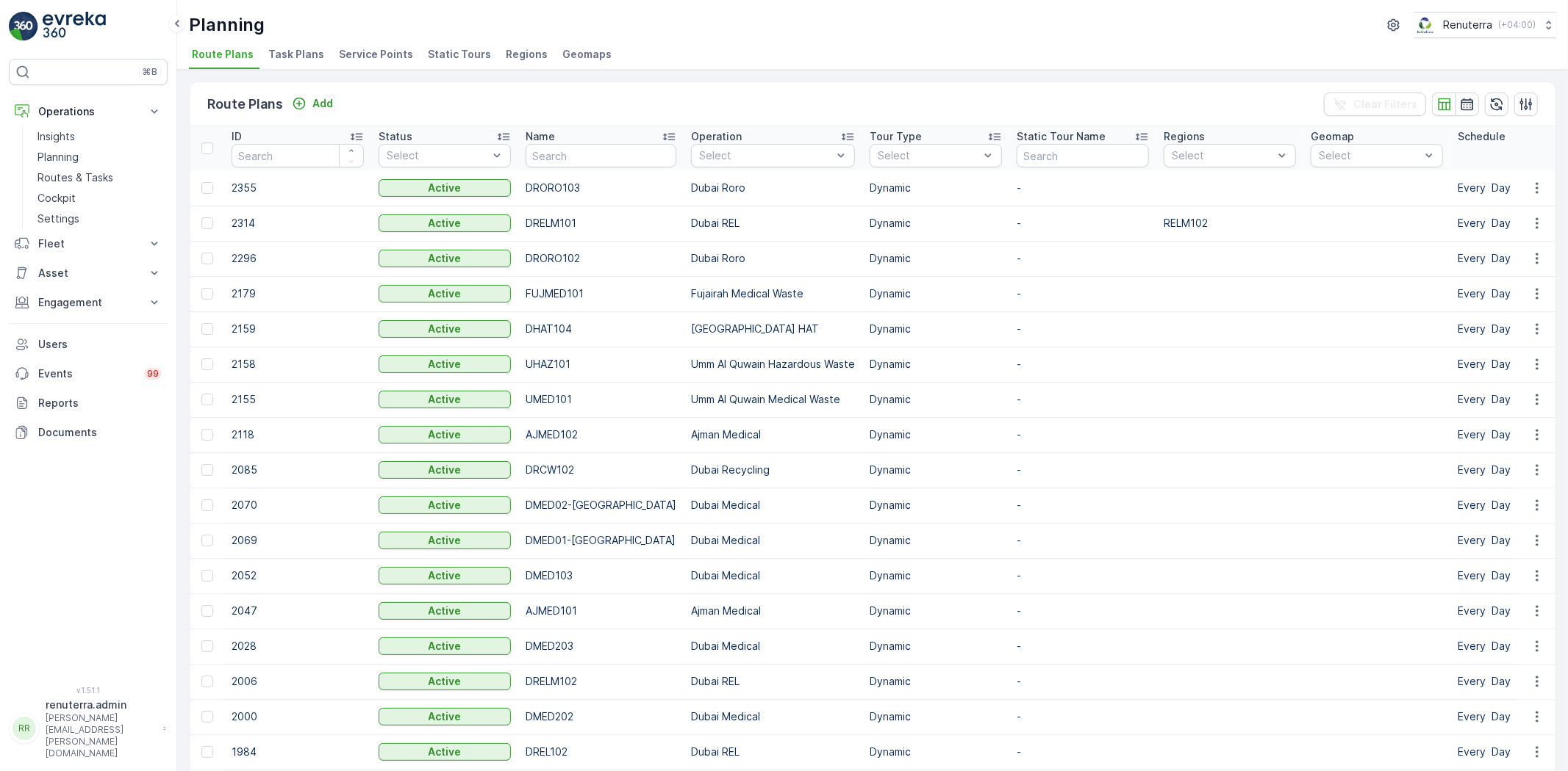
click at [392, 68] on li "Service Points" at bounding box center [378, 57] width 83 height 25
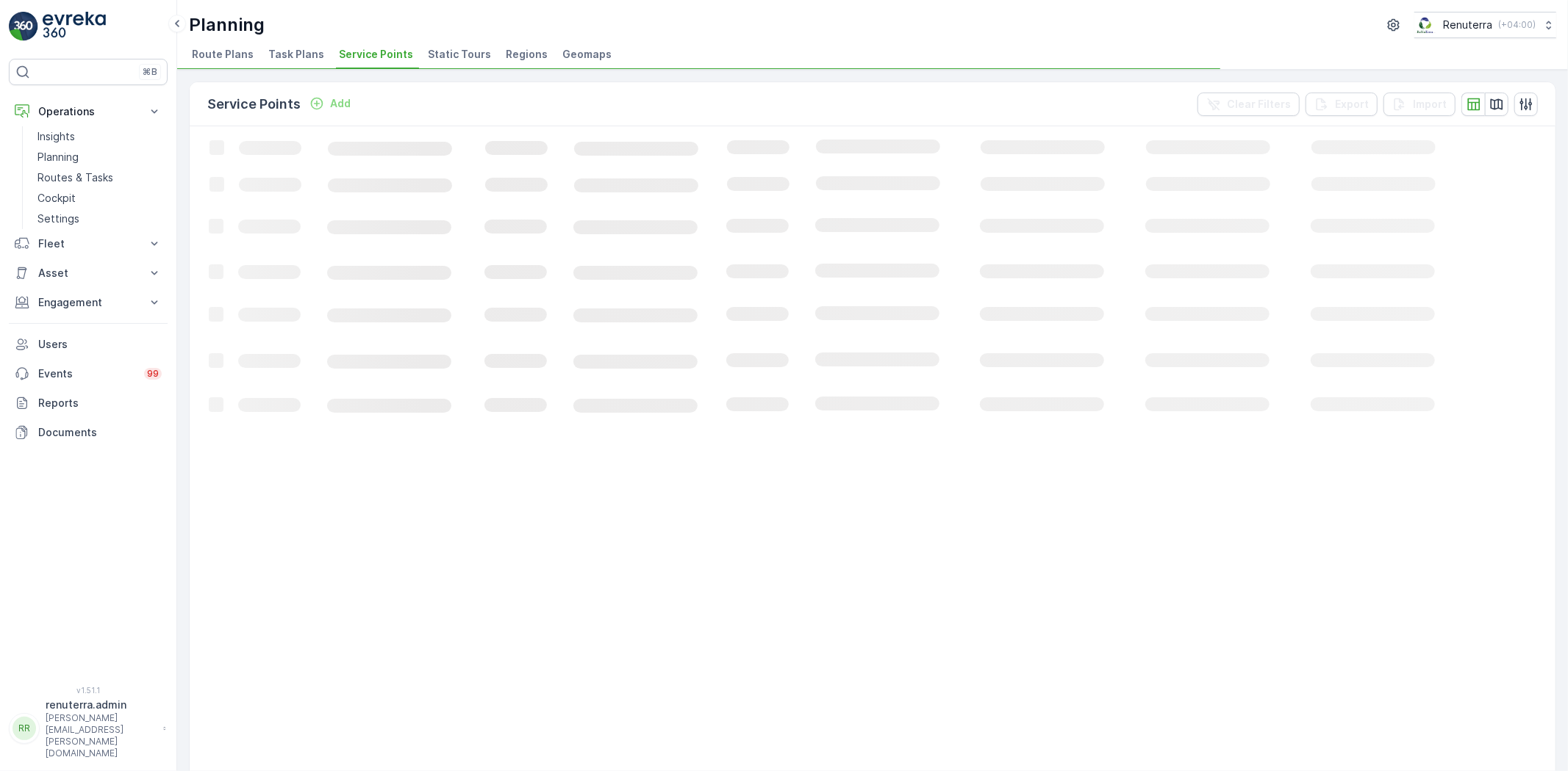
click at [378, 49] on span "Service Points" at bounding box center [376, 55] width 74 height 15
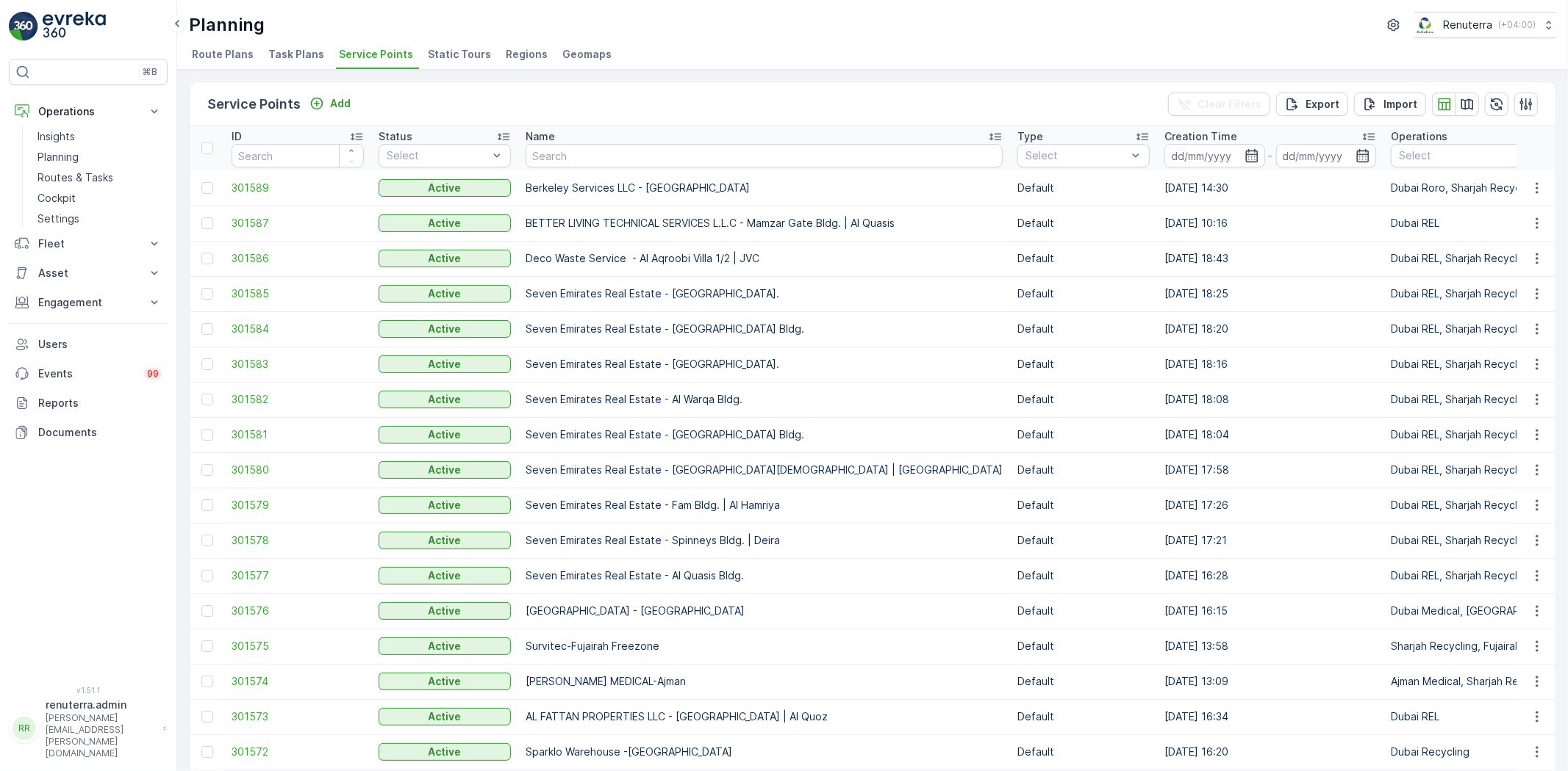
click at [563, 157] on input "text" at bounding box center [764, 156] width 477 height 24
type input "Irain"
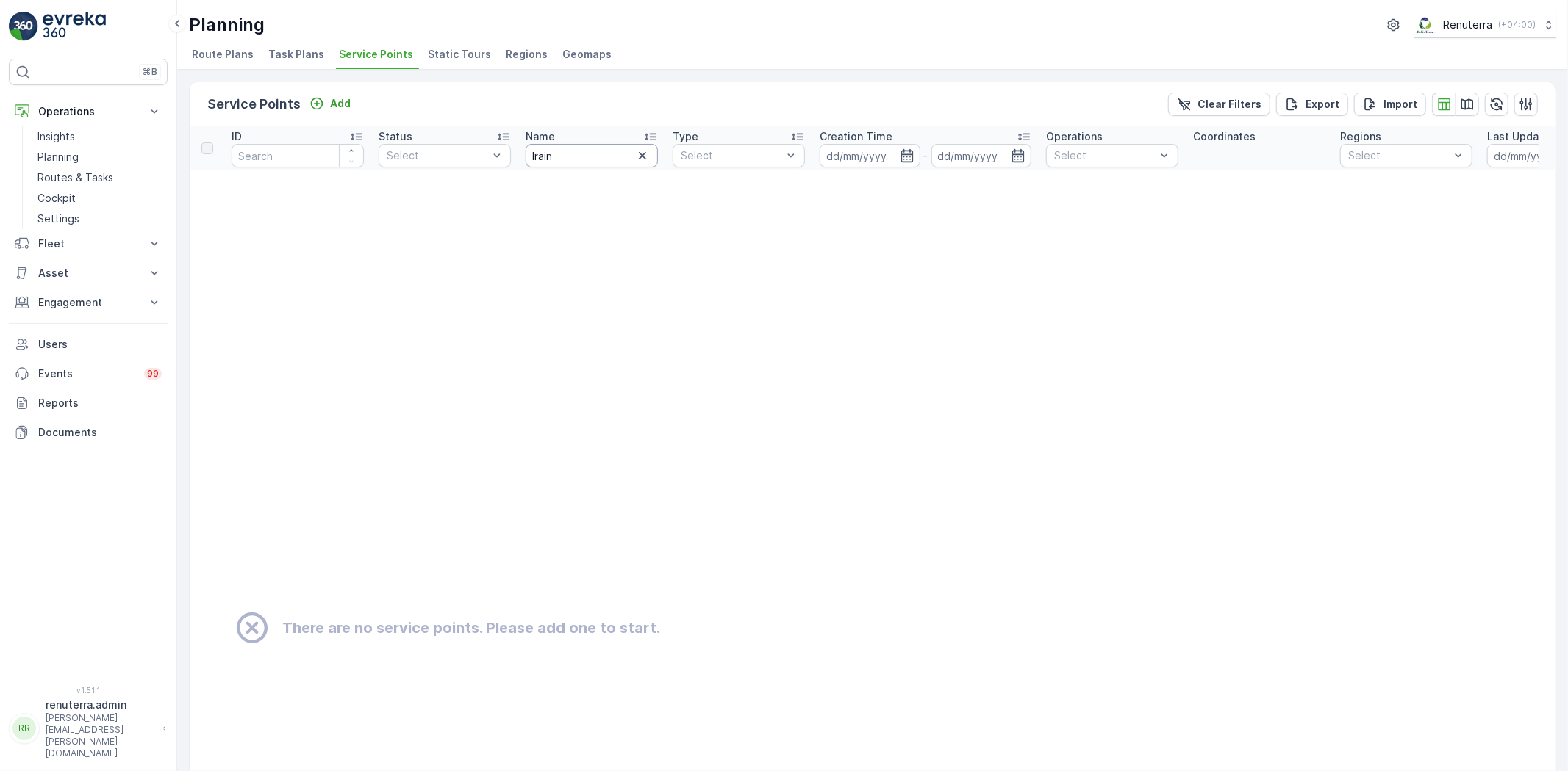
drag, startPoint x: 534, startPoint y: 145, endPoint x: 442, endPoint y: 136, distance: 92.4
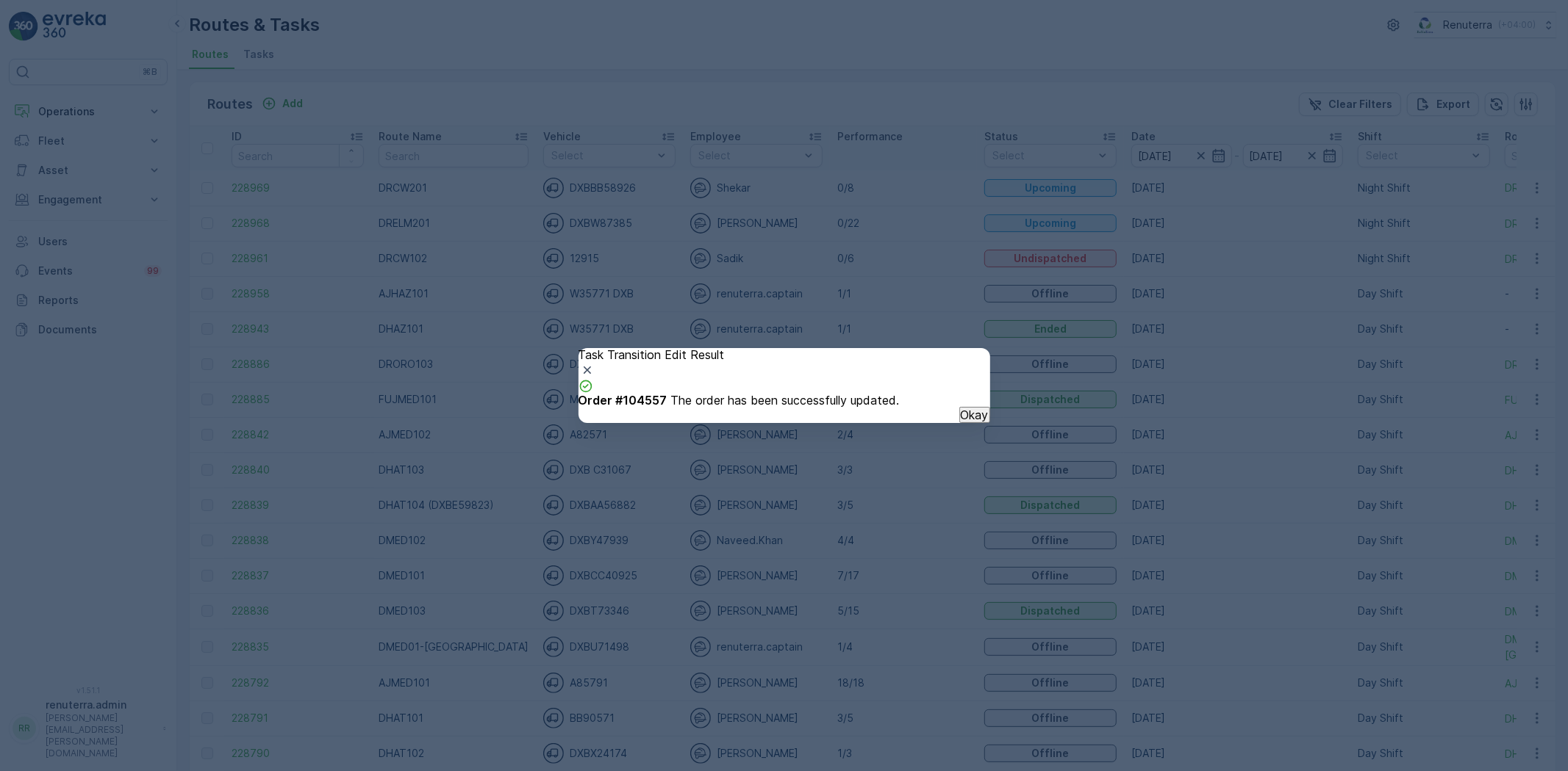
click at [961, 422] on p "Okay" at bounding box center [975, 415] width 28 height 13
